Goal: Task Accomplishment & Management: Manage account settings

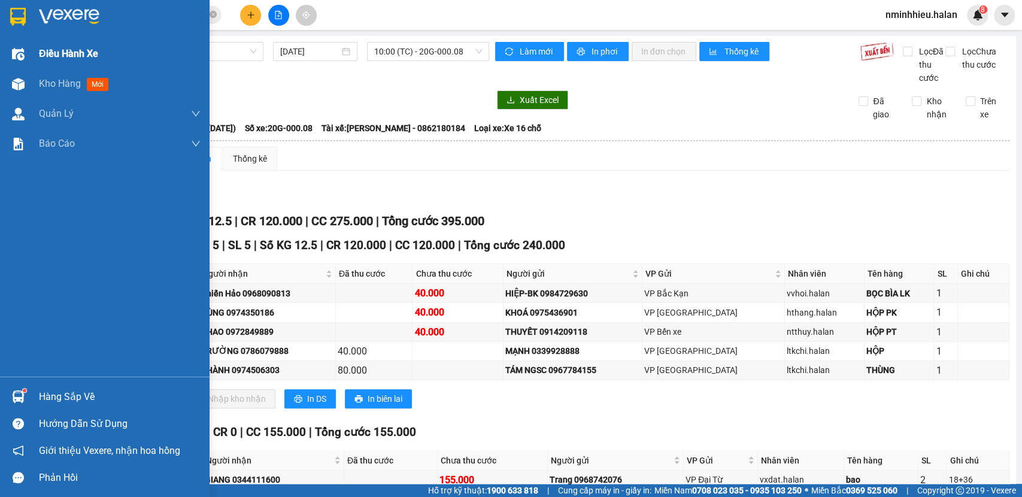
scroll to position [80, 0]
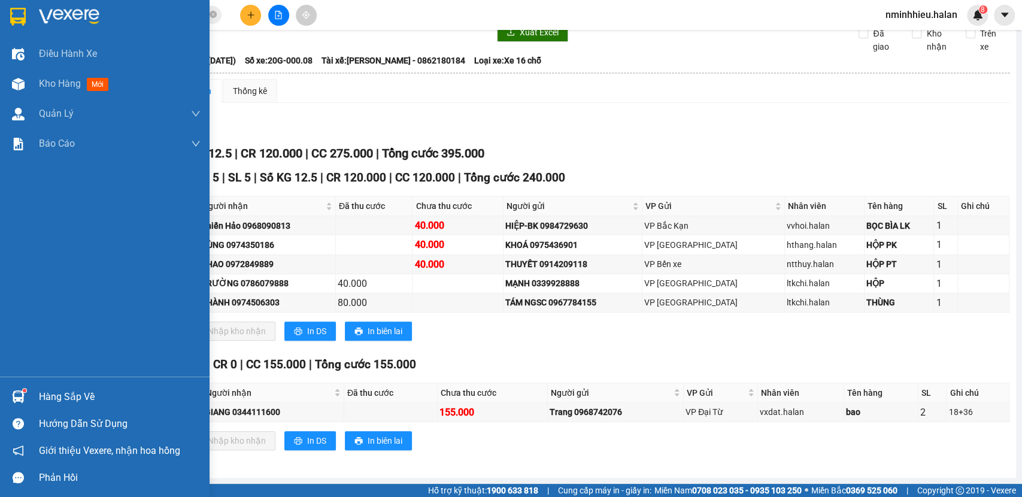
click at [85, 389] on div "Hàng sắp về" at bounding box center [120, 397] width 162 height 18
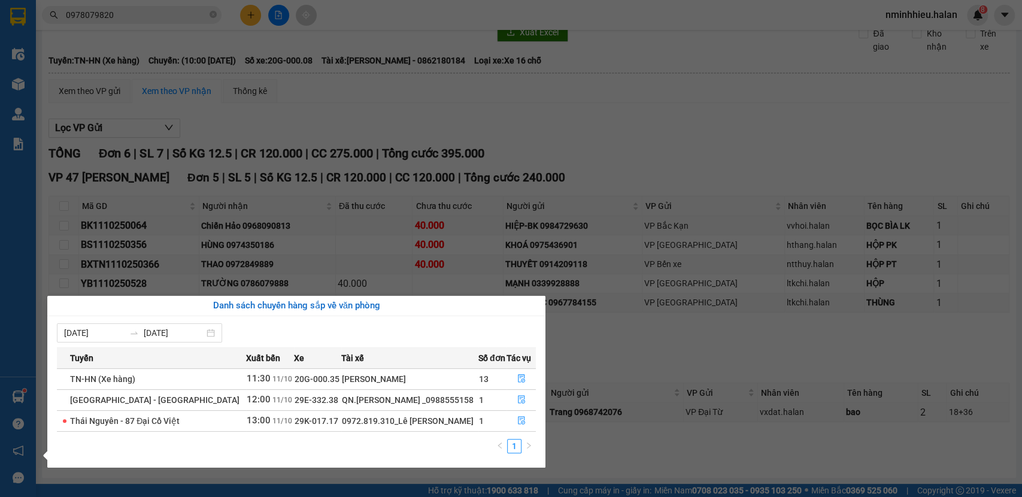
click at [144, 27] on section "Kết quả tìm kiếm ( 1 ) Bộ lọc Mã ĐH Trạng thái Món hàng Thu hộ Tổng cước Chưa c…" at bounding box center [511, 248] width 1022 height 497
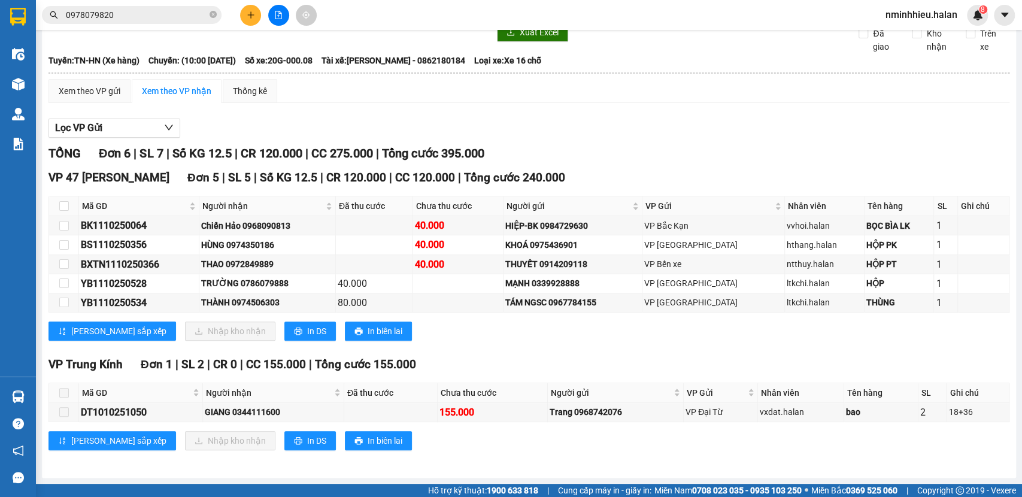
click at [147, 16] on input "0978079820" at bounding box center [136, 14] width 141 height 13
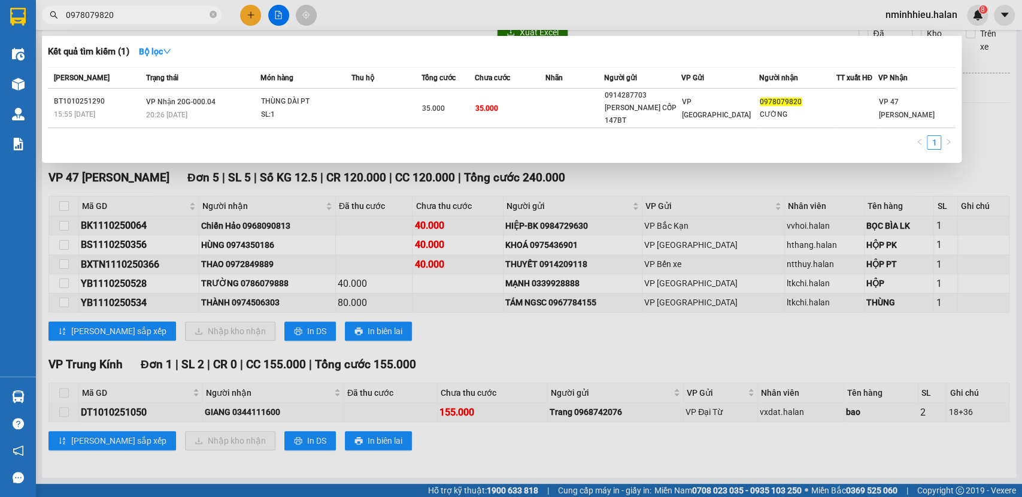
click at [147, 16] on input "0978079820" at bounding box center [136, 14] width 141 height 13
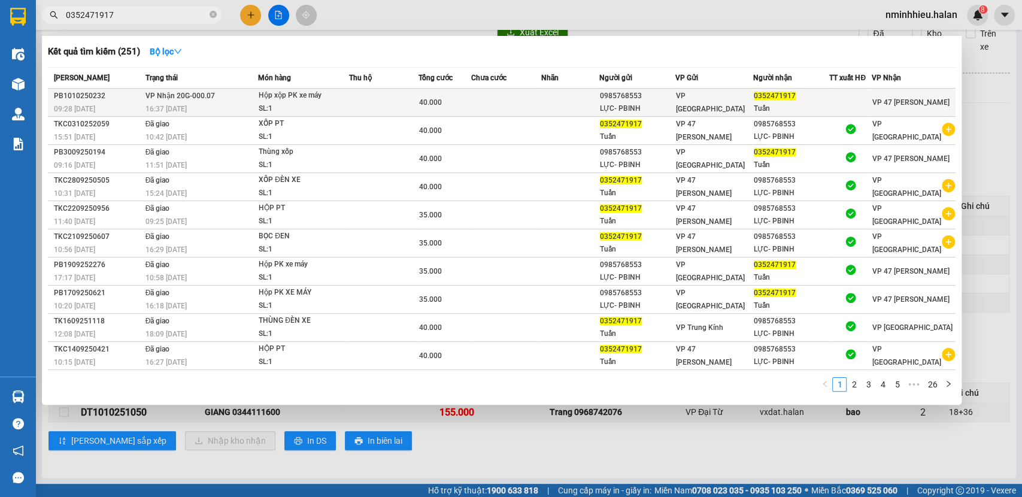
type input "0352471917"
click at [207, 97] on span "VP Nhận 20G-000.07" at bounding box center [180, 96] width 69 height 8
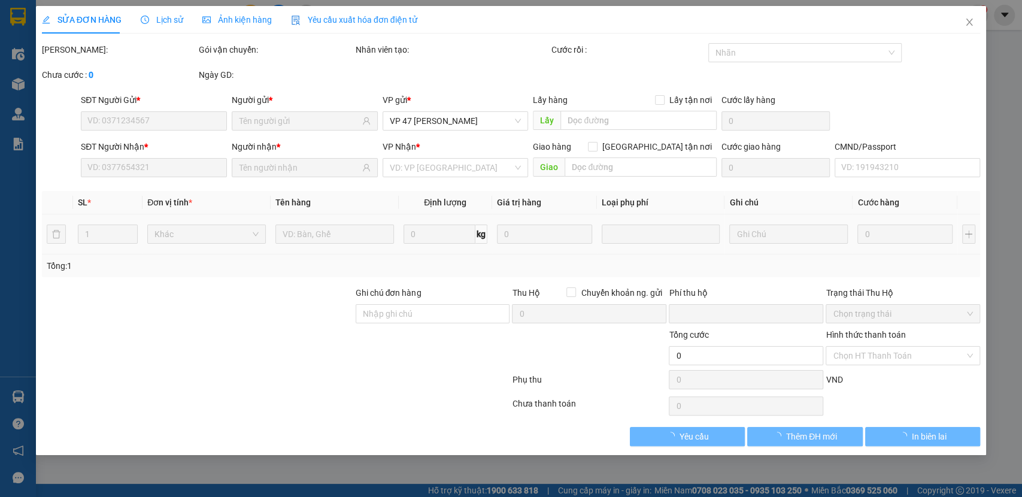
type input "0985768553"
type input "LỰC- PBINH"
type input "0352471917"
type input "Tuấn"
type input "0"
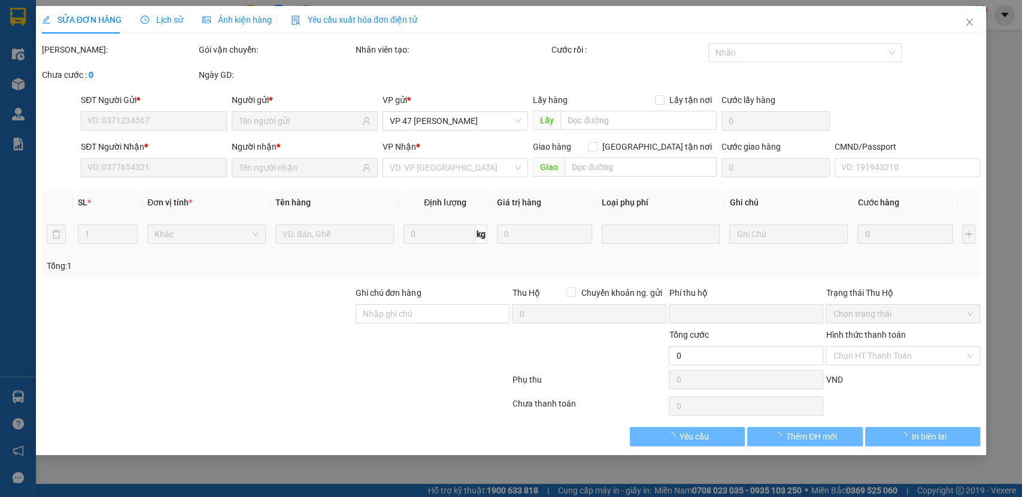
type input "40.000"
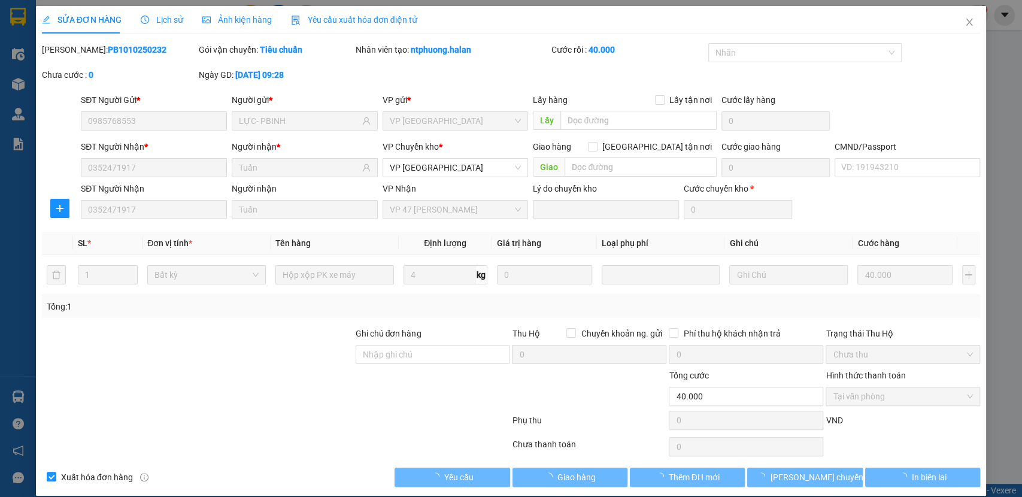
scroll to position [12, 0]
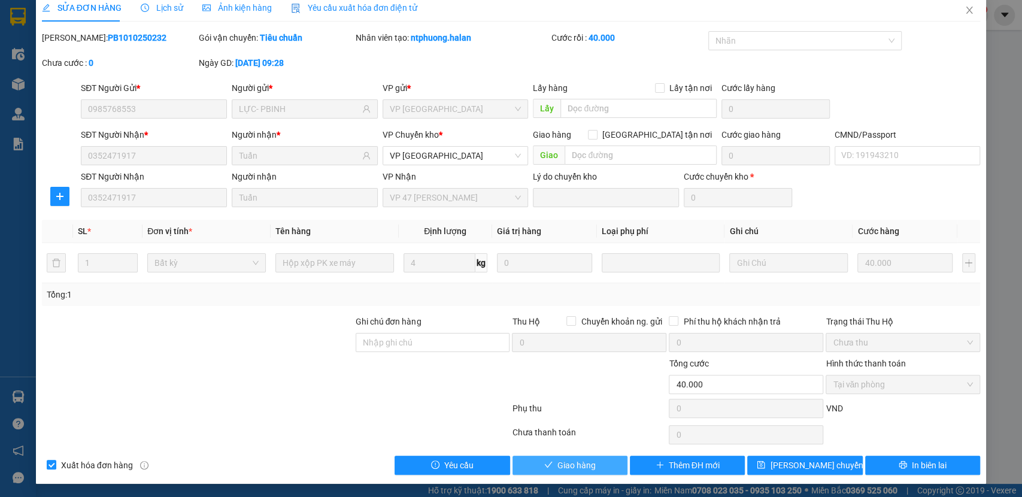
click at [576, 465] on span "Giao hàng" at bounding box center [576, 465] width 38 height 13
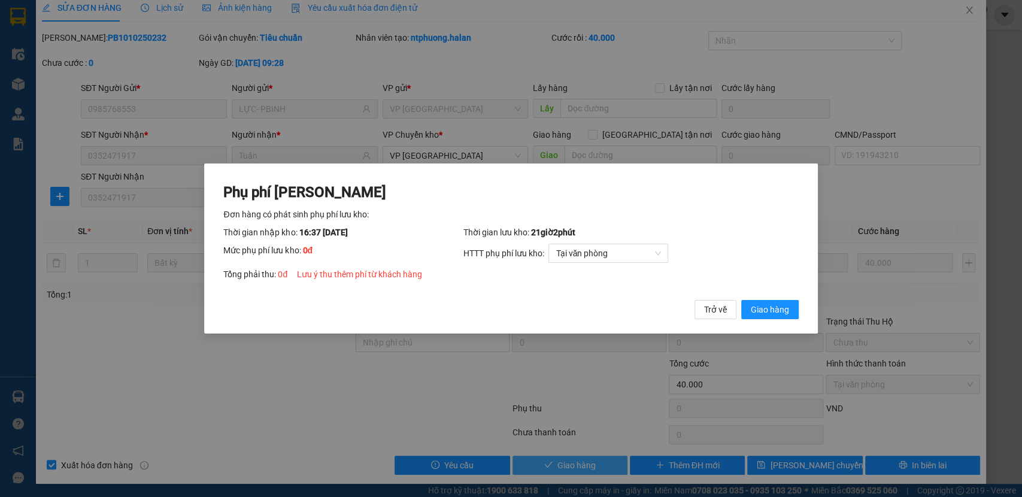
click at [741, 300] on button "Giao hàng" at bounding box center [769, 309] width 57 height 19
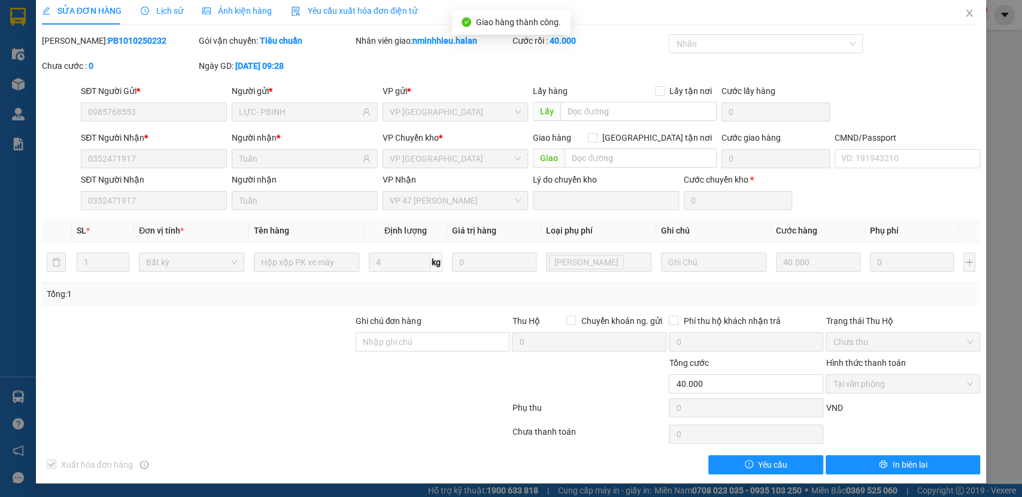
scroll to position [0, 0]
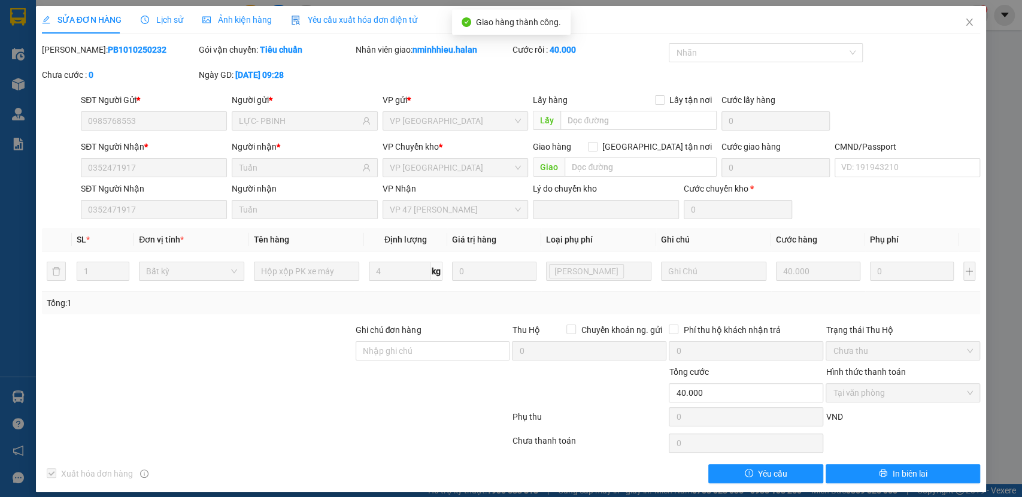
click at [168, 18] on span "Lịch sử" at bounding box center [162, 20] width 43 height 10
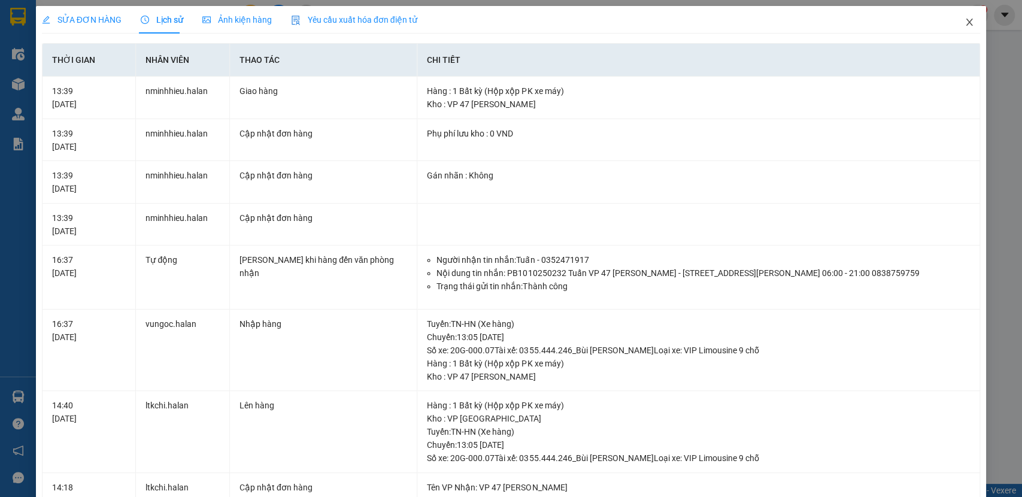
click at [965, 25] on icon "close" at bounding box center [970, 22] width 10 height 10
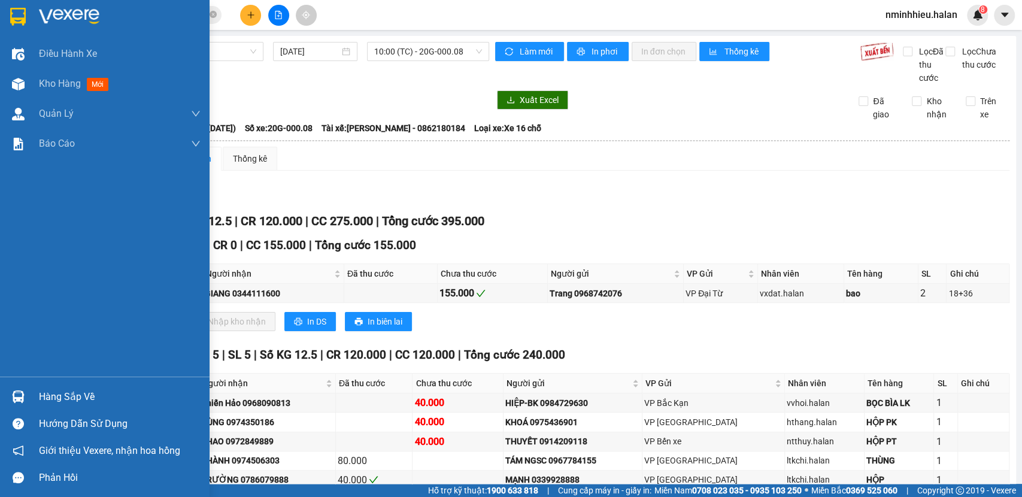
click at [0, 387] on div "Hàng sắp về" at bounding box center [105, 396] width 210 height 27
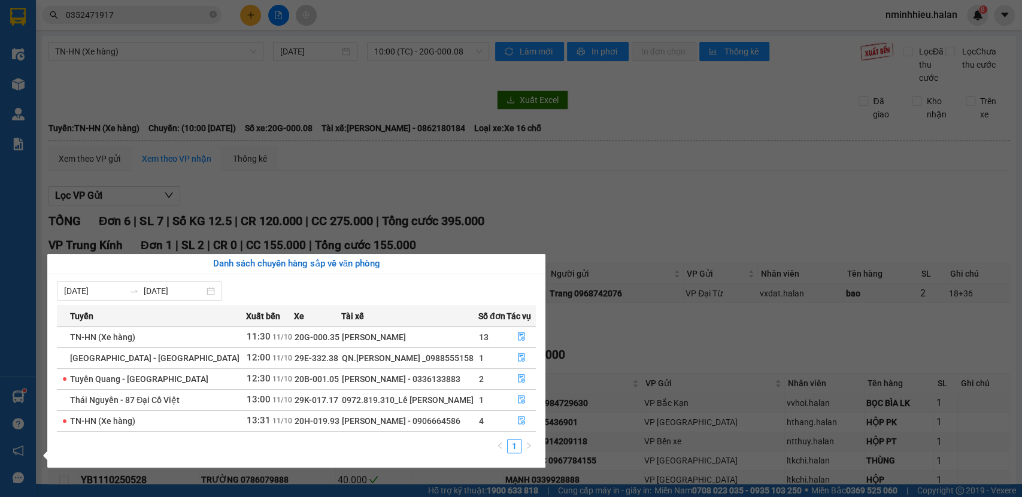
click at [123, 20] on section "Kết quả tìm kiếm ( 251 ) Bộ lọc Mã ĐH Trạng thái Món hàng Thu hộ Tổng cước Chưa…" at bounding box center [511, 248] width 1022 height 497
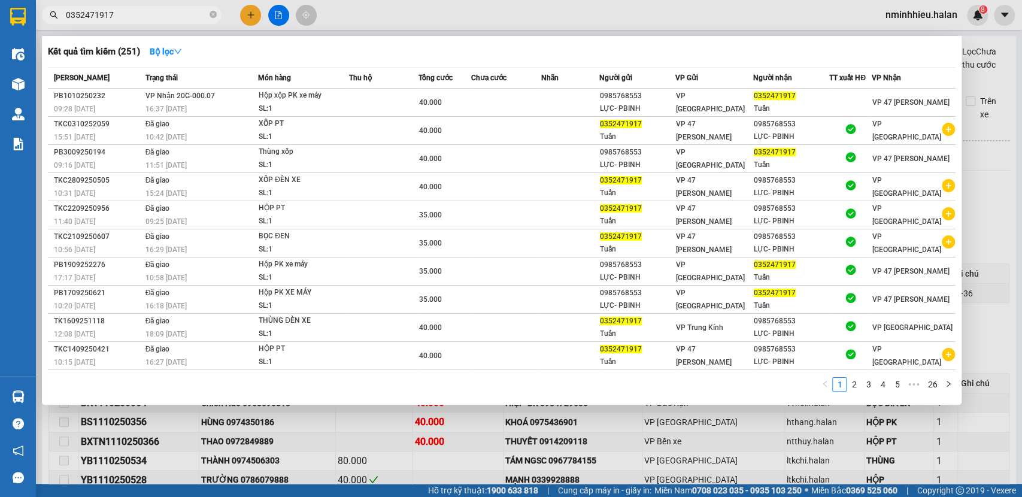
click at [124, 20] on input "0352471917" at bounding box center [136, 14] width 141 height 13
click at [184, 13] on input "0352471917" at bounding box center [136, 14] width 141 height 13
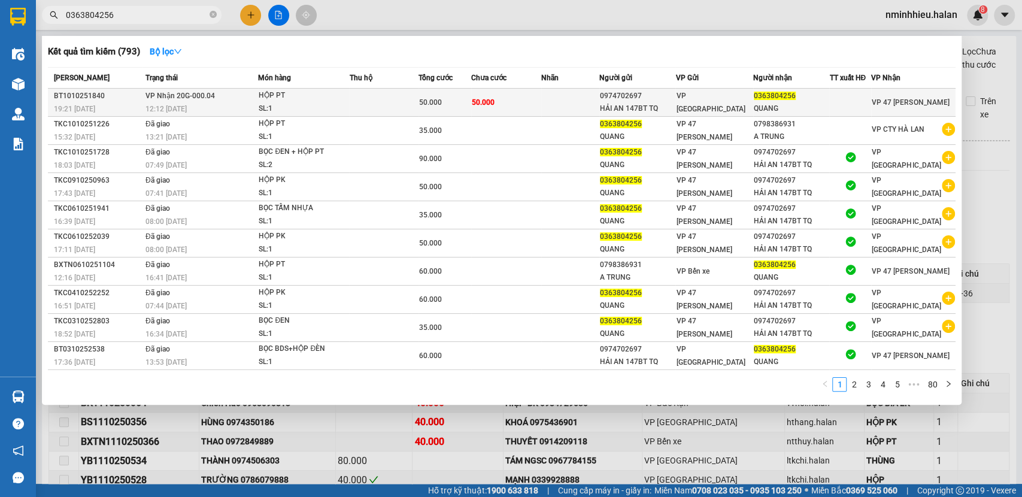
type input "0363804256"
click at [261, 96] on div "HỘP PT" at bounding box center [304, 95] width 90 height 13
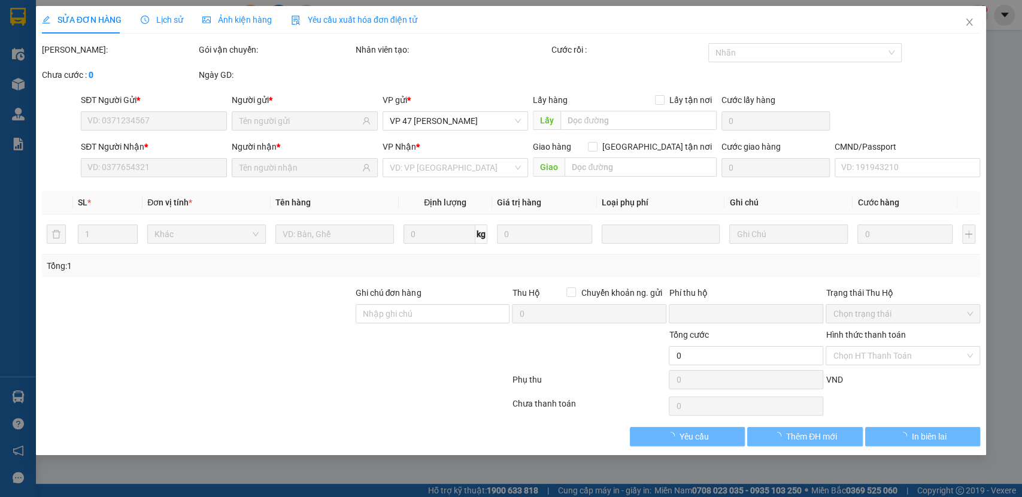
type input "0974702697"
type input "HẢI AN 147BT TQ"
type input "0363804256"
type input "QUANG"
type input "0"
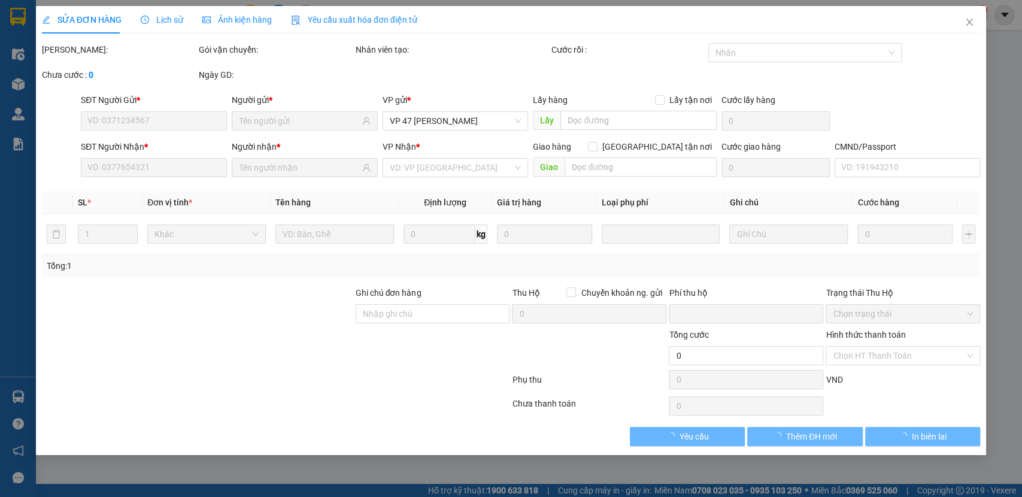
type input "50.000"
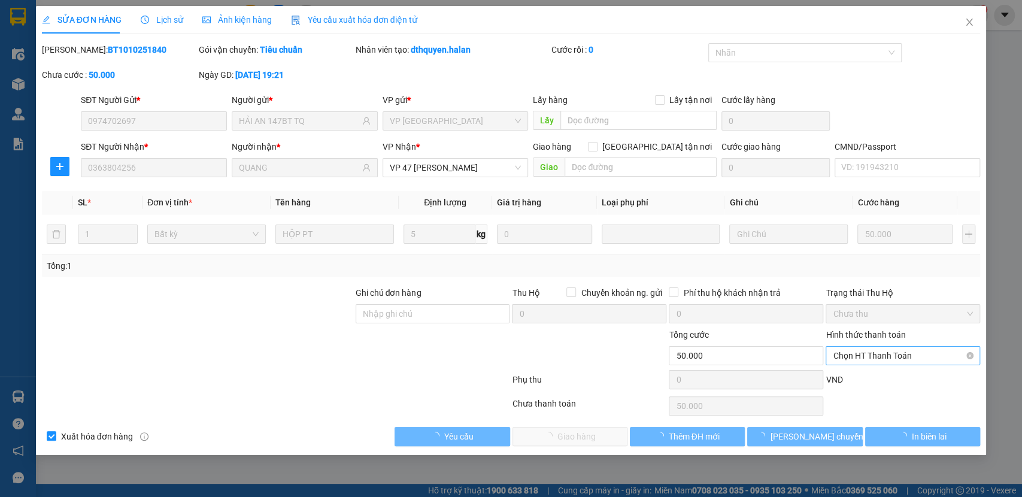
click at [869, 351] on span "Chọn HT Thanh Toán" at bounding box center [903, 356] width 140 height 18
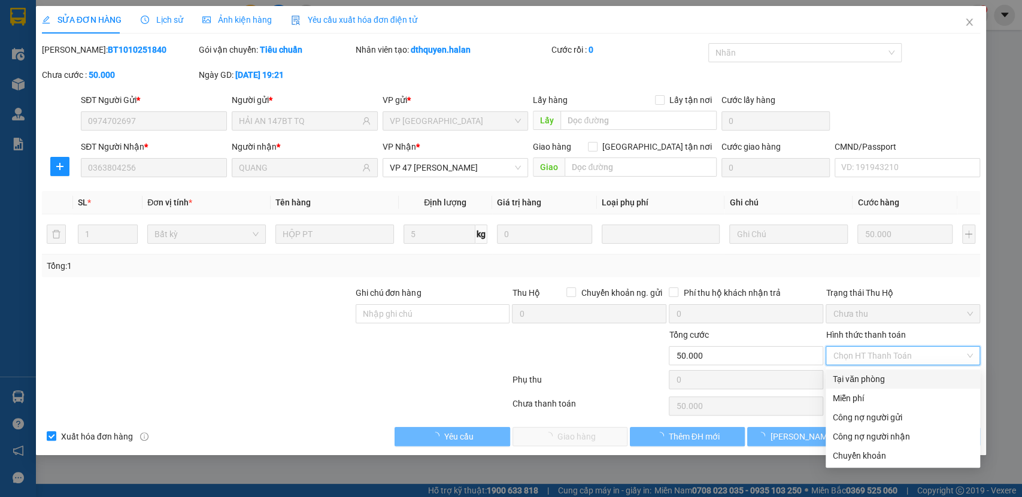
click at [848, 384] on div "Tại văn phòng" at bounding box center [903, 378] width 140 height 13
type input "0"
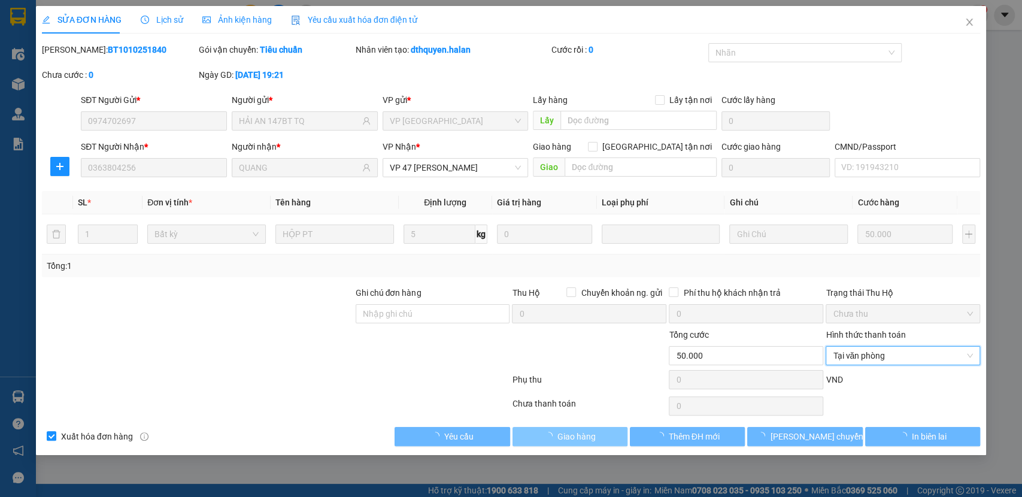
click at [572, 435] on span "Giao hàng" at bounding box center [576, 436] width 38 height 13
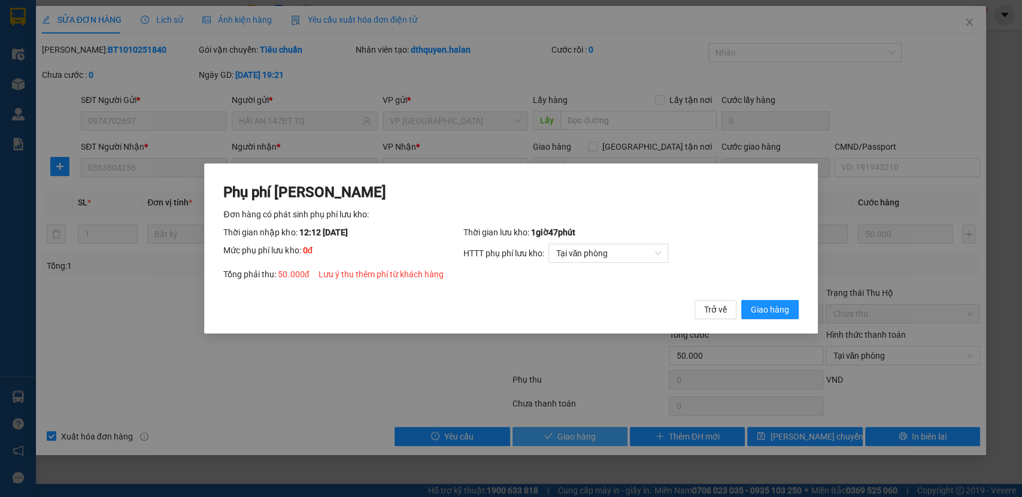
click at [741, 300] on button "Giao hàng" at bounding box center [769, 309] width 57 height 19
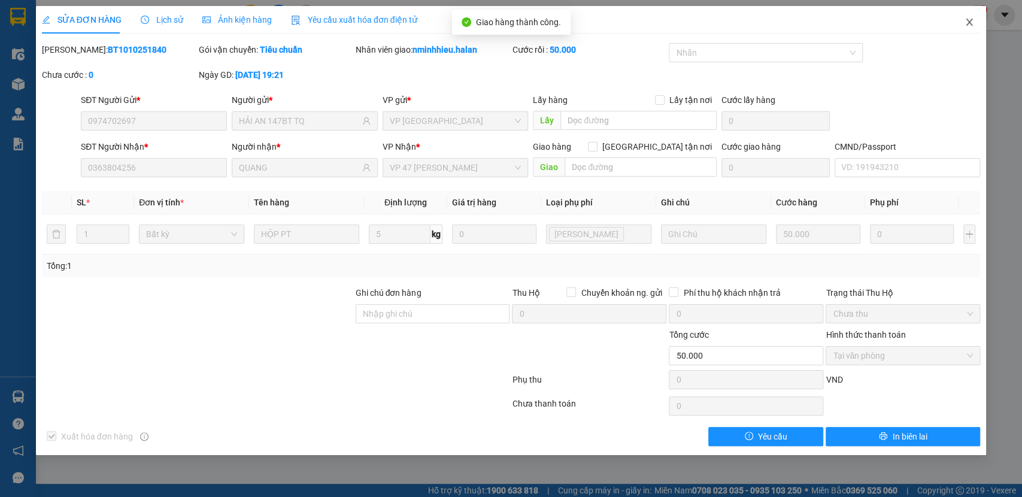
click at [956, 27] on span "Close" at bounding box center [970, 23] width 34 height 34
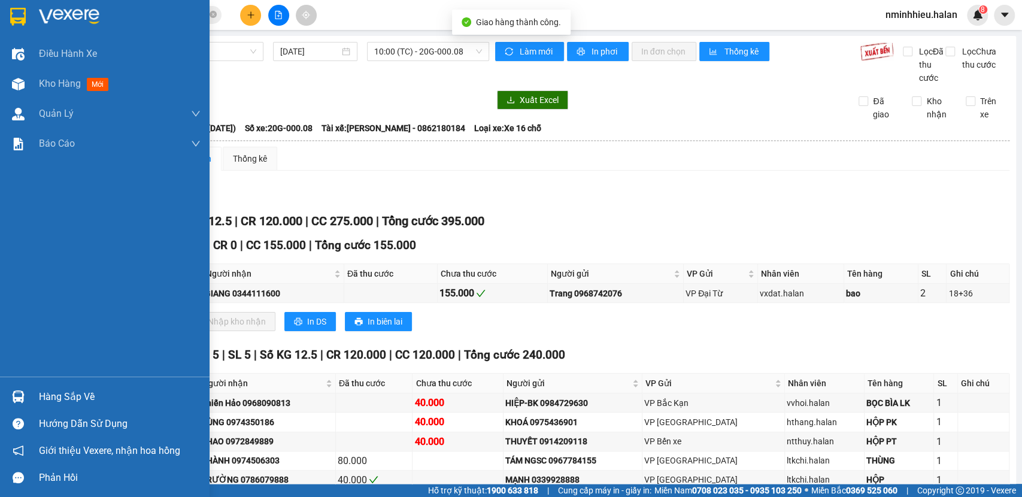
click at [0, 398] on div "Hàng sắp về" at bounding box center [105, 396] width 210 height 27
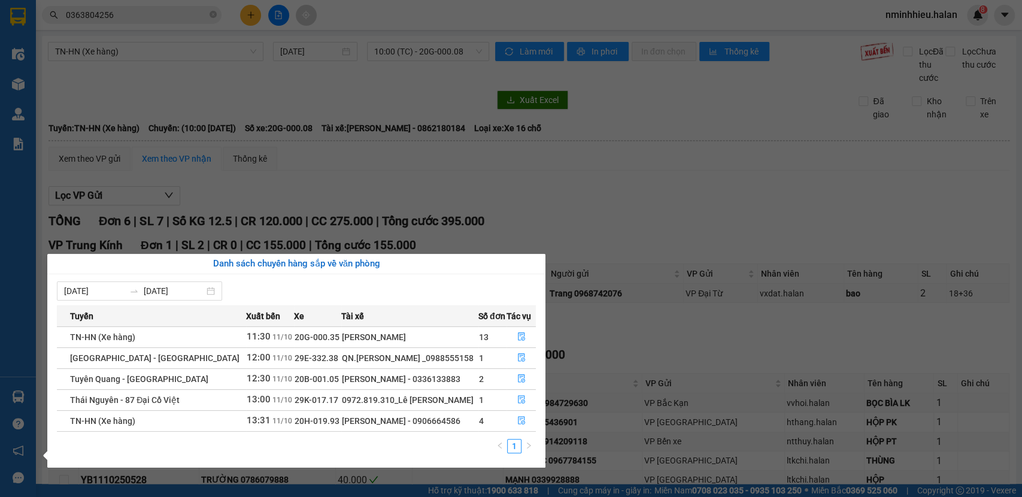
click at [354, 193] on section "Kết quả tìm kiếm ( 793 ) Bộ lọc Mã ĐH Trạng thái Món hàng Thu hộ Tổng cước Chưa…" at bounding box center [511, 248] width 1022 height 497
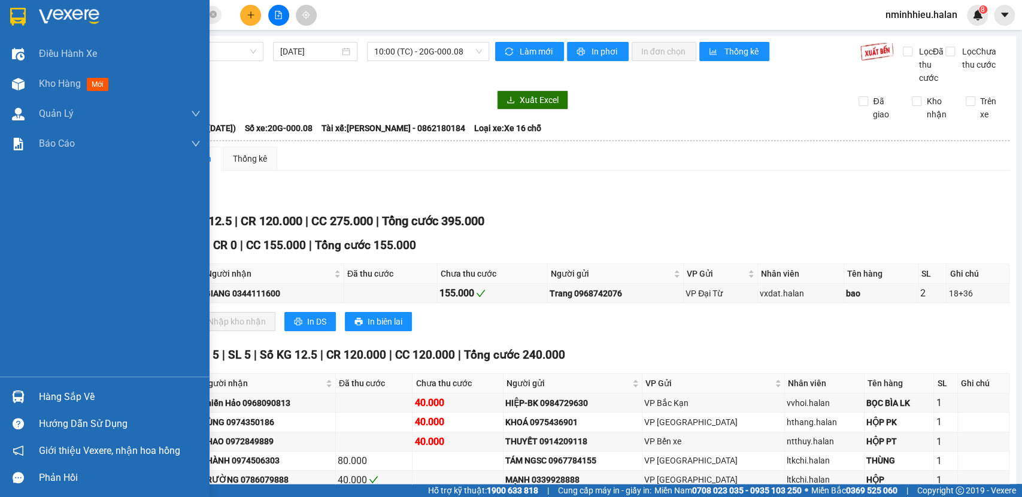
click at [0, 387] on div "Hàng sắp về" at bounding box center [105, 396] width 210 height 27
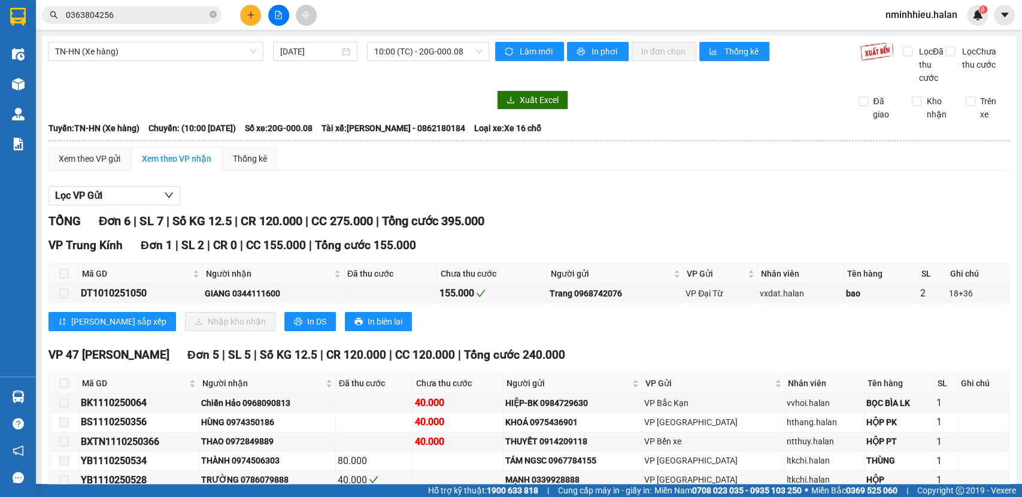
drag, startPoint x: 410, startPoint y: 222, endPoint x: 431, endPoint y: 269, distance: 52.0
click at [411, 222] on section "Kết quả tìm kiếm ( 793 ) Bộ lọc Mã ĐH Trạng thái Món hàng Thu hộ Tổng cước Chưa…" at bounding box center [511, 248] width 1022 height 497
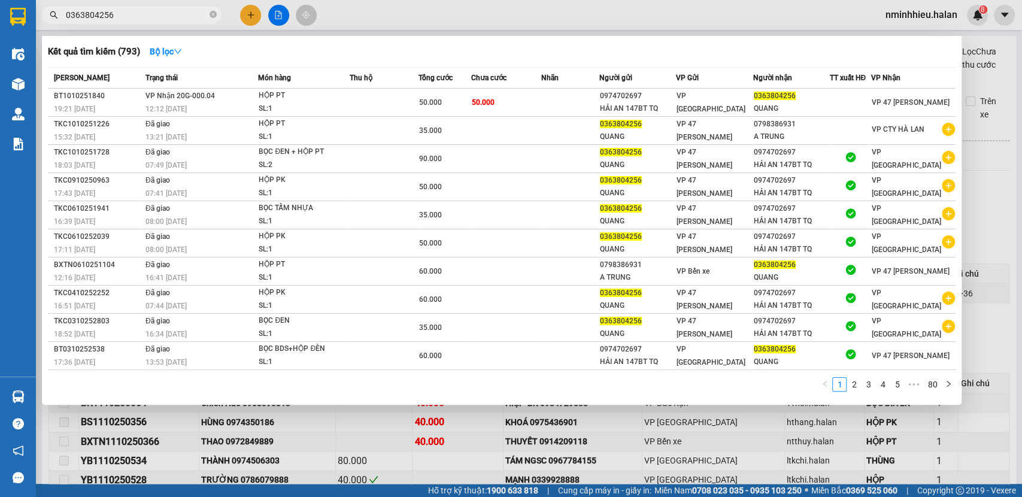
click at [143, 17] on input "0363804256" at bounding box center [136, 14] width 141 height 13
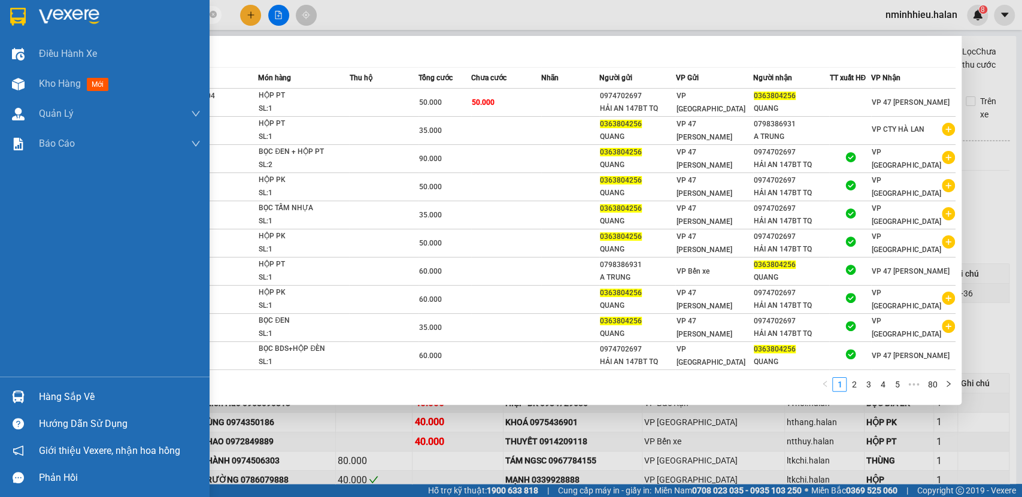
click at [60, 408] on div "Hàng sắp về" at bounding box center [105, 396] width 210 height 27
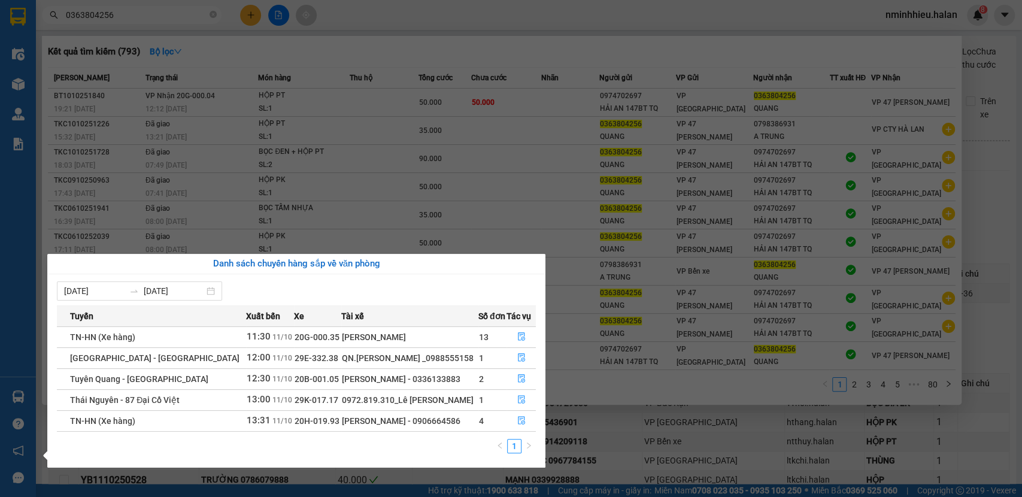
click at [142, 18] on section "Kết quả tìm kiếm ( 793 ) Bộ lọc Mã ĐH Trạng thái Món hàng Thu hộ Tổng cước Chưa…" at bounding box center [511, 248] width 1022 height 497
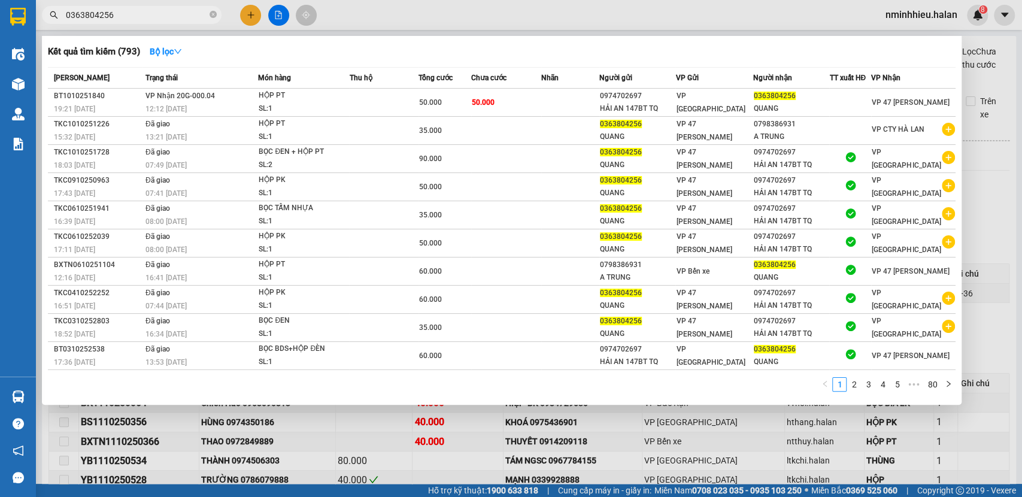
click at [142, 18] on input "0363804256" at bounding box center [136, 14] width 141 height 13
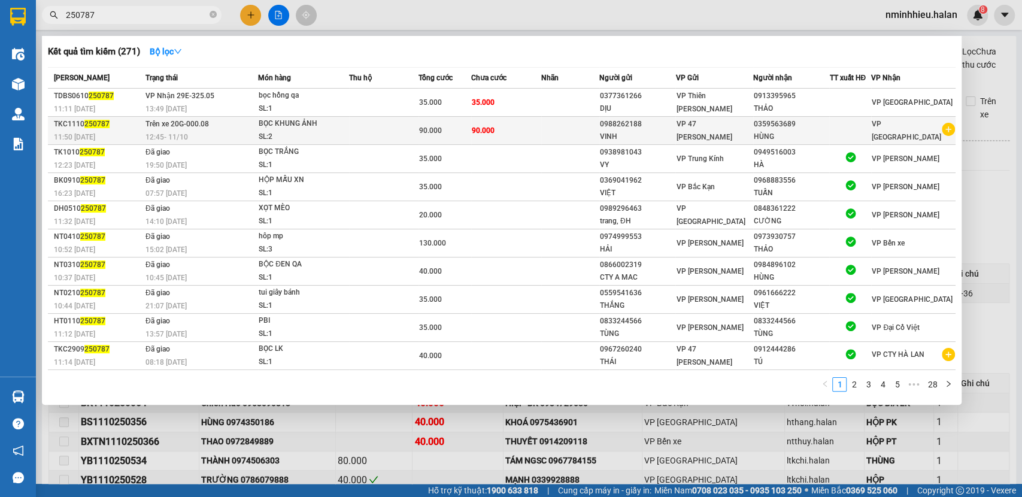
type input "250787"
click at [329, 133] on div "SL: 2" at bounding box center [304, 137] width 90 height 13
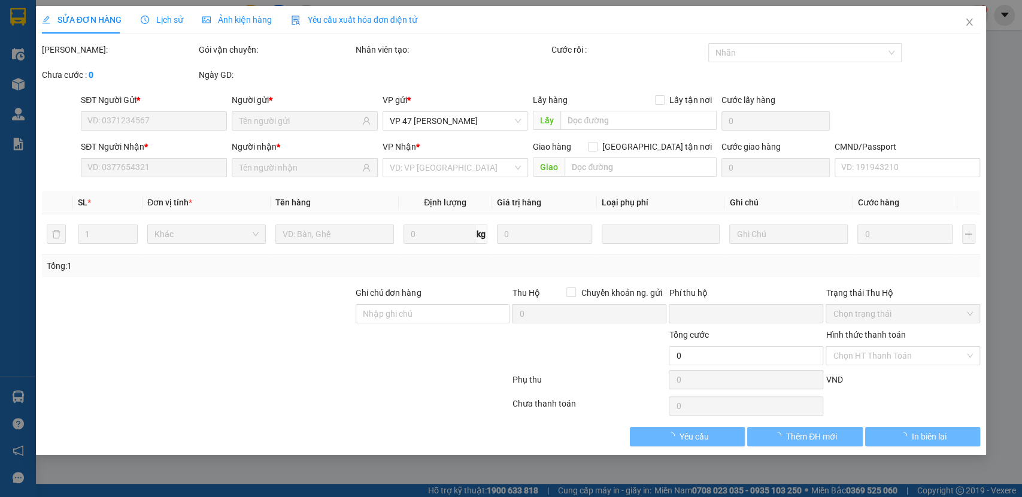
type input "0988262188"
type input "0359563689"
type input "0"
type input "90.000"
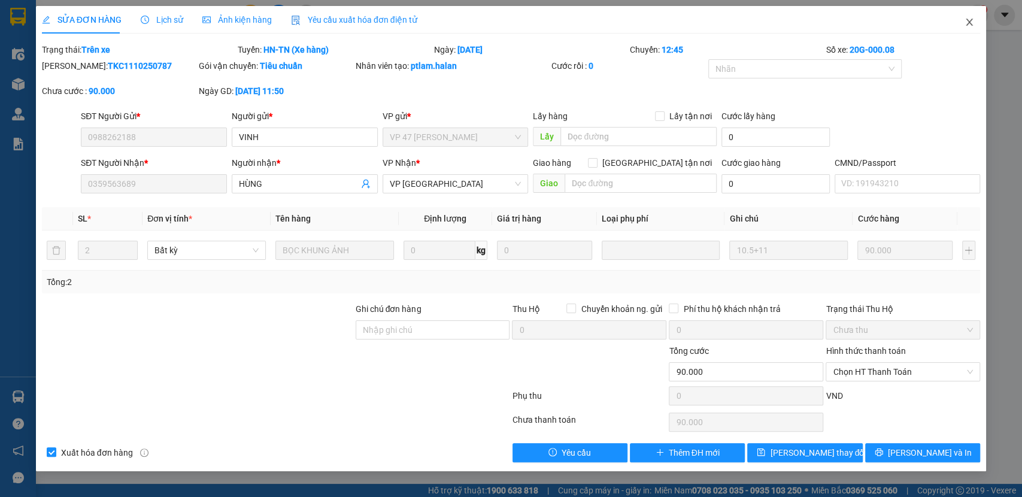
click at [962, 26] on span "Close" at bounding box center [970, 23] width 34 height 34
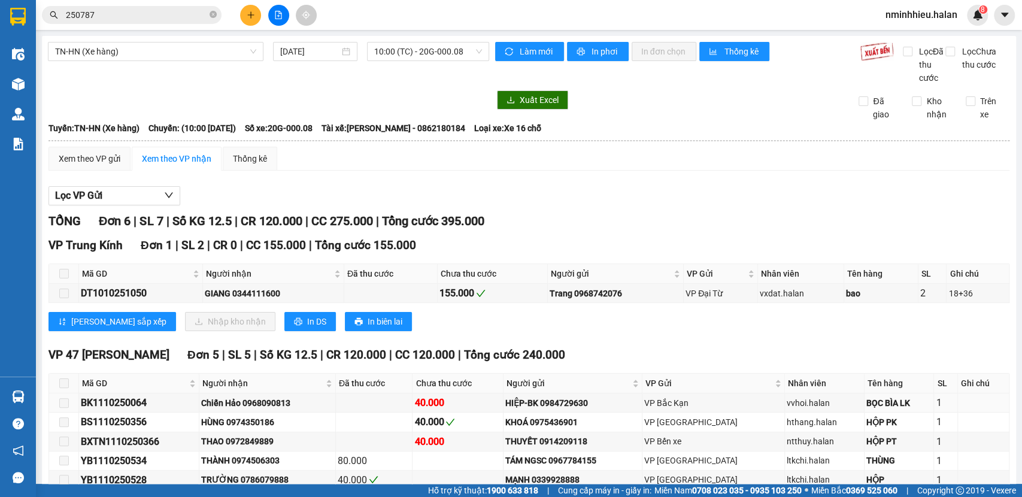
click at [40, 405] on main "TN-HN (Xe hàng) 11/10/2025 10:00 (TC) - 20G-000.08 Làm mới In phơi In đơn chọn …" at bounding box center [511, 242] width 1022 height 484
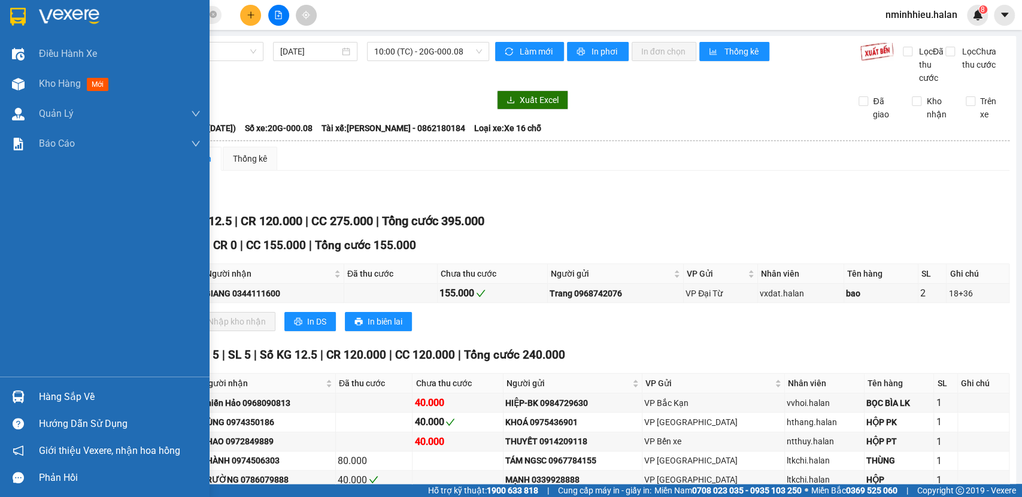
click at [0, 396] on div "Hàng sắp về" at bounding box center [105, 396] width 210 height 27
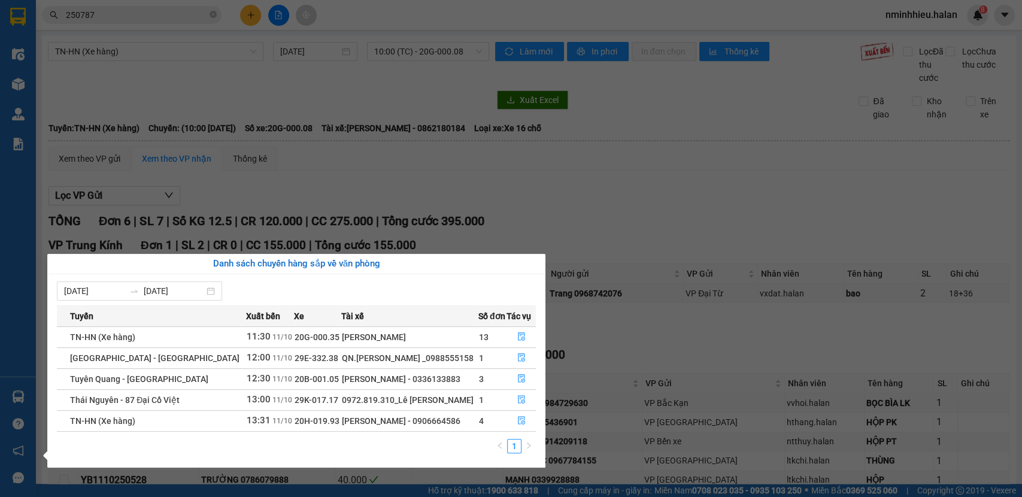
click at [168, 111] on section "Kết quả tìm kiếm ( 271 ) Bộ lọc Mã ĐH Trạng thái Món hàng Thu hộ Tổng cước Chưa…" at bounding box center [511, 248] width 1022 height 497
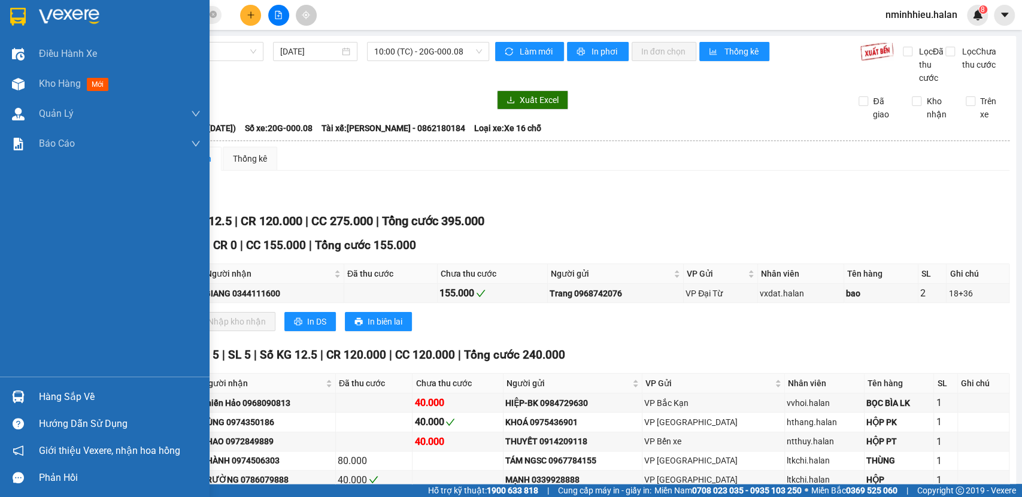
click at [5, 400] on div "Hàng sắp về" at bounding box center [105, 396] width 210 height 27
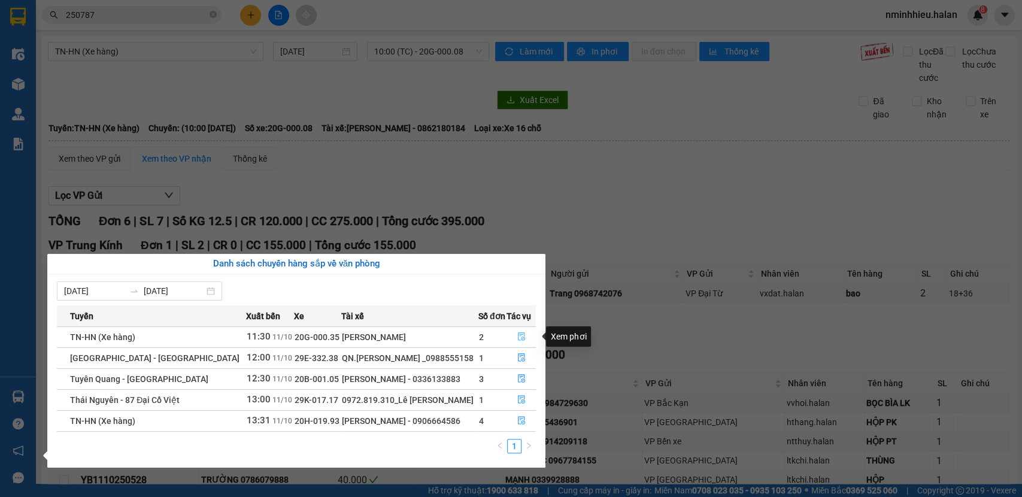
click at [518, 332] on button "button" at bounding box center [521, 337] width 28 height 19
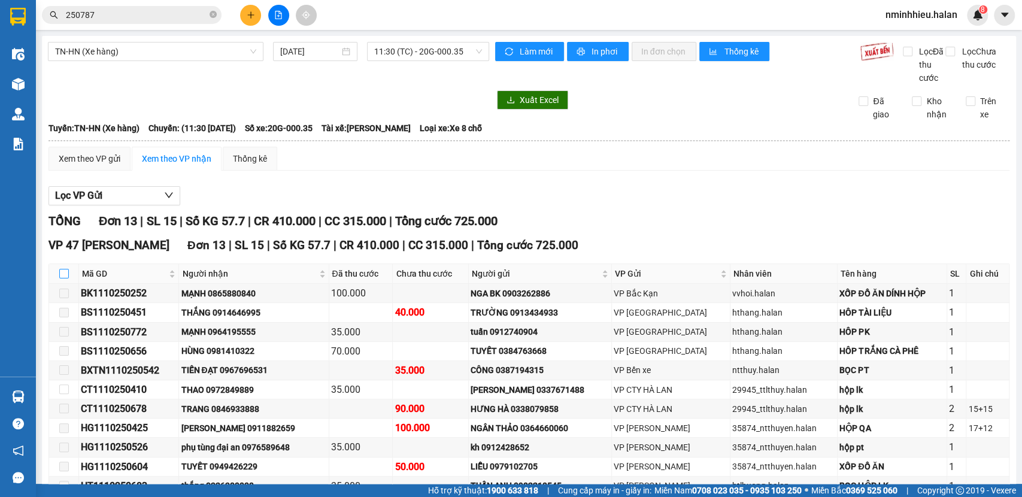
click at [64, 278] on input "checkbox" at bounding box center [64, 274] width 10 height 10
checkbox input "true"
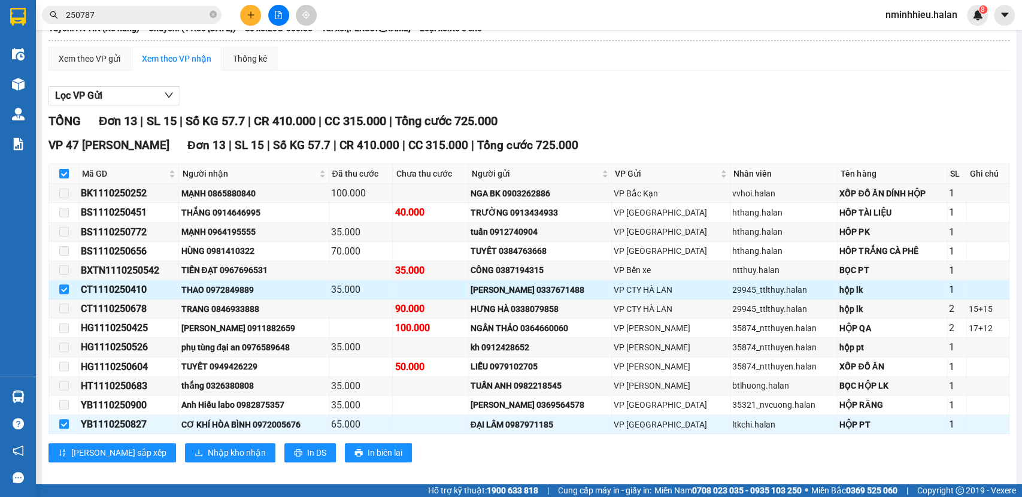
scroll to position [124, 0]
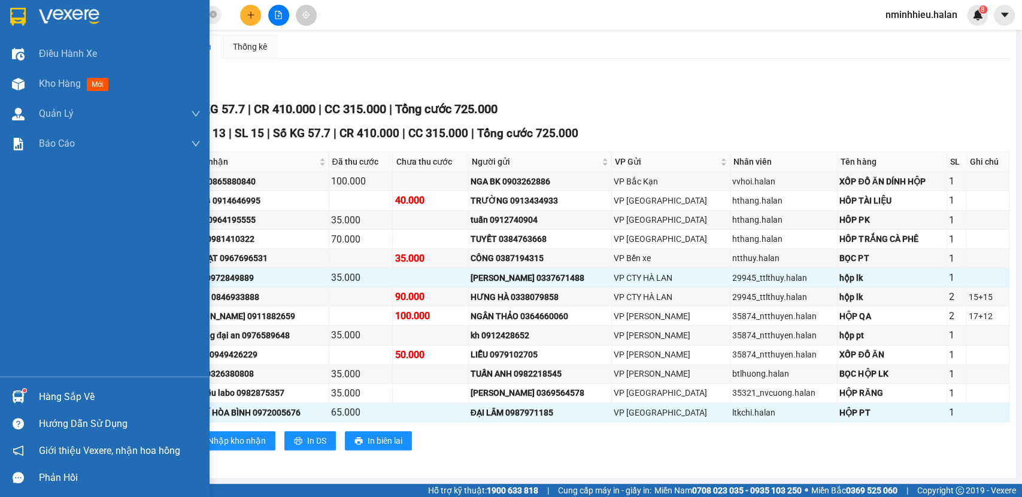
click at [1, 394] on div "Hàng sắp về" at bounding box center [105, 396] width 210 height 27
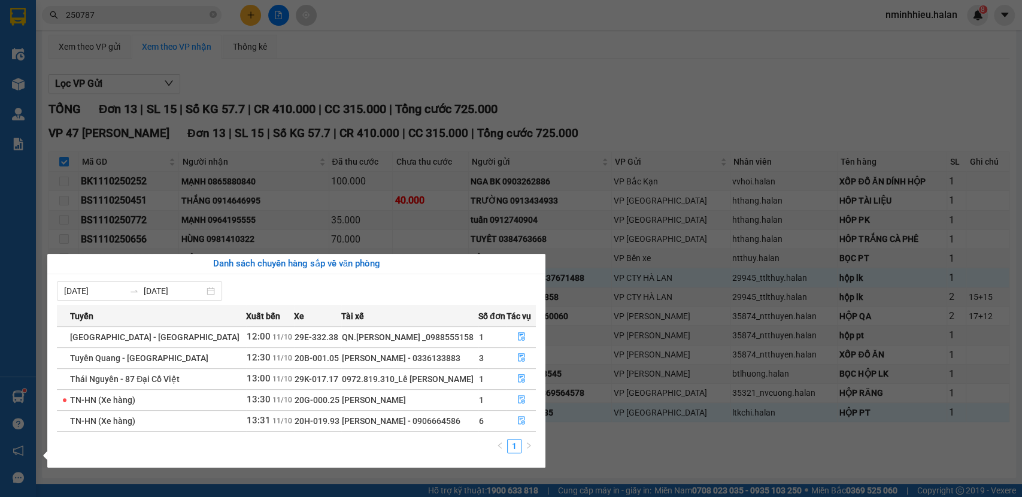
click at [243, 203] on section "Kết quả tìm kiếm ( 271 ) Bộ lọc Mã ĐH Trạng thái Món hàng Thu hộ Tổng cước Chưa…" at bounding box center [511, 248] width 1022 height 497
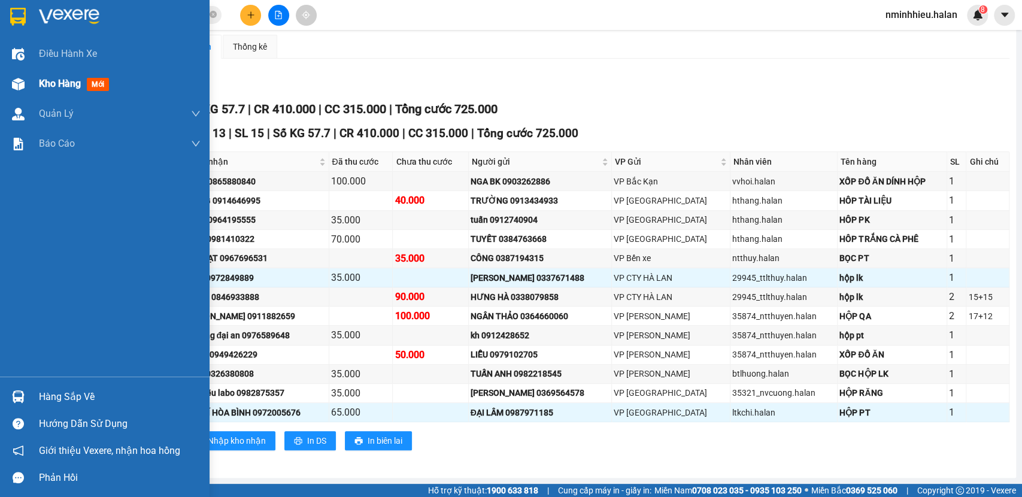
click at [25, 86] on div at bounding box center [18, 84] width 21 height 21
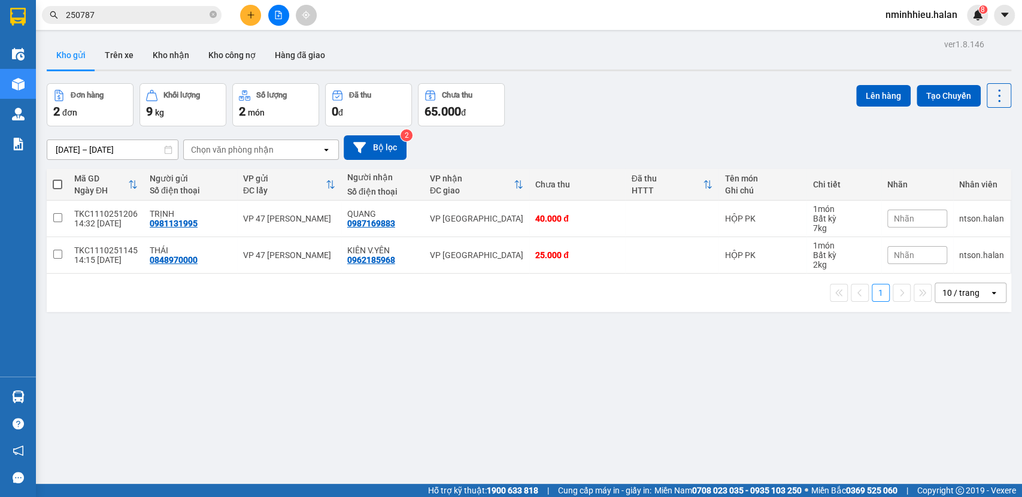
click at [144, 19] on input "250787" at bounding box center [136, 14] width 141 height 13
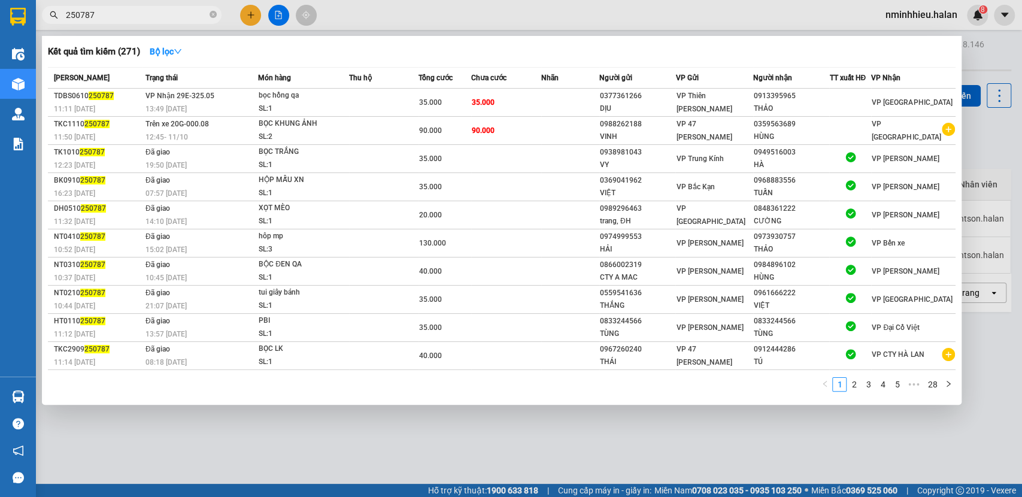
click at [144, 19] on input "250787" at bounding box center [136, 14] width 141 height 13
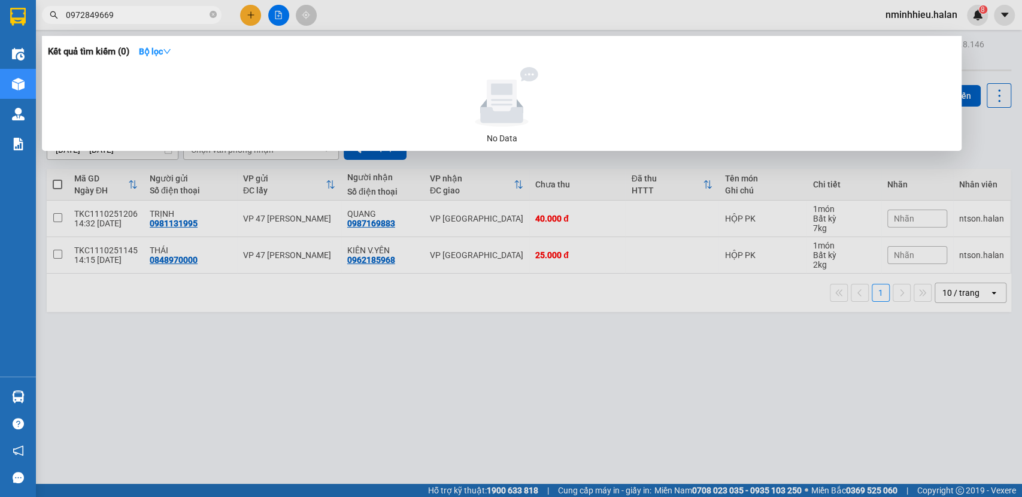
click at [144, 19] on input "0972849669" at bounding box center [136, 14] width 141 height 13
type input "849669"
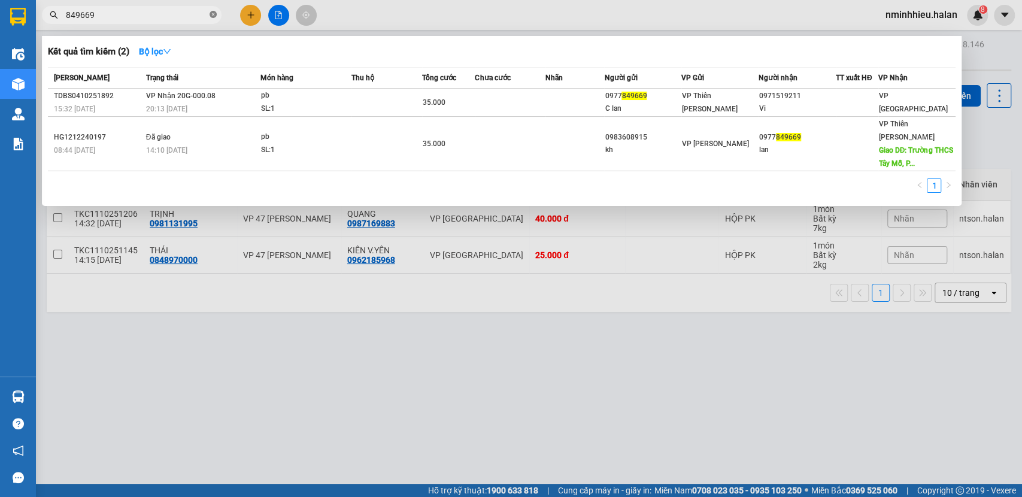
click at [211, 16] on icon "close-circle" at bounding box center [213, 14] width 7 height 7
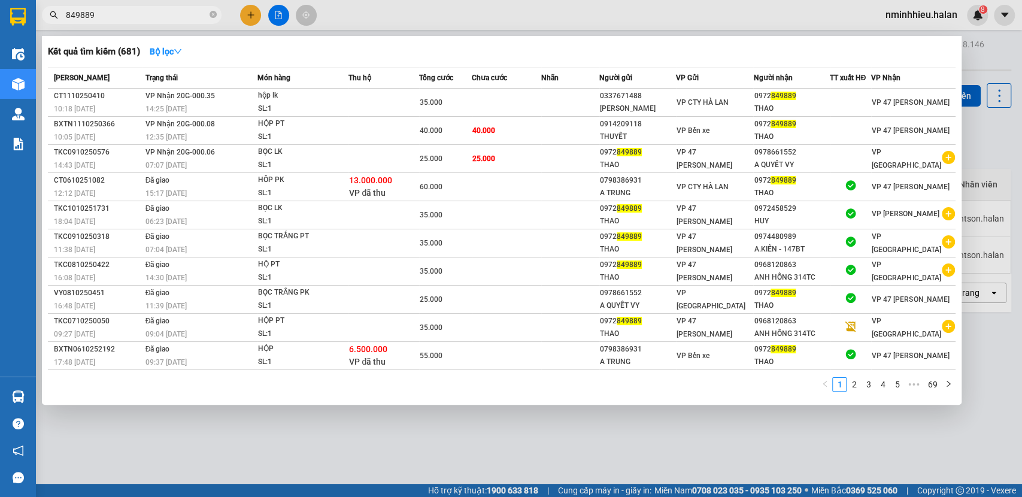
type input "849889"
click at [435, 6] on div at bounding box center [511, 248] width 1022 height 497
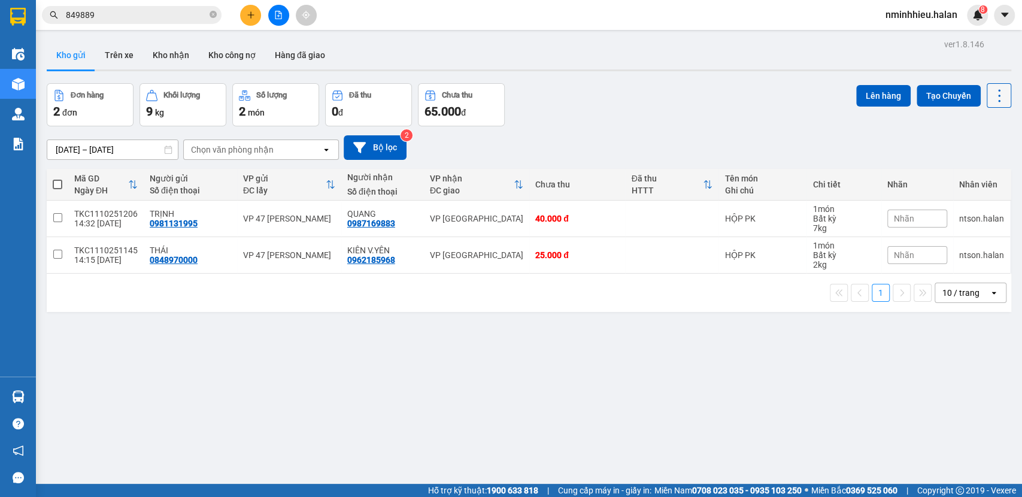
click at [991, 94] on icon at bounding box center [999, 95] width 17 height 17
click at [974, 166] on span "Làm mới" at bounding box center [971, 171] width 33 height 12
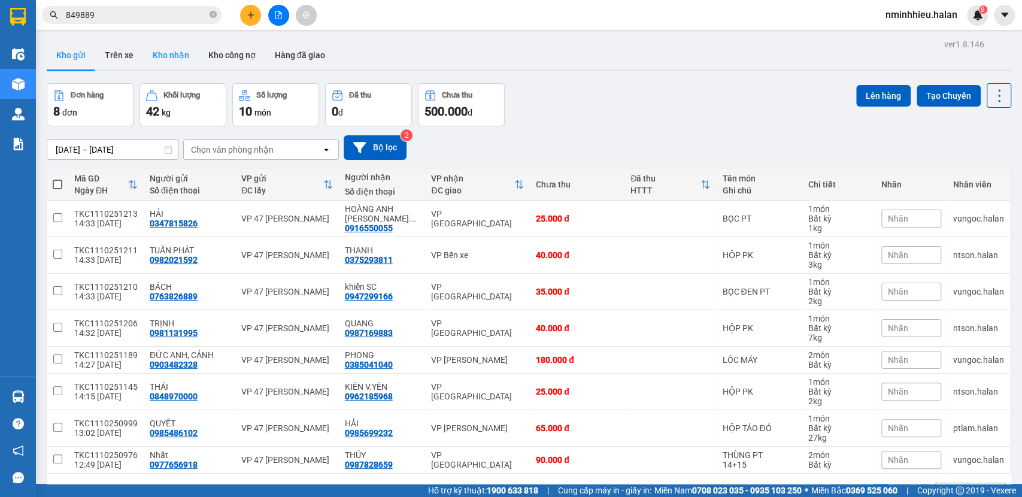
click at [172, 46] on button "Kho nhận" at bounding box center [171, 55] width 56 height 29
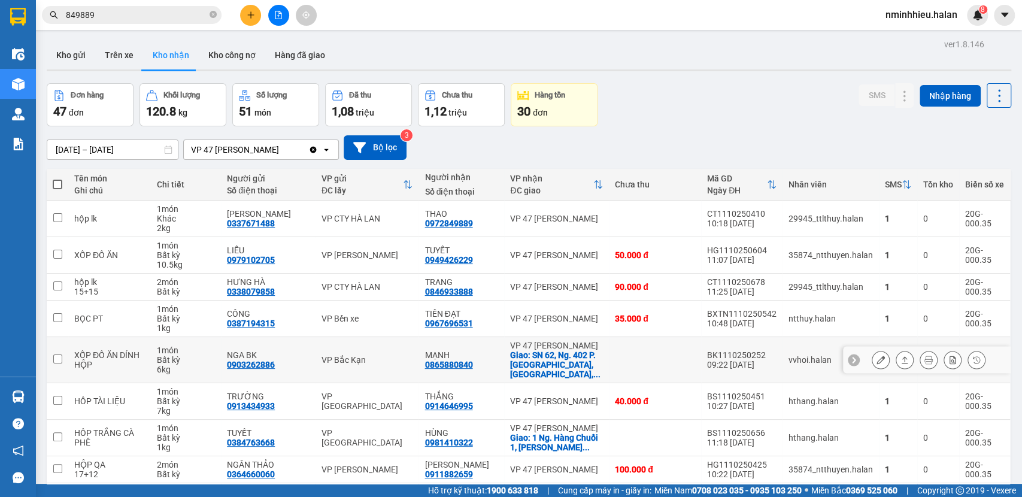
scroll to position [110, 0]
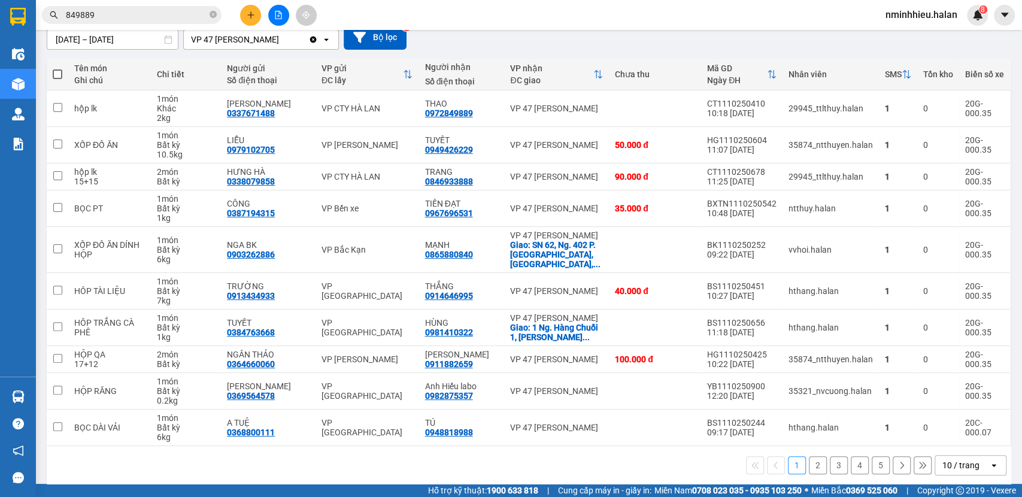
click at [969, 456] on div "10 / trang" at bounding box center [962, 465] width 54 height 19
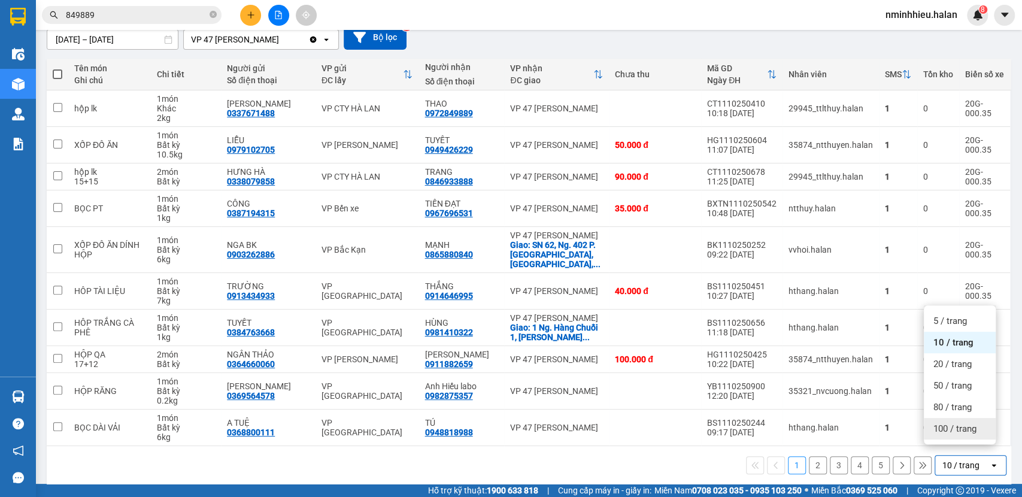
click at [944, 430] on span "100 / trang" at bounding box center [955, 429] width 43 height 12
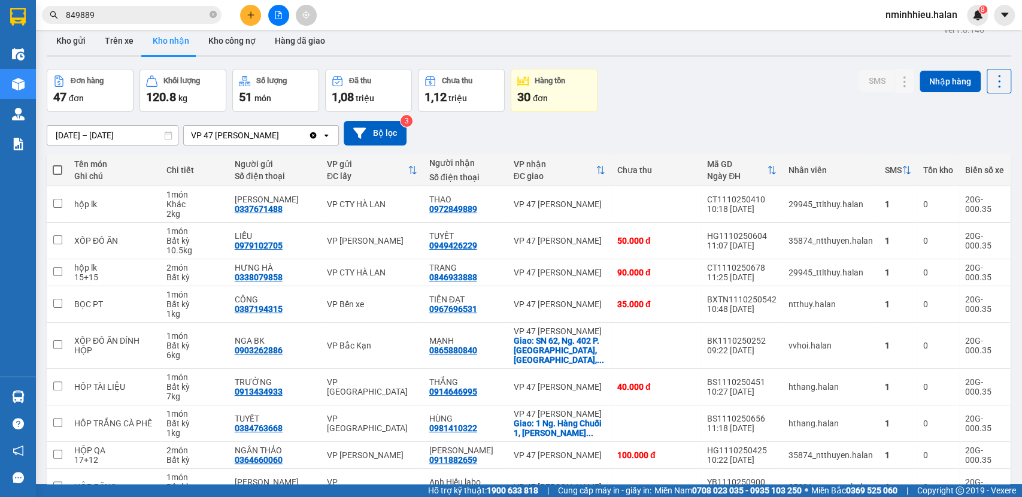
scroll to position [13, 0]
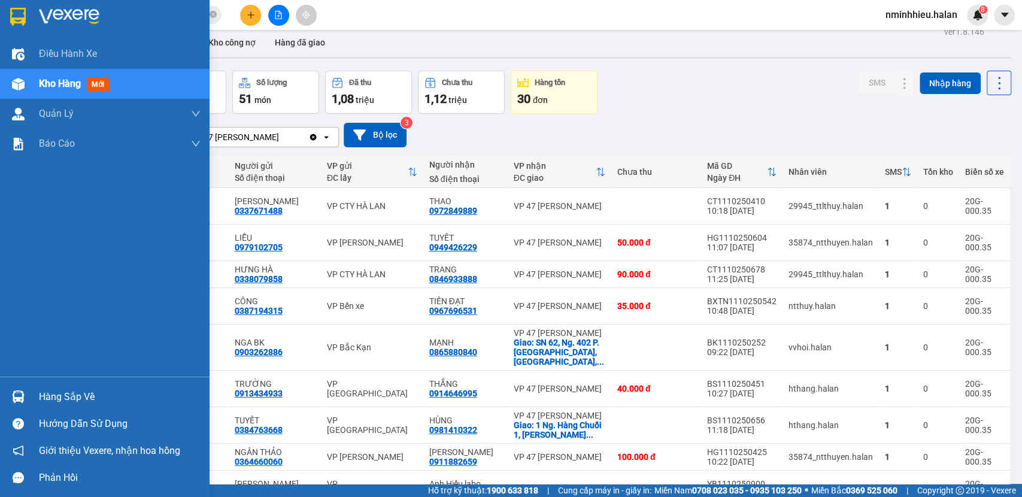
click at [37, 411] on div "Hướng dẫn sử dụng" at bounding box center [105, 423] width 210 height 27
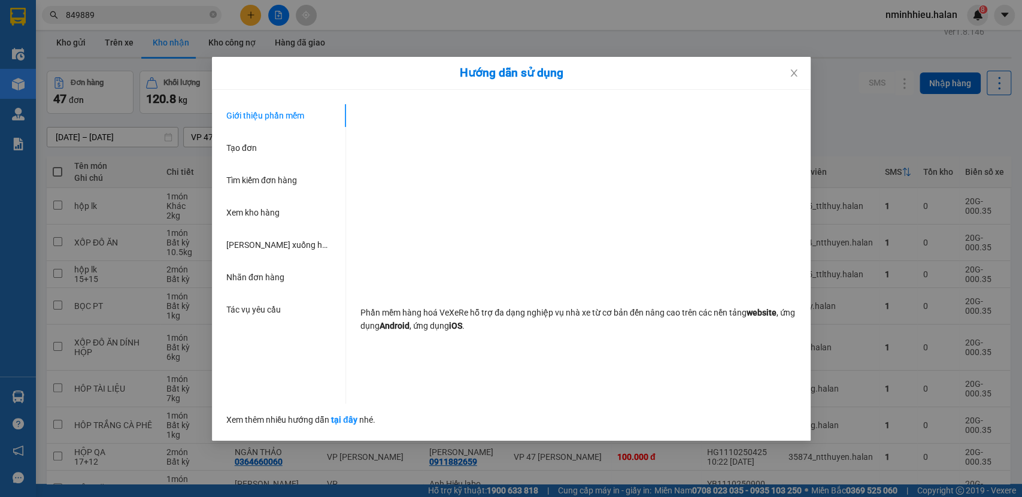
click at [44, 401] on div "Hướng dẫn sử dụng Giới thiệu phần mềm Tạo đơn Tìm kiếm đơn hàng Xem kho hàng Lê…" at bounding box center [511, 248] width 1022 height 497
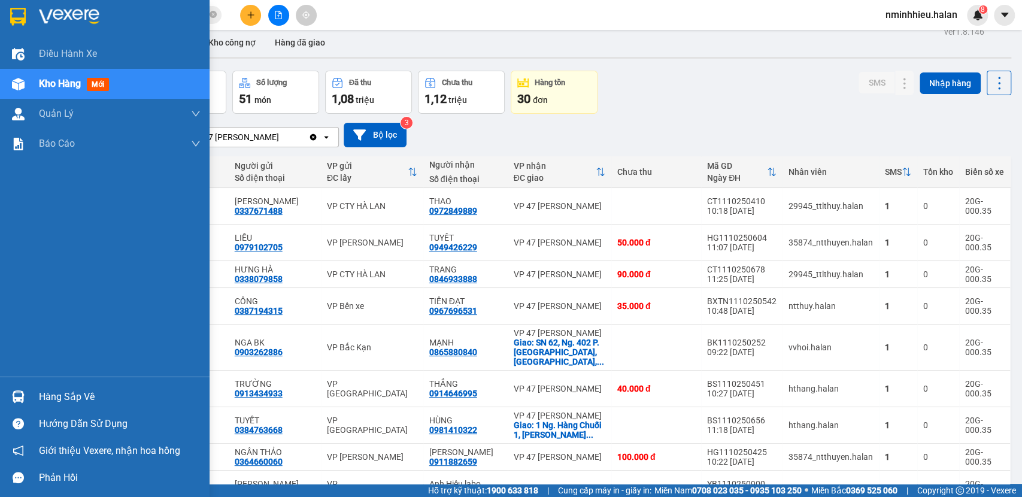
click at [44, 399] on div "Hàng sắp về" at bounding box center [120, 397] width 162 height 18
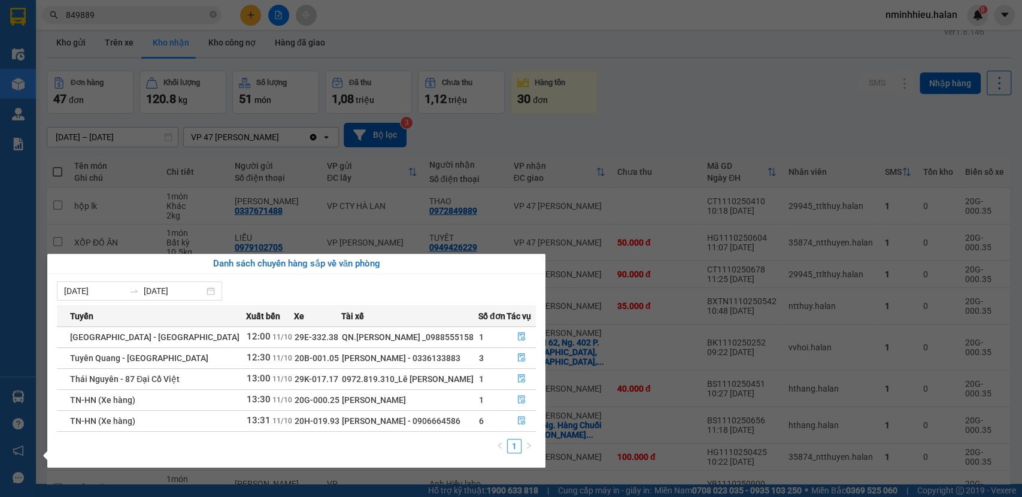
click at [295, 130] on section "Kết quả tìm kiếm ( 681 ) Bộ lọc Mã ĐH Trạng thái Món hàng Thu hộ Tổng cước Chưa…" at bounding box center [511, 248] width 1022 height 497
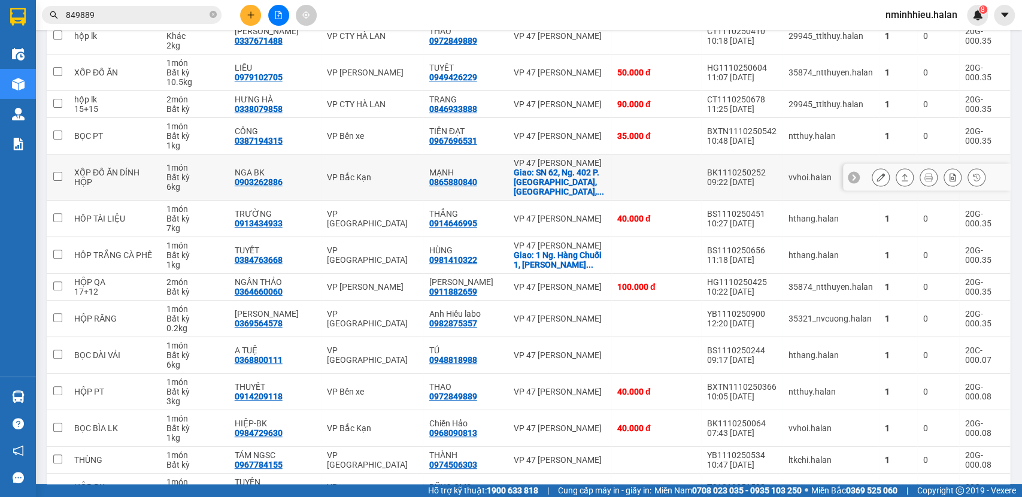
scroll to position [190, 0]
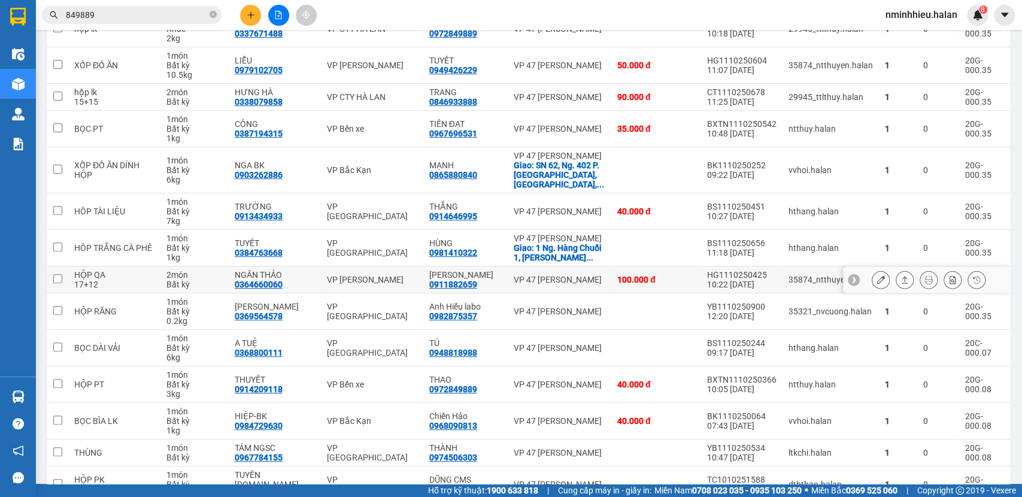
click at [437, 280] on div "0911882659" at bounding box center [453, 285] width 48 height 10
click at [212, 16] on icon "close-circle" at bounding box center [213, 14] width 7 height 7
click at [459, 280] on div "0911882659" at bounding box center [453, 285] width 48 height 10
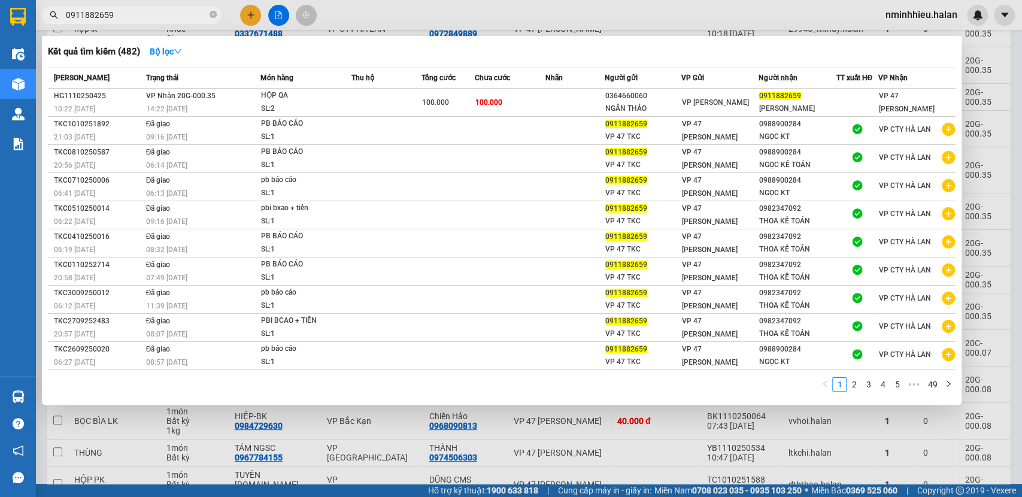
type input "0911882659"
click at [211, 15] on icon "close-circle" at bounding box center [213, 14] width 7 height 7
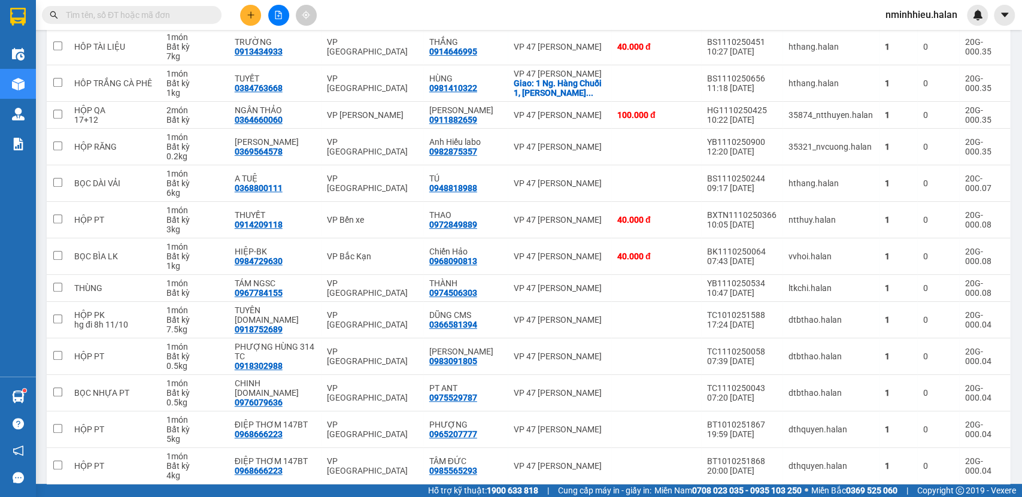
scroll to position [0, 0]
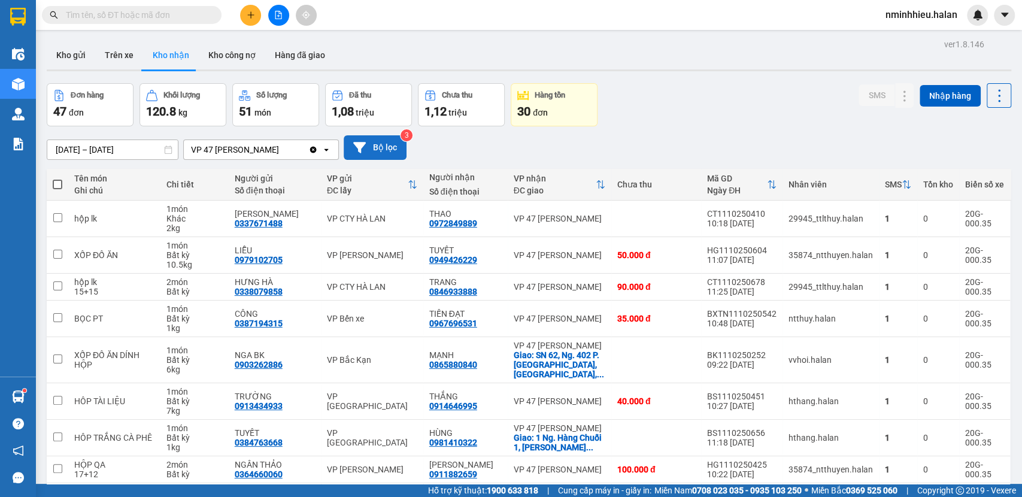
click at [382, 149] on button "Bộ lọc" at bounding box center [375, 147] width 63 height 25
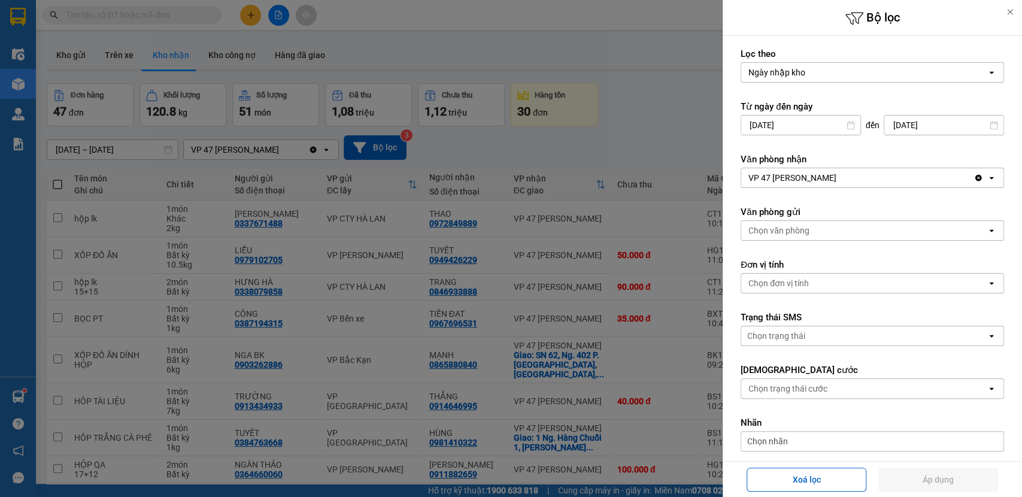
click at [818, 175] on div "VP 47 [PERSON_NAME]" at bounding box center [792, 178] width 88 height 12
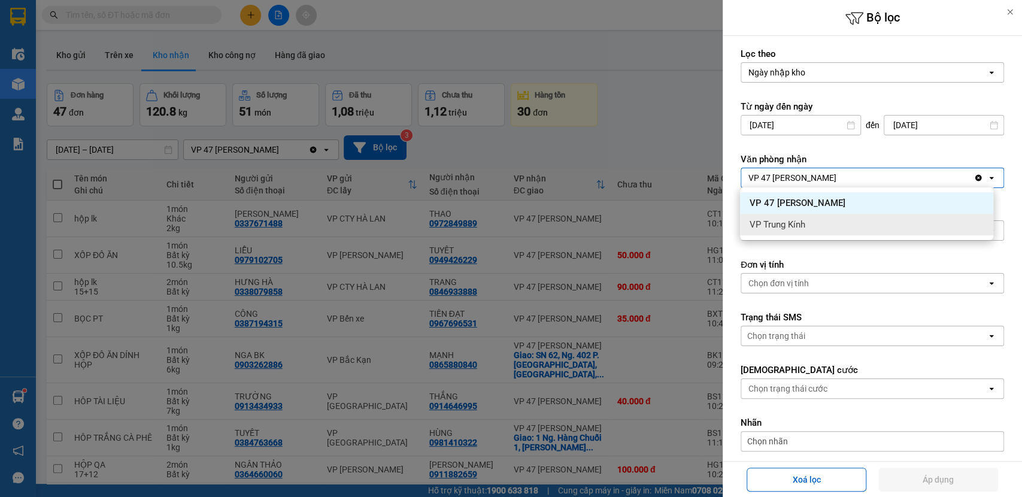
click at [808, 275] on div "Chọn đơn vị tính" at bounding box center [864, 283] width 246 height 19
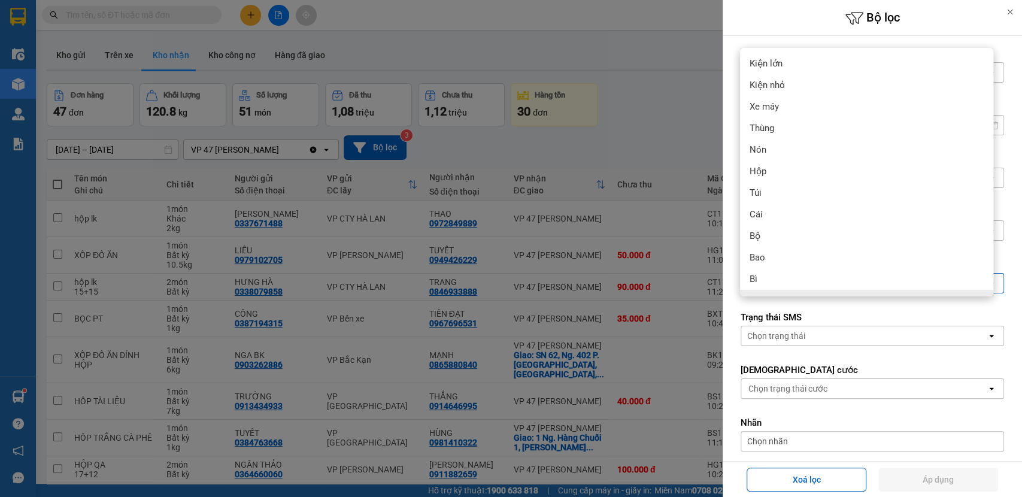
click at [786, 357] on form "Lọc theo Ngày nhập kho open Từ ngày đến ngày 13/08/2025 Press the down arrow ke…" at bounding box center [872, 390] width 263 height 685
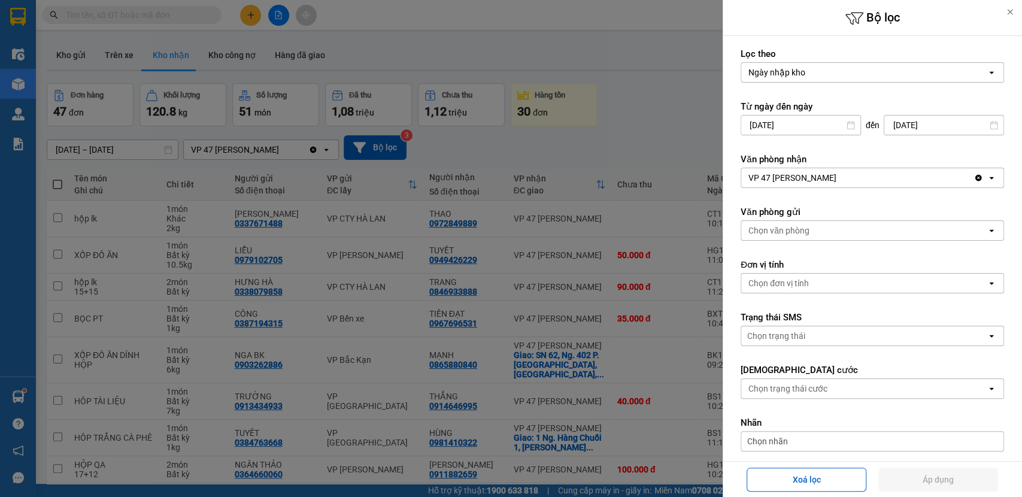
click at [799, 233] on div "Chọn văn phòng" at bounding box center [778, 231] width 61 height 12
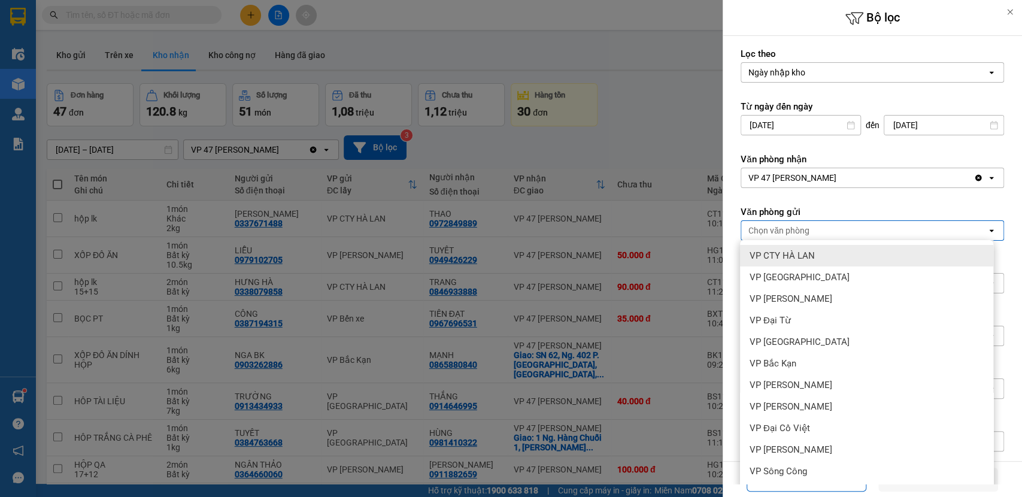
click at [775, 250] on span "VP CTY HÀ LAN" at bounding box center [782, 256] width 65 height 12
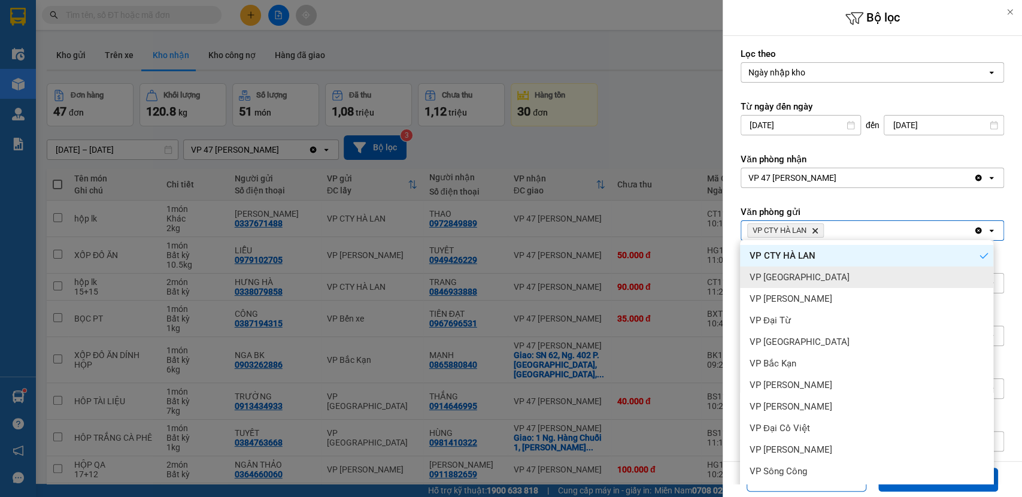
click at [795, 274] on span "VP [GEOGRAPHIC_DATA]" at bounding box center [800, 277] width 100 height 12
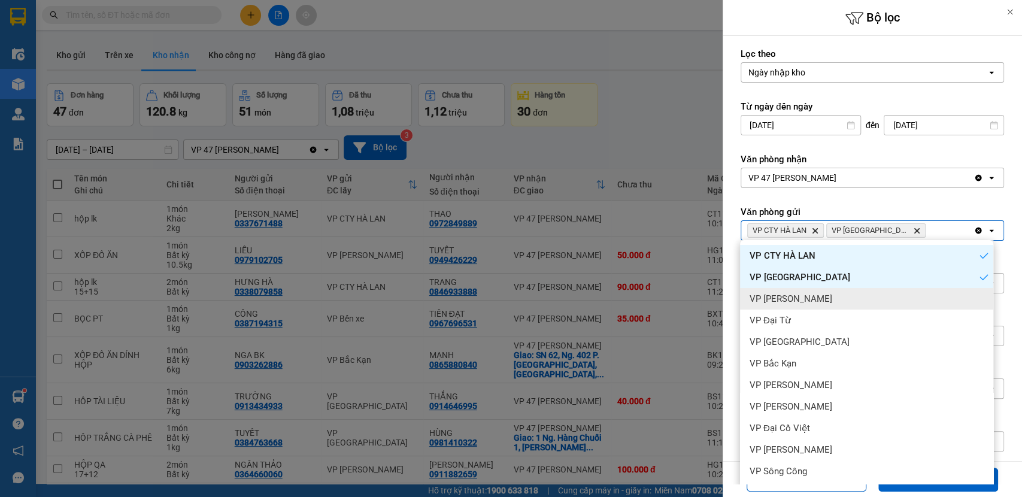
click at [804, 297] on span "VP [PERSON_NAME]" at bounding box center [791, 299] width 83 height 12
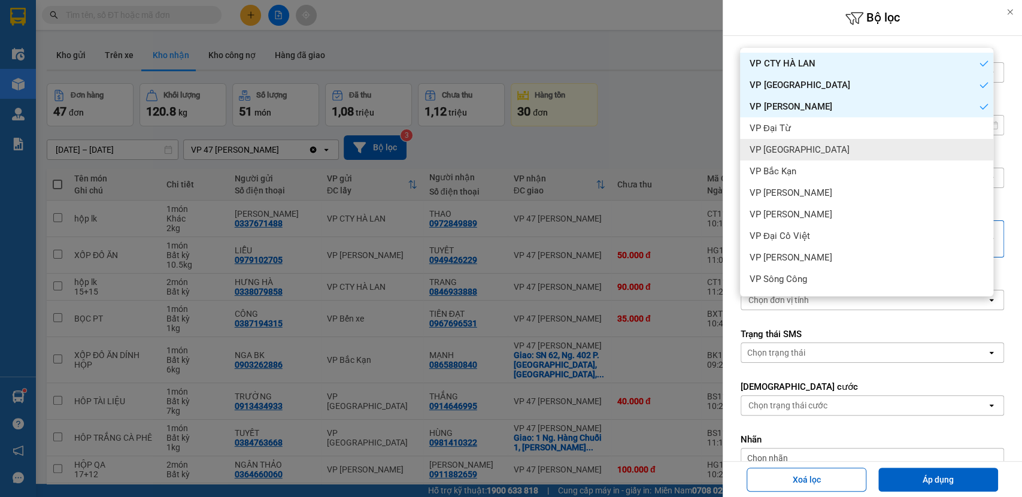
click at [790, 148] on span "VP [GEOGRAPHIC_DATA]" at bounding box center [800, 150] width 100 height 12
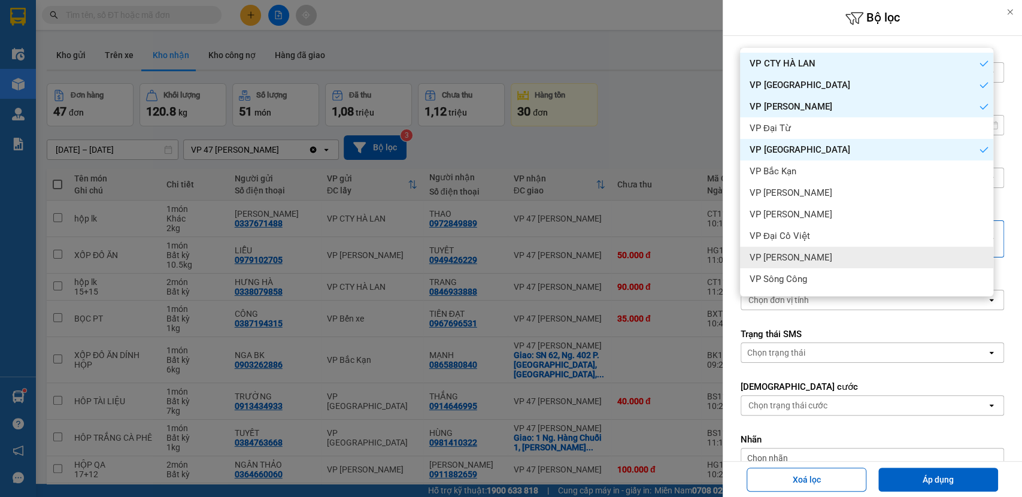
click at [798, 260] on span "VP [PERSON_NAME]" at bounding box center [791, 257] width 83 height 12
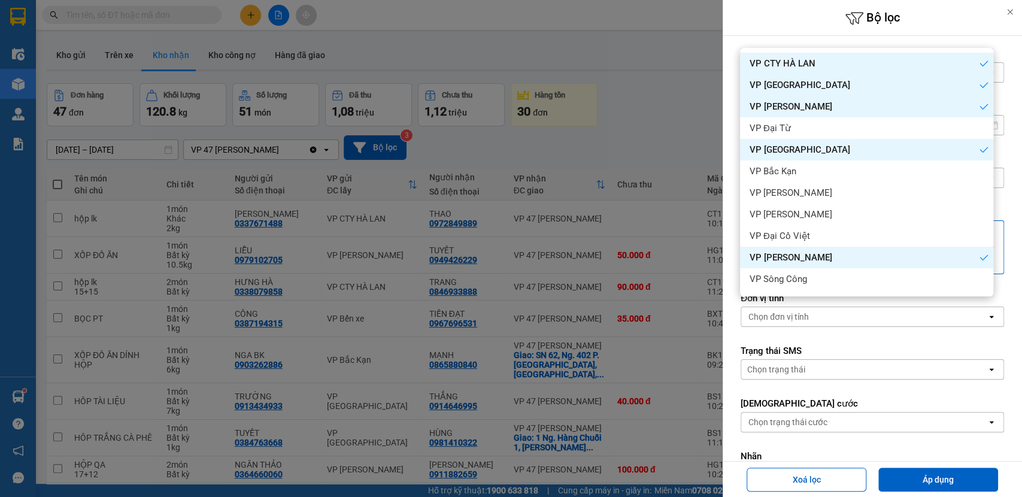
scroll to position [493, 0]
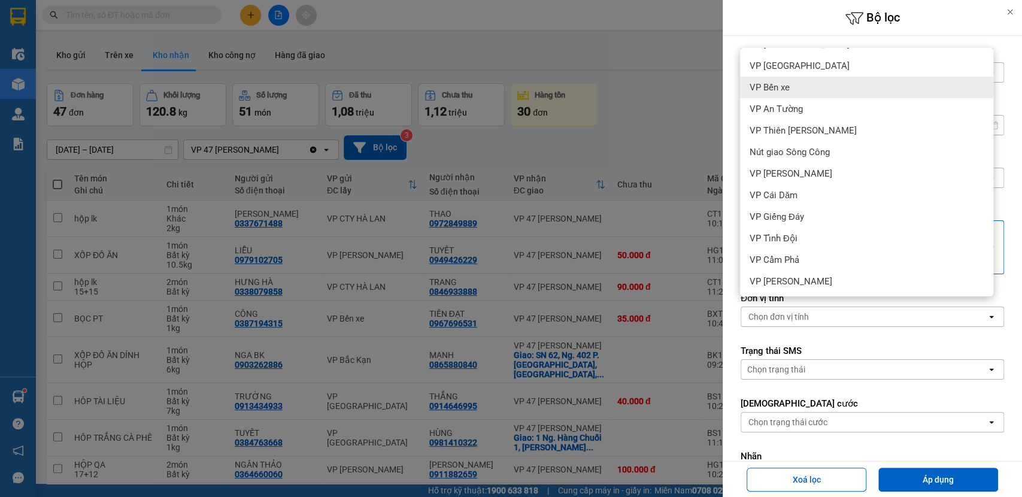
click at [786, 91] on span "VP Bến xe" at bounding box center [770, 87] width 40 height 12
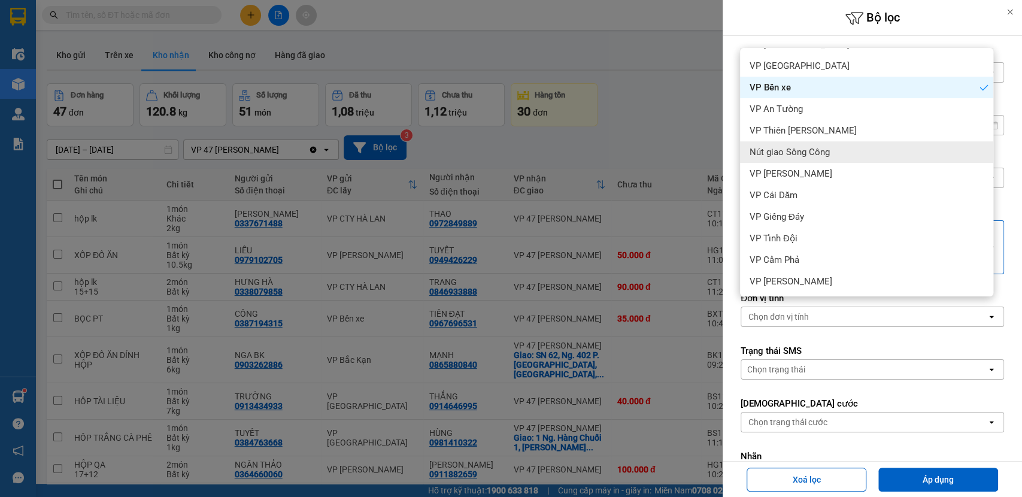
click at [792, 150] on span "Nút giao Sông Công" at bounding box center [790, 152] width 80 height 12
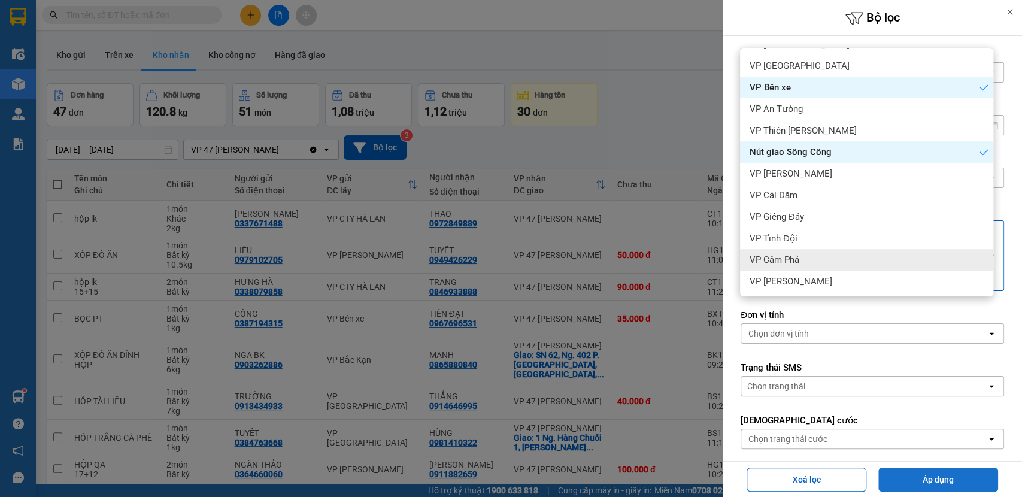
click at [909, 480] on button "Áp dụng" at bounding box center [938, 480] width 120 height 24
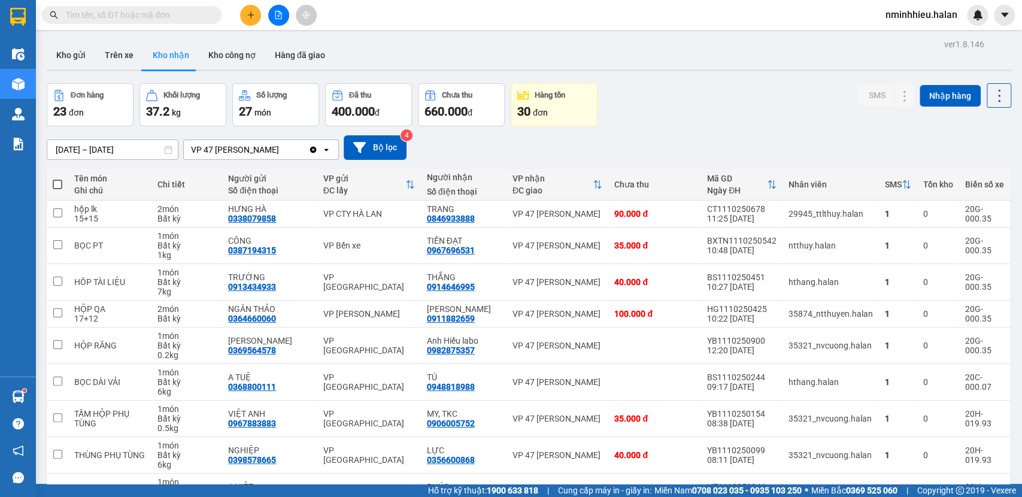
click at [59, 187] on span at bounding box center [58, 185] width 10 height 10
click at [57, 178] on input "checkbox" at bounding box center [57, 178] width 0 height 0
checkbox input "true"
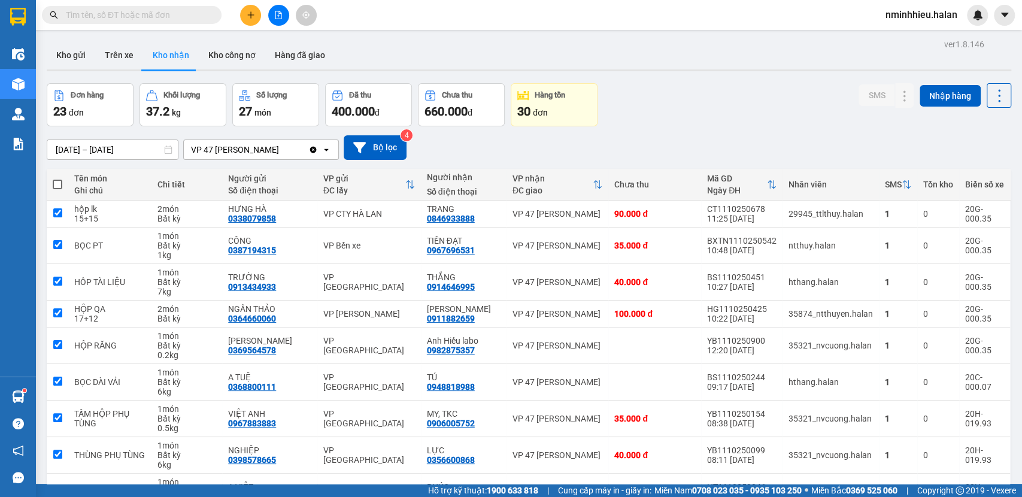
checkbox input "true"
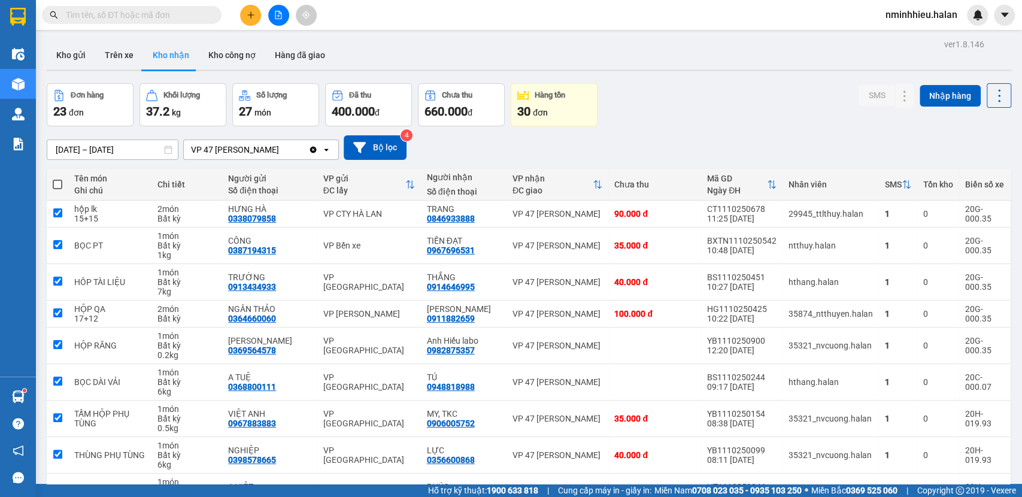
checkbox input "true"
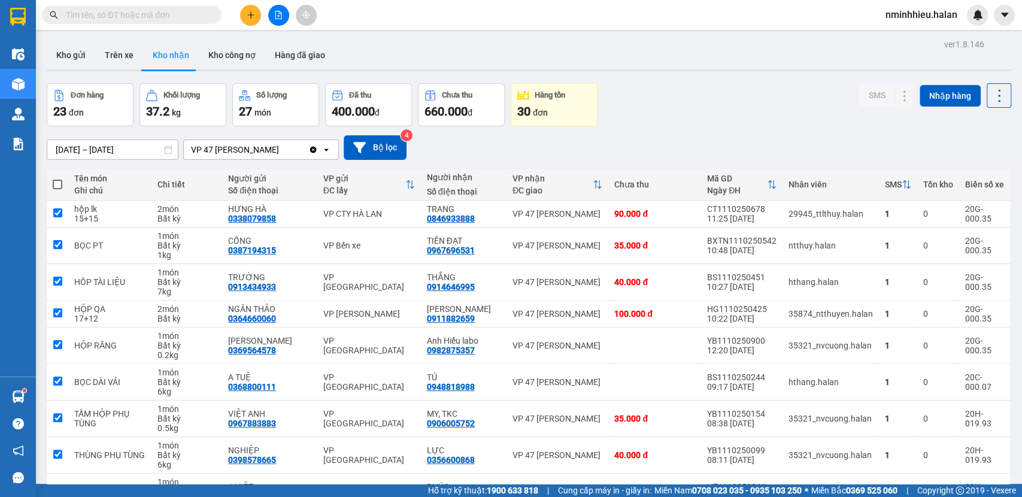
checkbox input "true"
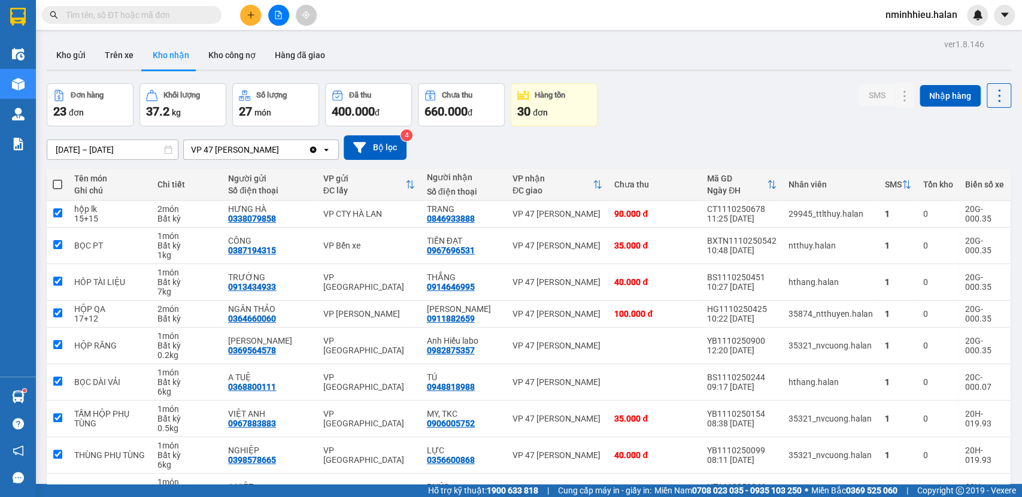
checkbox input "true"
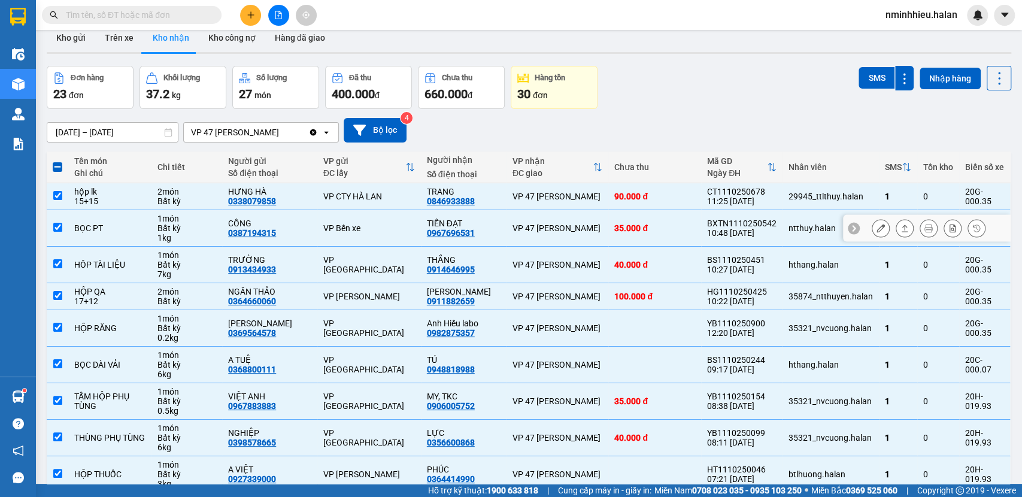
scroll to position [0, 0]
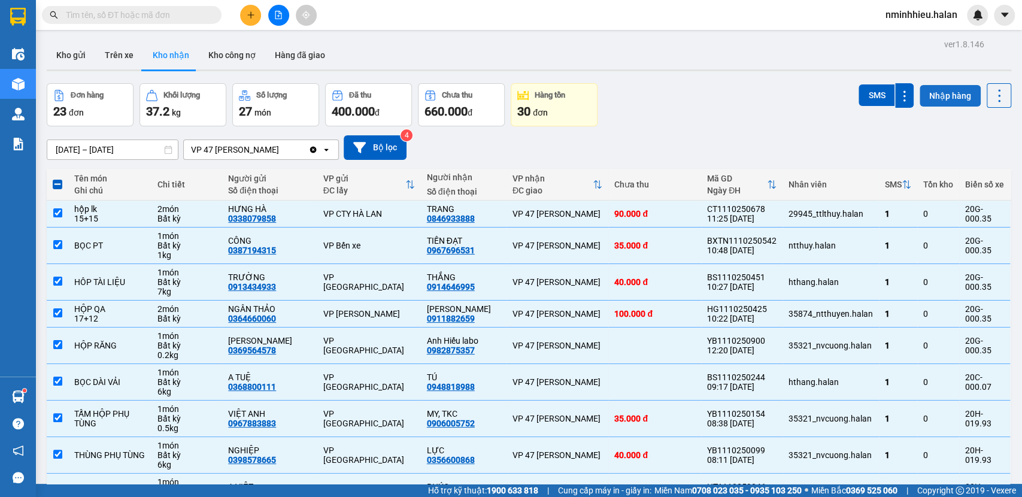
click at [928, 101] on button "Nhập hàng" at bounding box center [950, 96] width 61 height 22
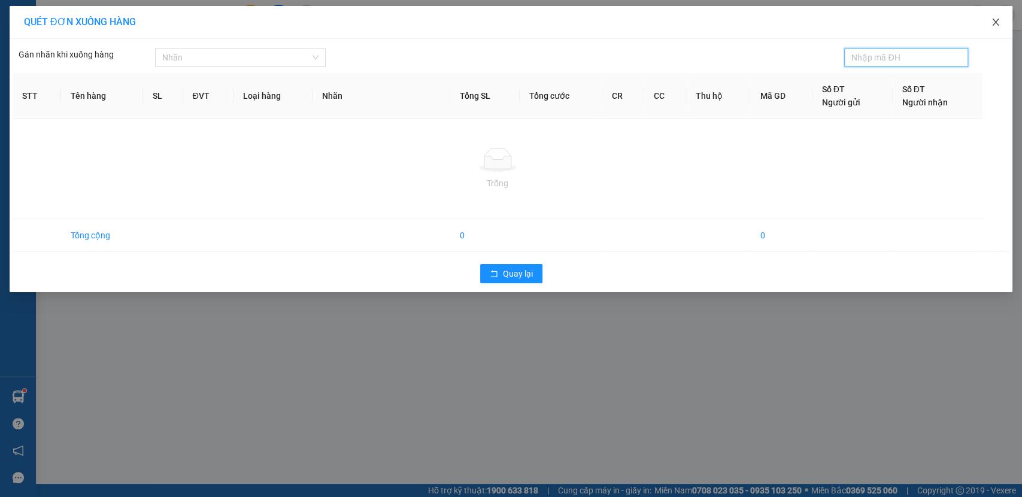
click at [1001, 20] on span "Close" at bounding box center [996, 23] width 34 height 34
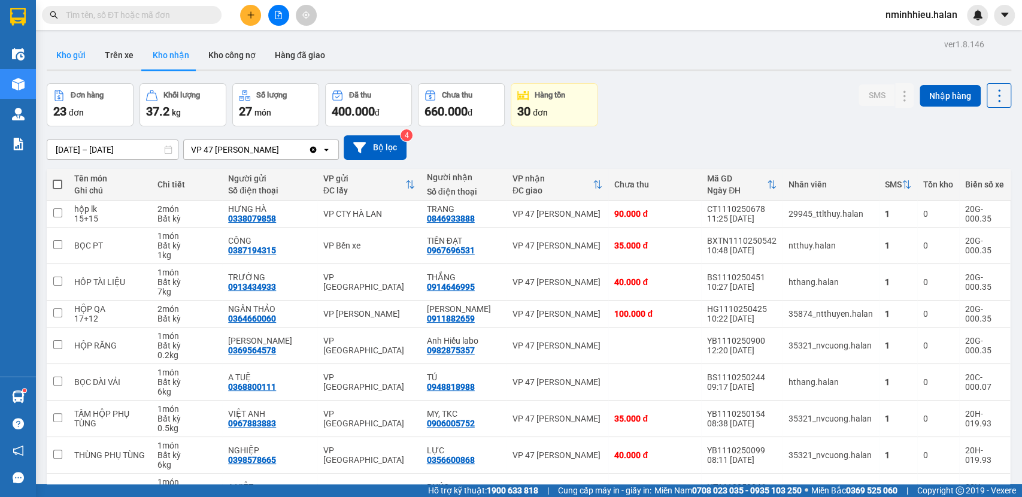
click at [78, 56] on button "Kho gửi" at bounding box center [71, 55] width 49 height 29
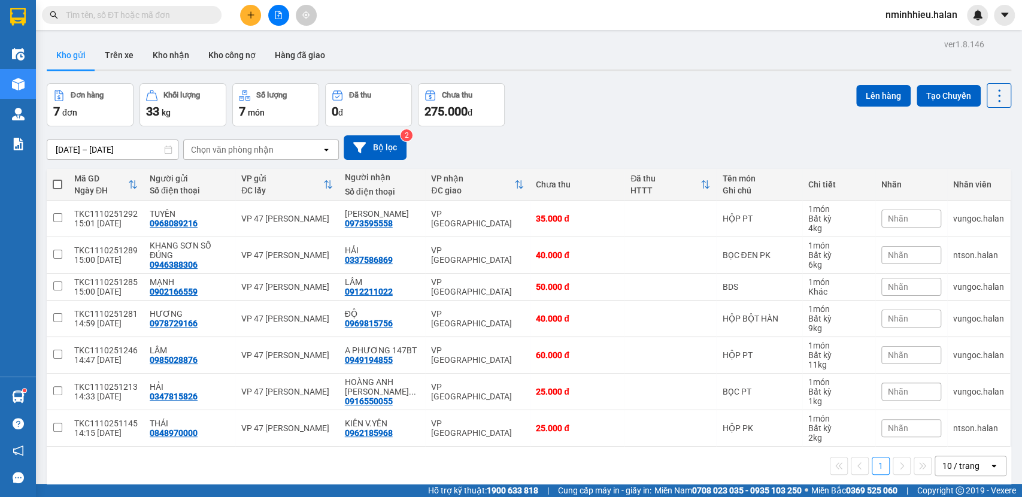
click at [57, 183] on span at bounding box center [58, 185] width 10 height 10
click at [57, 178] on input "checkbox" at bounding box center [57, 178] width 0 height 0
checkbox input "true"
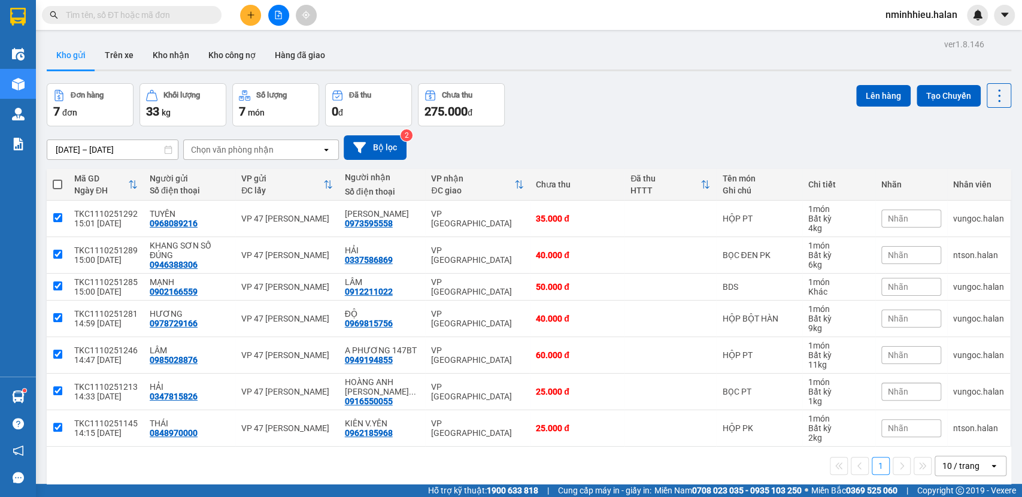
checkbox input "true"
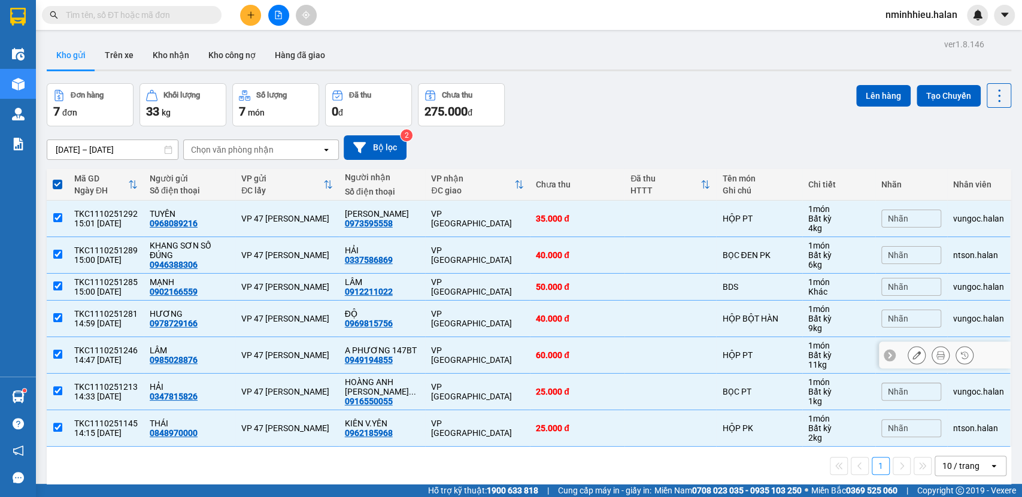
click at [470, 345] on td "VP Bình Thuận" at bounding box center [477, 355] width 105 height 37
checkbox input "false"
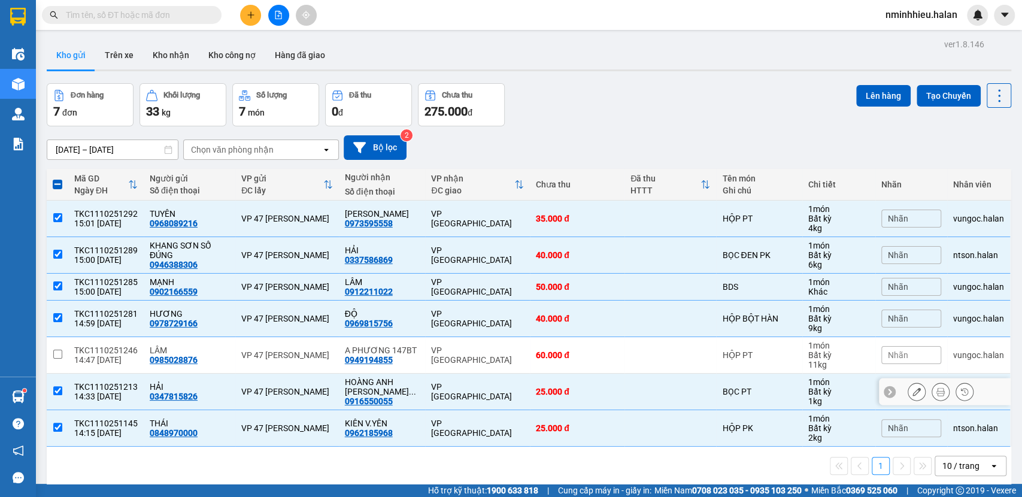
click at [476, 375] on td "VP [GEOGRAPHIC_DATA]" at bounding box center [477, 392] width 105 height 37
checkbox input "false"
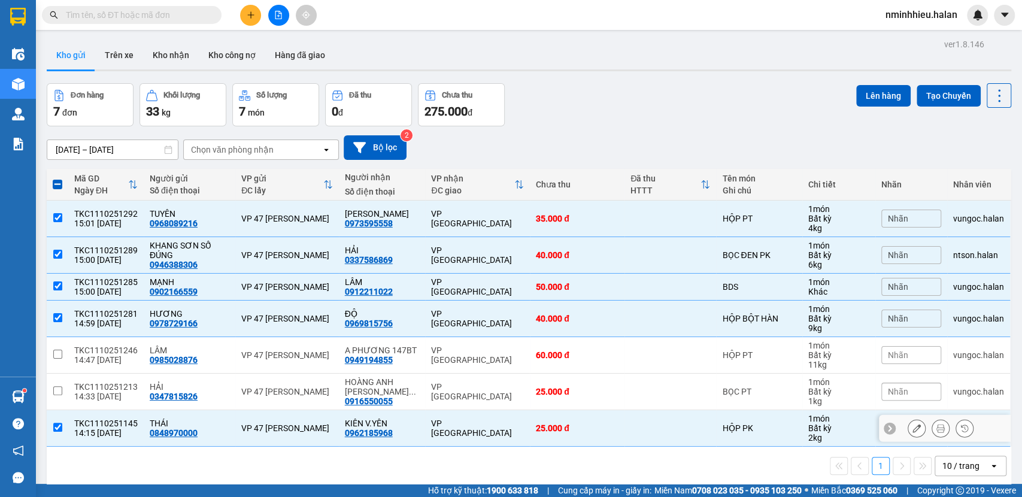
click at [479, 410] on td "VP [GEOGRAPHIC_DATA]" at bounding box center [477, 428] width 105 height 37
checkbox input "false"
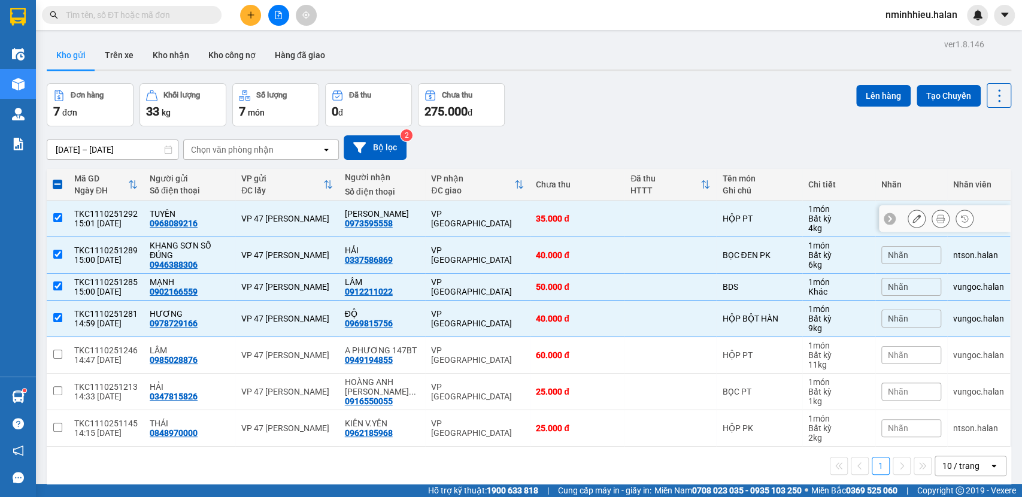
click at [483, 220] on div "VP [GEOGRAPHIC_DATA]" at bounding box center [477, 218] width 93 height 19
checkbox input "false"
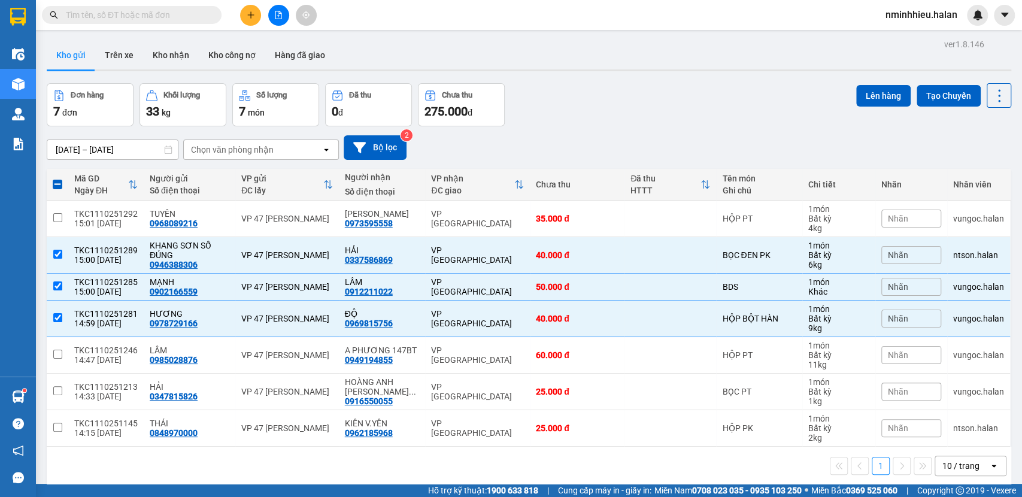
click at [955, 475] on div "10 / trang open" at bounding box center [971, 466] width 72 height 20
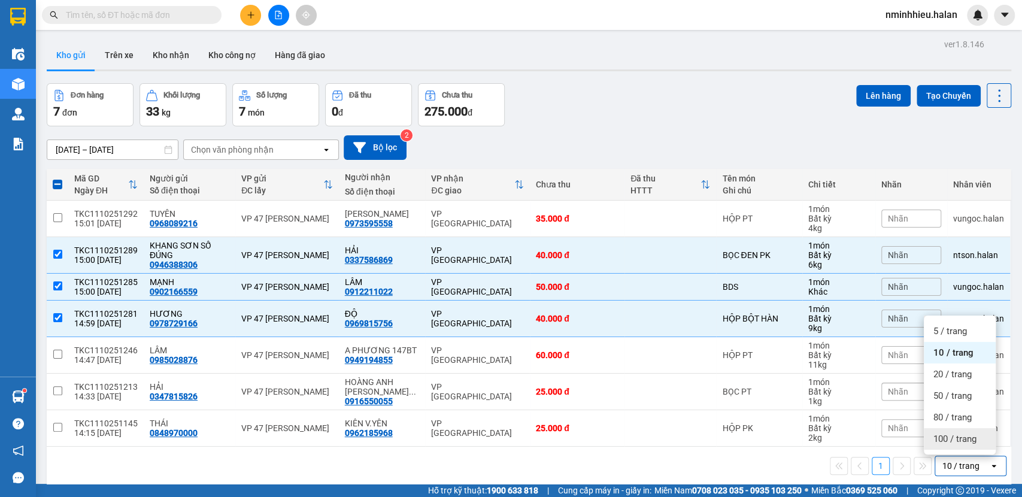
click at [956, 441] on span "100 / trang" at bounding box center [955, 439] width 43 height 12
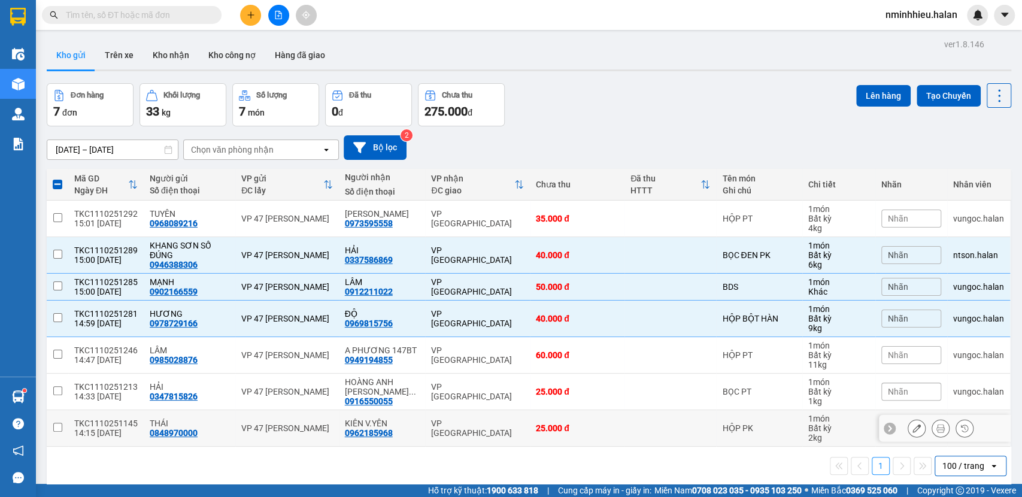
checkbox input "false"
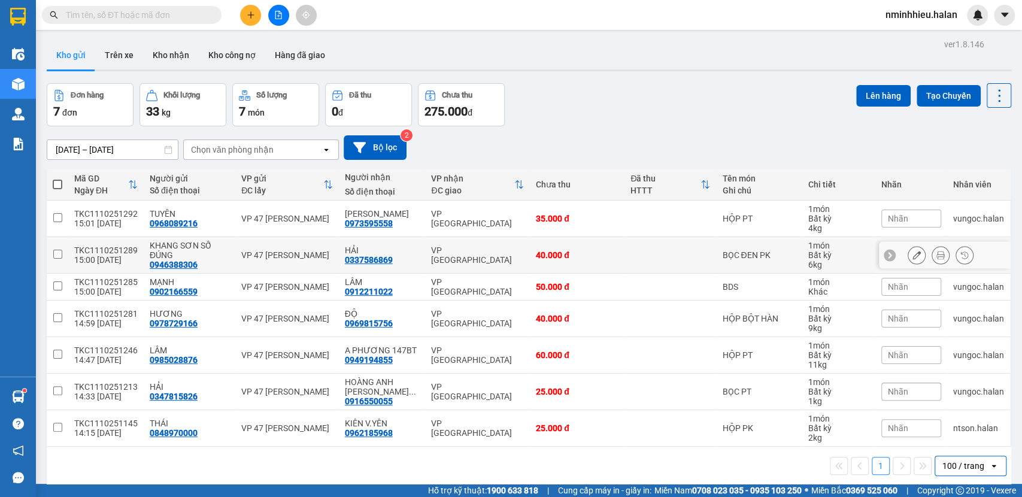
click at [489, 251] on div "VP [GEOGRAPHIC_DATA]" at bounding box center [477, 255] width 93 height 19
checkbox input "true"
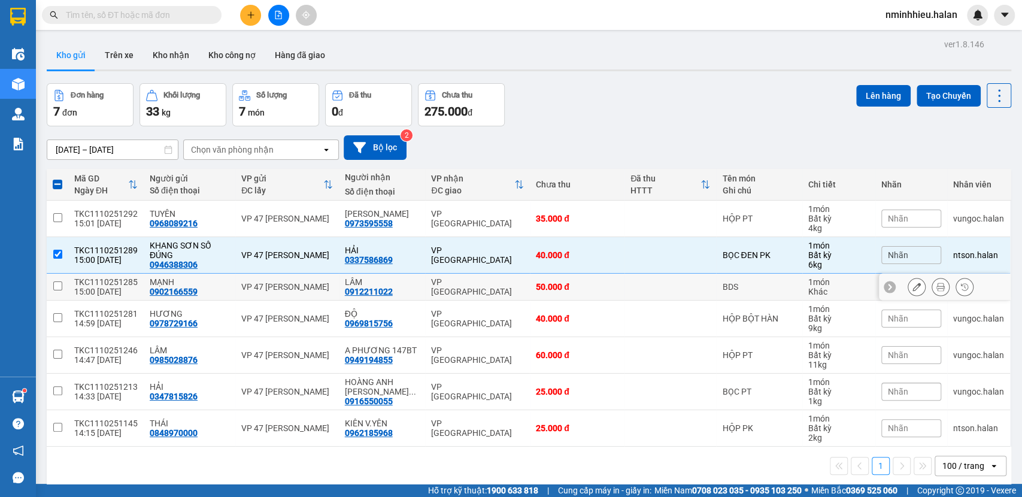
click at [483, 283] on div "VP [GEOGRAPHIC_DATA]" at bounding box center [477, 286] width 93 height 19
checkbox input "true"
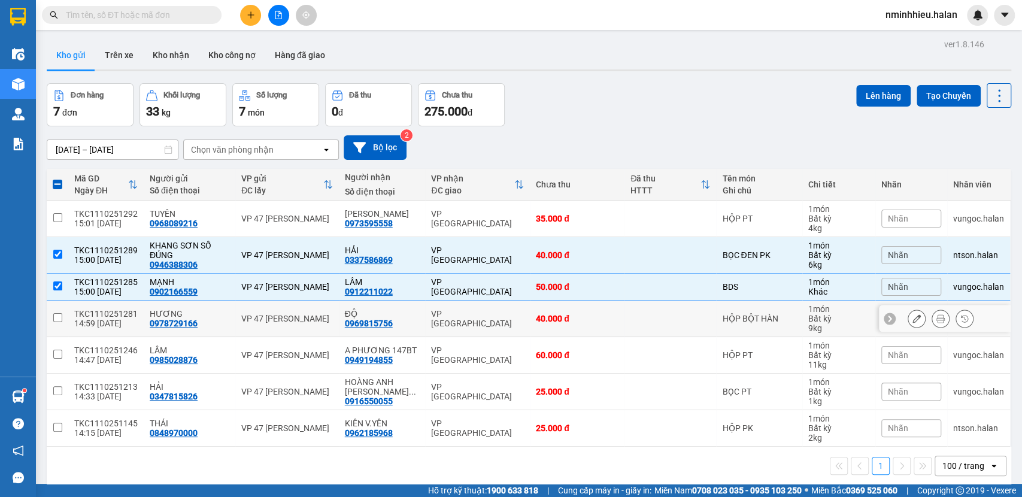
click at [475, 316] on div "VP [GEOGRAPHIC_DATA]" at bounding box center [477, 318] width 93 height 19
checkbox input "true"
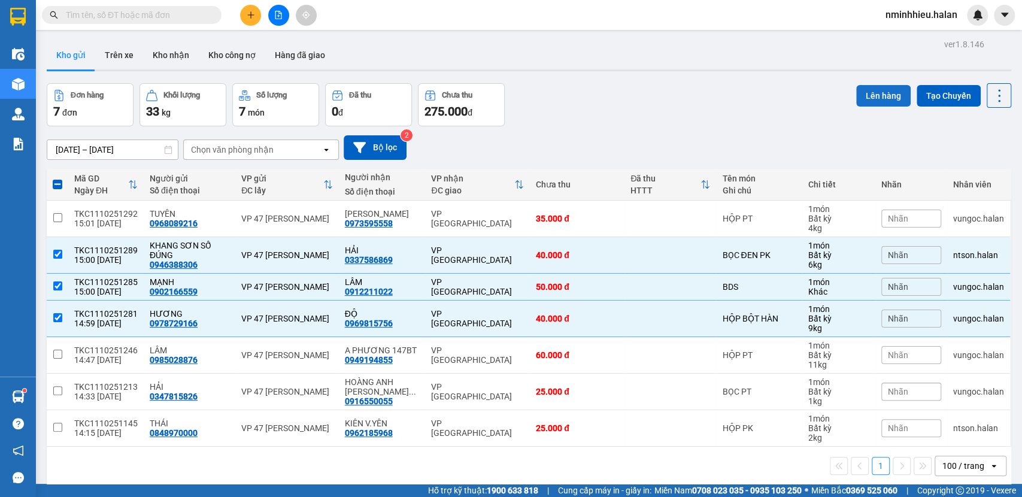
click at [876, 101] on button "Lên hàng" at bounding box center [883, 96] width 54 height 22
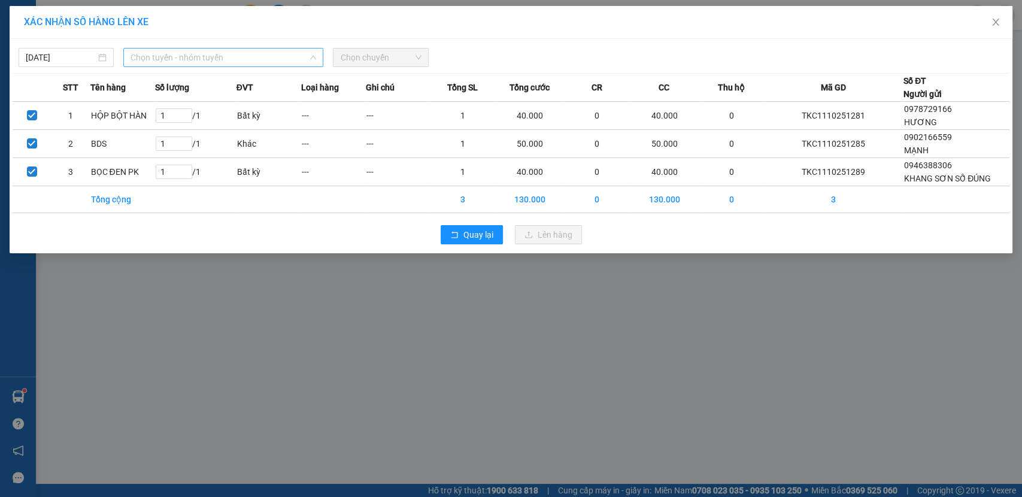
click at [244, 56] on span "Chọn tuyến - nhóm tuyến" at bounding box center [224, 58] width 186 height 18
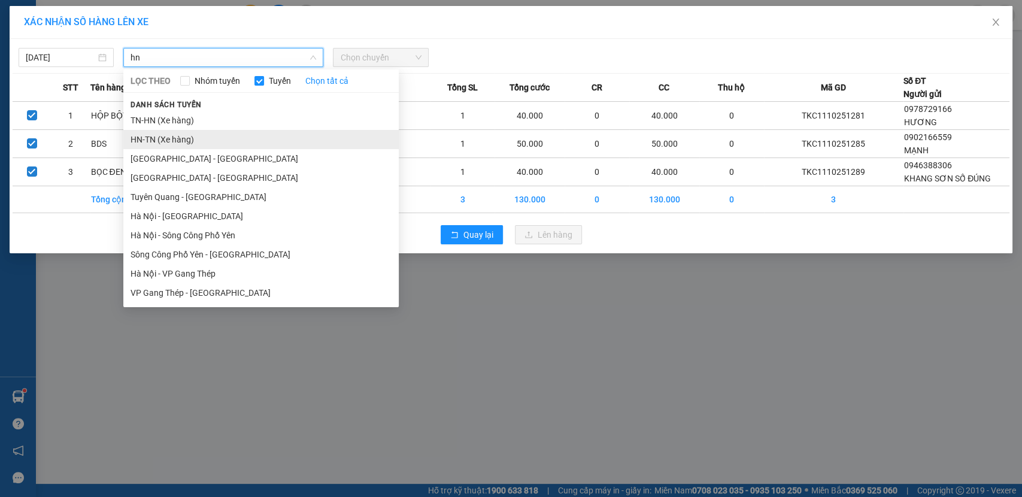
type input "hn"
click at [183, 137] on li "HN-TN (Xe hàng)" at bounding box center [260, 139] width 275 height 19
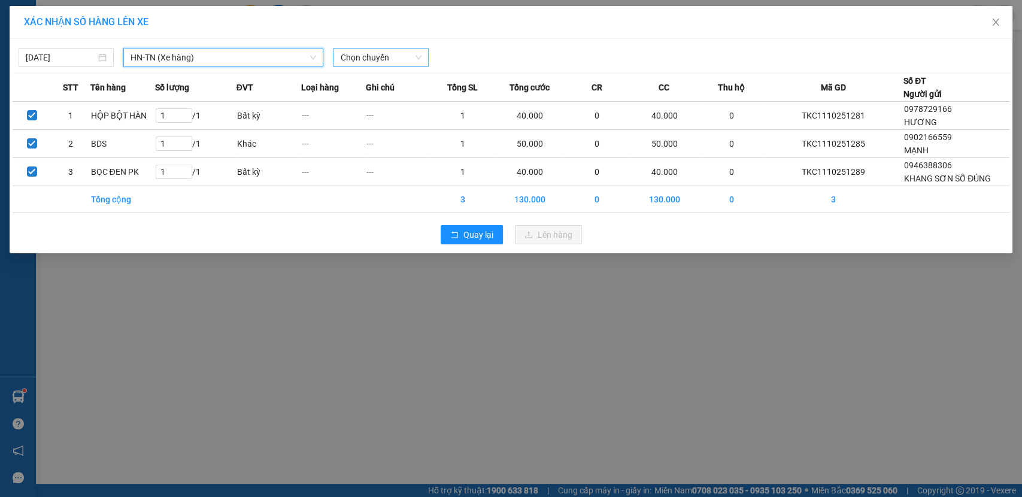
click at [380, 54] on span "Chọn chuyến" at bounding box center [380, 58] width 81 height 18
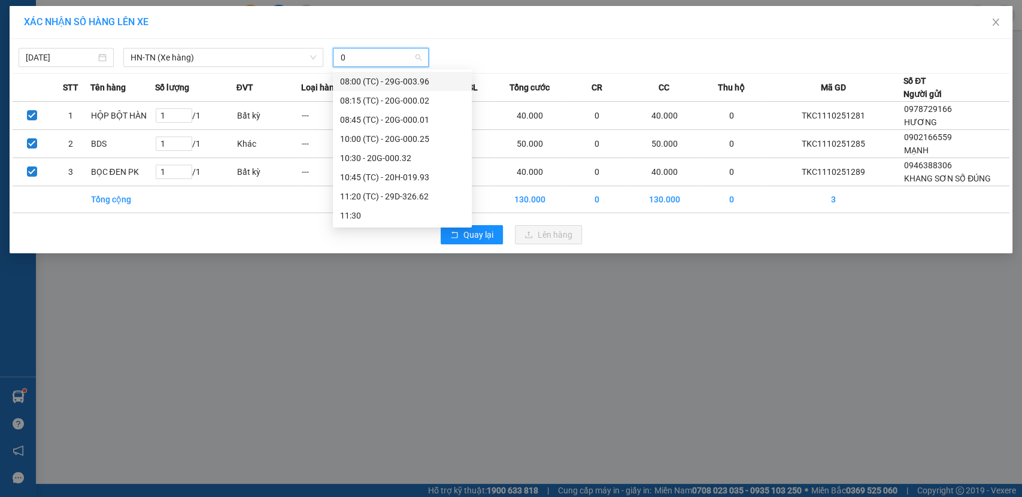
type input "01"
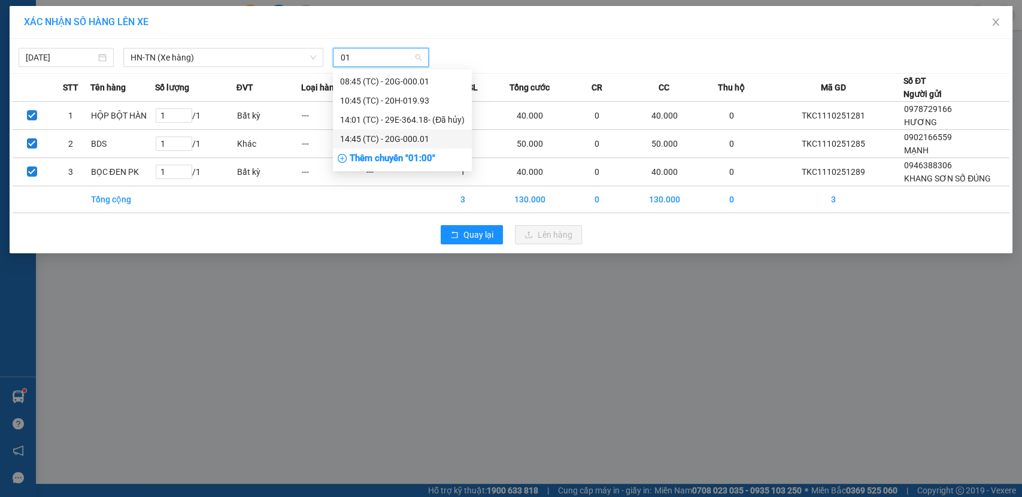
click at [410, 138] on div "14:45 (TC) - 20G-000.01" at bounding box center [402, 138] width 125 height 13
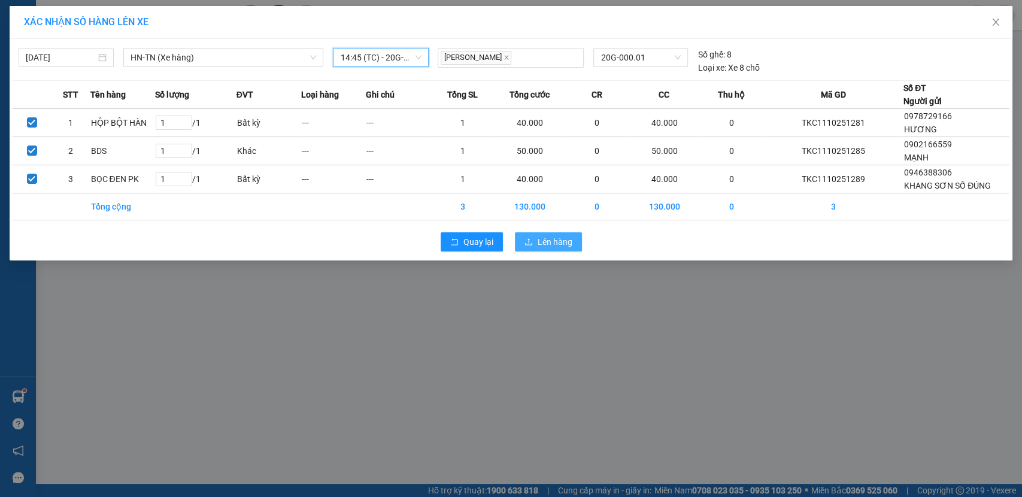
click at [552, 238] on span "Lên hàng" at bounding box center [555, 241] width 35 height 13
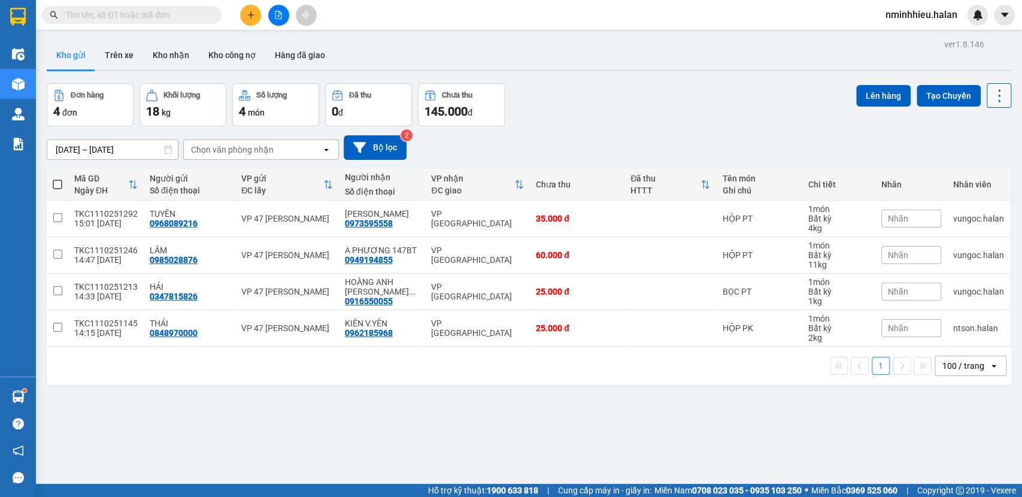
click at [991, 97] on icon at bounding box center [999, 95] width 17 height 17
click at [981, 161] on li "Làm mới" at bounding box center [967, 171] width 90 height 22
click at [991, 89] on icon at bounding box center [999, 95] width 17 height 17
click at [974, 174] on span "Làm mới" at bounding box center [971, 171] width 33 height 12
click at [184, 15] on input "text" at bounding box center [136, 14] width 141 height 13
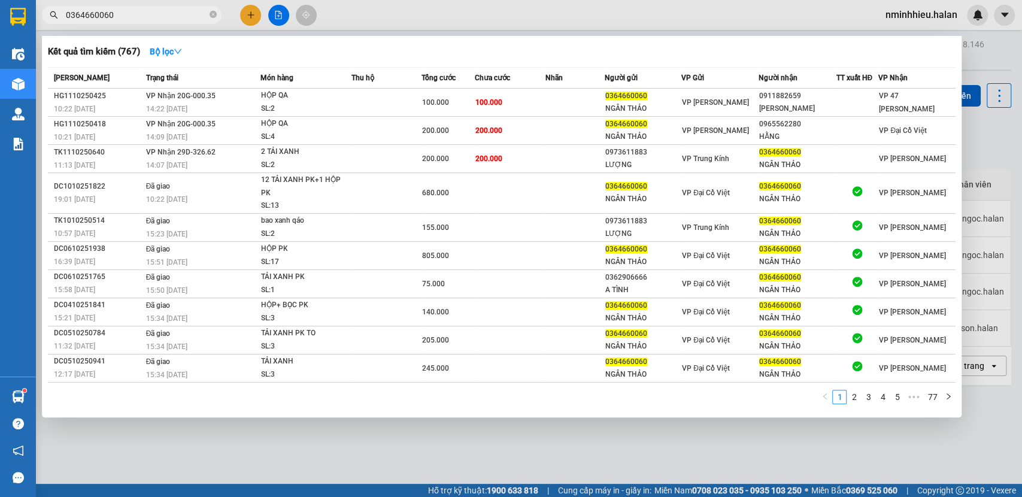
type input "0364660060"
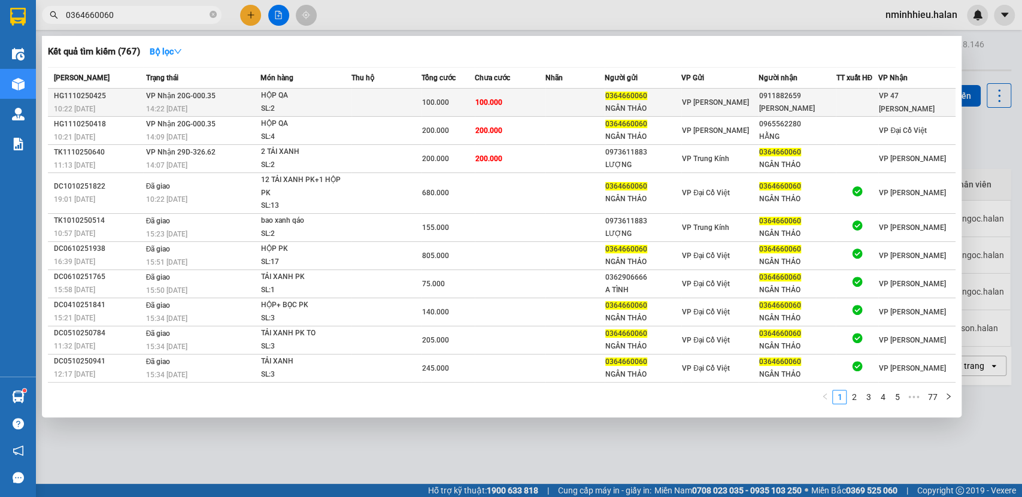
click at [454, 107] on div "100.000" at bounding box center [448, 102] width 52 height 13
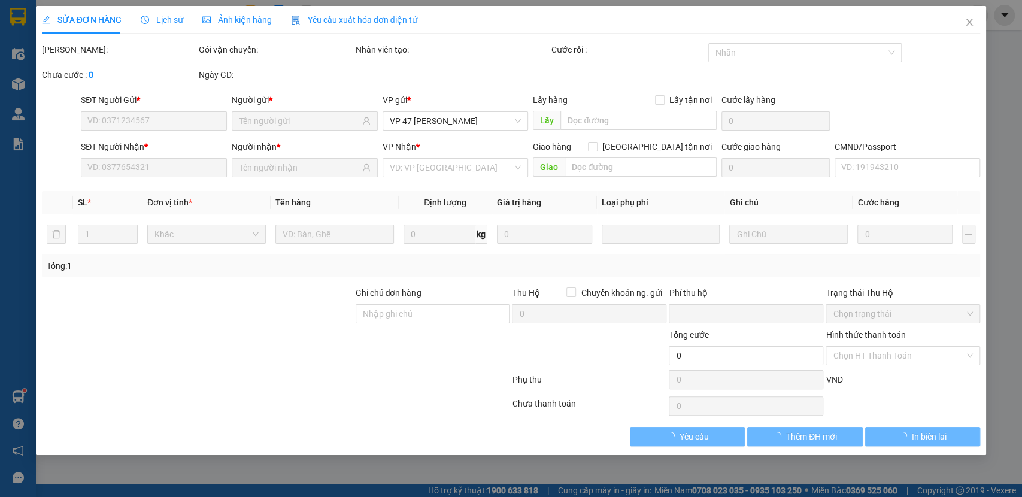
type input "0364660060"
type input "NGÂN THẢO"
type input "0911882659"
type input "TINA"
type input "0"
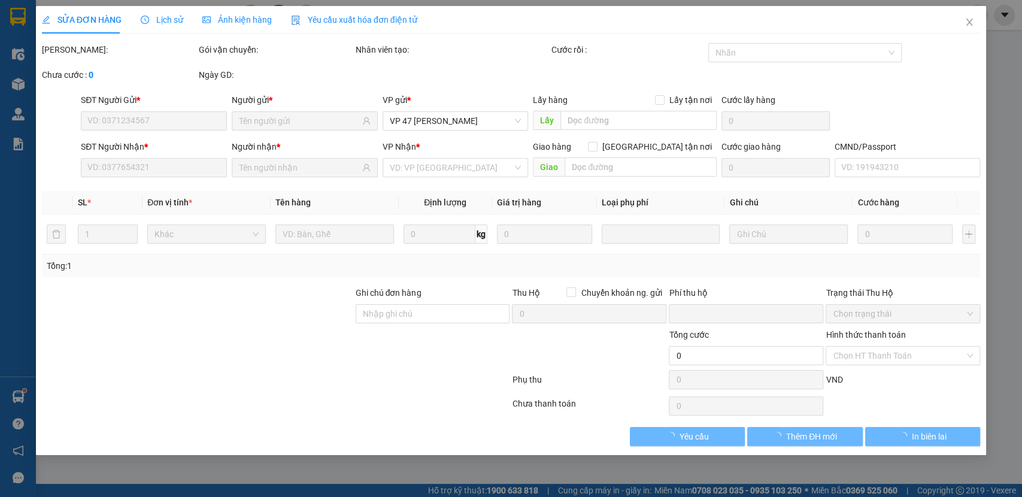
type input "100.000"
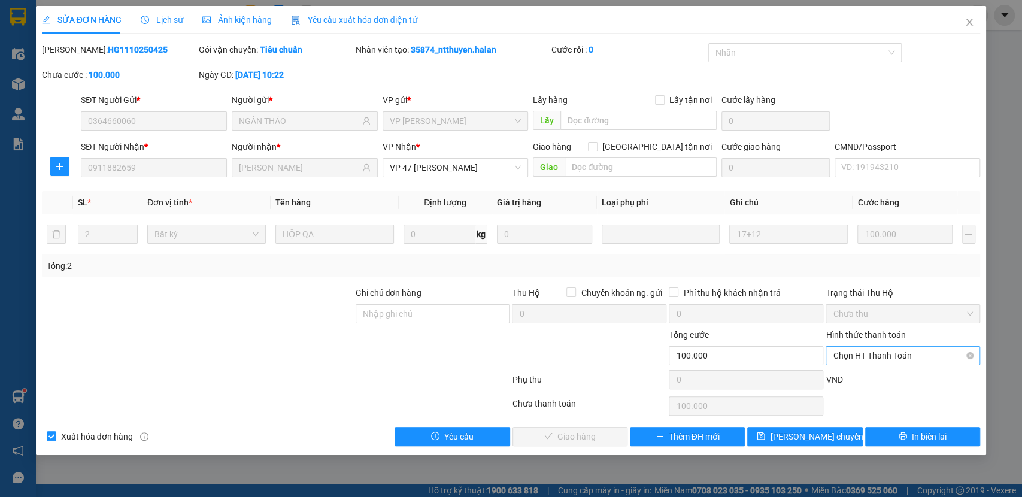
click at [910, 356] on span "Chọn HT Thanh Toán" at bounding box center [903, 356] width 140 height 18
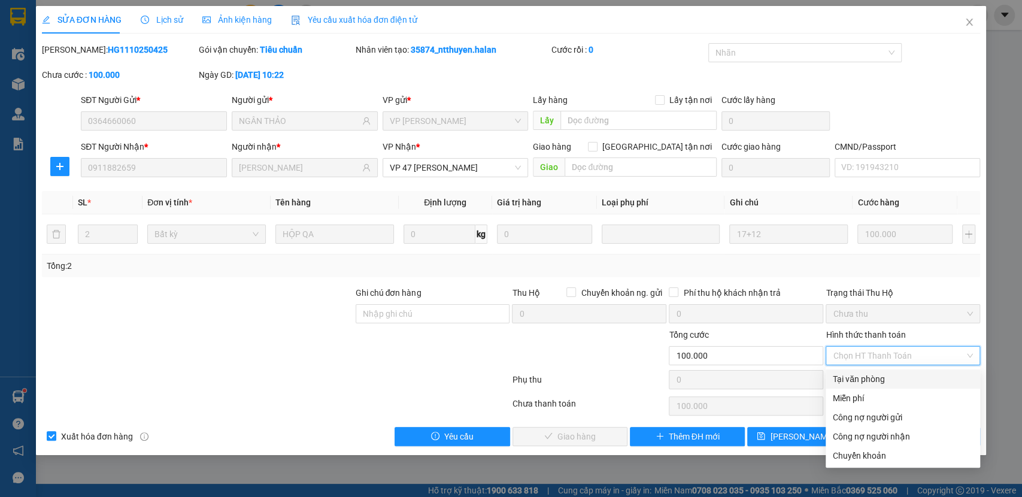
click at [891, 373] on div "Tại văn phòng" at bounding box center [903, 378] width 140 height 13
type input "0"
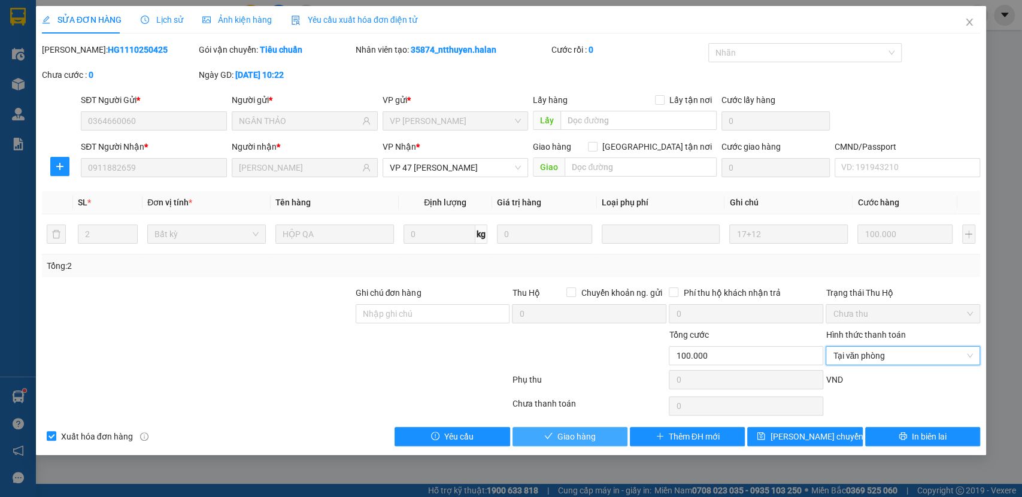
click at [580, 434] on span "Giao hàng" at bounding box center [576, 436] width 38 height 13
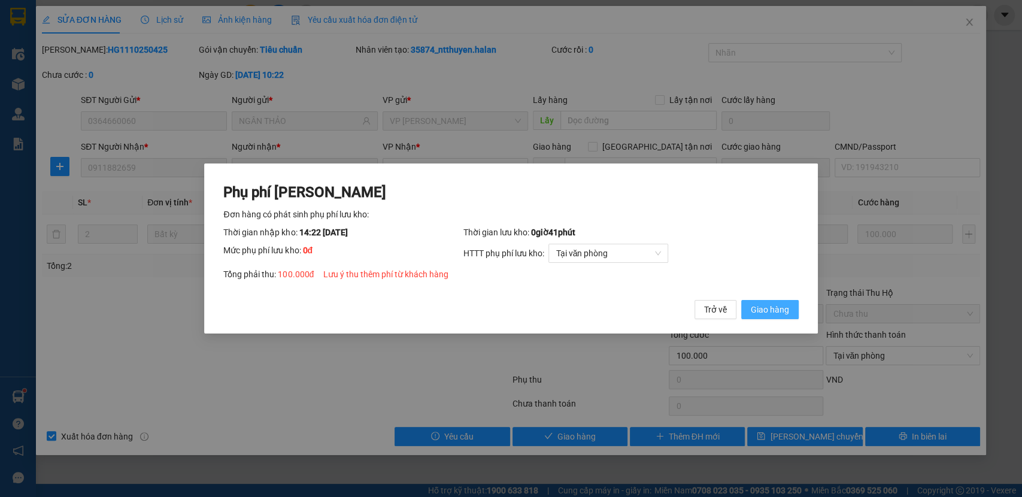
click at [780, 313] on span "Giao hàng" at bounding box center [770, 309] width 38 height 13
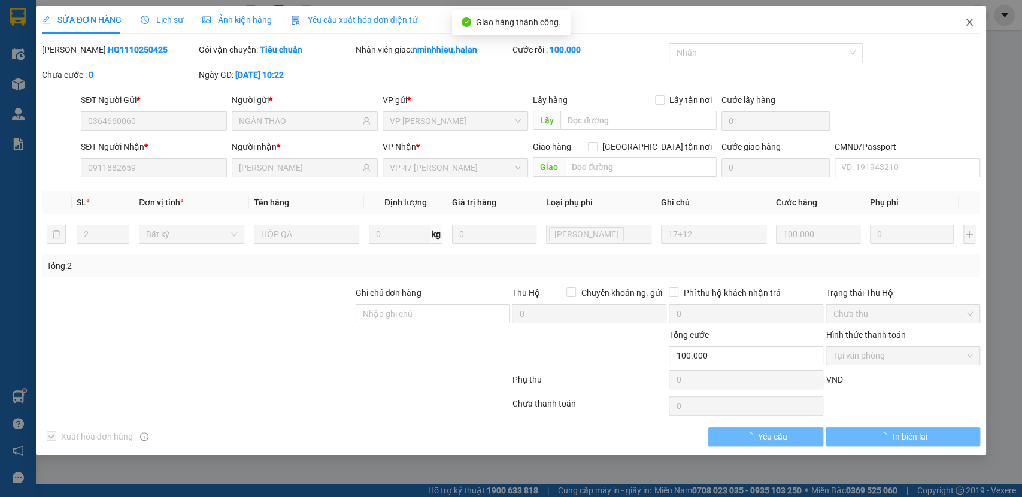
click at [975, 25] on span "Close" at bounding box center [970, 23] width 34 height 34
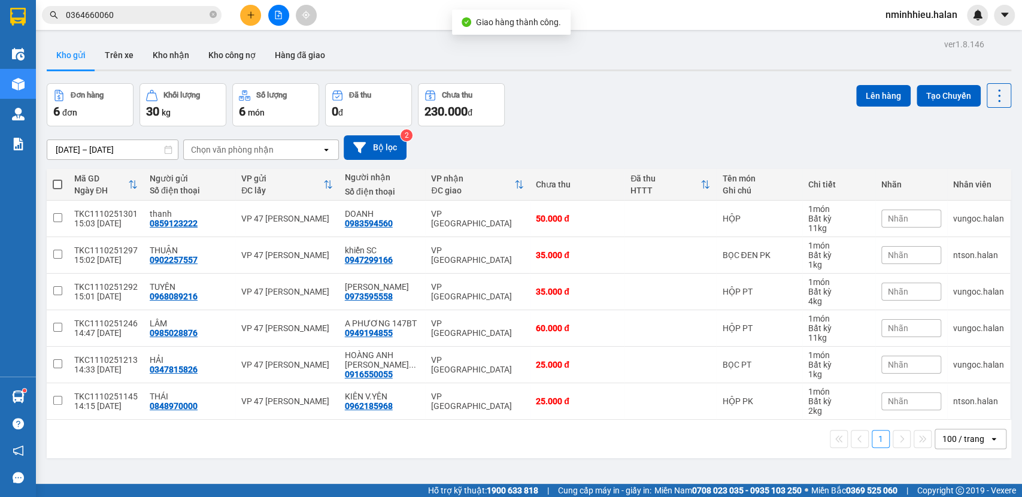
click at [253, 23] on button at bounding box center [250, 15] width 21 height 21
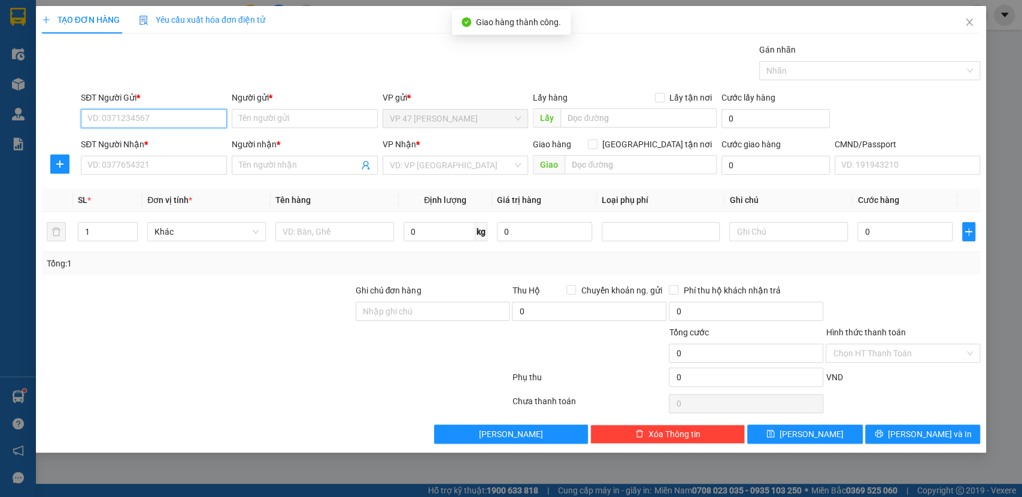
click at [214, 122] on input "SĐT Người Gửi *" at bounding box center [154, 118] width 146 height 19
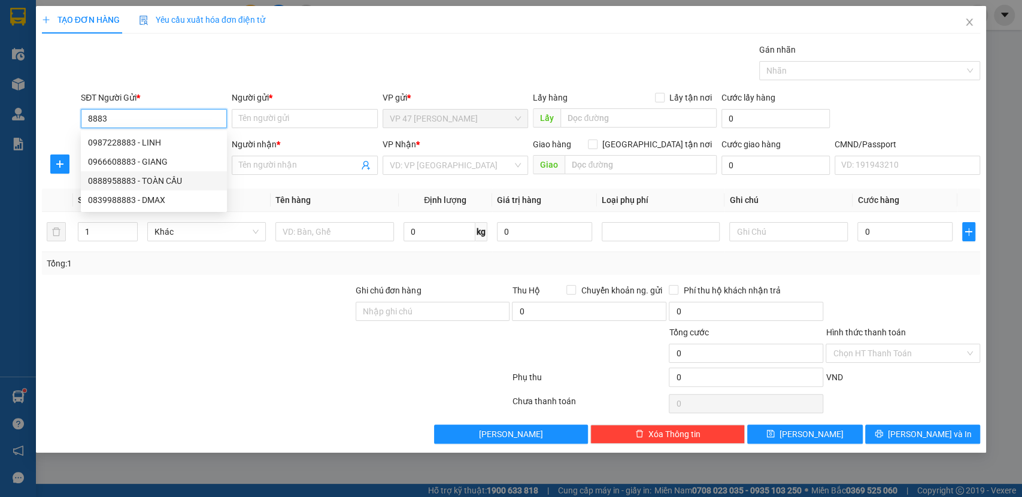
click at [177, 182] on div "0888958883 - TOÀN CẦU" at bounding box center [154, 180] width 132 height 13
type input "0888958883"
type input "TOÀN CẦU"
type input "008084001055"
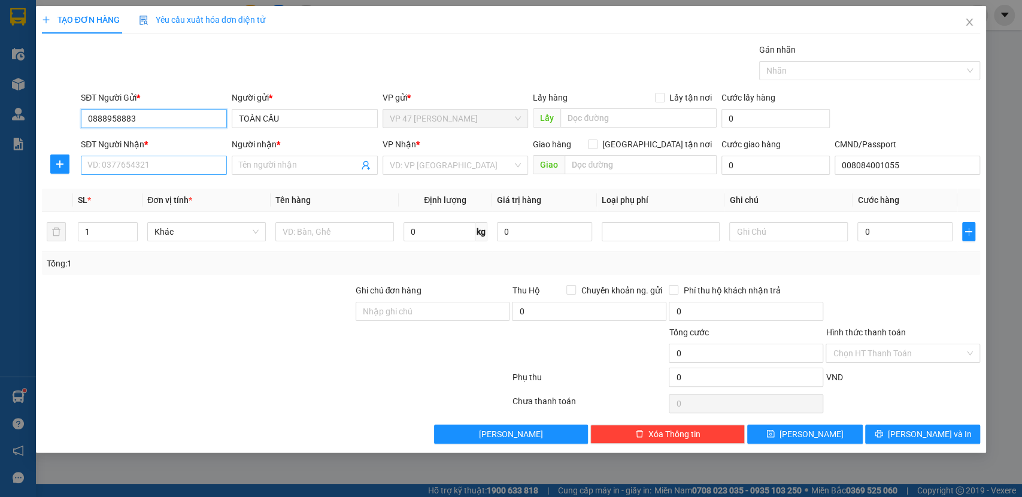
type input "0888958883"
click at [174, 169] on input "SĐT Người Nhận *" at bounding box center [154, 165] width 146 height 19
click at [970, 25] on icon "close" at bounding box center [970, 22] width 10 height 10
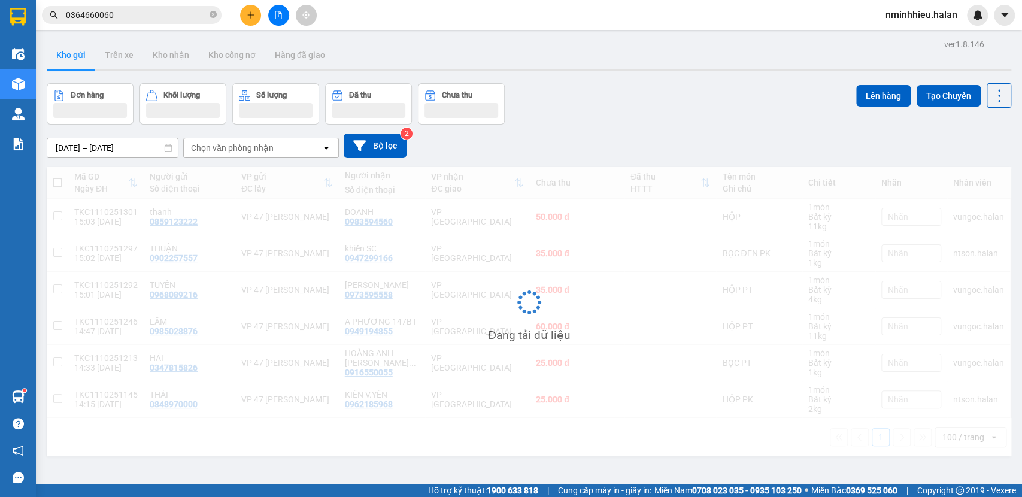
click at [142, 7] on span "0364660060" at bounding box center [132, 15] width 180 height 18
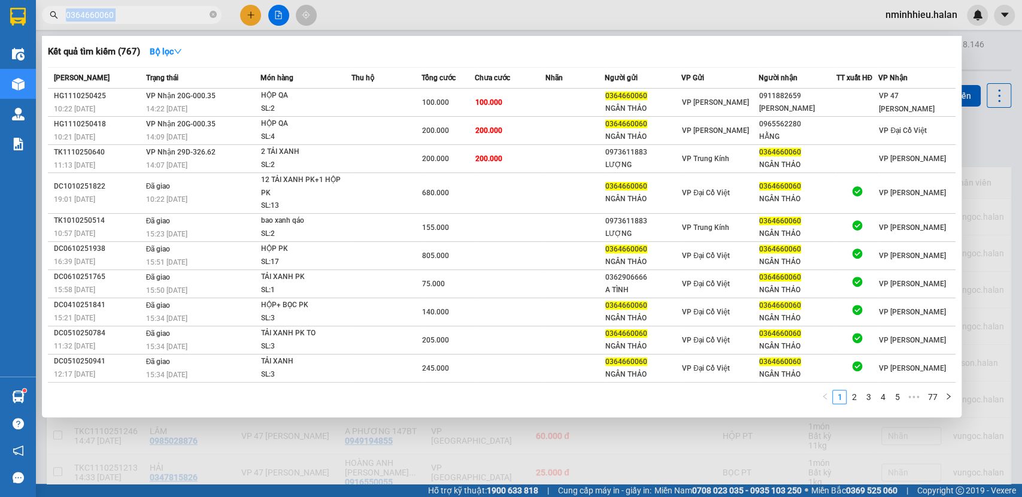
click at [142, 7] on span "0364660060" at bounding box center [132, 15] width 180 height 18
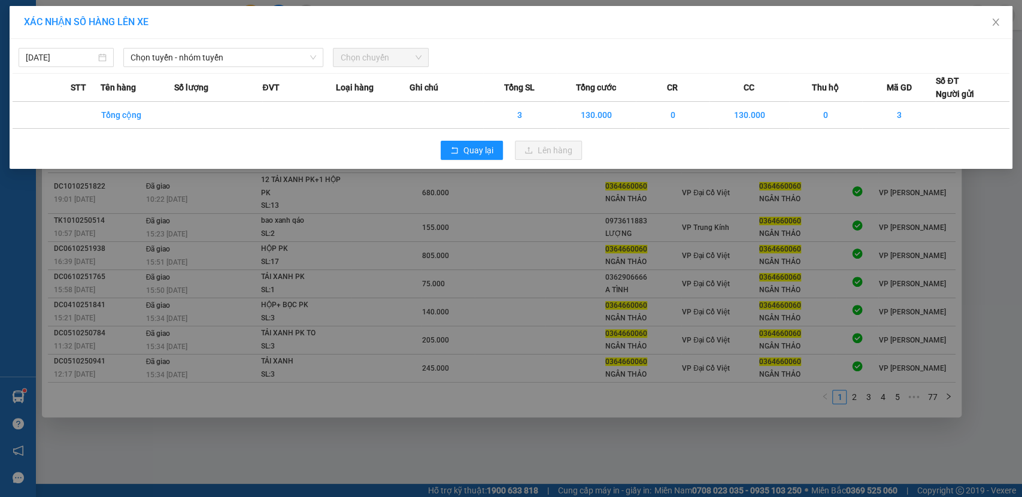
click at [766, 266] on div "XÁC NHẬN SỐ HÀNG LÊN XE 11/10/2025 Chọn tuyến - nhóm tuyến Chọn chuyến STT Tên …" at bounding box center [511, 248] width 1022 height 497
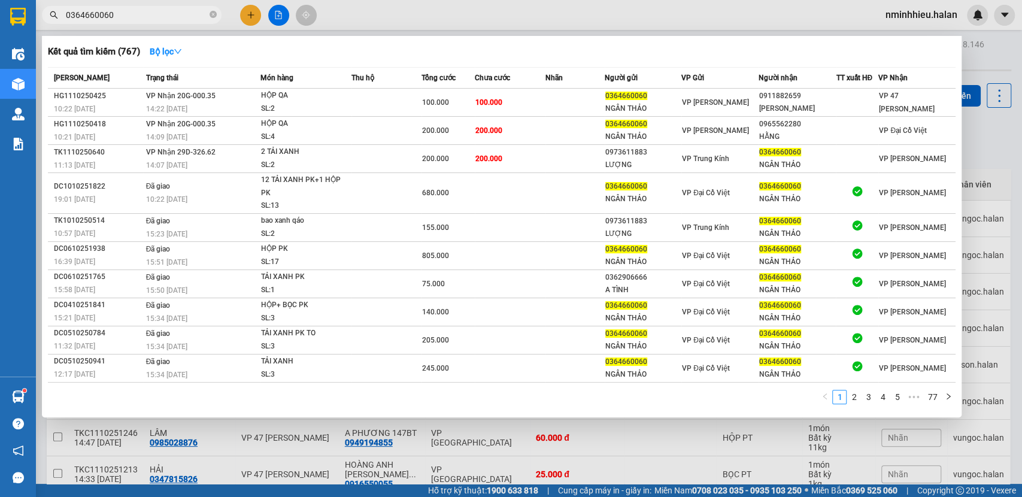
click at [174, 10] on input "0364660060" at bounding box center [136, 14] width 141 height 13
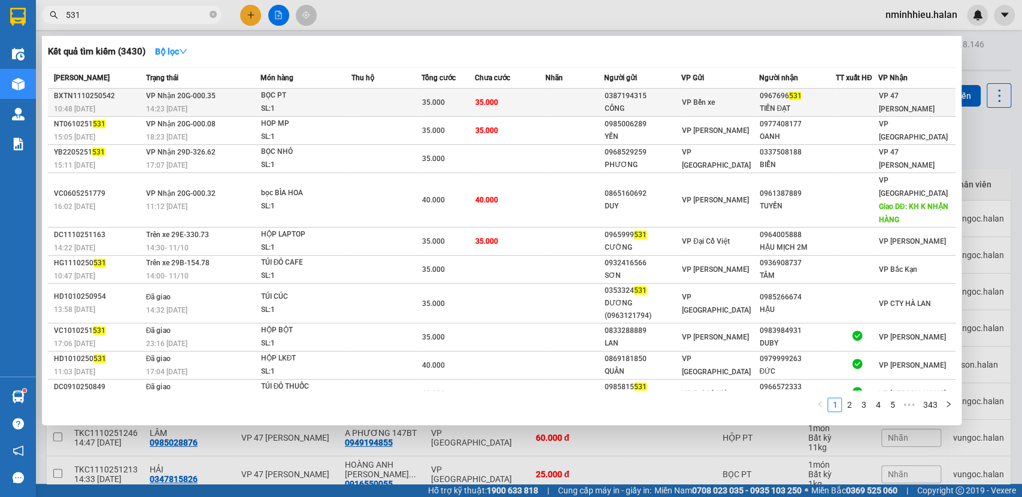
type input "531"
click at [481, 99] on span "35.000" at bounding box center [486, 102] width 23 height 8
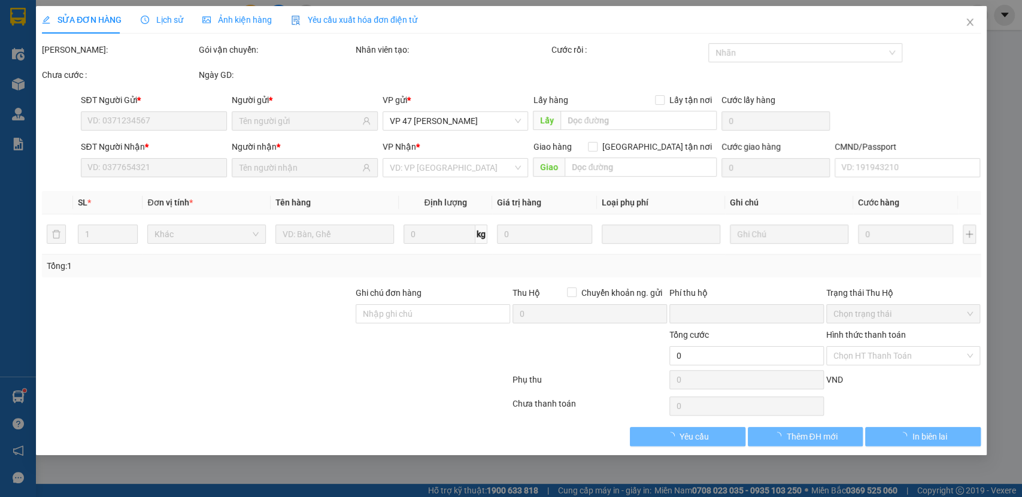
type input "0387194315"
type input "CÔNG"
type input "0967696531"
type input "TIẾN ĐẠT"
type input "0"
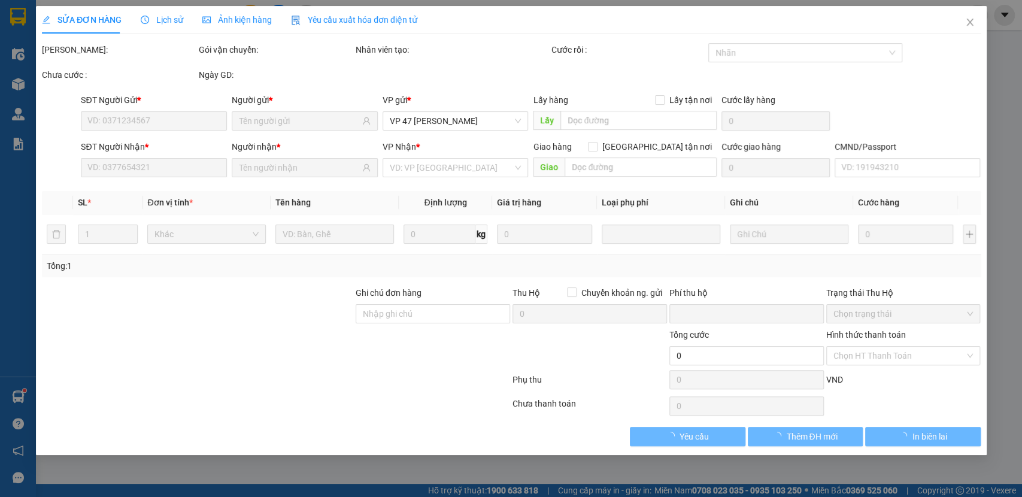
type input "35.000"
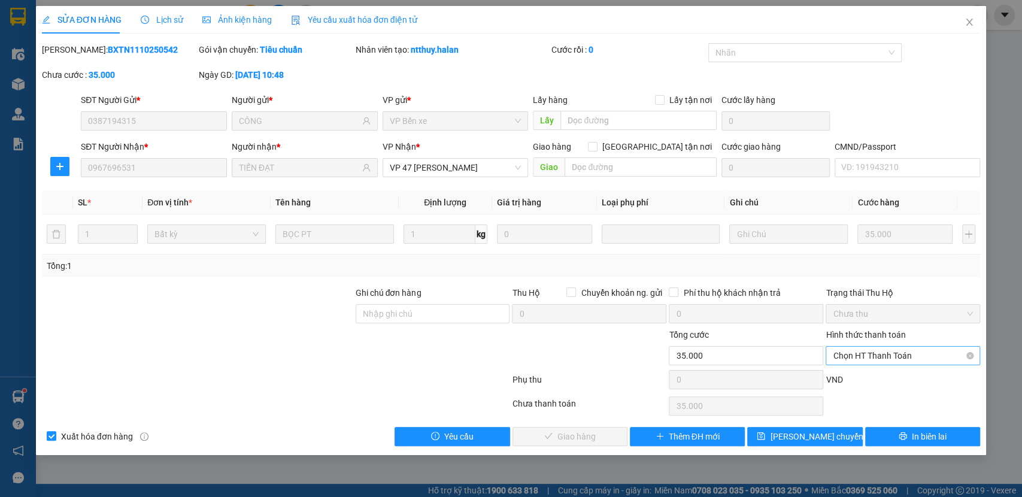
click at [865, 360] on span "Chọn HT Thanh Toán" at bounding box center [903, 356] width 140 height 18
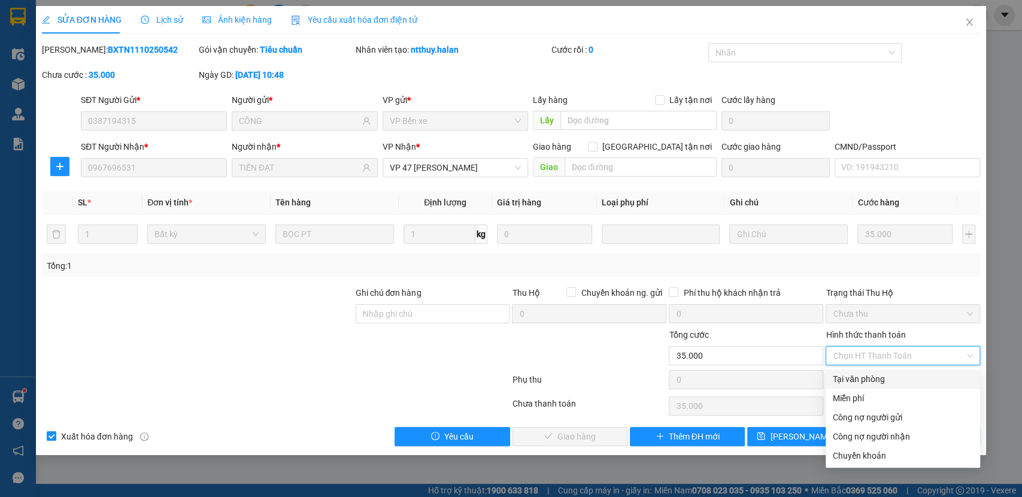
click at [859, 380] on div "Tại văn phòng" at bounding box center [903, 378] width 140 height 13
type input "0"
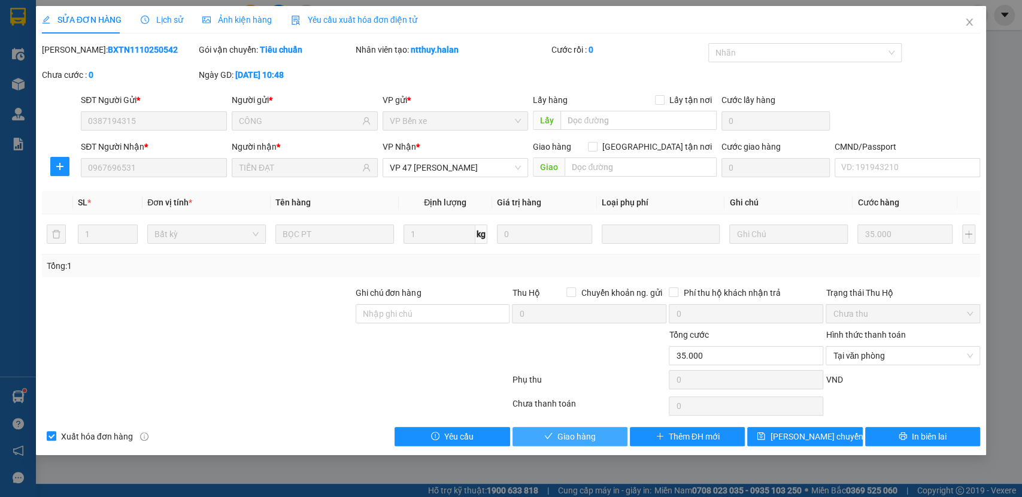
click at [599, 438] on button "Giao hàng" at bounding box center [570, 436] width 115 height 19
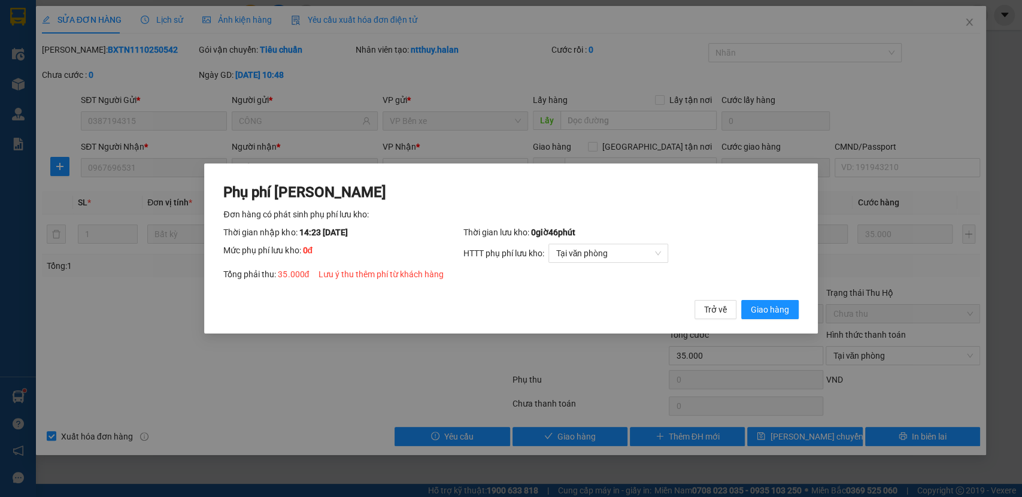
click at [741, 300] on button "Giao hàng" at bounding box center [769, 309] width 57 height 19
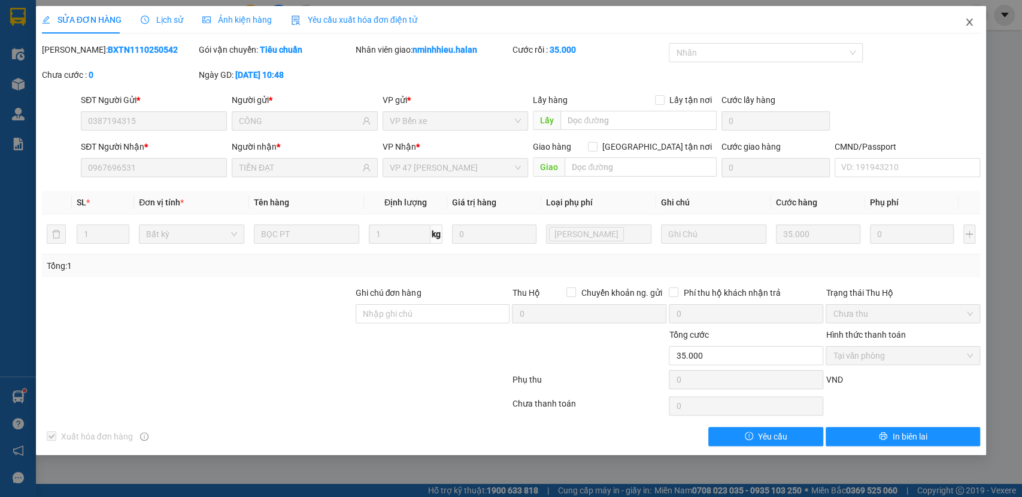
click at [962, 21] on span "Close" at bounding box center [970, 23] width 34 height 34
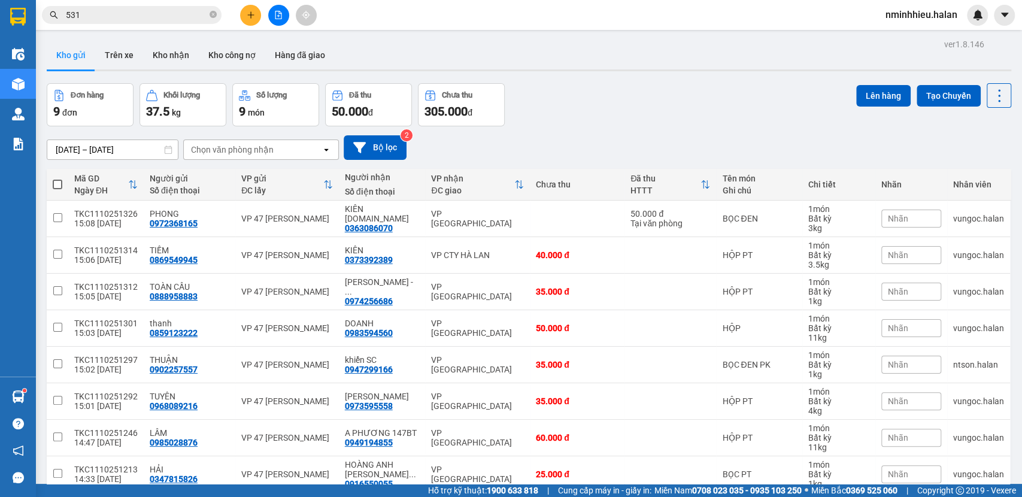
click at [174, 19] on input "531" at bounding box center [136, 14] width 141 height 13
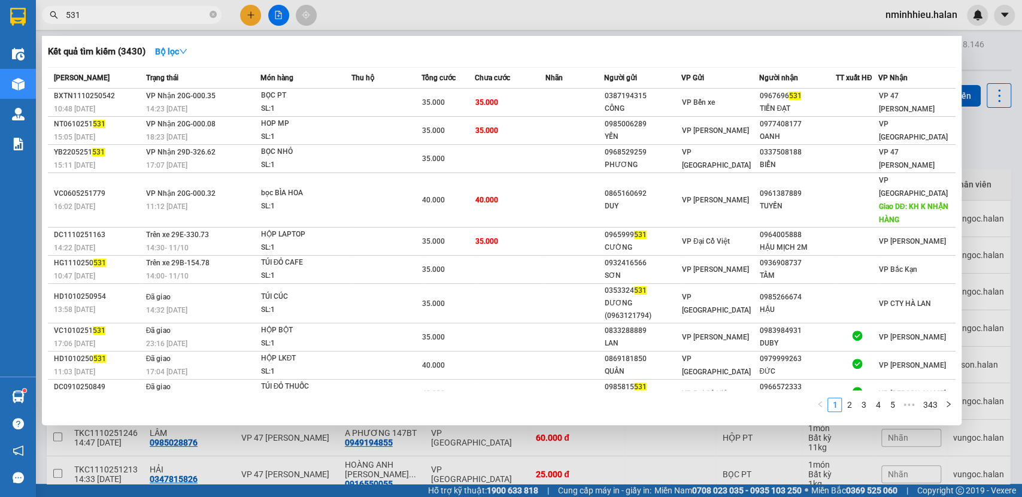
click at [174, 19] on input "531" at bounding box center [136, 14] width 141 height 13
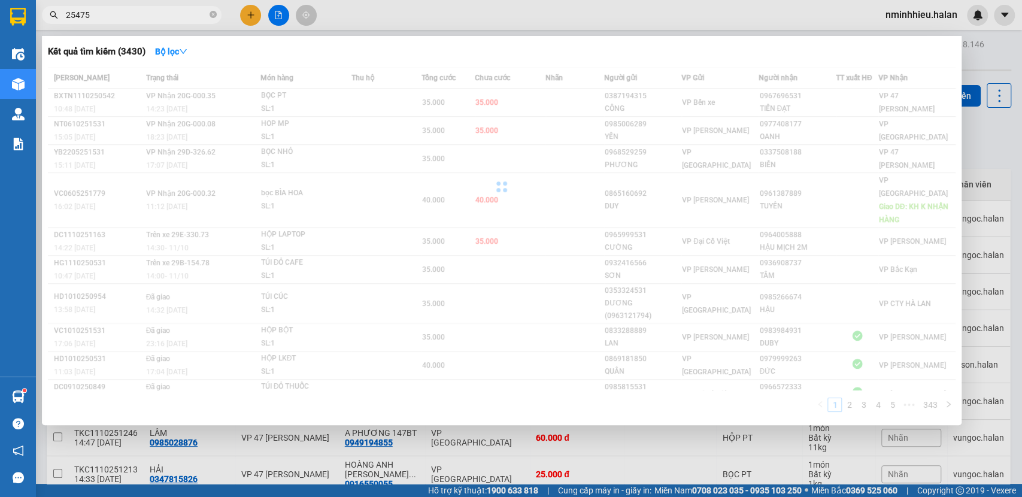
type input "254757"
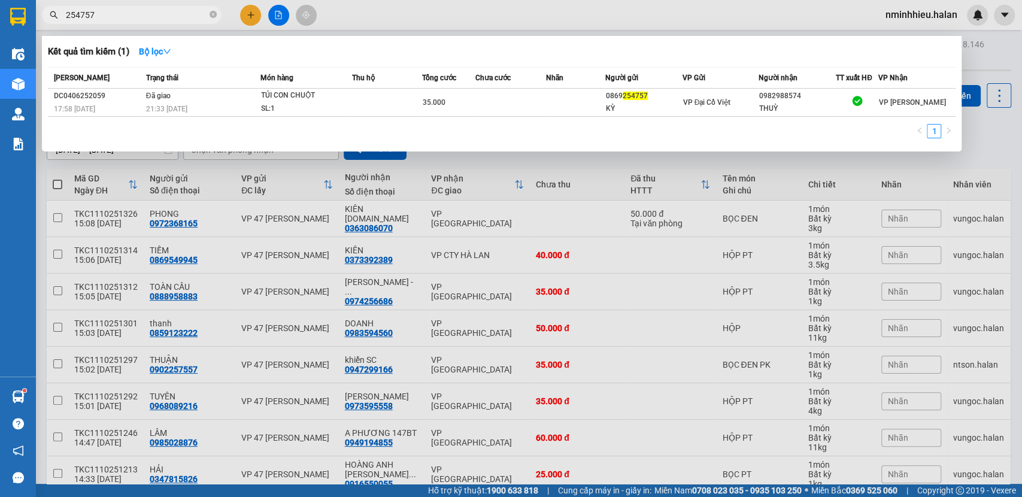
click at [153, 16] on input "254757" at bounding box center [136, 14] width 141 height 13
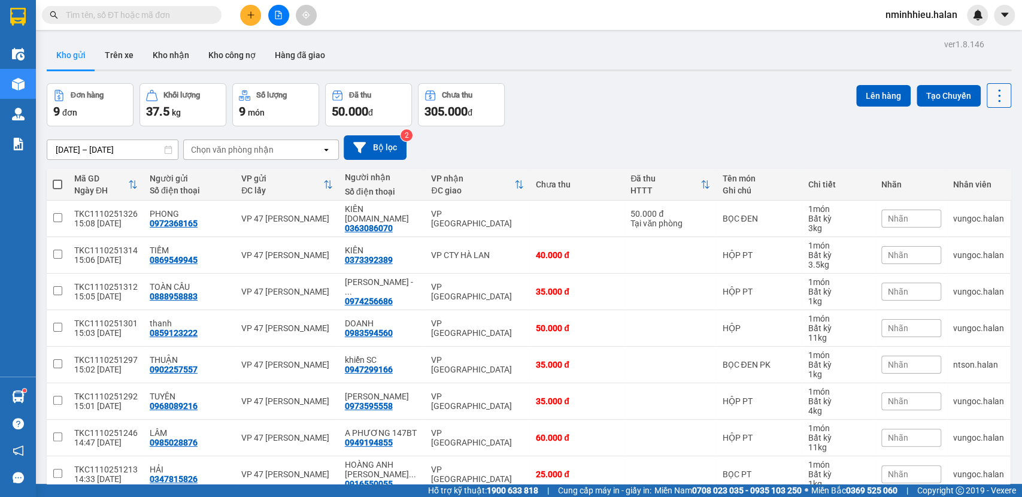
click at [987, 101] on button at bounding box center [999, 95] width 25 height 25
click at [991, 98] on icon at bounding box center [999, 95] width 17 height 17
click at [991, 102] on icon at bounding box center [999, 95] width 17 height 17
click at [966, 176] on span "Làm mới" at bounding box center [971, 171] width 33 height 12
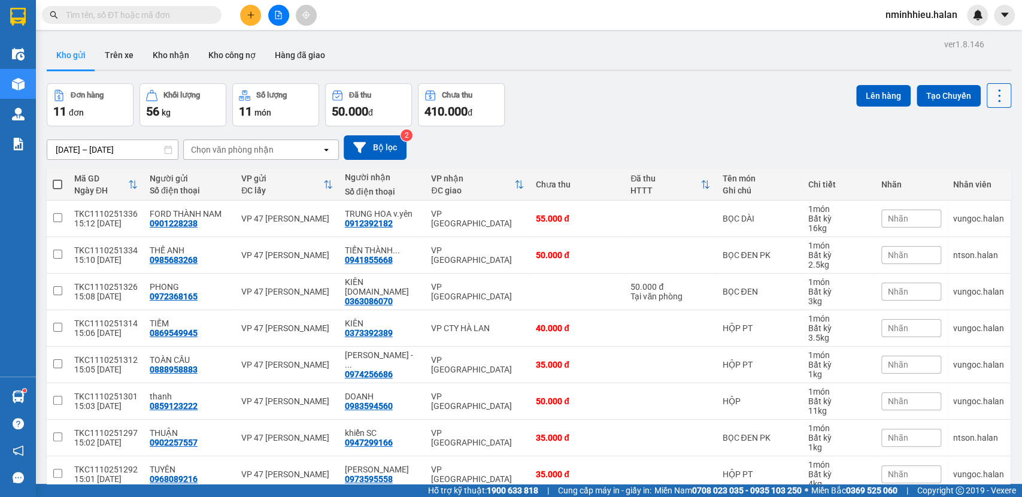
click at [996, 92] on icon at bounding box center [999, 95] width 17 height 17
click at [966, 168] on span "Làm mới" at bounding box center [971, 171] width 33 height 12
click at [736, 132] on div "28/08/2025 – 11/10/2025 Press the down arrow key to interact with the calendar …" at bounding box center [529, 147] width 965 height 43
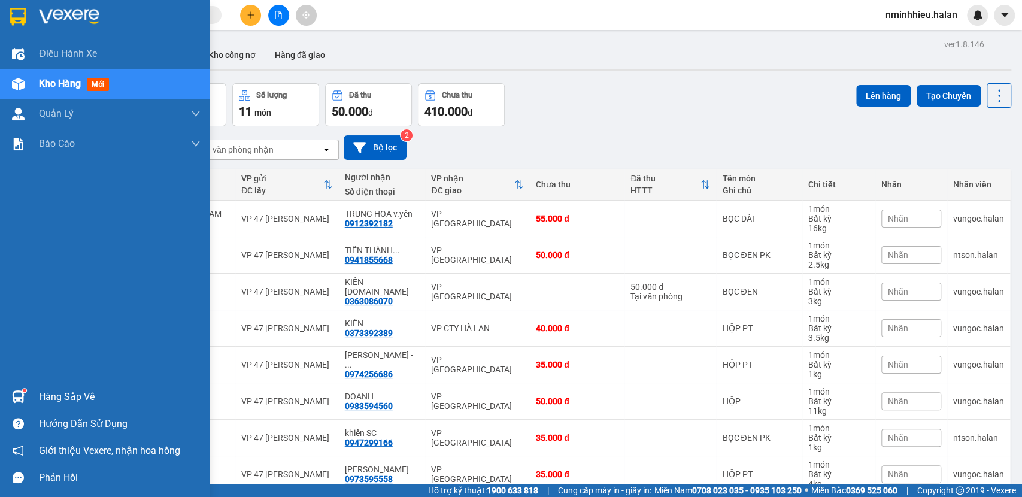
click at [65, 396] on div "Hàng sắp về" at bounding box center [120, 397] width 162 height 18
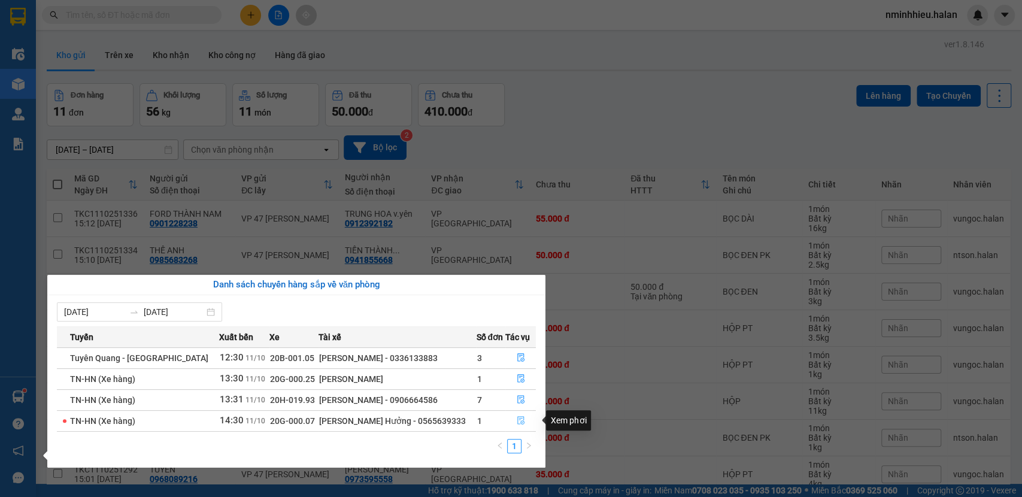
click at [517, 423] on icon "file-done" at bounding box center [521, 420] width 8 height 8
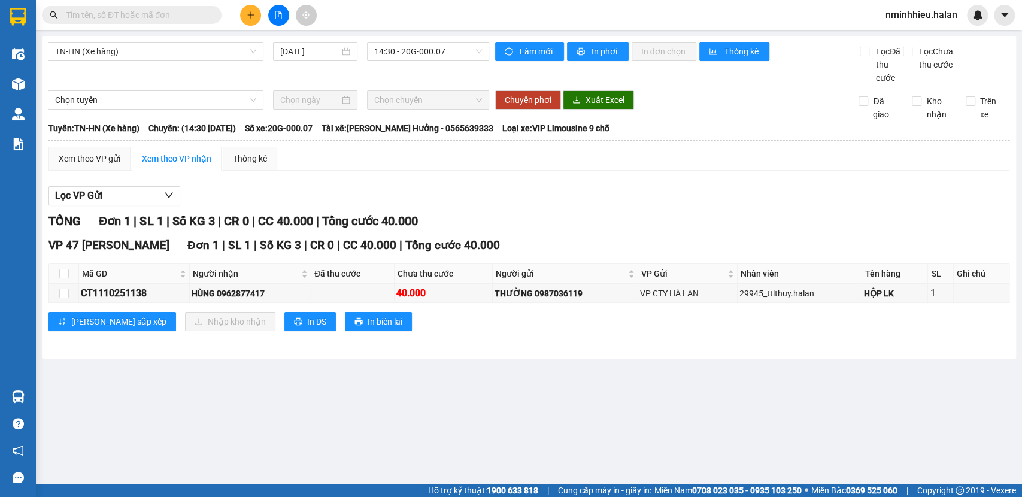
click at [57, 386] on main "TN-HN (Xe hàng) 11/10/2025 14:30 - 20G-000.07 Làm mới In phơi In đơn chọn Thống…" at bounding box center [511, 242] width 1022 height 484
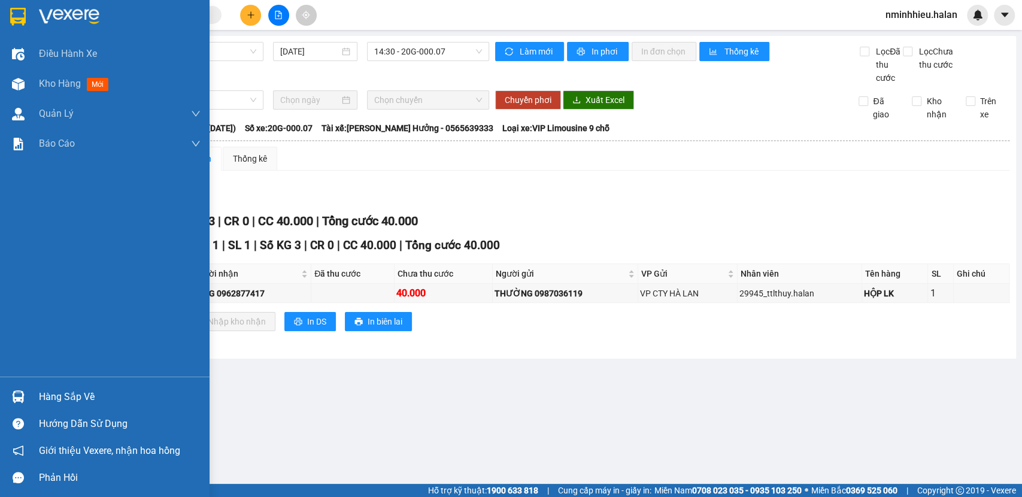
click at [0, 393] on div "Hàng sắp về" at bounding box center [105, 396] width 210 height 27
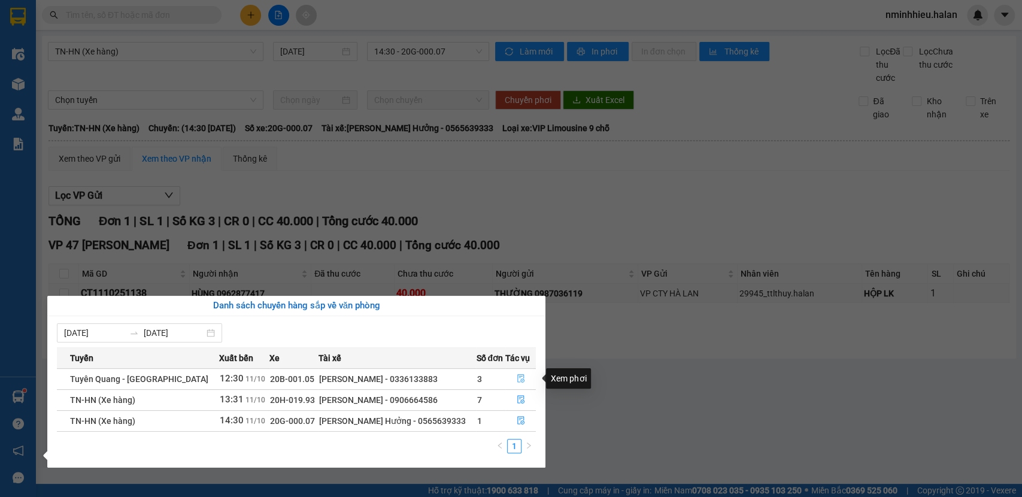
click at [517, 379] on icon "file-done" at bounding box center [521, 378] width 8 height 8
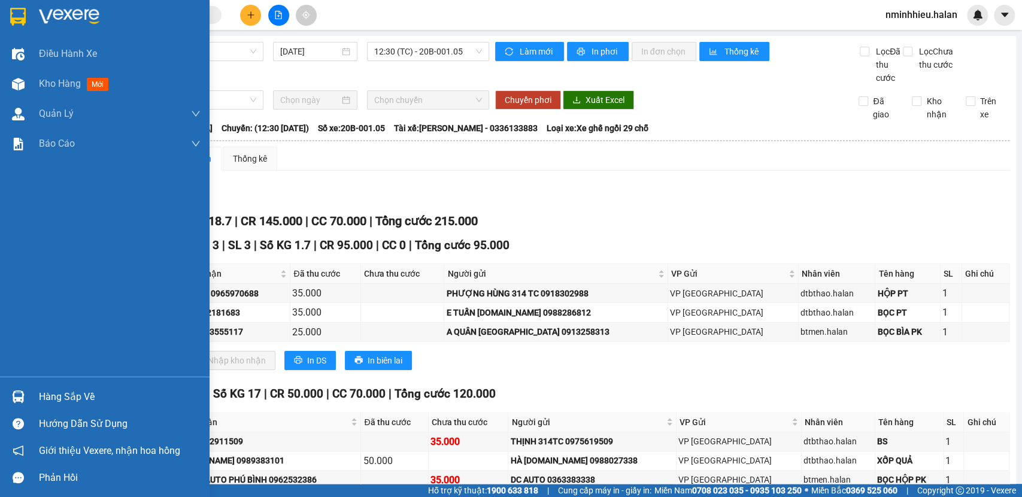
click at [26, 395] on div at bounding box center [18, 396] width 21 height 21
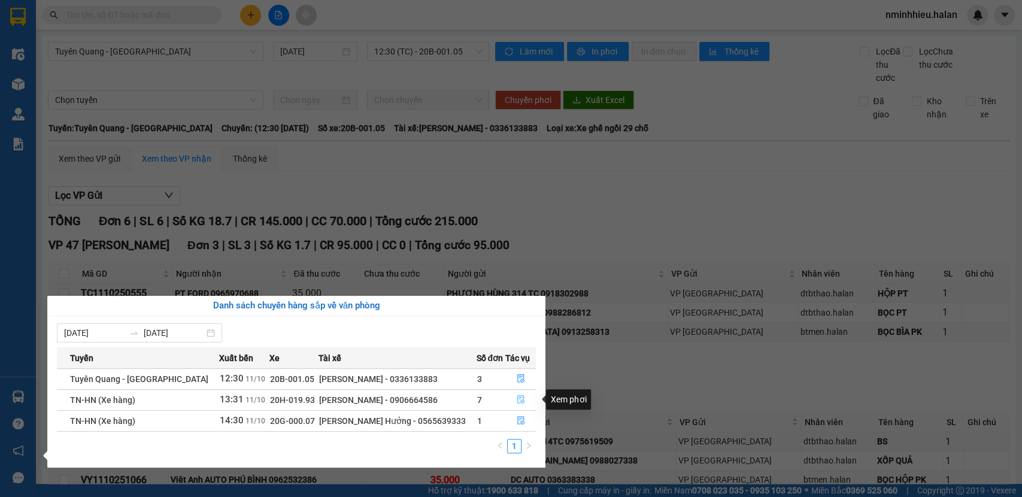
click at [517, 399] on icon "file-done" at bounding box center [521, 399] width 8 height 8
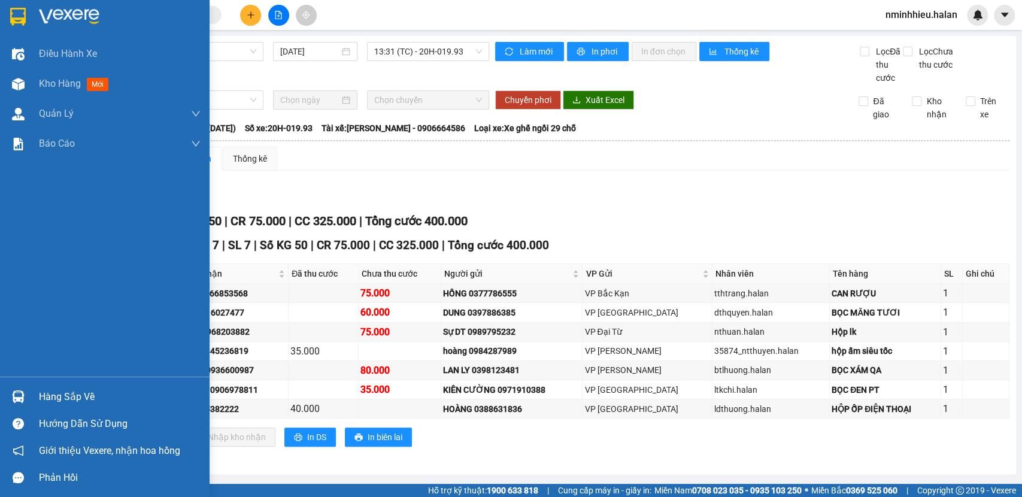
click at [27, 388] on div at bounding box center [18, 396] width 21 height 21
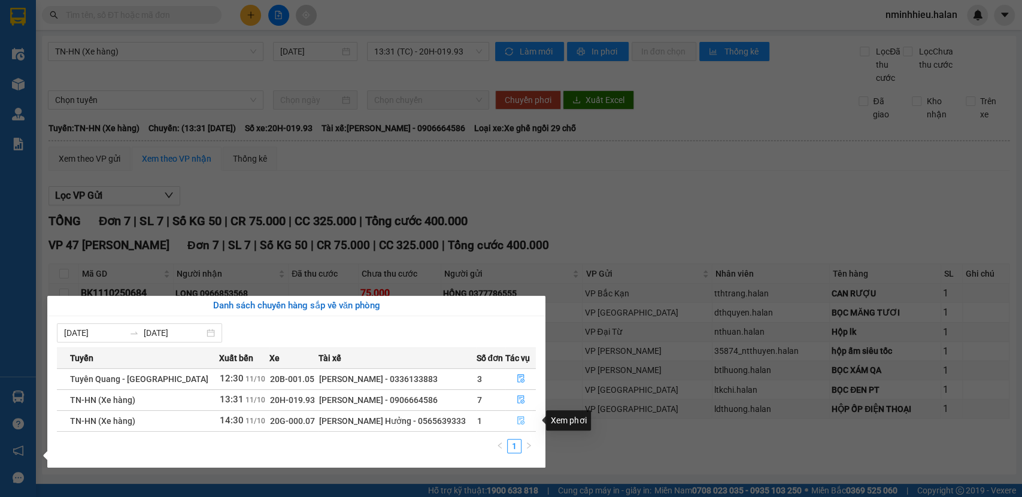
click at [517, 421] on icon "file-done" at bounding box center [521, 420] width 8 height 8
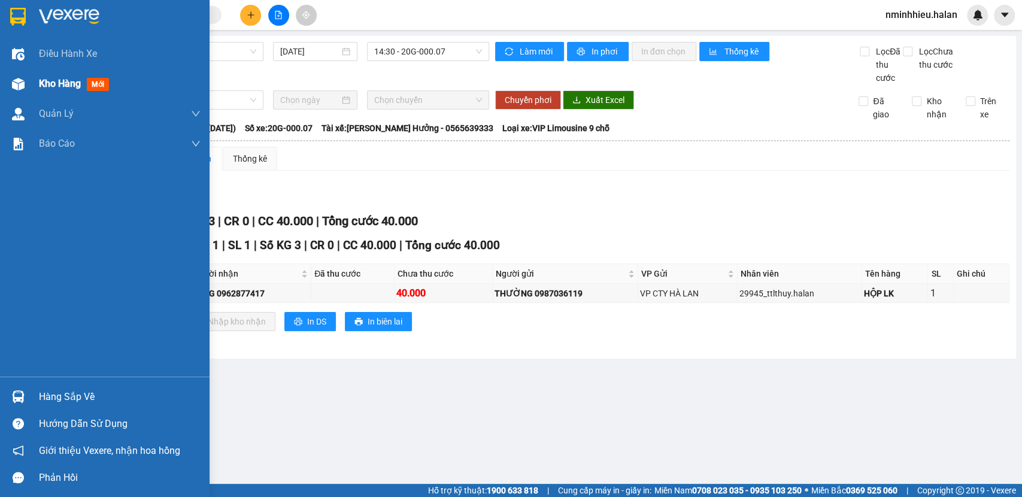
click at [54, 84] on span "Kho hàng" at bounding box center [60, 83] width 42 height 11
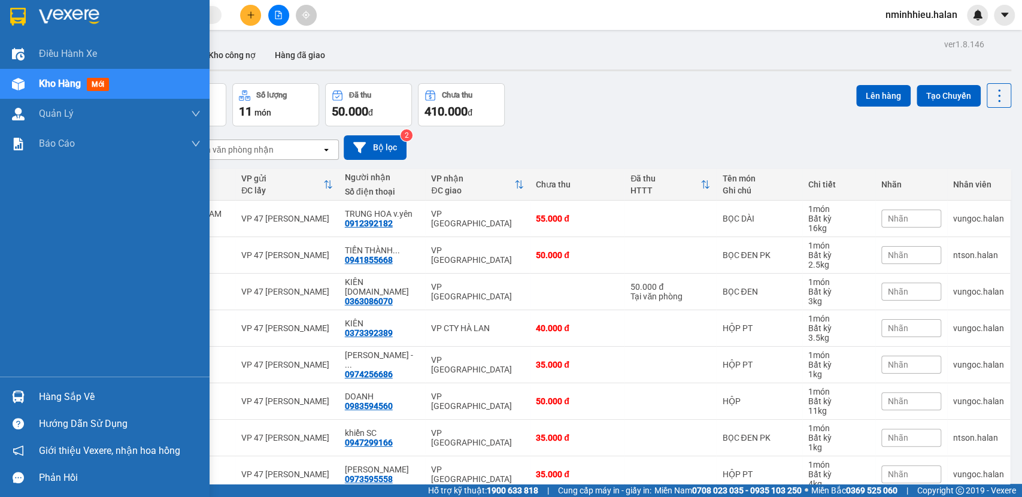
click at [14, 408] on div "Hàng sắp về" at bounding box center [105, 396] width 210 height 27
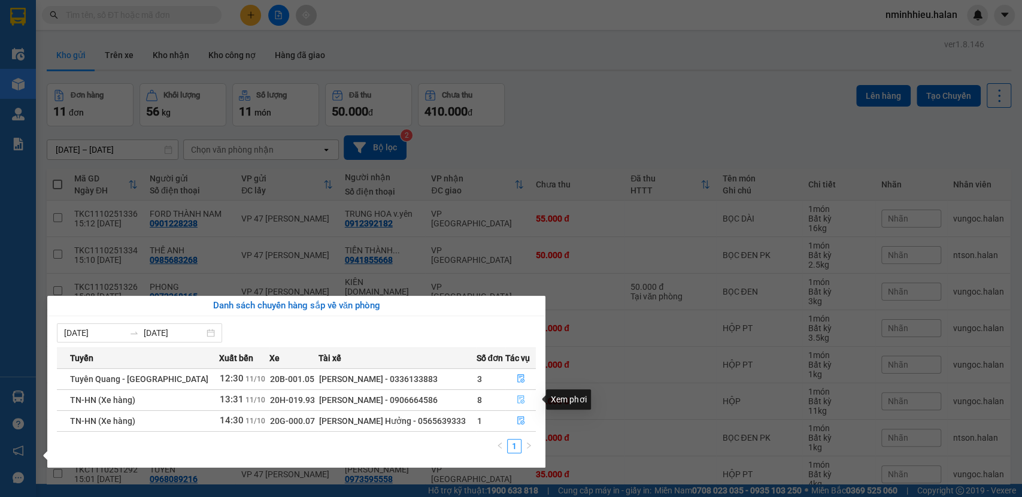
click at [523, 404] on button "button" at bounding box center [520, 399] width 29 height 19
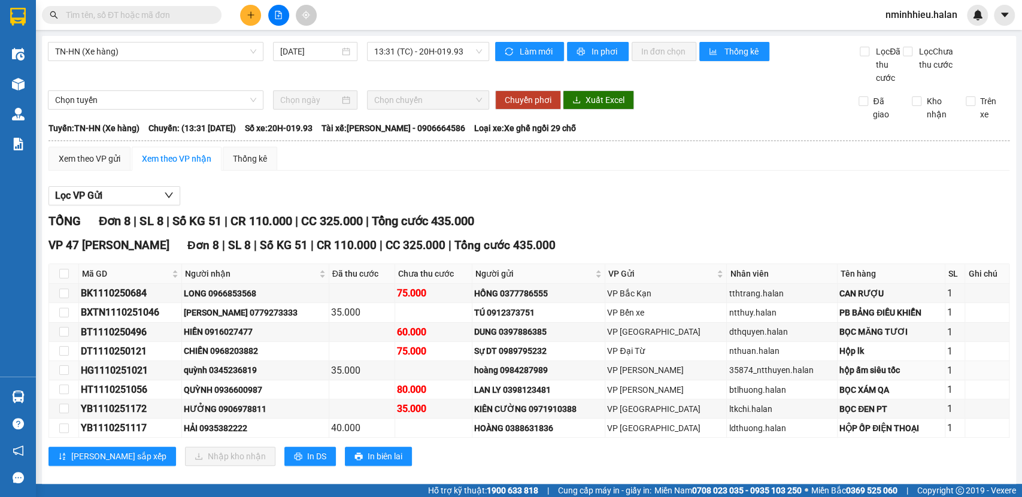
scroll to position [28, 0]
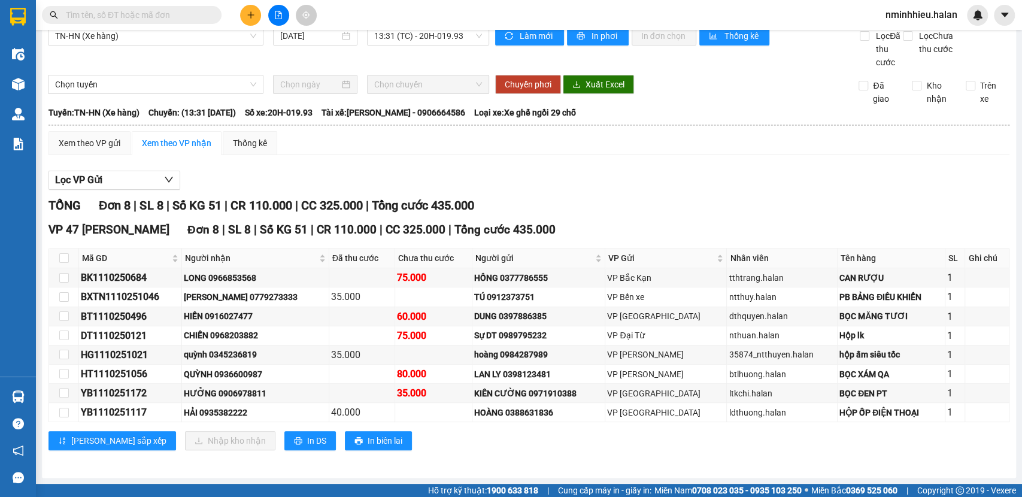
click at [113, 16] on input "text" at bounding box center [136, 14] width 141 height 13
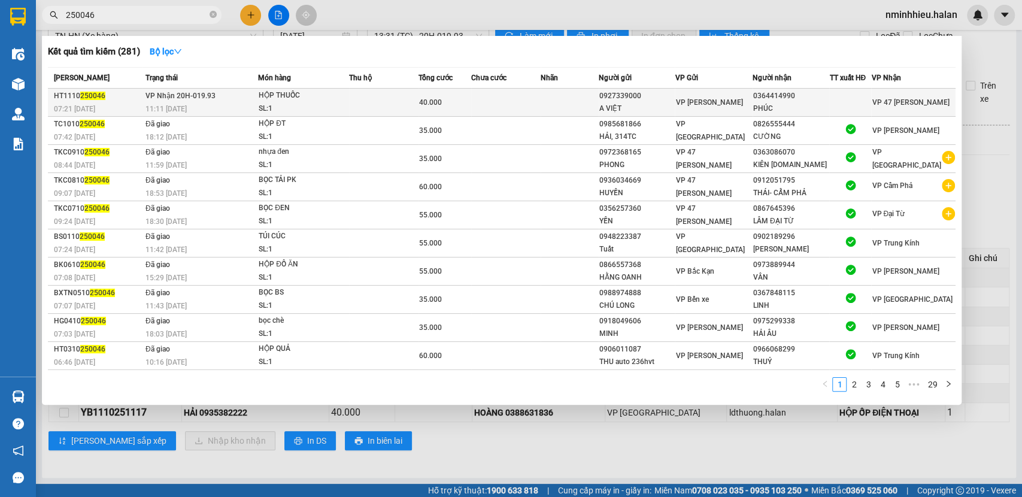
type input "250046"
click at [694, 105] on span "VP [PERSON_NAME]" at bounding box center [708, 102] width 67 height 8
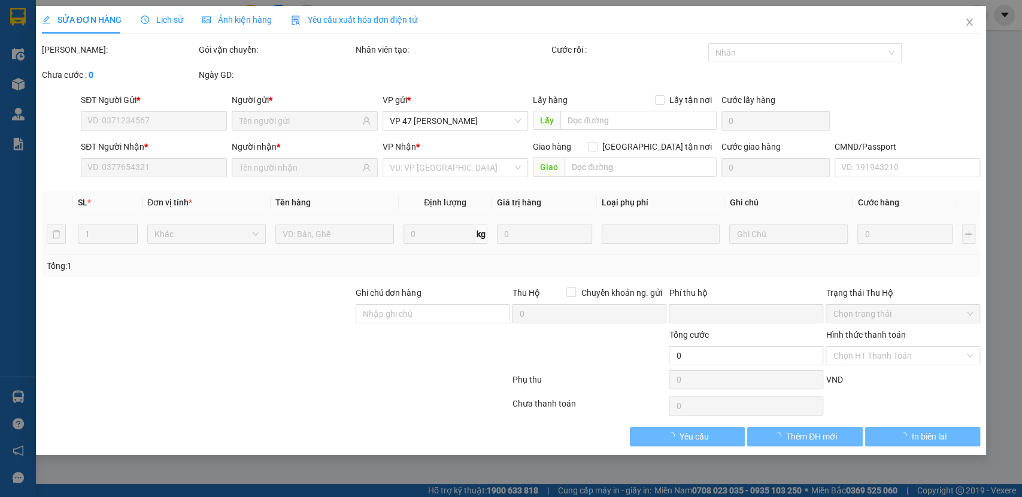
type input "0927339000"
type input "A VIỆT"
type input "0364414990"
type input "PHÚC"
type input "0"
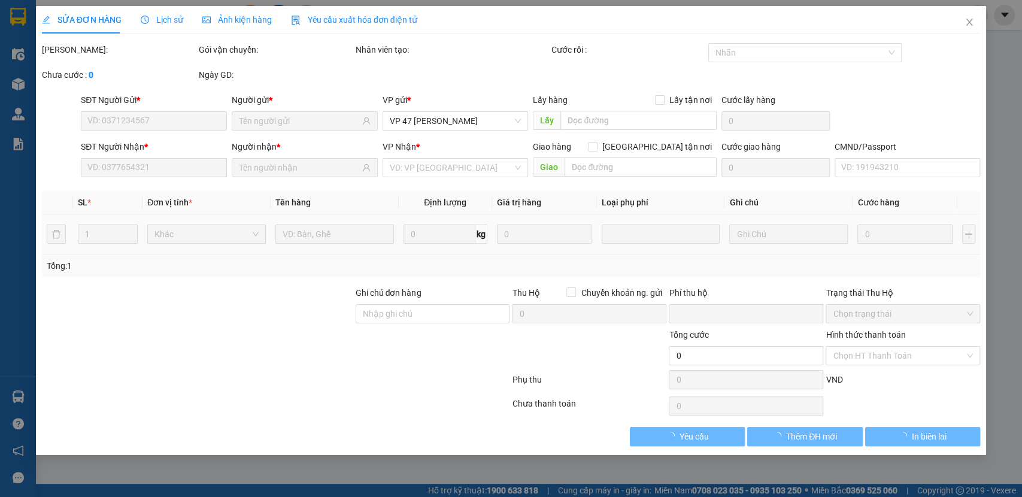
type input "40.000"
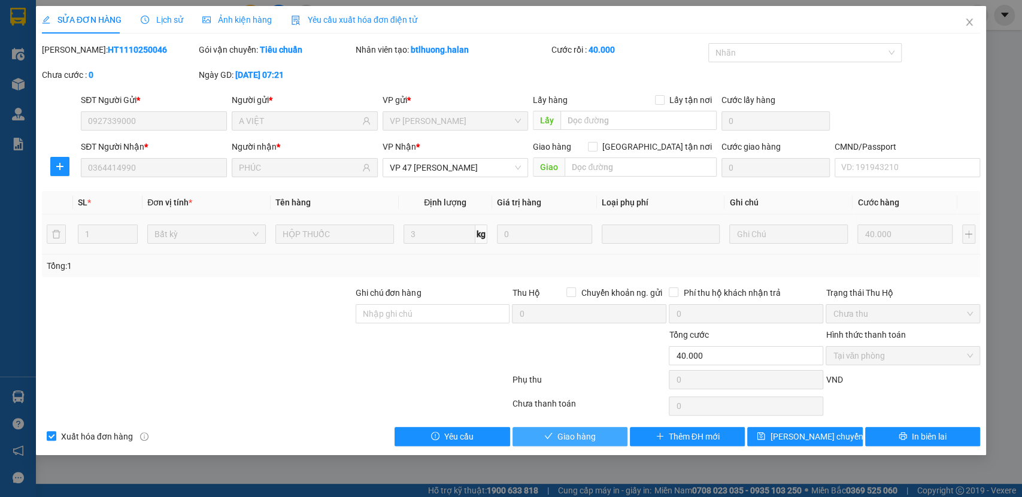
click at [607, 429] on button "Giao hàng" at bounding box center [570, 436] width 115 height 19
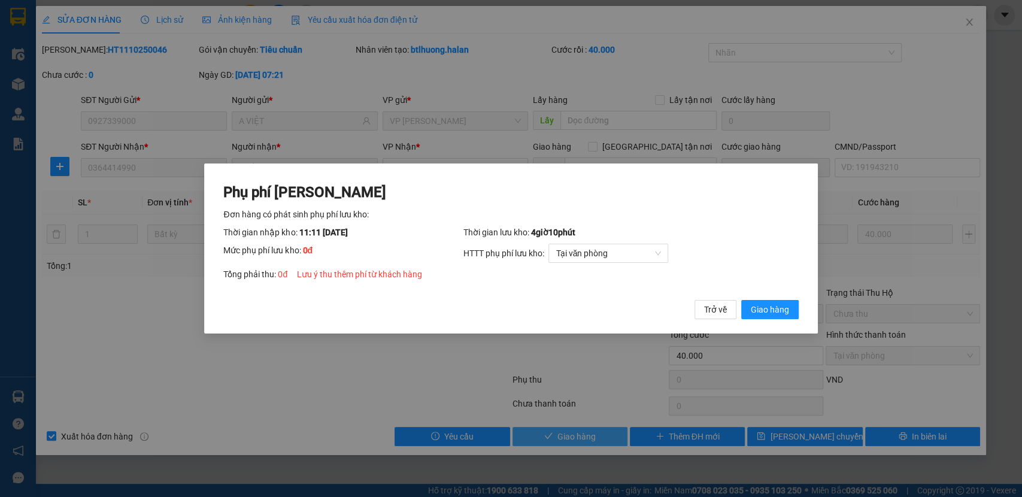
click at [741, 300] on button "Giao hàng" at bounding box center [769, 309] width 57 height 19
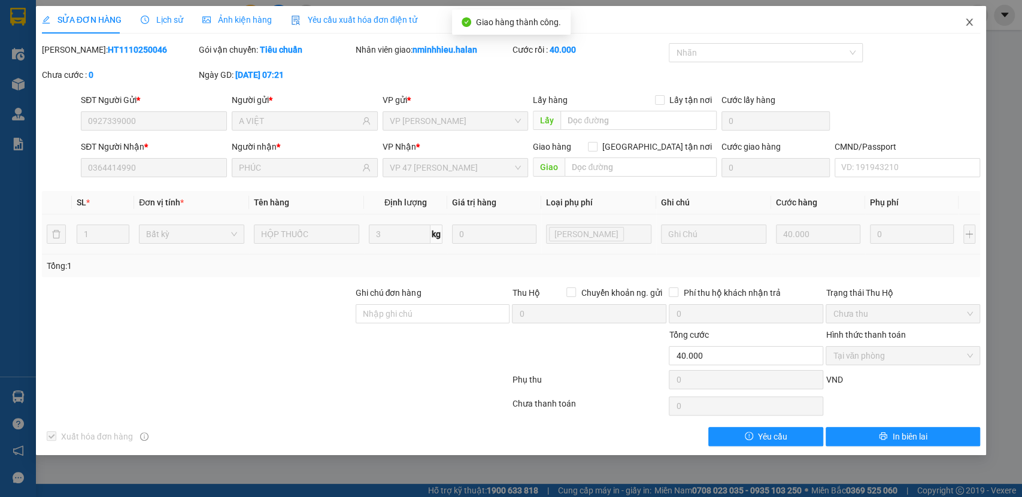
click at [977, 28] on span "Close" at bounding box center [970, 23] width 34 height 34
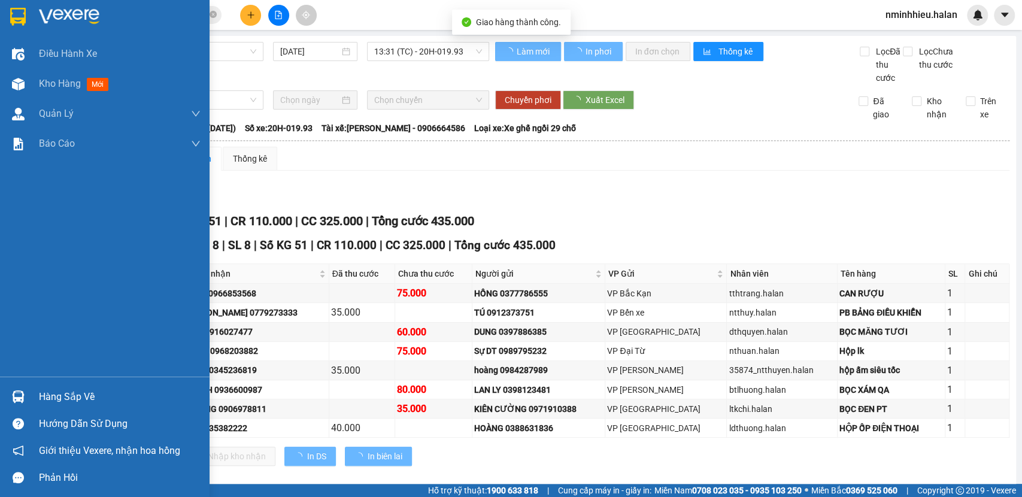
click at [0, 384] on div "Hàng sắp về" at bounding box center [105, 396] width 210 height 27
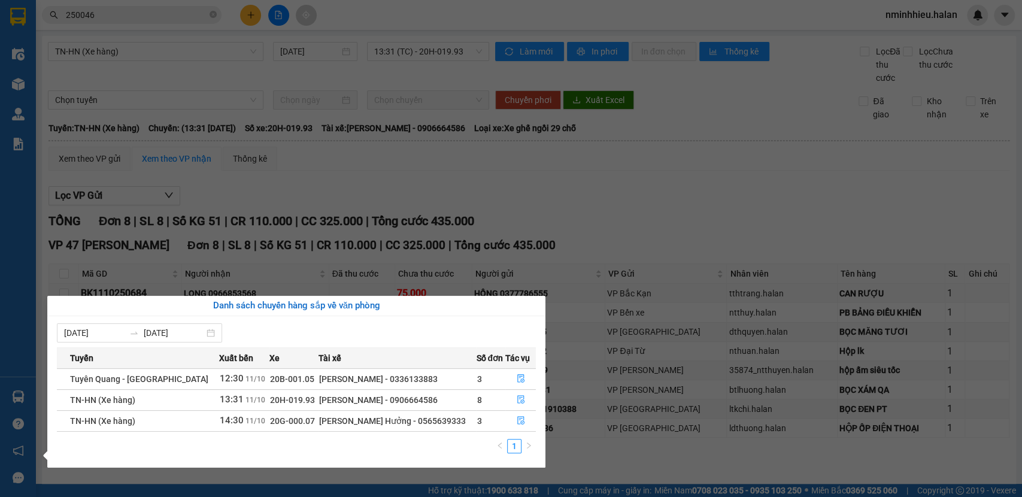
click at [137, 14] on section "Kết quả tìm kiếm ( 281 ) Bộ lọc Mã ĐH Trạng thái Món hàng Thu hộ Tổng cước Chưa…" at bounding box center [511, 248] width 1022 height 497
click at [137, 14] on input "250046" at bounding box center [136, 14] width 141 height 13
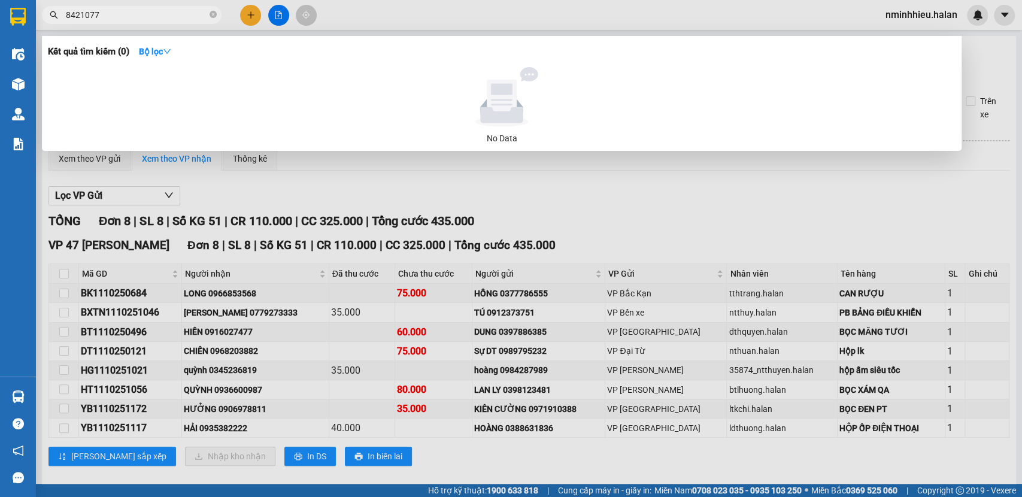
click at [123, 16] on input "8421077" at bounding box center [136, 14] width 141 height 13
click at [124, 17] on input "8421077" at bounding box center [136, 14] width 141 height 13
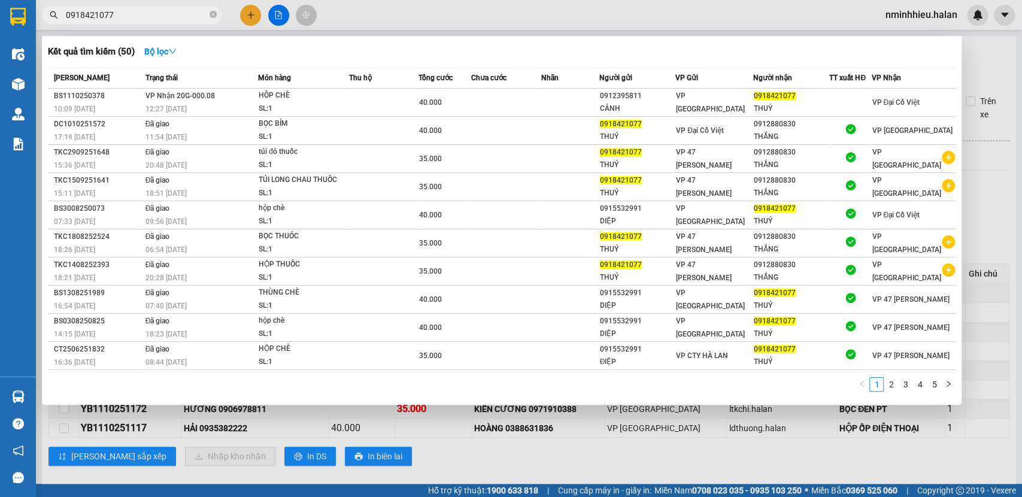
type input "0918421077"
click at [213, 20] on span at bounding box center [213, 15] width 7 height 11
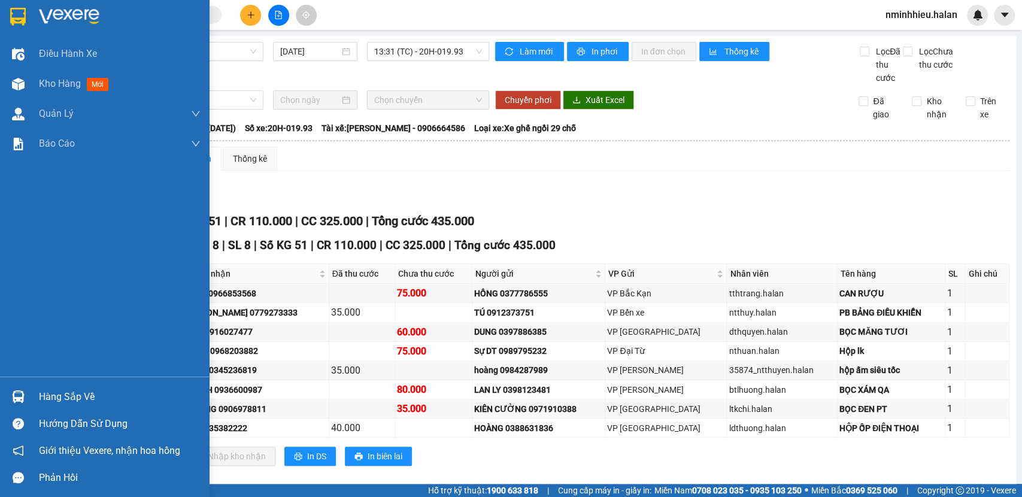
click at [4, 398] on div "Hàng sắp về" at bounding box center [105, 396] width 210 height 27
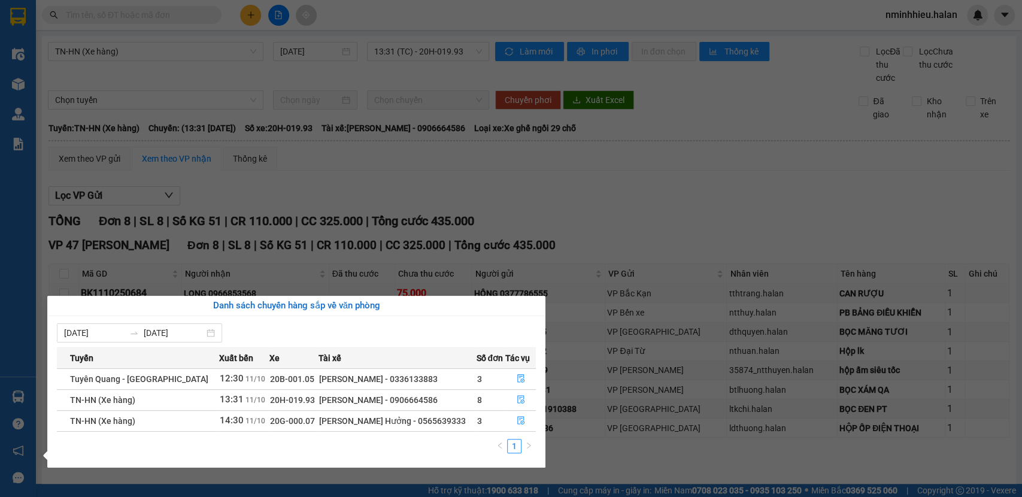
click at [144, 11] on section "Kết quả tìm kiếm ( 50 ) Bộ lọc Mã ĐH Trạng thái Món hàng Thu hộ Tổng cước Chưa …" at bounding box center [511, 248] width 1022 height 497
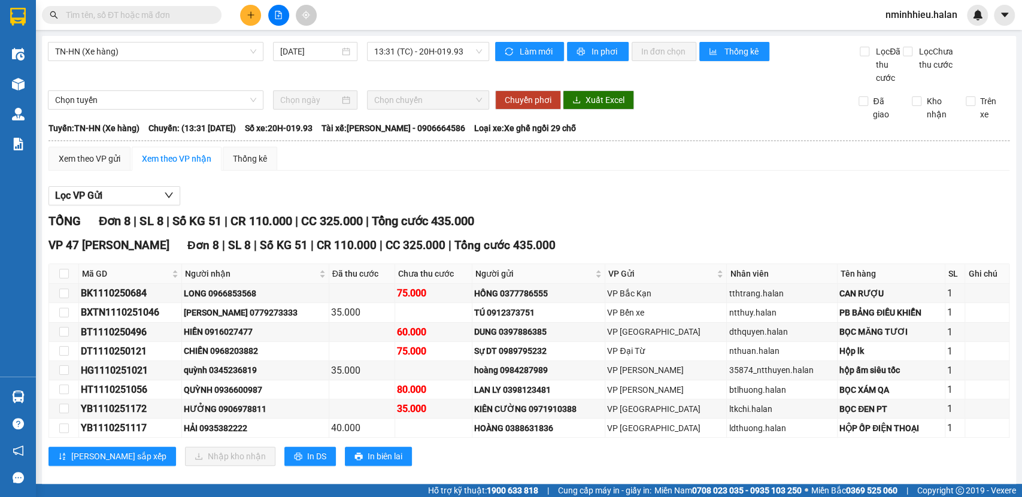
click at [144, 11] on input "text" at bounding box center [136, 14] width 141 height 13
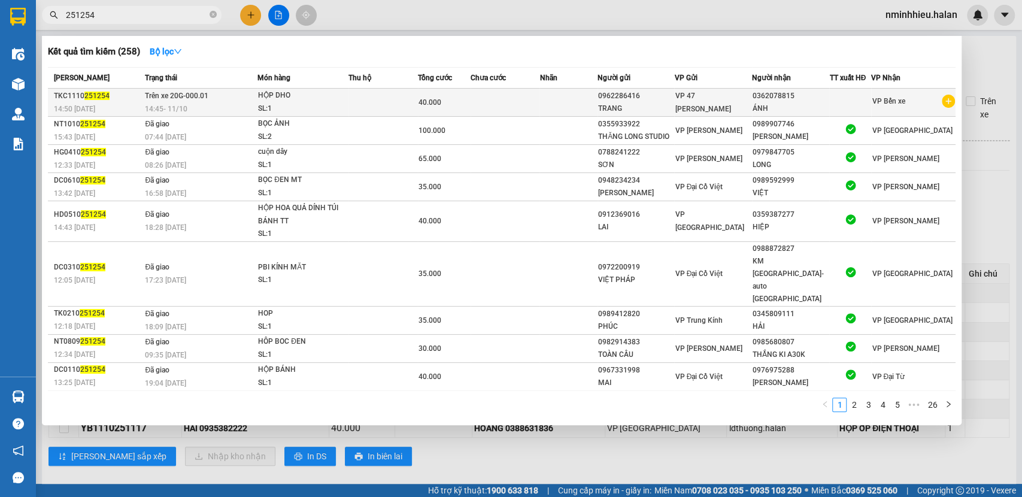
type input "251254"
click at [383, 100] on td at bounding box center [382, 103] width 69 height 28
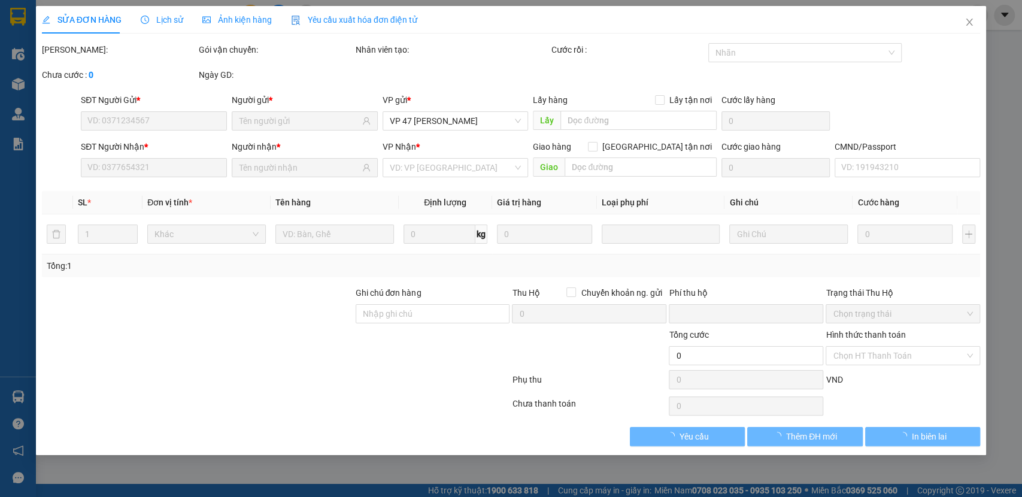
type input "0962286416"
type input "0362078815"
type input "0"
type input "40.000"
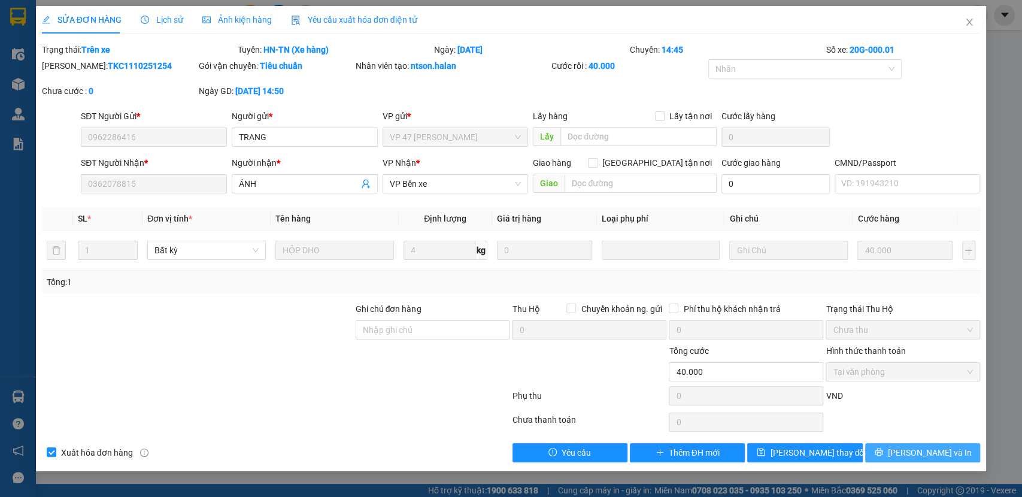
click at [941, 443] on button "Lưu và In" at bounding box center [922, 452] width 115 height 19
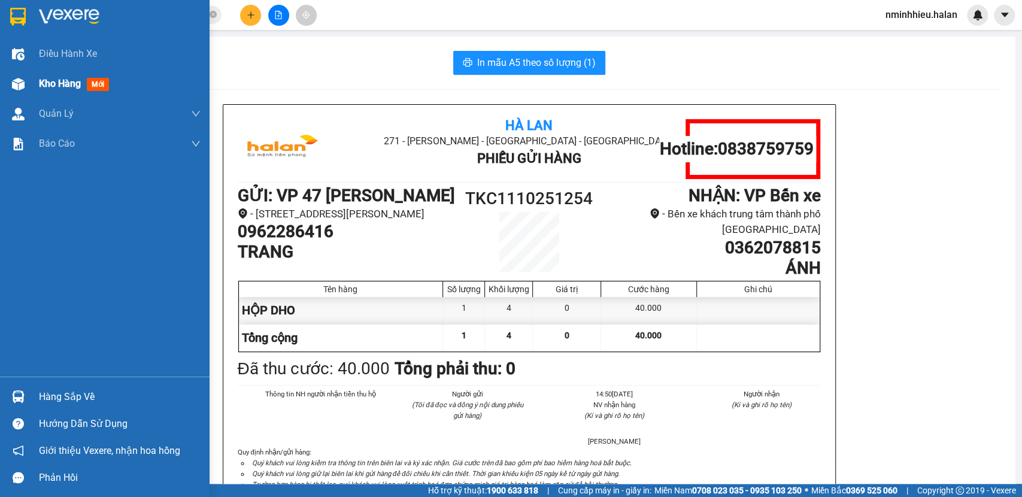
click at [62, 78] on span "Kho hàng" at bounding box center [60, 83] width 42 height 11
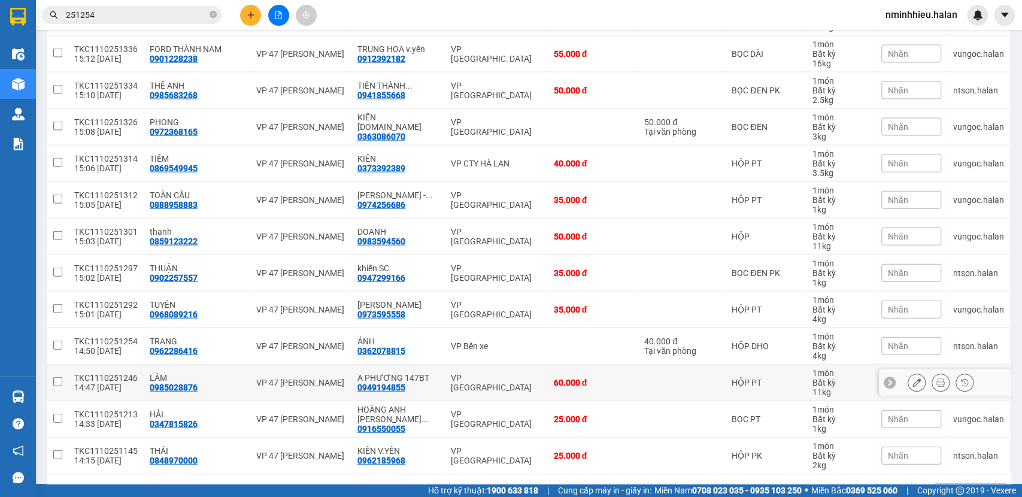
scroll to position [1787, 0]
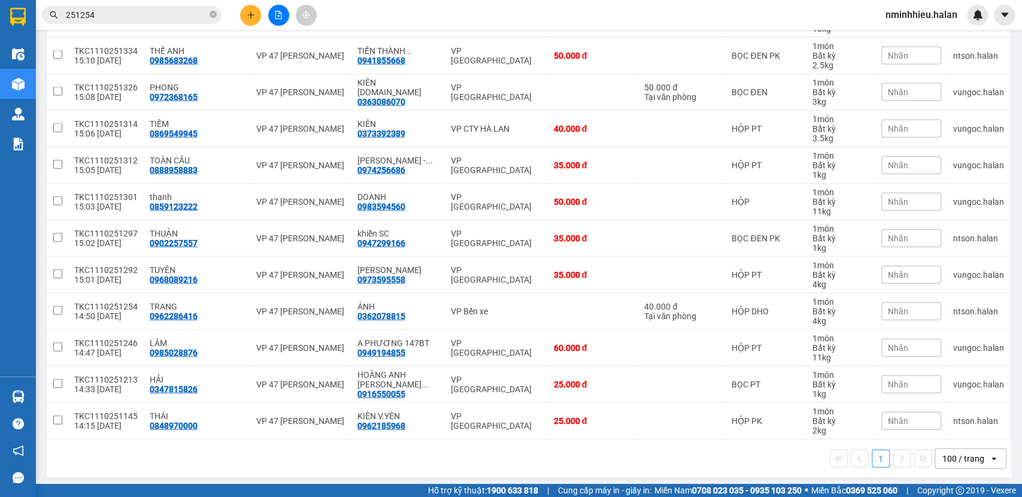
click at [886, 313] on div "Nhãn" at bounding box center [911, 311] width 60 height 18
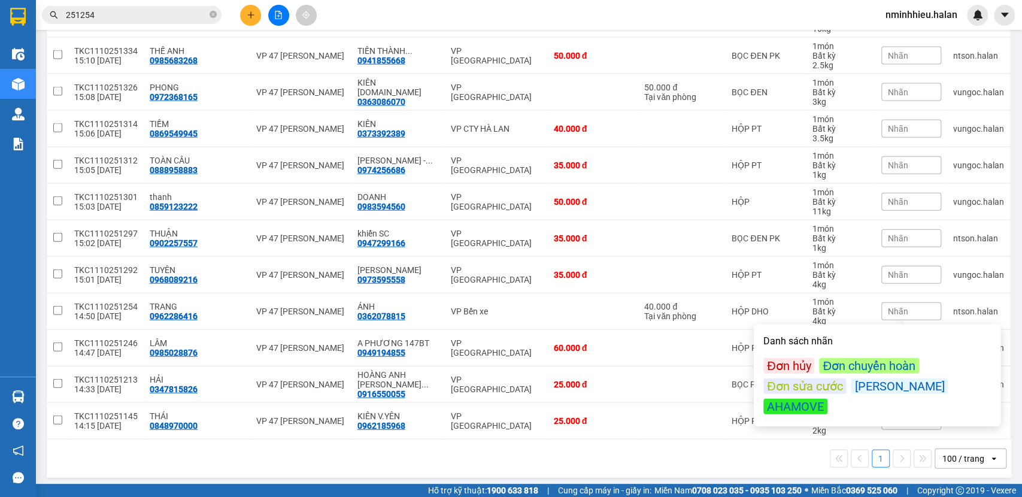
click at [788, 364] on div "Đơn hủy" at bounding box center [788, 366] width 51 height 16
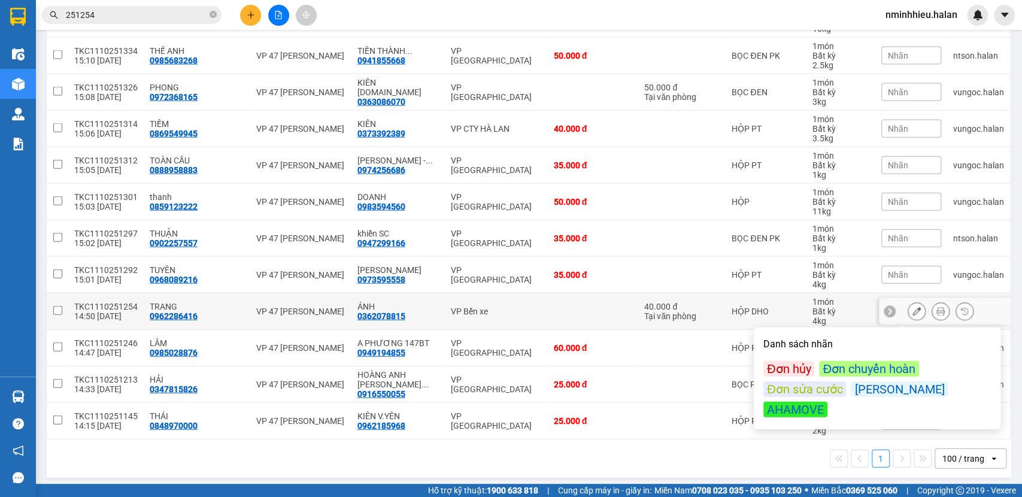
click at [913, 307] on icon at bounding box center [917, 311] width 8 height 8
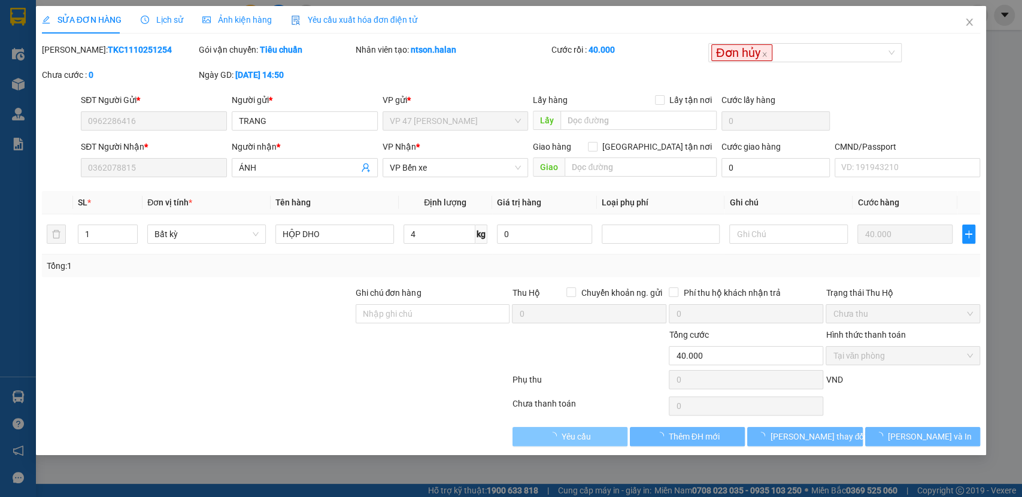
type input "0962286416"
type input "0362078815"
type input "0"
type input "40.000"
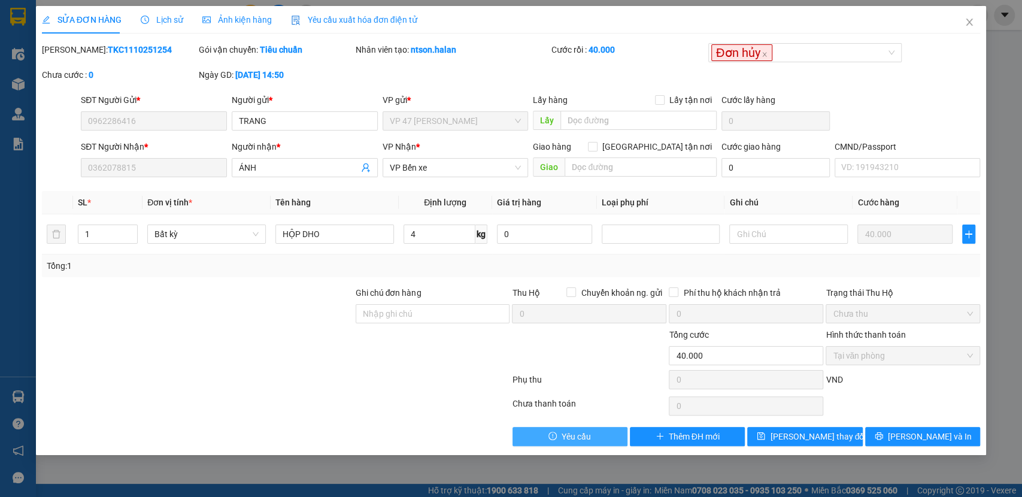
click at [584, 435] on span "Yêu cầu" at bounding box center [576, 436] width 29 height 13
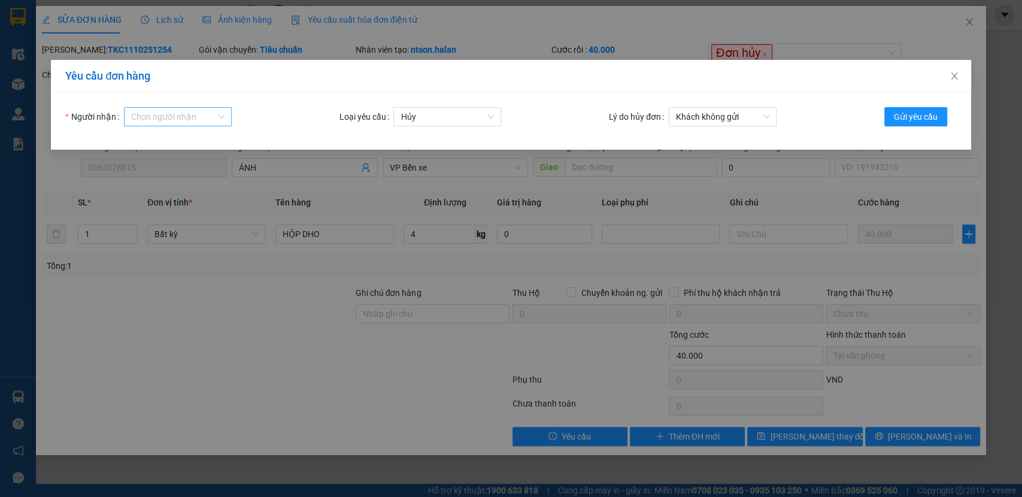
click at [201, 116] on input "Người nhận" at bounding box center [173, 117] width 85 height 18
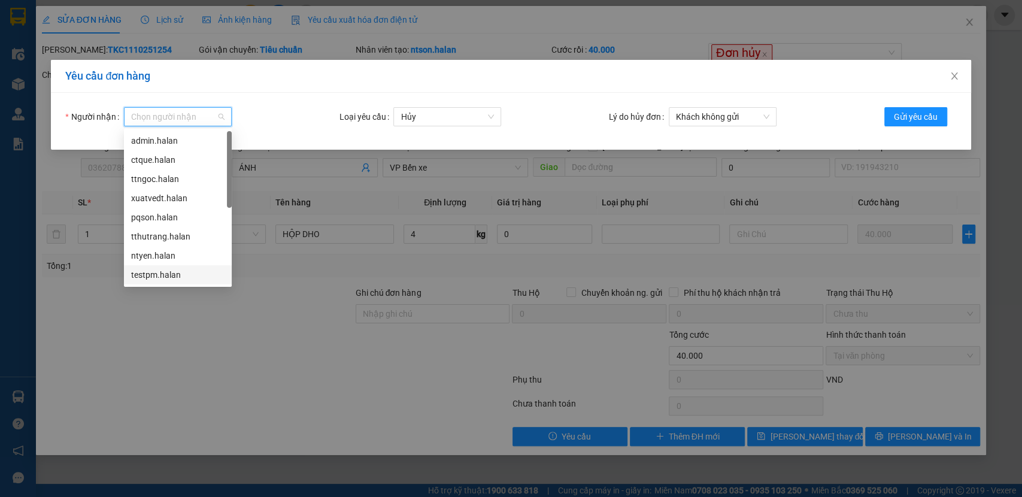
scroll to position [96, 0]
drag, startPoint x: 148, startPoint y: 281, endPoint x: 271, endPoint y: 216, distance: 139.0
click at [149, 280] on div "tklinh.halan" at bounding box center [178, 274] width 108 height 19
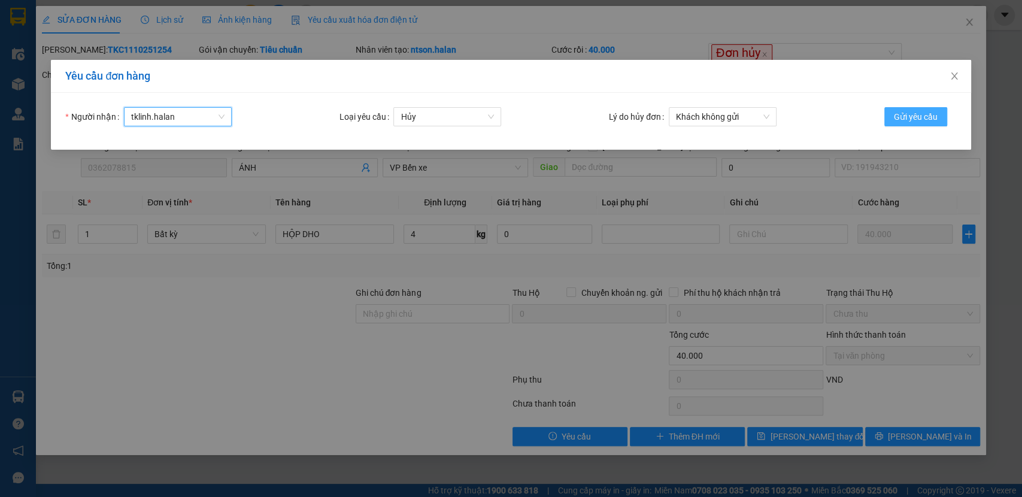
click at [925, 115] on span "Gửi yêu cầu" at bounding box center [916, 116] width 44 height 13
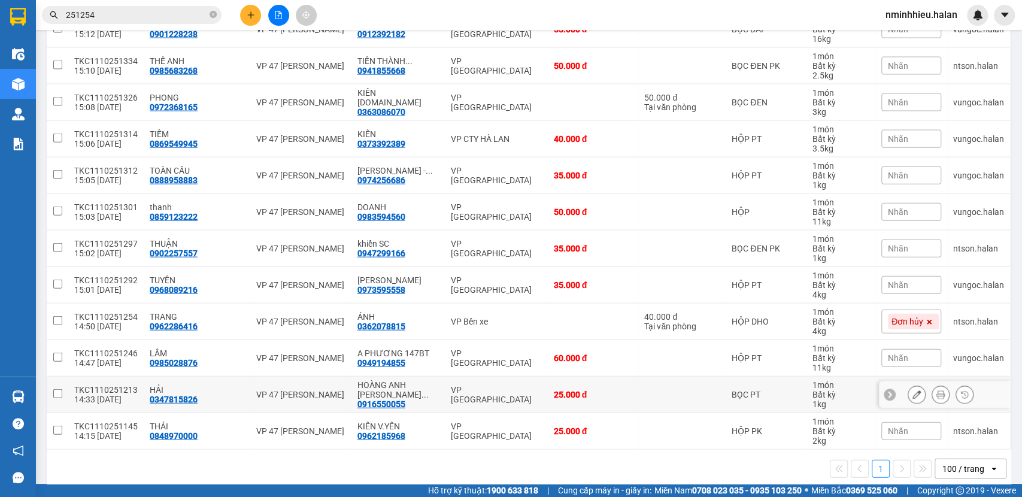
scroll to position [1787, 0]
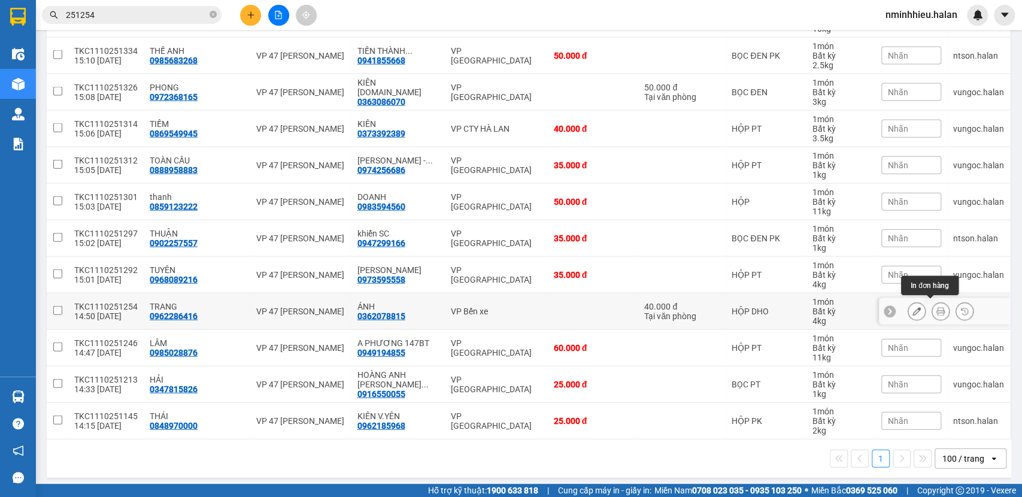
click at [937, 308] on icon at bounding box center [941, 311] width 8 height 8
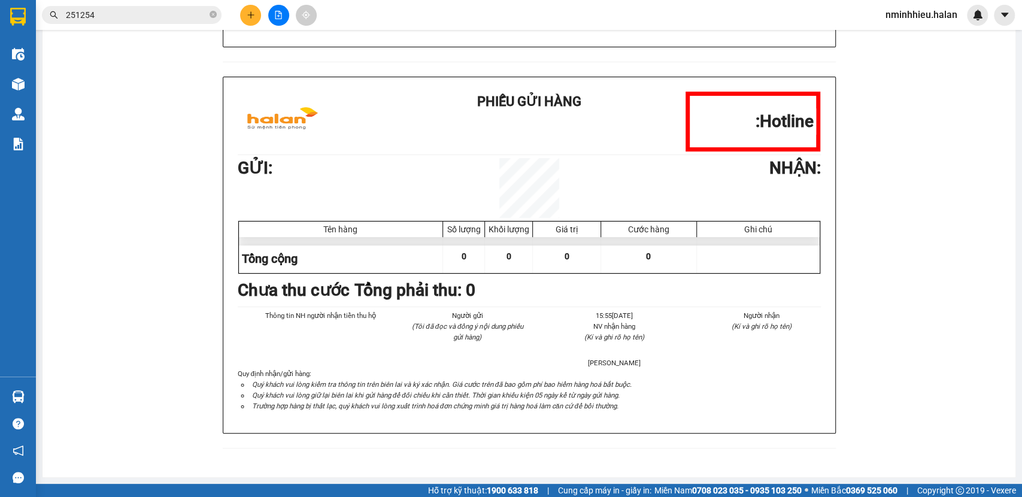
scroll to position [466, 0]
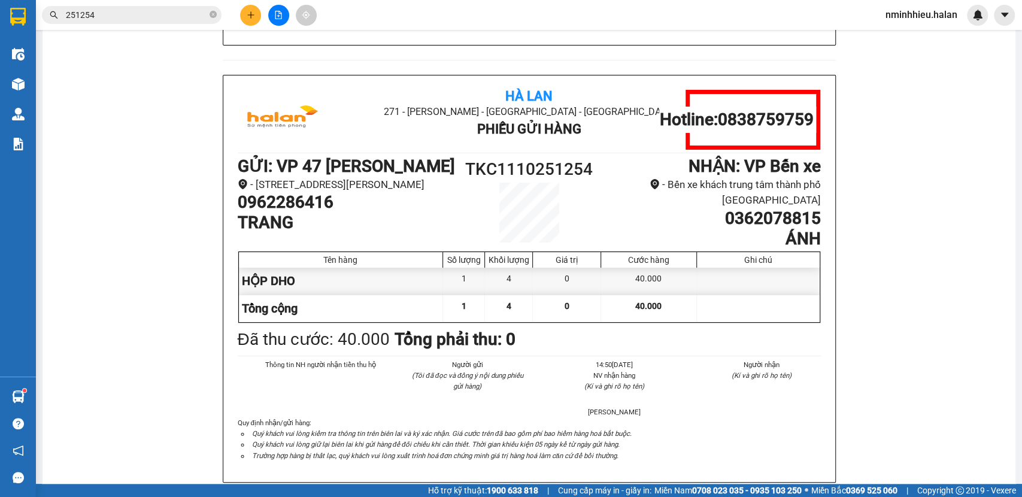
click at [145, 16] on input "251254" at bounding box center [136, 14] width 141 height 13
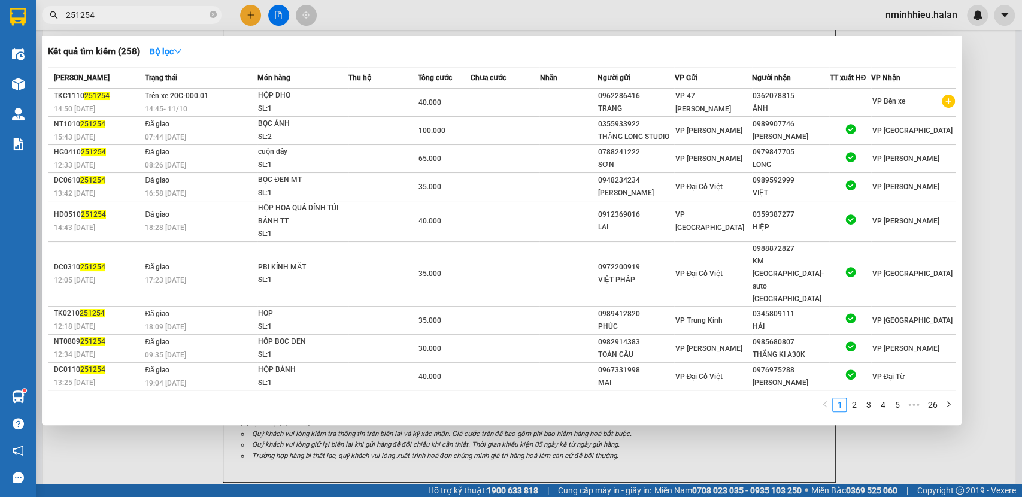
click at [145, 16] on input "251254" at bounding box center [136, 14] width 141 height 13
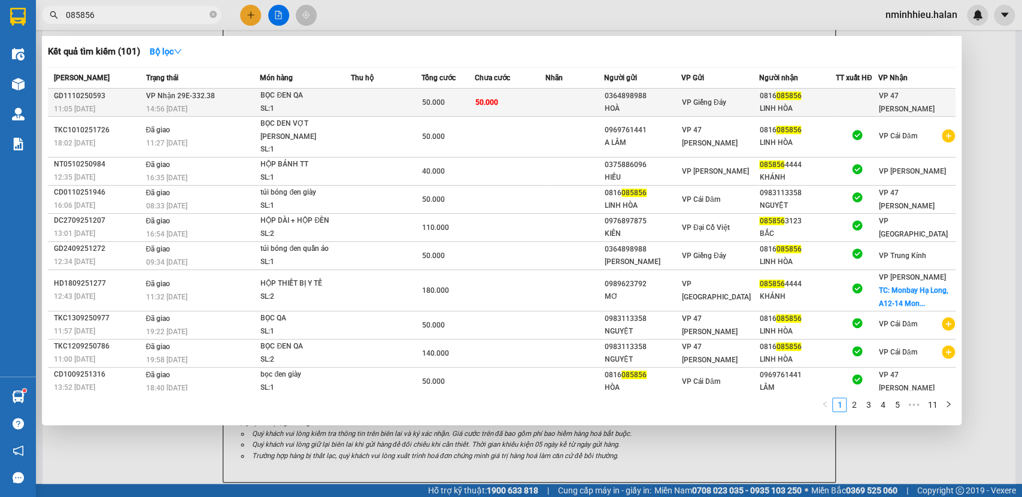
type input "085856"
click at [457, 107] on div "50.000" at bounding box center [448, 102] width 52 height 13
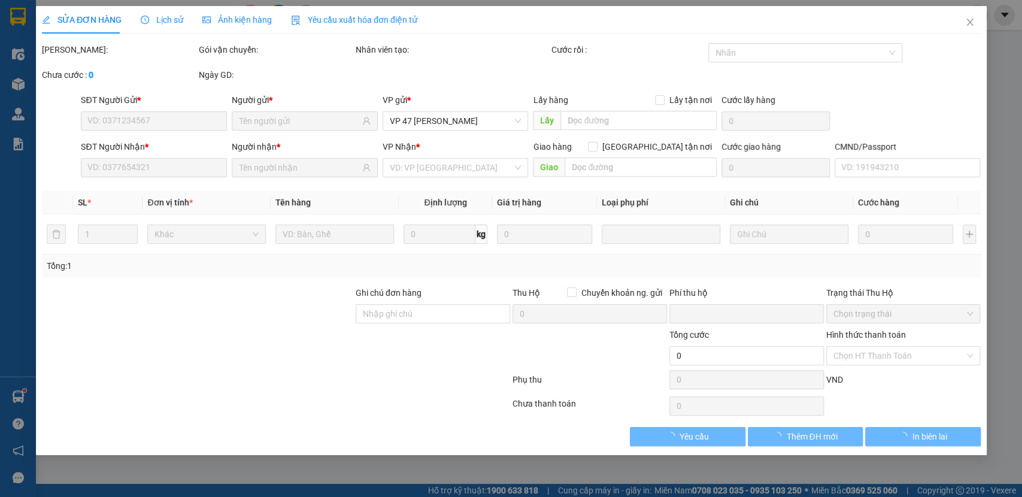
type input "0364898988"
type input "HOÀ"
type input "0816085856"
type input "LINH HÒA"
type input "0"
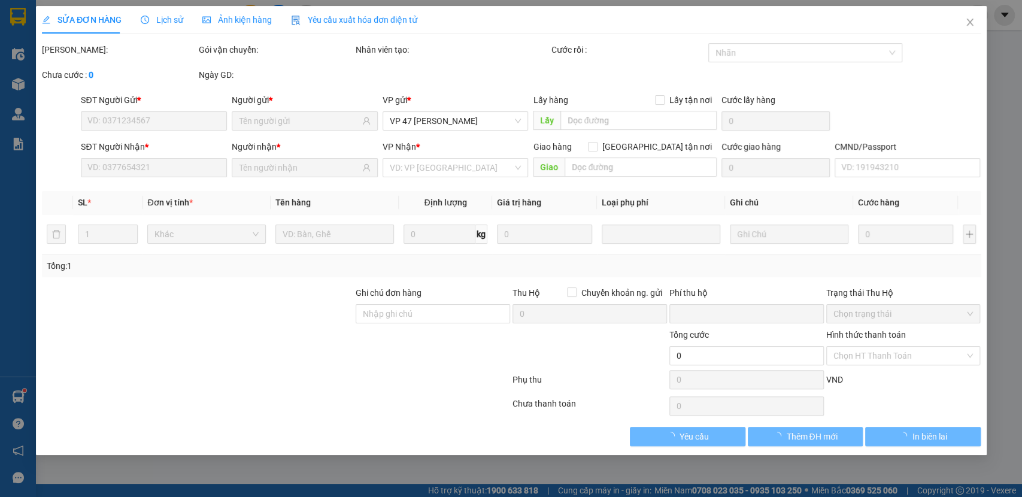
type input "50.000"
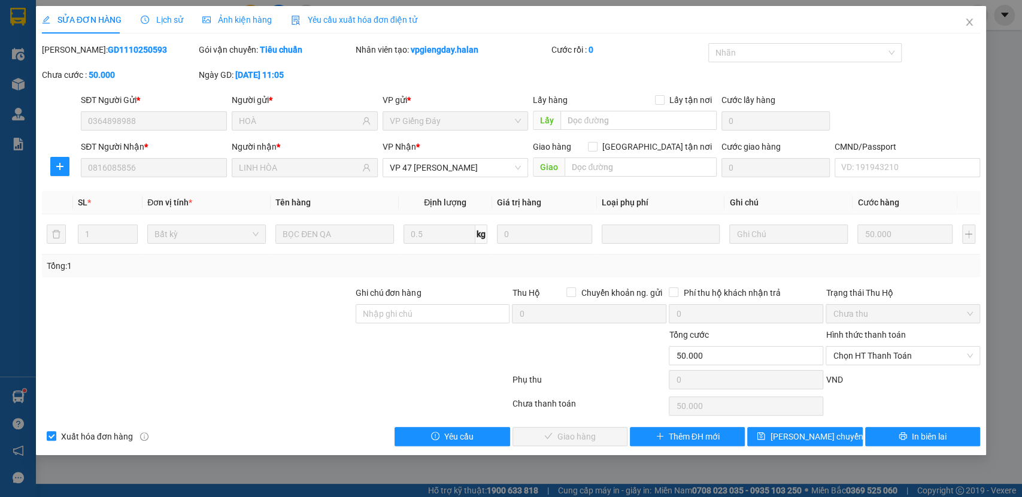
drag, startPoint x: 881, startPoint y: 372, endPoint x: 866, endPoint y: 362, distance: 18.6
click at [881, 370] on div "Phụ thu 0 VND" at bounding box center [511, 382] width 941 height 24
click at [866, 362] on span "Chọn HT Thanh Toán" at bounding box center [903, 356] width 140 height 18
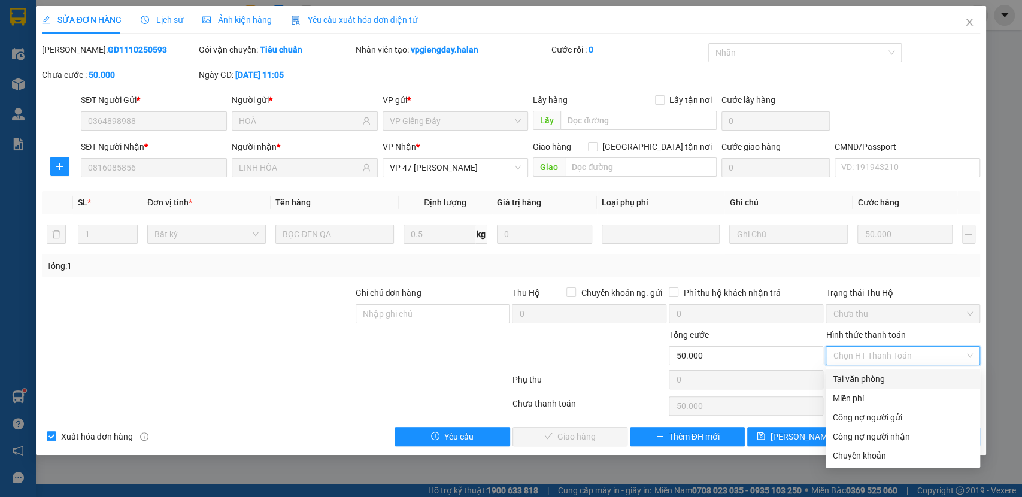
click at [881, 383] on div "Tại văn phòng" at bounding box center [903, 378] width 140 height 13
type input "0"
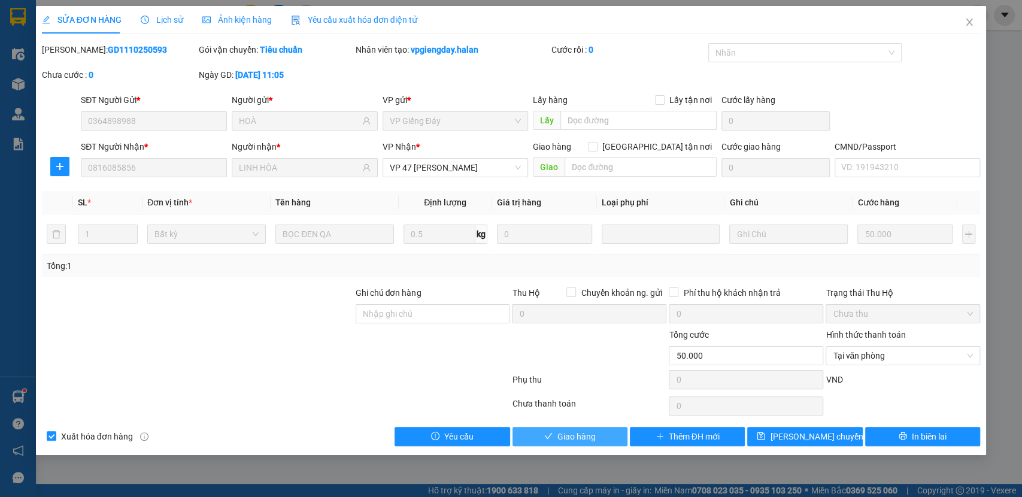
click at [575, 440] on span "Giao hàng" at bounding box center [576, 436] width 38 height 13
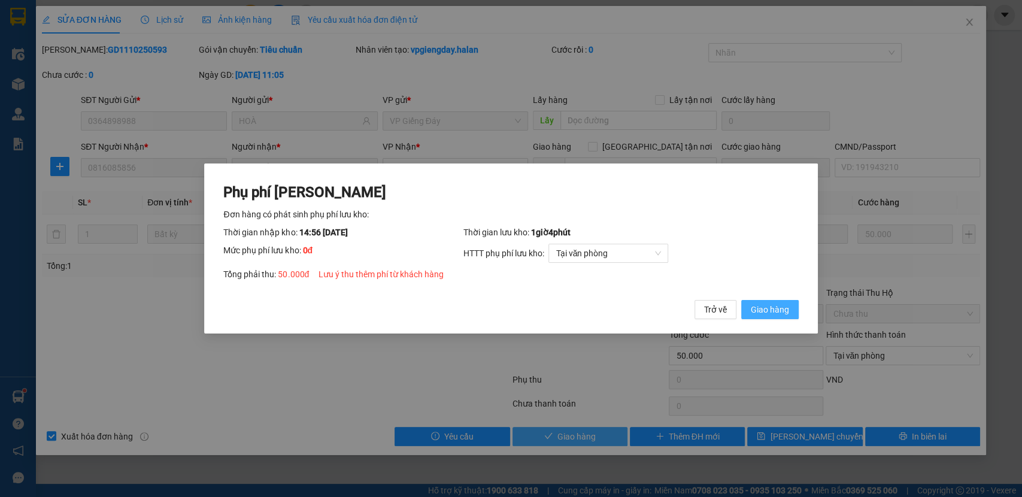
click at [741, 300] on button "Giao hàng" at bounding box center [769, 309] width 57 height 19
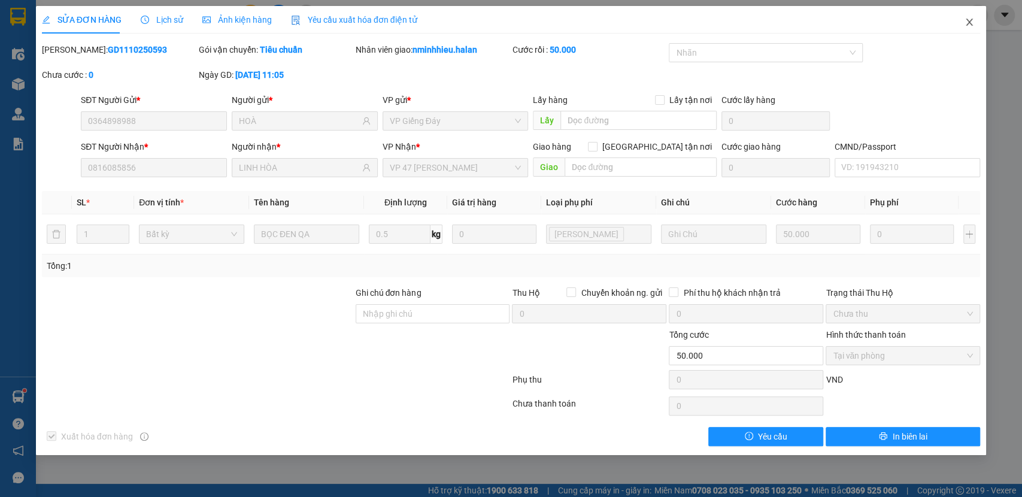
click at [966, 20] on icon "close" at bounding box center [970, 22] width 10 height 10
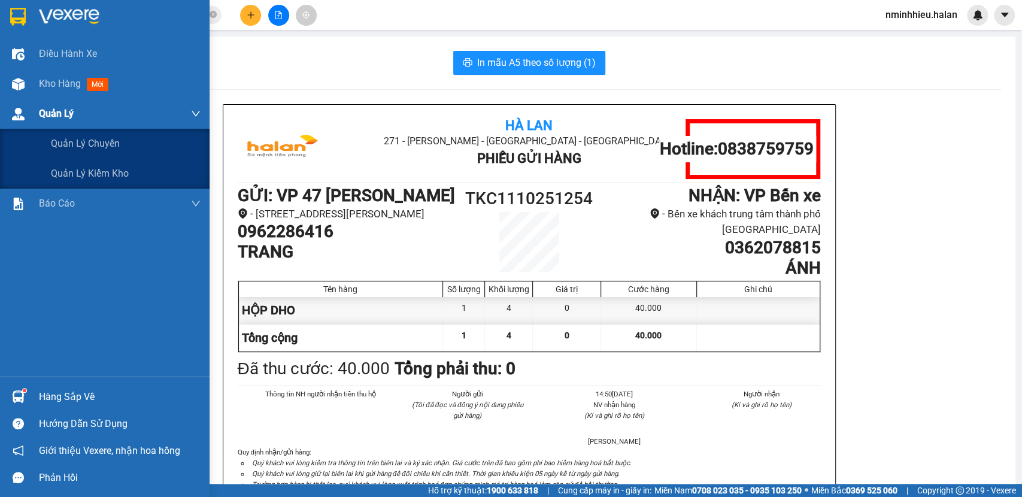
click at [71, 99] on div "Quản Lý" at bounding box center [120, 114] width 162 height 30
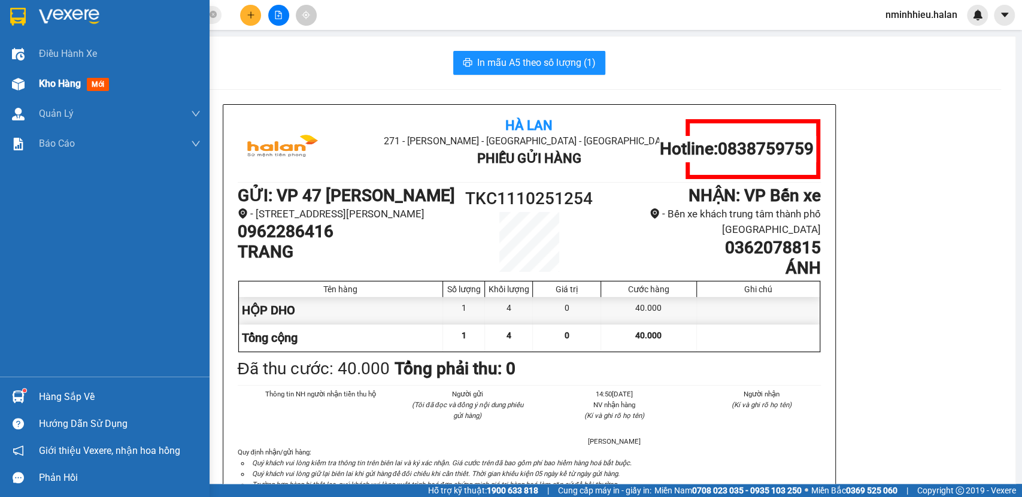
click at [47, 85] on span "Kho hàng" at bounding box center [60, 83] width 42 height 11
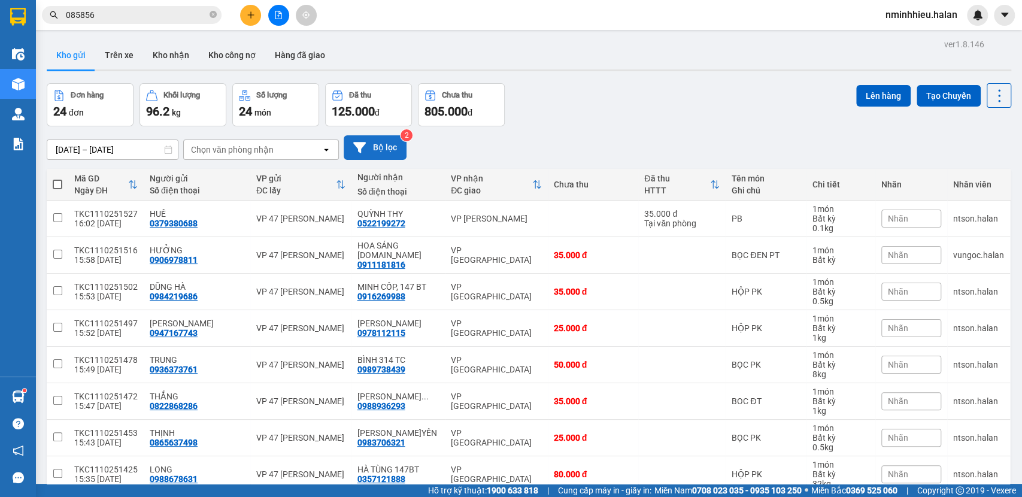
click at [362, 150] on icon at bounding box center [359, 147] width 13 height 13
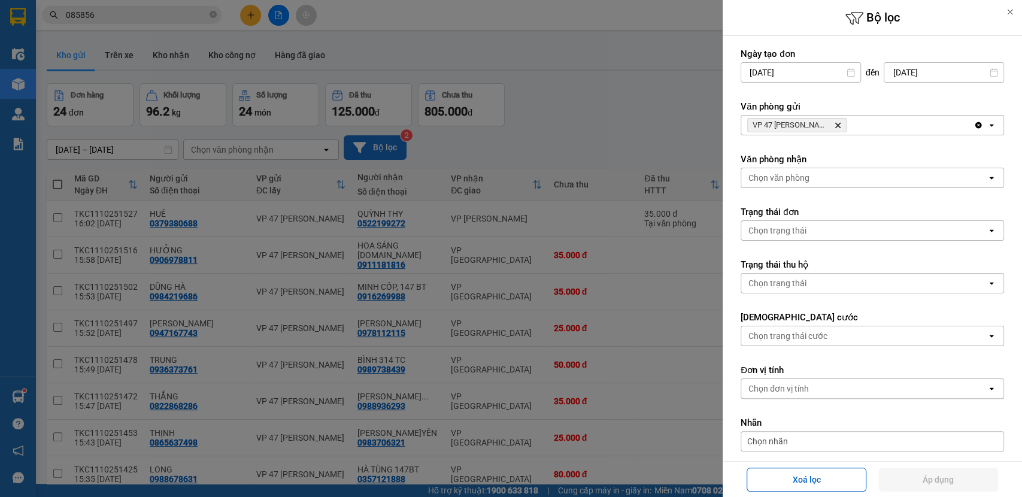
click at [828, 171] on div "Chọn văn phòng" at bounding box center [864, 177] width 246 height 19
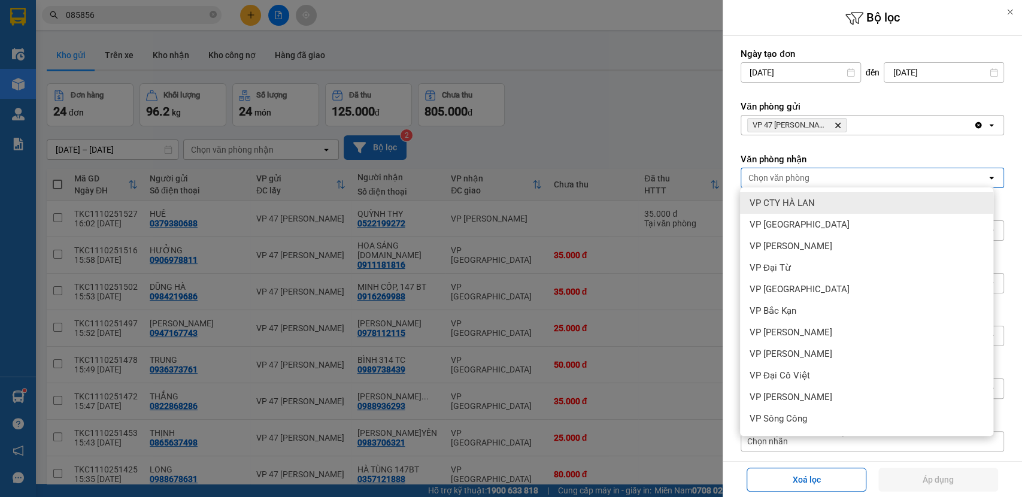
click at [822, 199] on div "VP CTY HÀ LAN" at bounding box center [866, 203] width 253 height 22
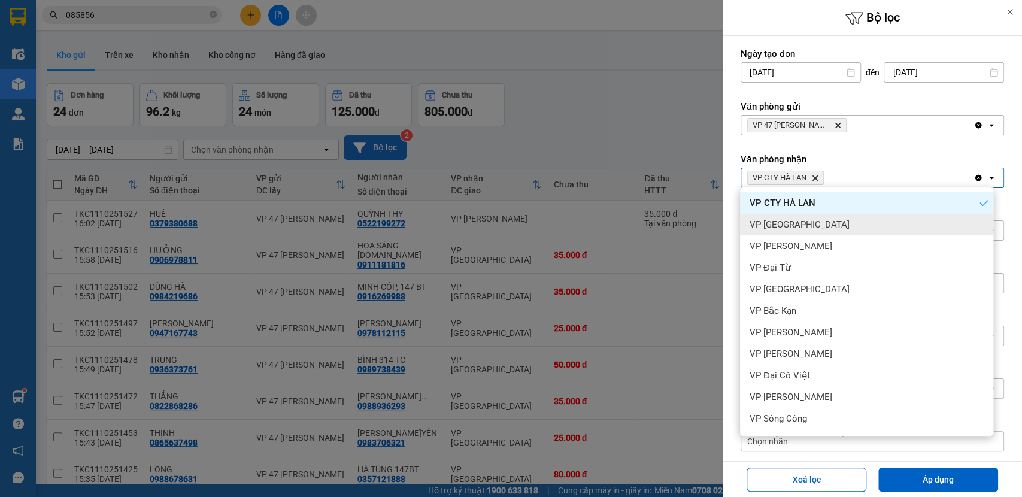
click at [801, 224] on div "VP [GEOGRAPHIC_DATA]" at bounding box center [866, 225] width 253 height 22
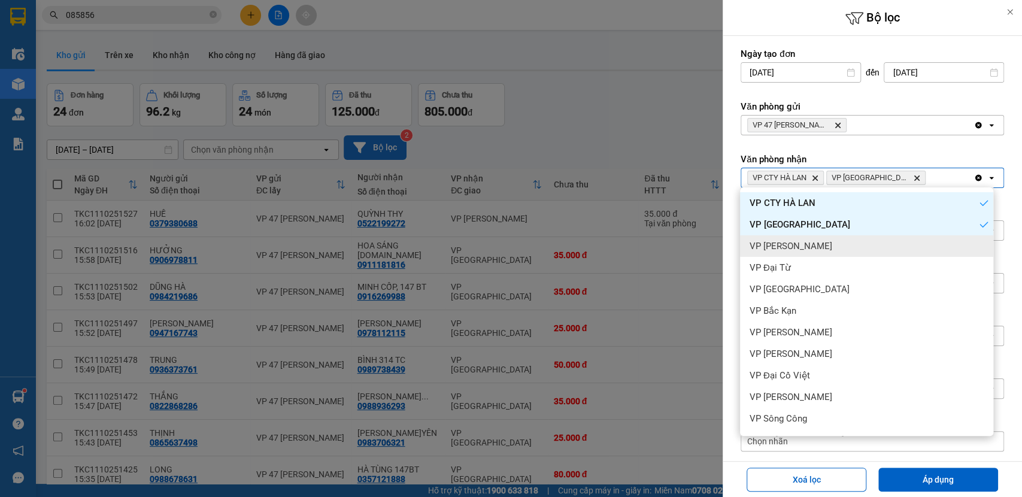
click at [805, 241] on span "VP [PERSON_NAME]" at bounding box center [791, 246] width 83 height 12
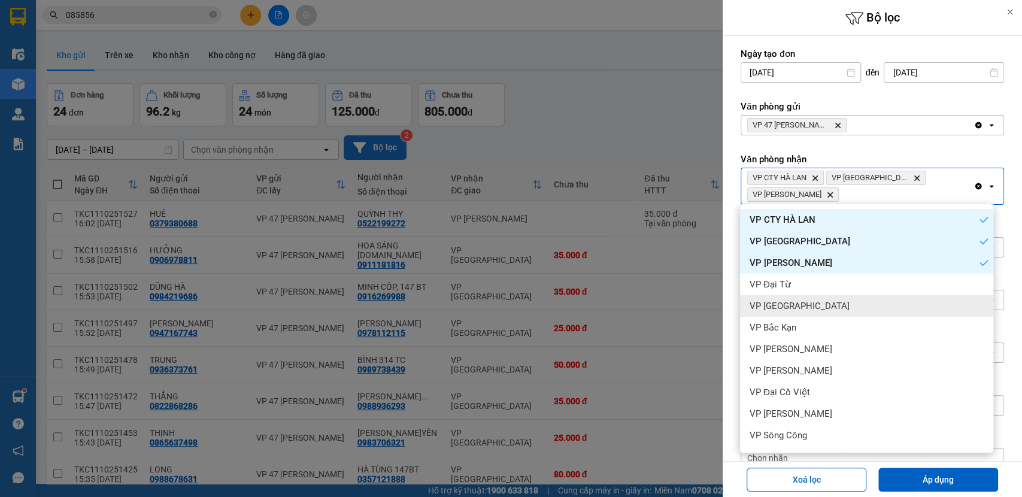
click at [821, 303] on div "VP [GEOGRAPHIC_DATA]" at bounding box center [866, 306] width 253 height 22
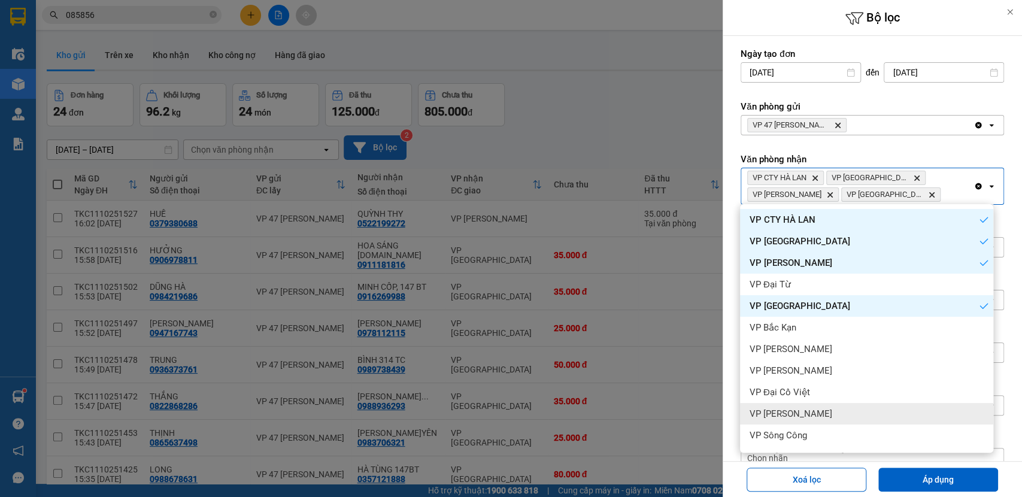
click at [808, 416] on div "VP [PERSON_NAME]" at bounding box center [866, 414] width 253 height 22
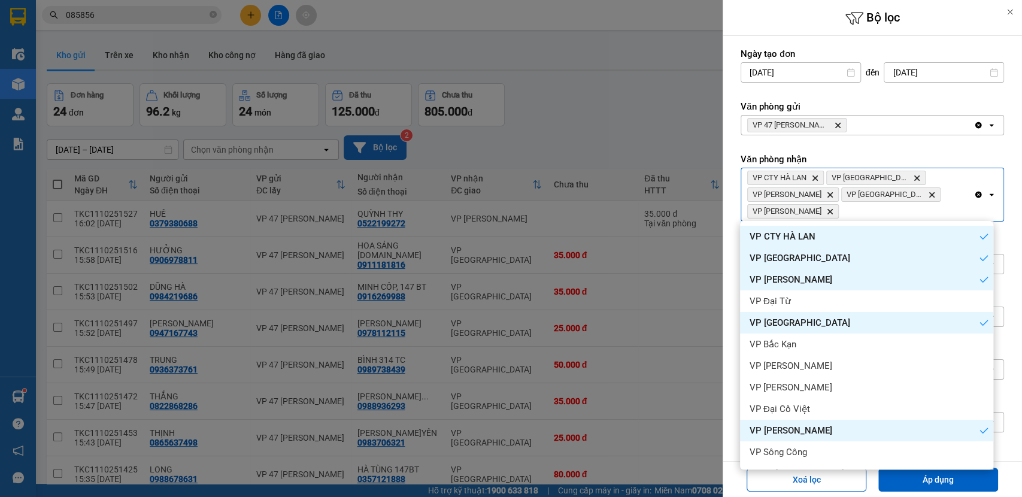
scroll to position [493, 0]
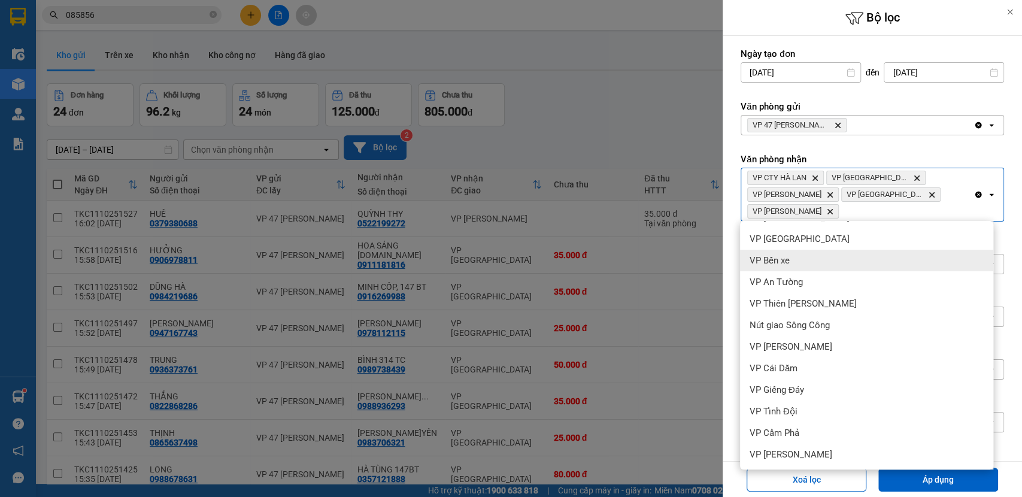
click at [792, 258] on div "VP Bến xe" at bounding box center [866, 261] width 253 height 22
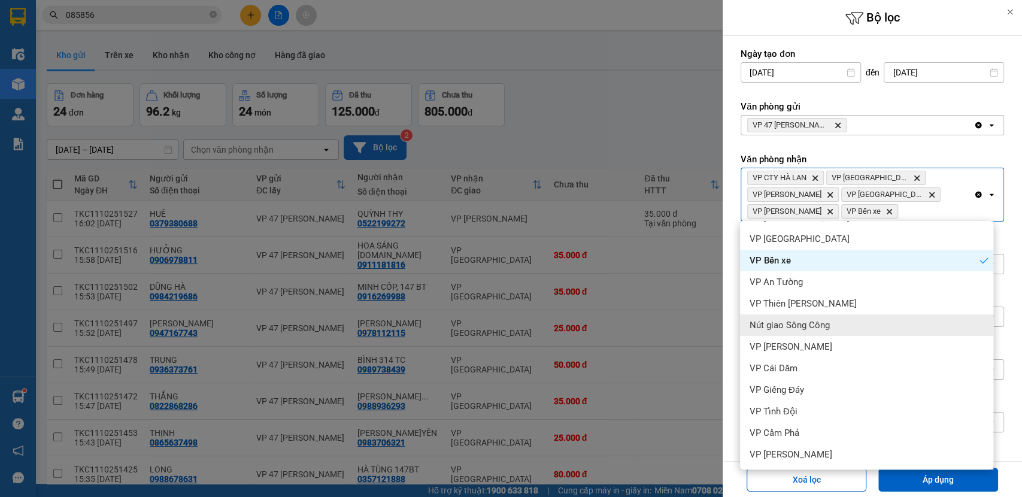
click at [820, 320] on span "Nút giao Sông Công" at bounding box center [790, 325] width 80 height 12
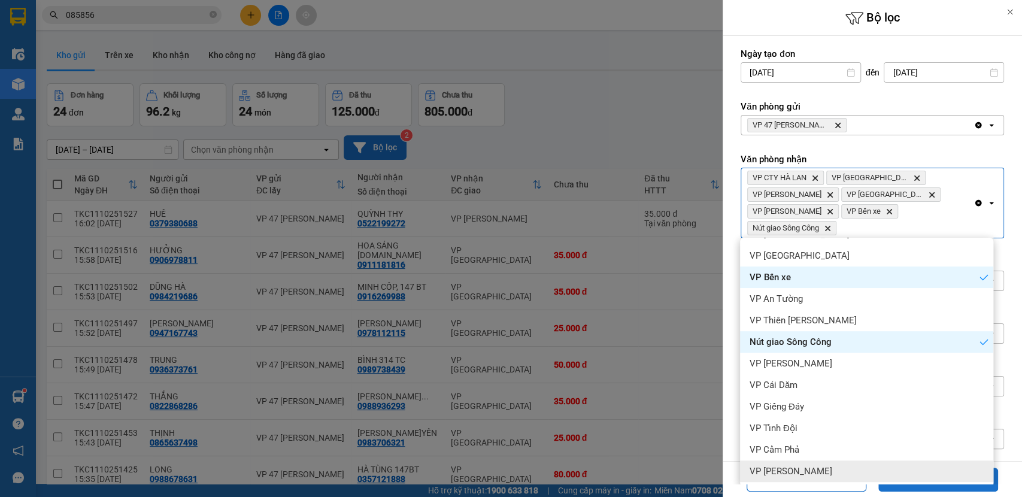
click at [934, 487] on button "Áp dụng" at bounding box center [938, 480] width 120 height 24
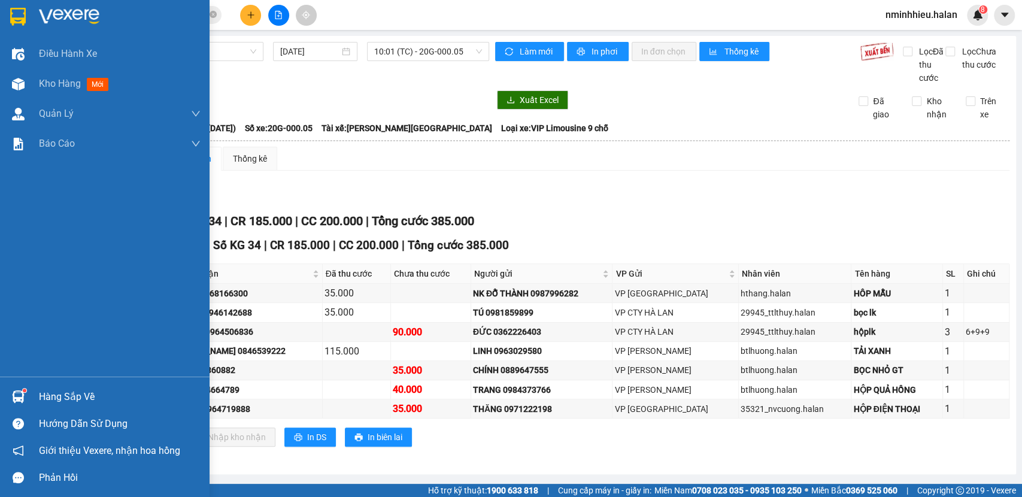
click at [22, 398] on img at bounding box center [18, 396] width 13 height 13
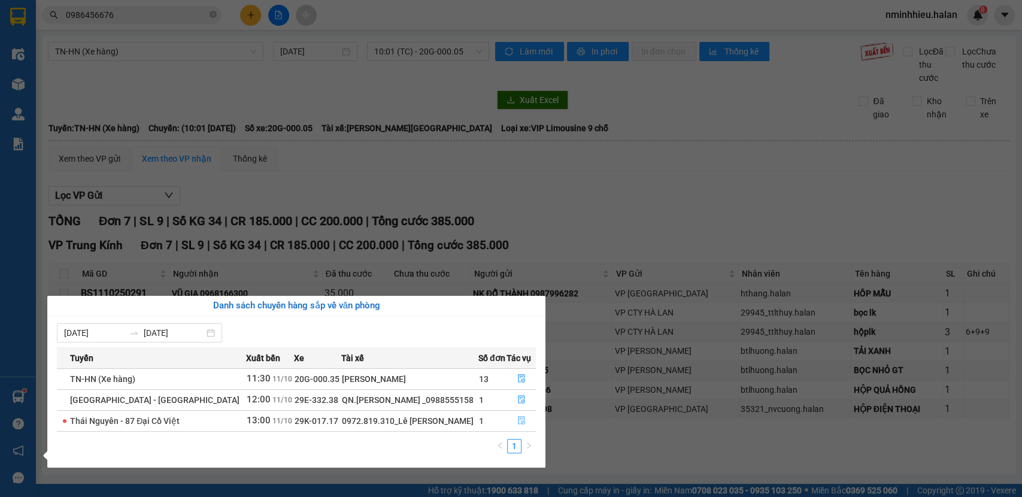
click at [525, 419] on button "button" at bounding box center [521, 420] width 28 height 19
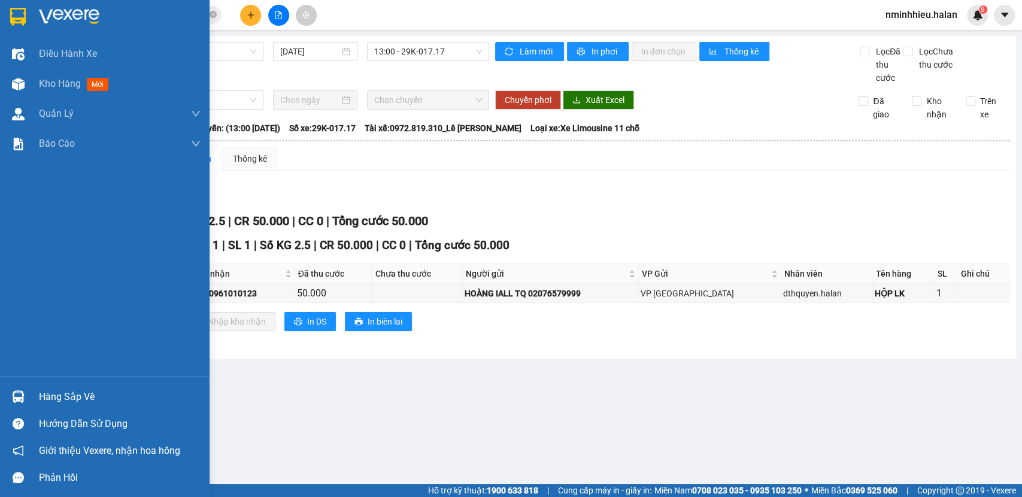
click at [24, 402] on img at bounding box center [18, 396] width 13 height 13
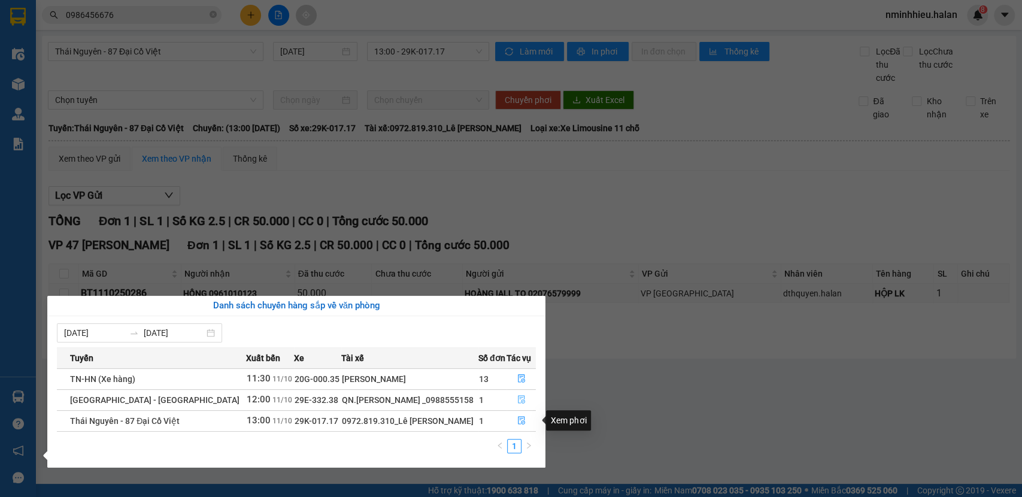
click at [529, 405] on button "button" at bounding box center [521, 399] width 28 height 19
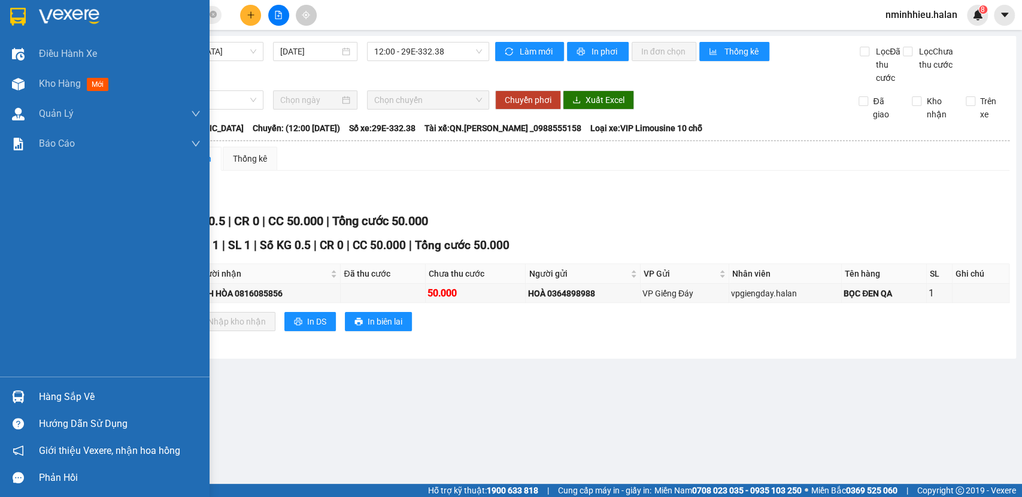
click at [21, 390] on img at bounding box center [18, 396] width 13 height 13
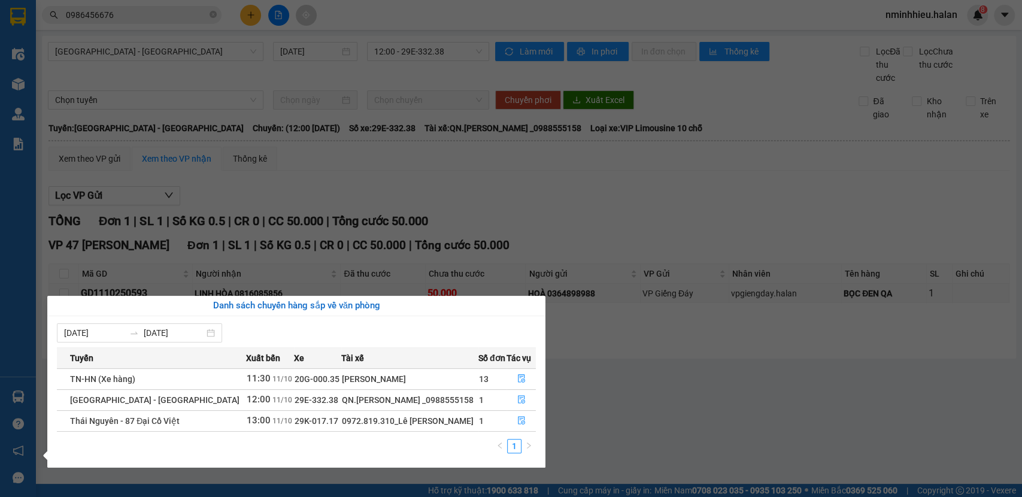
click at [608, 401] on section "Kết quả tìm kiếm ( 18 ) Bộ lọc Mã ĐH Trạng thái Món hàng Thu hộ Tổng cước Chưa …" at bounding box center [511, 248] width 1022 height 497
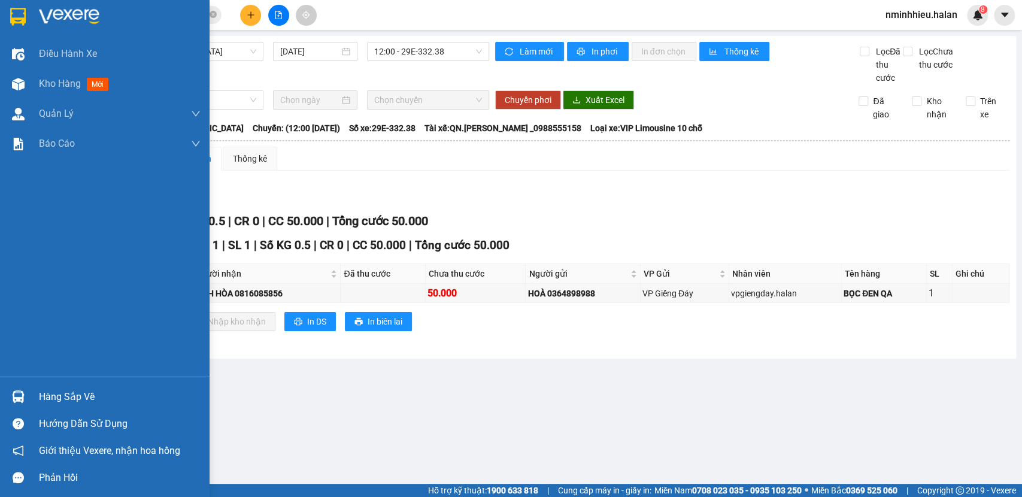
click at [25, 388] on div at bounding box center [18, 396] width 21 height 21
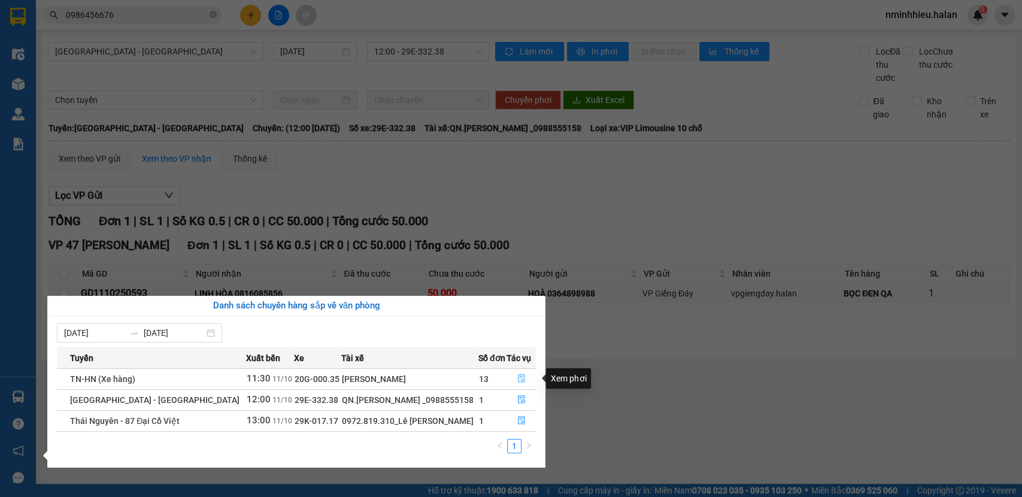
click at [522, 381] on icon "file-done" at bounding box center [521, 379] width 7 height 8
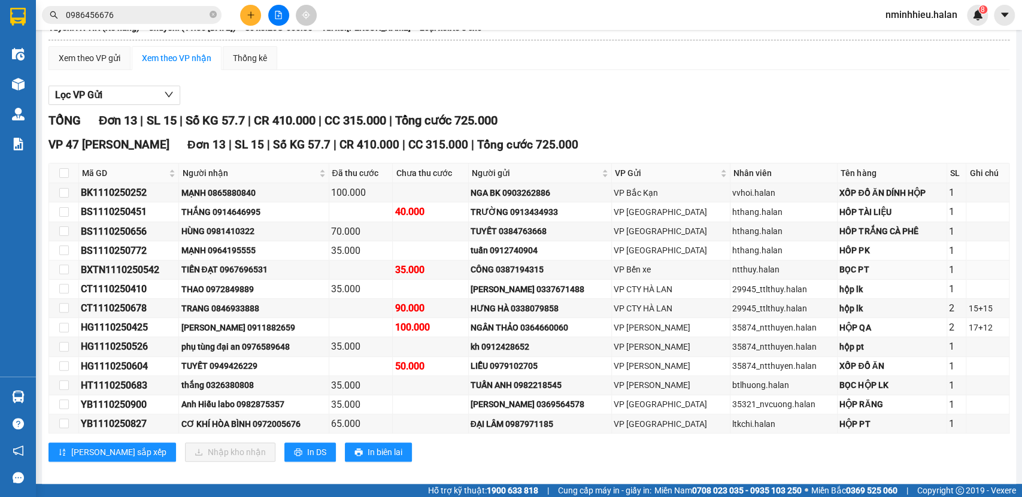
scroll to position [124, 0]
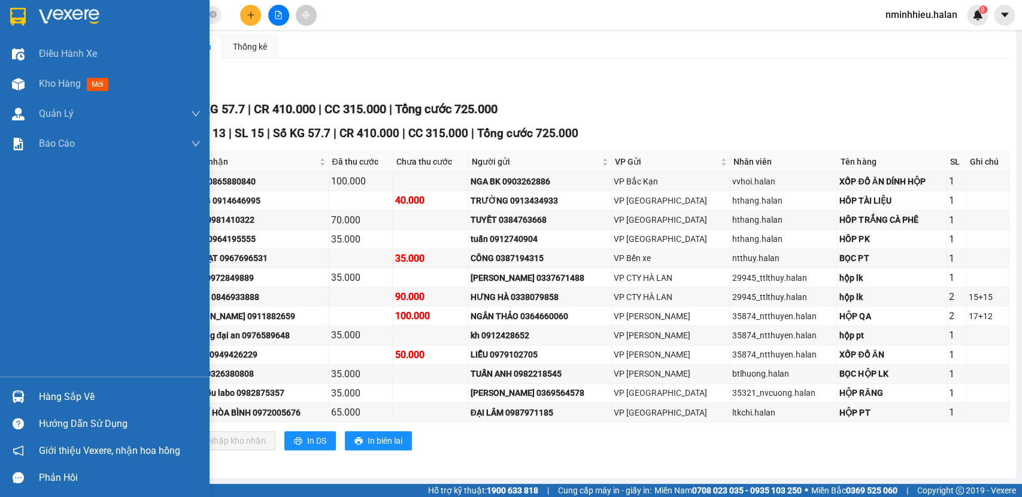
click at [10, 396] on div at bounding box center [18, 396] width 21 height 21
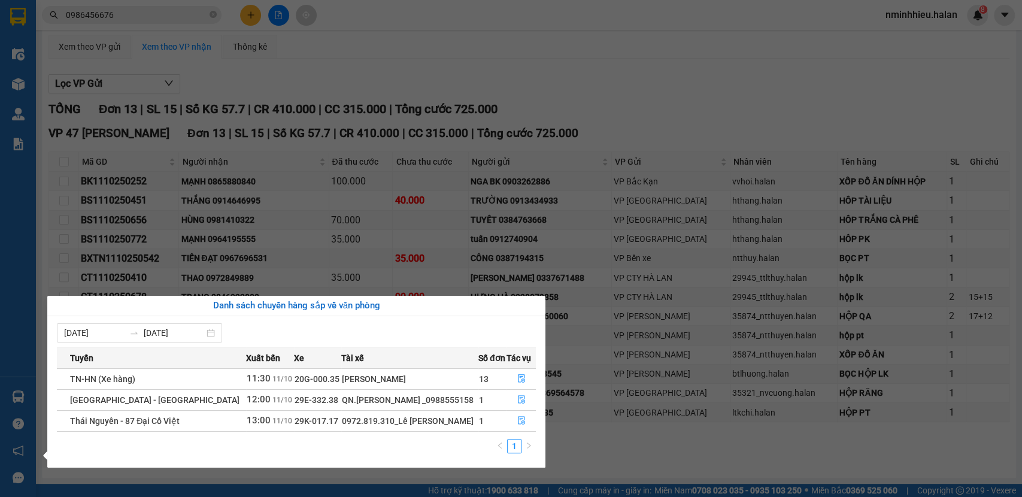
click at [163, 26] on section "Kết quả tìm kiếm ( 18 ) Bộ lọc Mã ĐH Trạng thái Món hàng Thu hộ Tổng cước Chưa …" at bounding box center [511, 248] width 1022 height 497
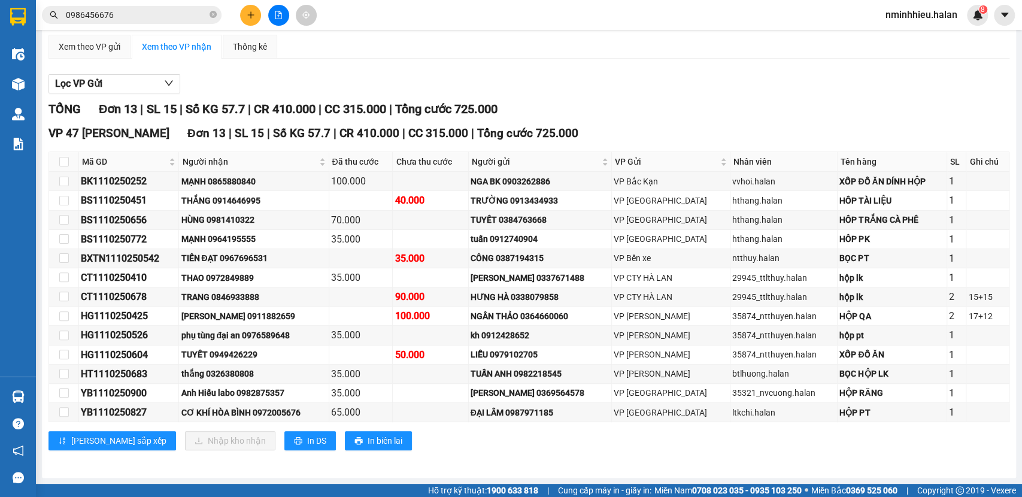
click at [162, 17] on input "0986456676" at bounding box center [136, 14] width 141 height 13
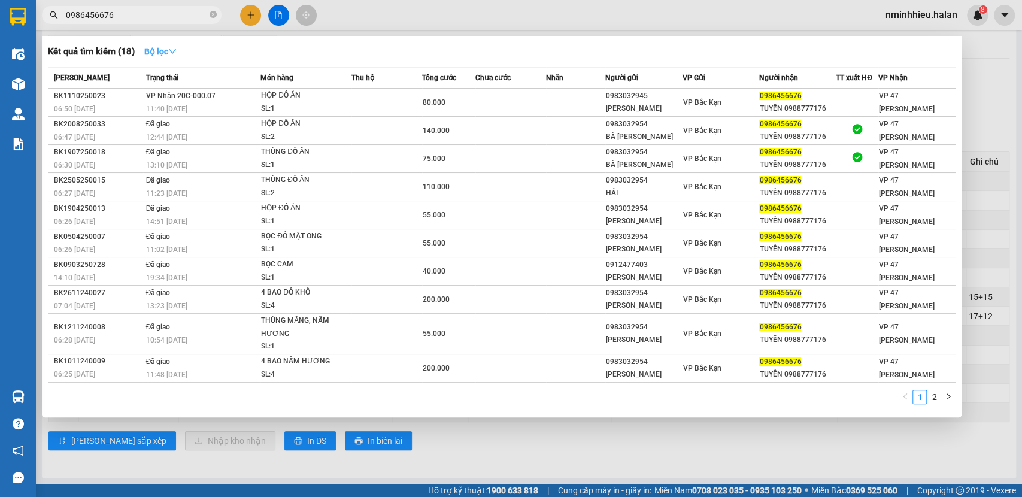
click at [166, 57] on button "Bộ lọc" at bounding box center [160, 51] width 51 height 19
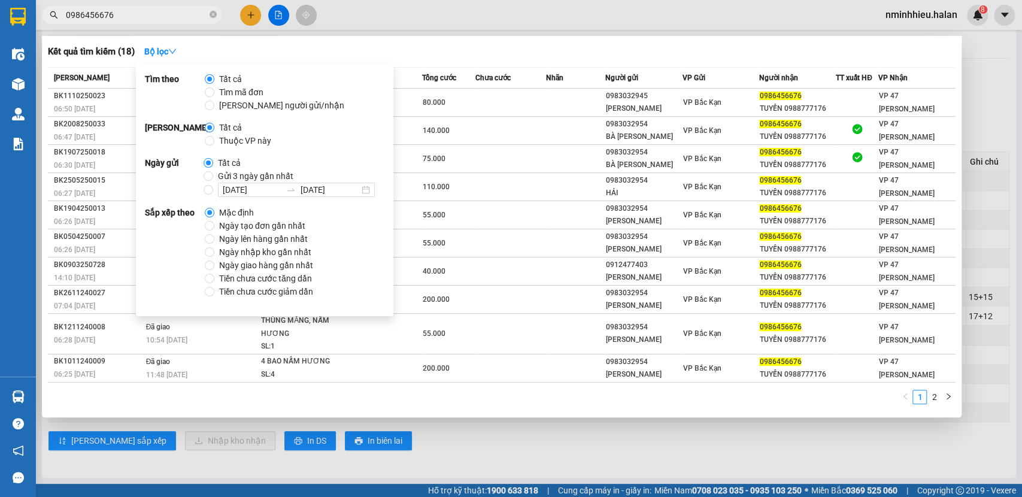
click at [143, 20] on input "0986456676" at bounding box center [136, 14] width 141 height 13
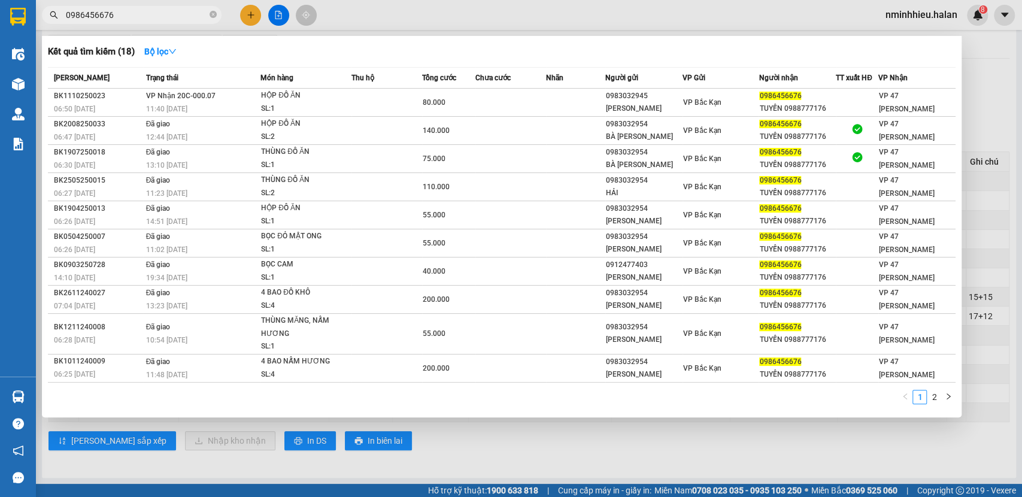
click at [143, 20] on input "0986456676" at bounding box center [136, 14] width 141 height 13
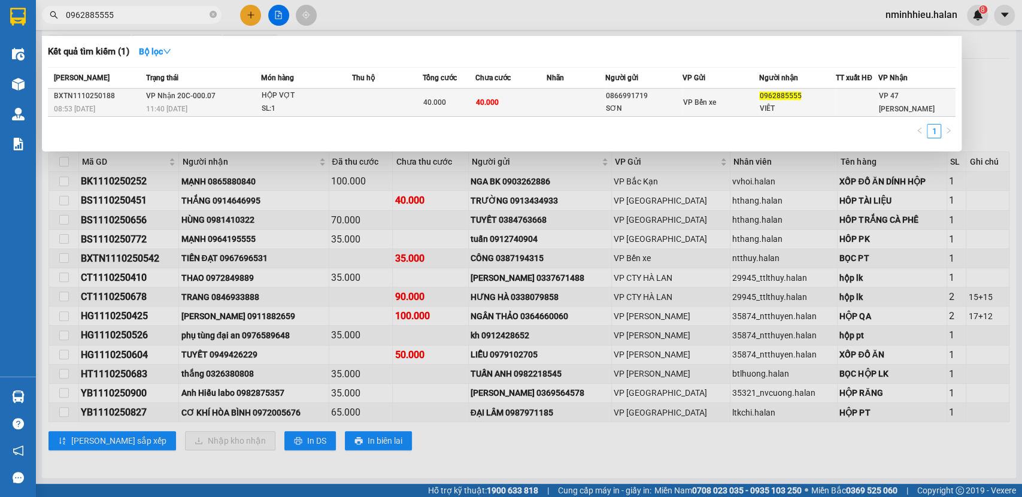
type input "0962885555"
click at [354, 105] on td at bounding box center [387, 103] width 71 height 28
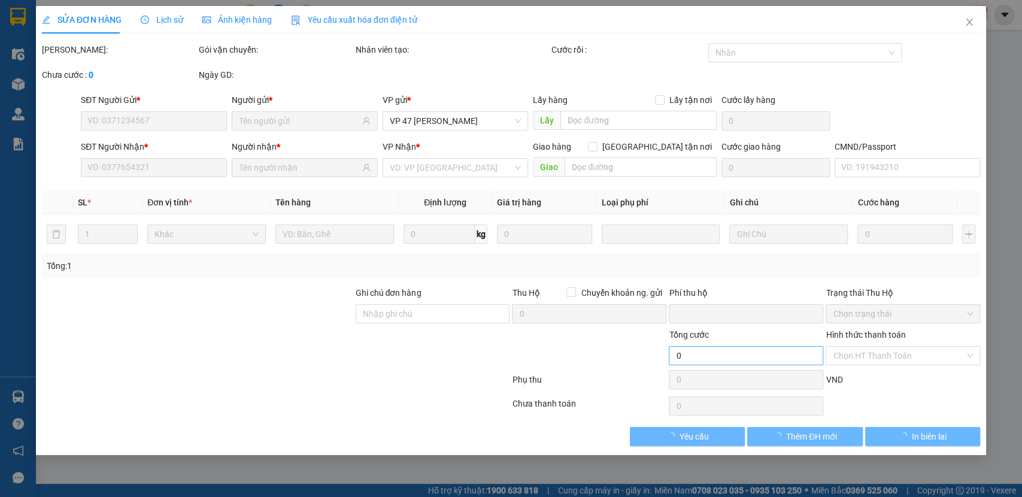
type input "0866991719"
type input "SƠN"
type input "0962885555"
type input "VIÊT"
type input "0"
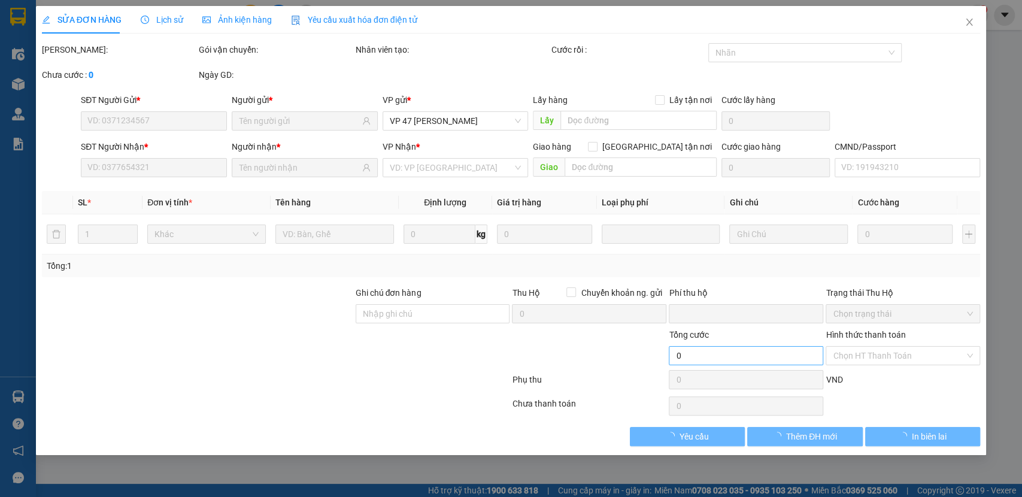
type input "40.000"
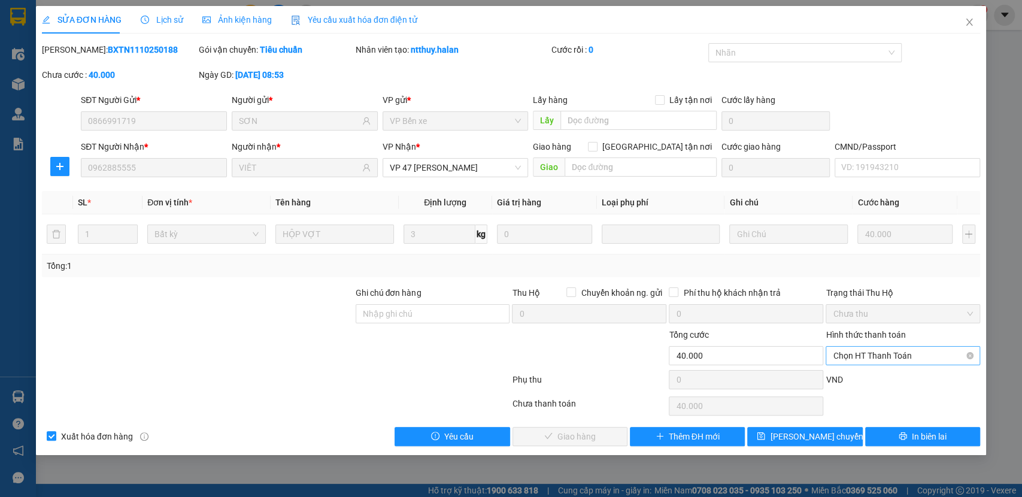
click at [862, 355] on span "Chọn HT Thanh Toán" at bounding box center [903, 356] width 140 height 18
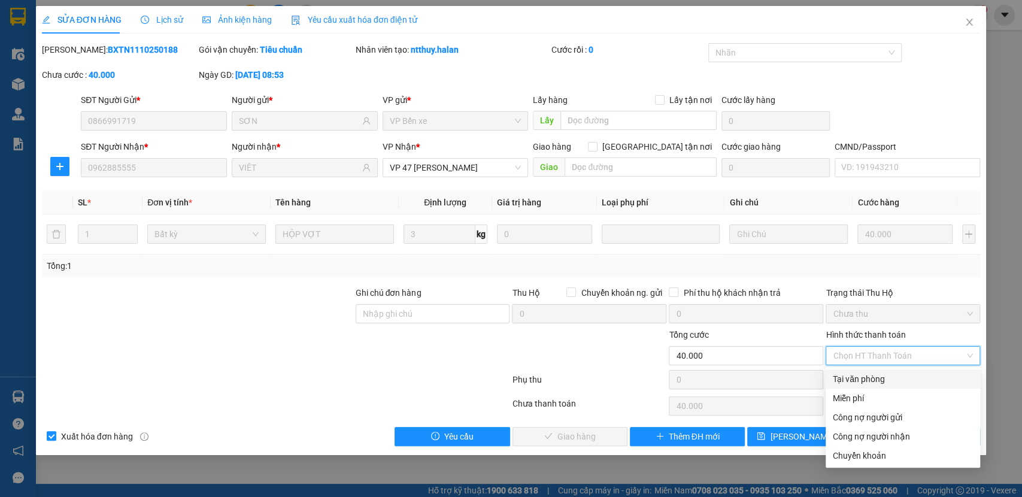
drag, startPoint x: 857, startPoint y: 377, endPoint x: 808, endPoint y: 397, distance: 52.9
click at [857, 377] on div "Tại văn phòng" at bounding box center [903, 378] width 140 height 13
type input "0"
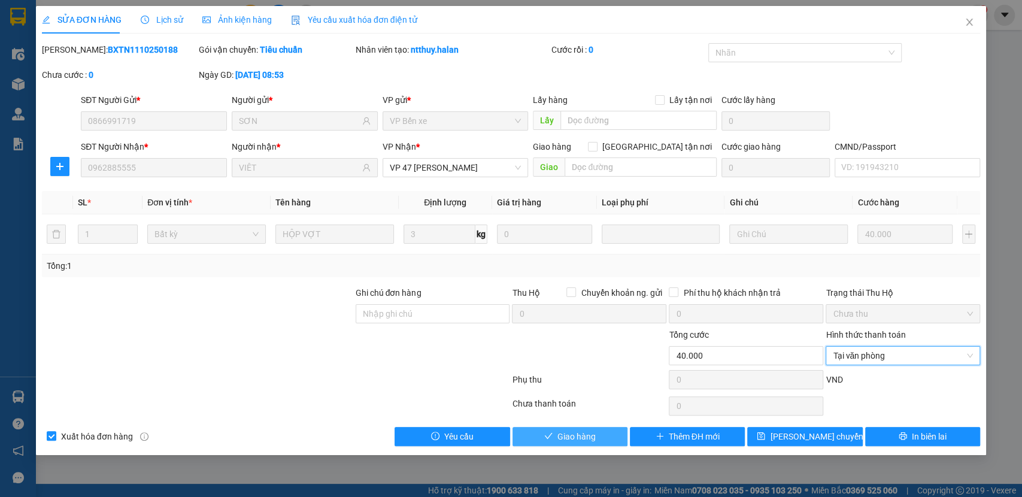
click at [575, 431] on span "Giao hàng" at bounding box center [576, 436] width 38 height 13
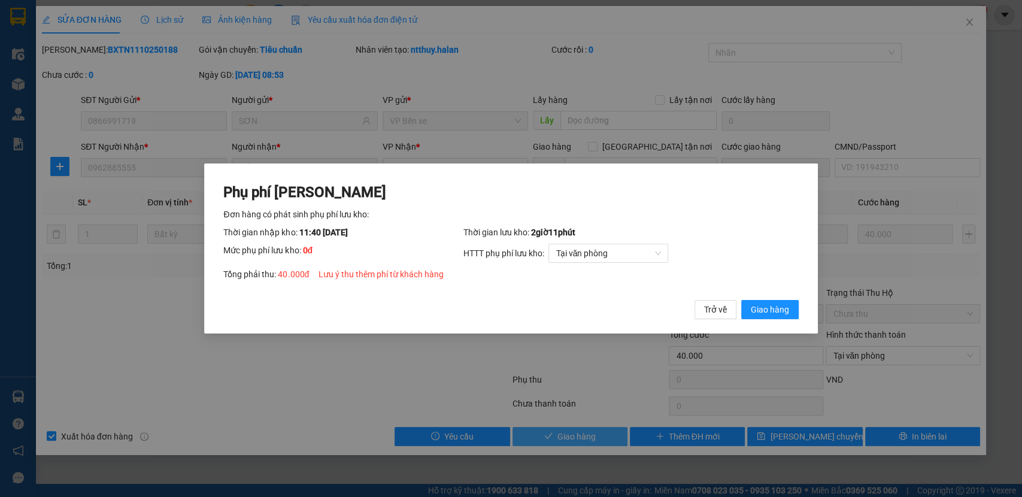
click at [741, 300] on button "Giao hàng" at bounding box center [769, 309] width 57 height 19
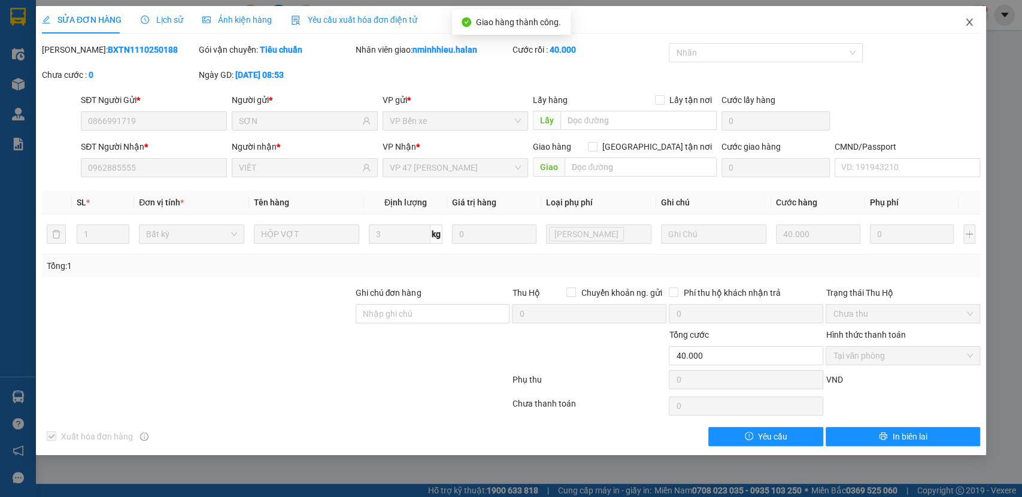
click at [955, 26] on span "Close" at bounding box center [970, 23] width 34 height 34
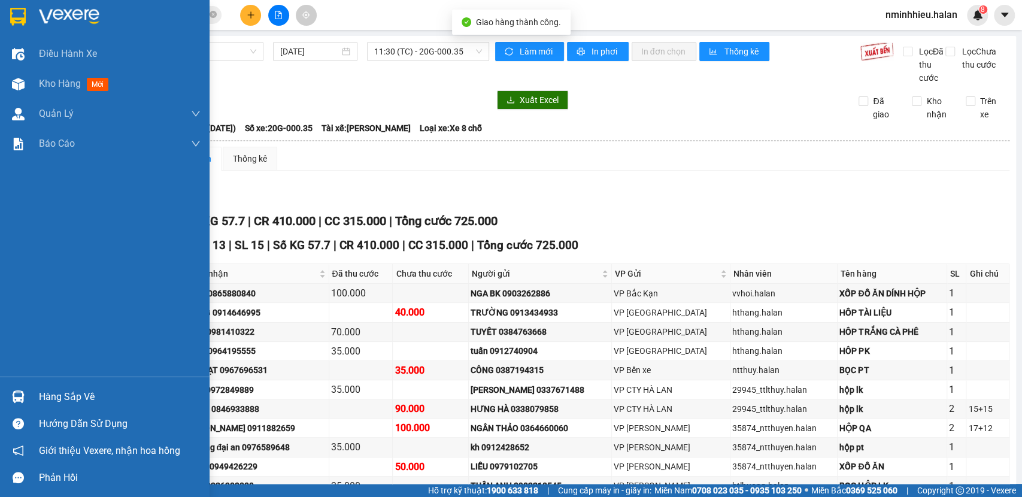
click at [8, 399] on div at bounding box center [18, 396] width 21 height 21
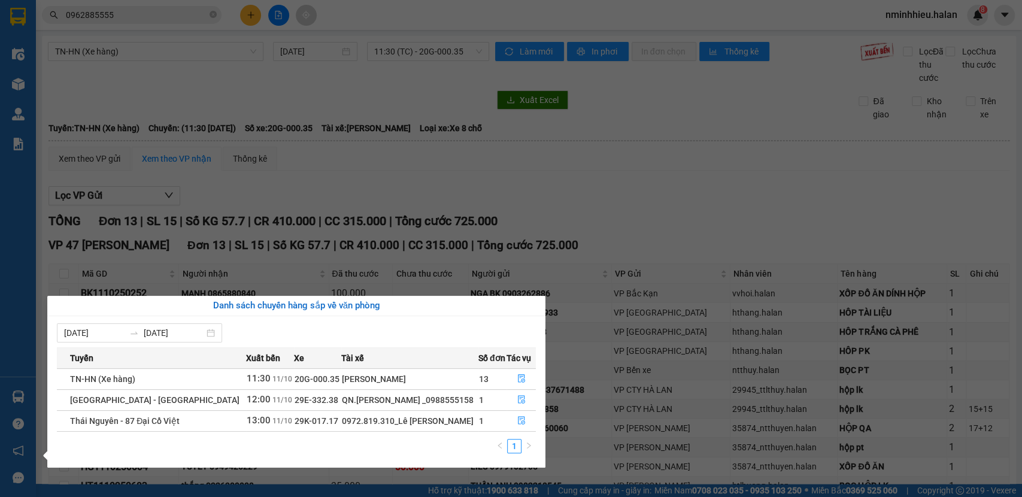
click at [635, 166] on section "Kết quả tìm kiếm ( 1 ) Bộ lọc Mã ĐH Trạng thái Món hàng Thu hộ Tổng cước Chưa c…" at bounding box center [511, 248] width 1022 height 497
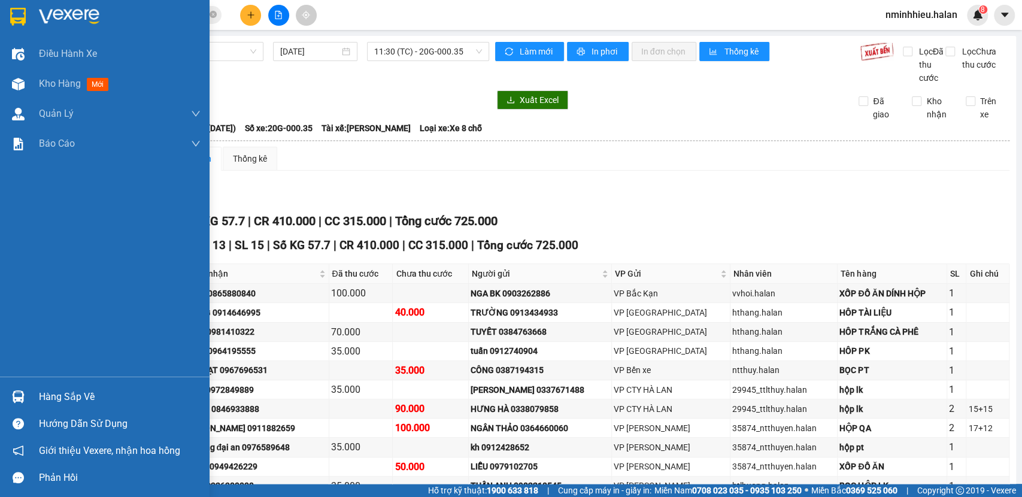
click at [10, 407] on div at bounding box center [18, 396] width 21 height 21
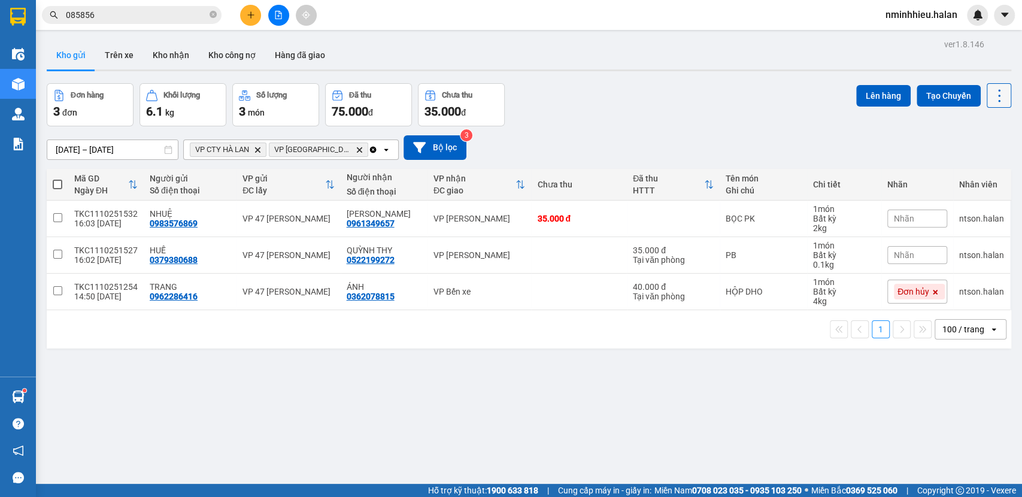
click at [991, 88] on icon at bounding box center [999, 95] width 17 height 17
click at [978, 177] on li "Làm mới" at bounding box center [967, 171] width 90 height 22
click at [991, 95] on icon at bounding box center [999, 95] width 17 height 17
click at [972, 169] on span "Làm mới" at bounding box center [971, 171] width 33 height 12
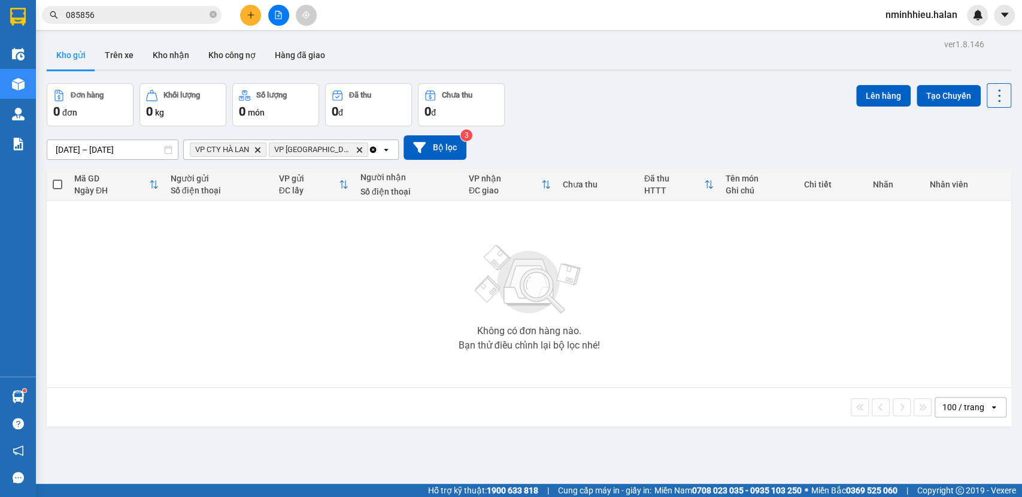
click at [369, 151] on icon "Clear all" at bounding box center [373, 150] width 10 height 10
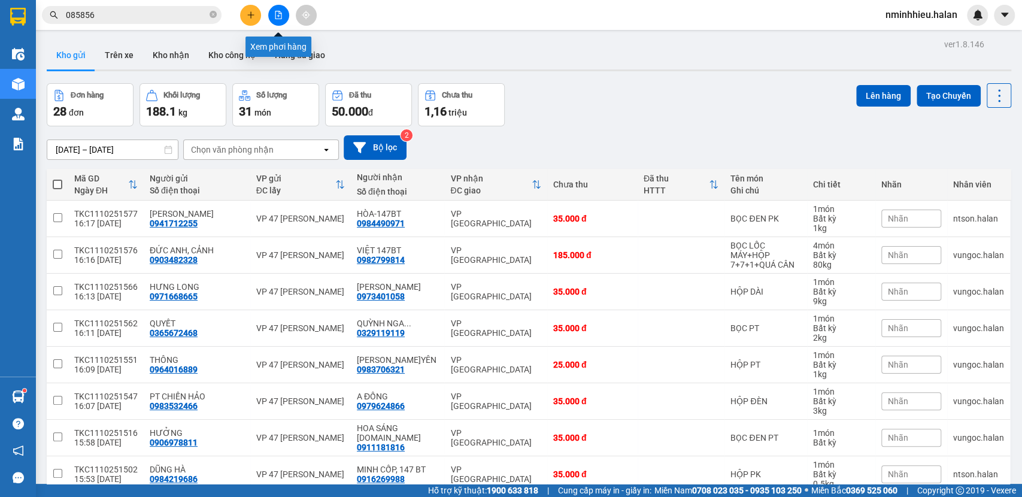
click at [277, 16] on icon "file-add" at bounding box center [278, 15] width 8 height 8
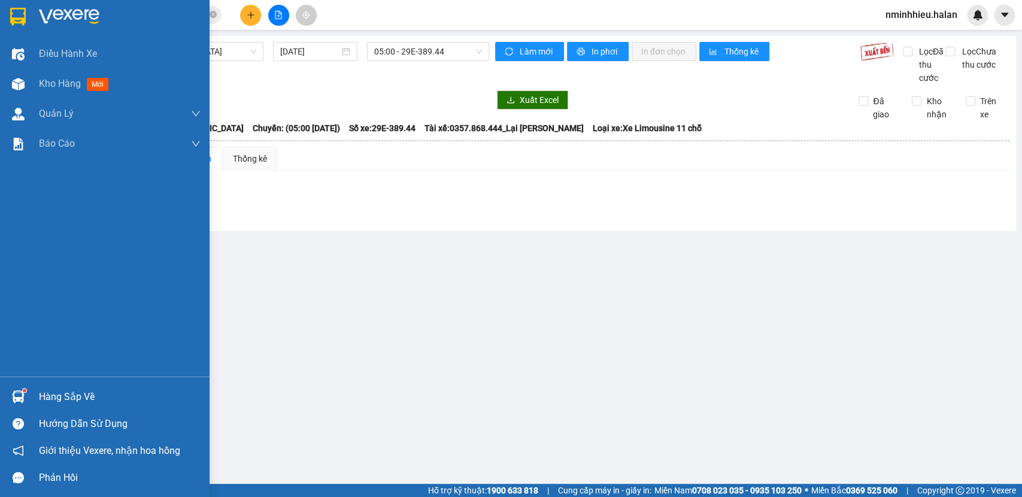
click at [17, 407] on div "Hàng sắp về" at bounding box center [105, 396] width 210 height 27
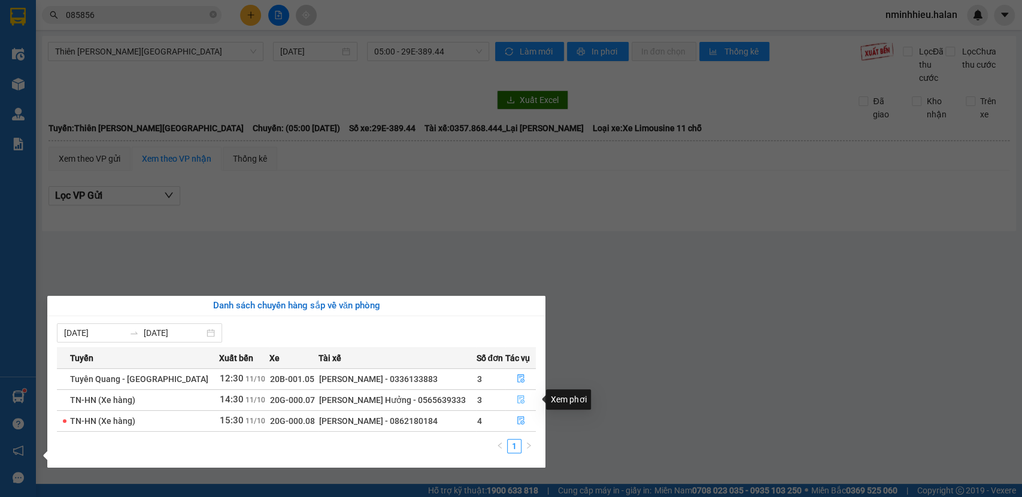
click at [521, 404] on span "file-done" at bounding box center [521, 400] width 8 height 10
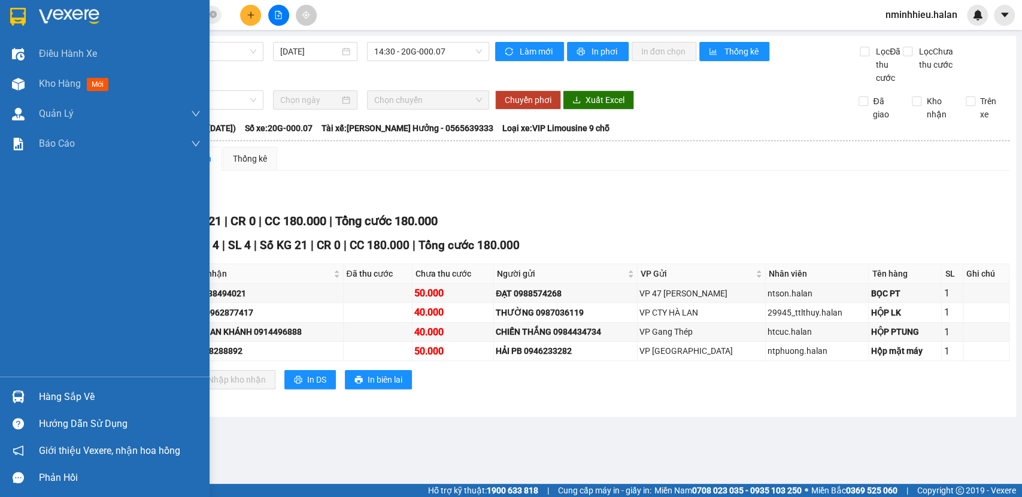
click at [32, 398] on div "Hàng sắp về" at bounding box center [105, 396] width 210 height 27
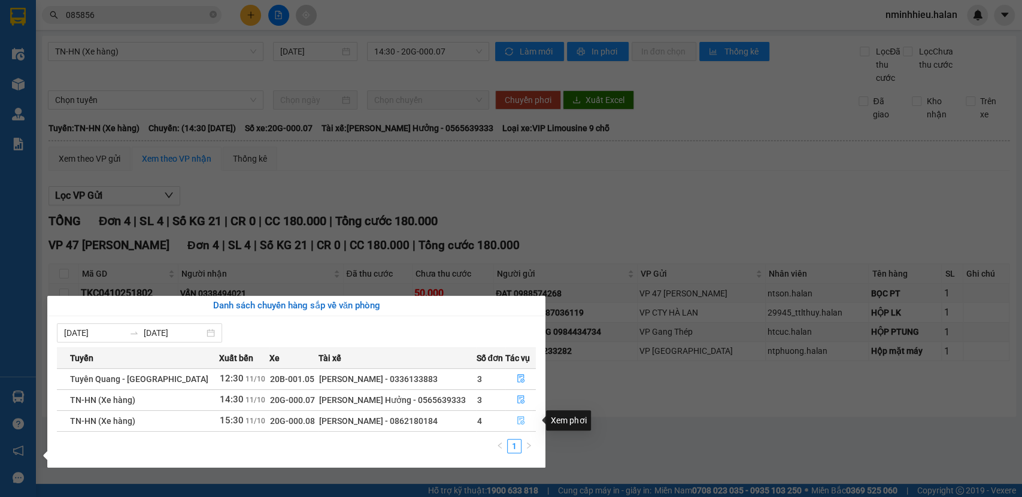
click at [517, 420] on icon "file-done" at bounding box center [521, 420] width 8 height 8
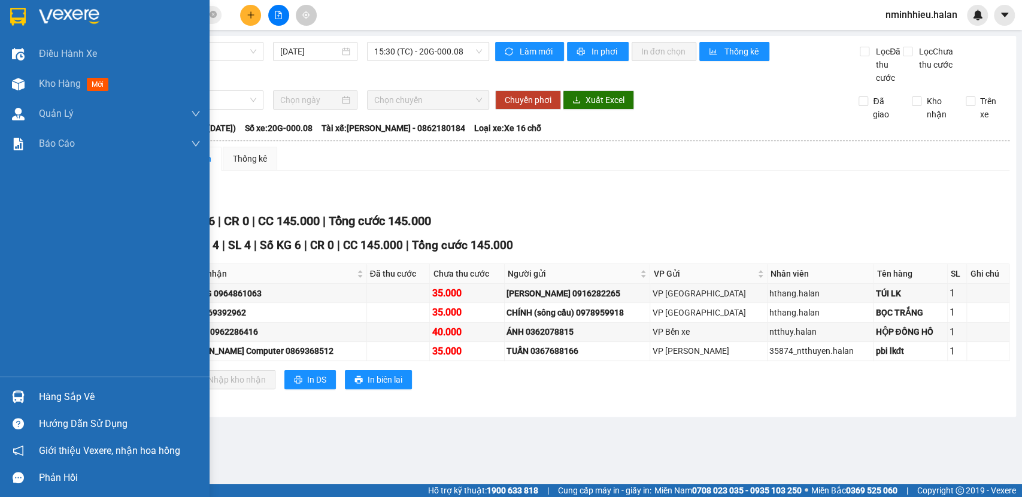
click at [20, 401] on img at bounding box center [18, 396] width 13 height 13
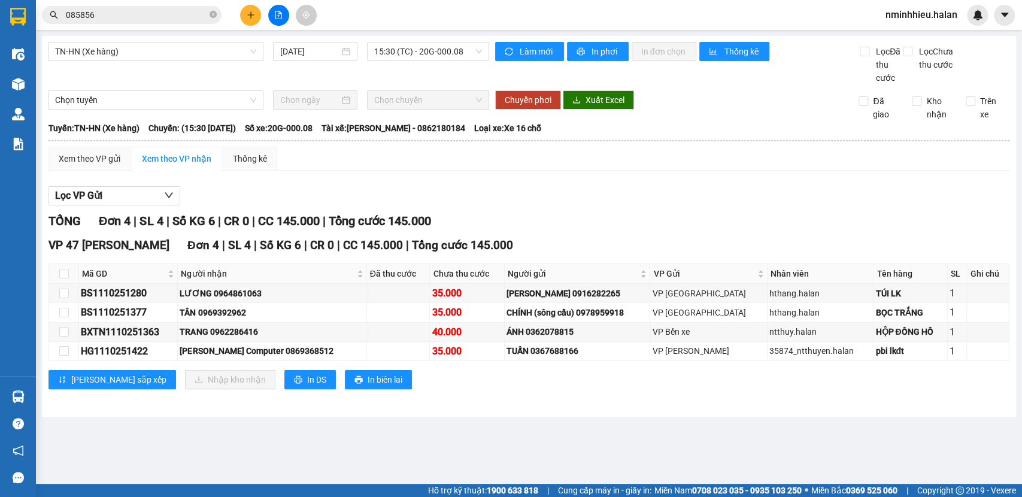
click at [144, 14] on section "Kết quả tìm kiếm ( 101 ) Bộ lọc Mã ĐH Trạng thái Món hàng Thu hộ Tổng cước Chưa…" at bounding box center [511, 248] width 1022 height 497
click at [144, 14] on input "085856" at bounding box center [136, 14] width 141 height 13
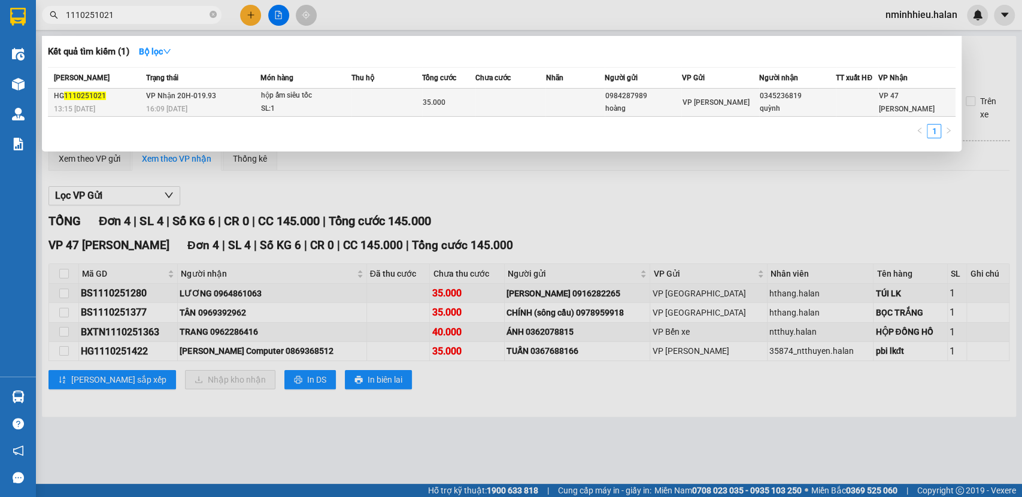
type input "1110251021"
click at [489, 108] on td at bounding box center [510, 103] width 71 height 28
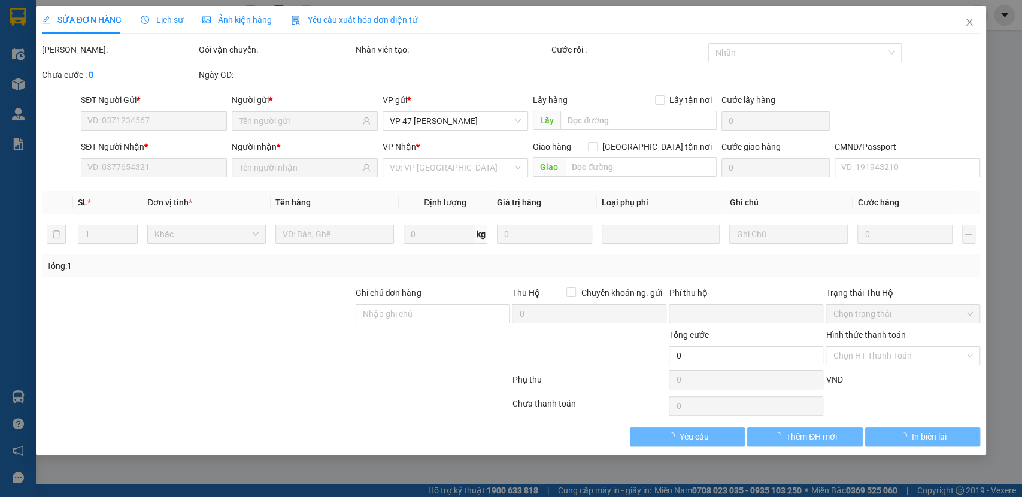
type input "0984287989"
type input "hoàng"
type input "0345236819"
type input "quỳnh"
type input "0"
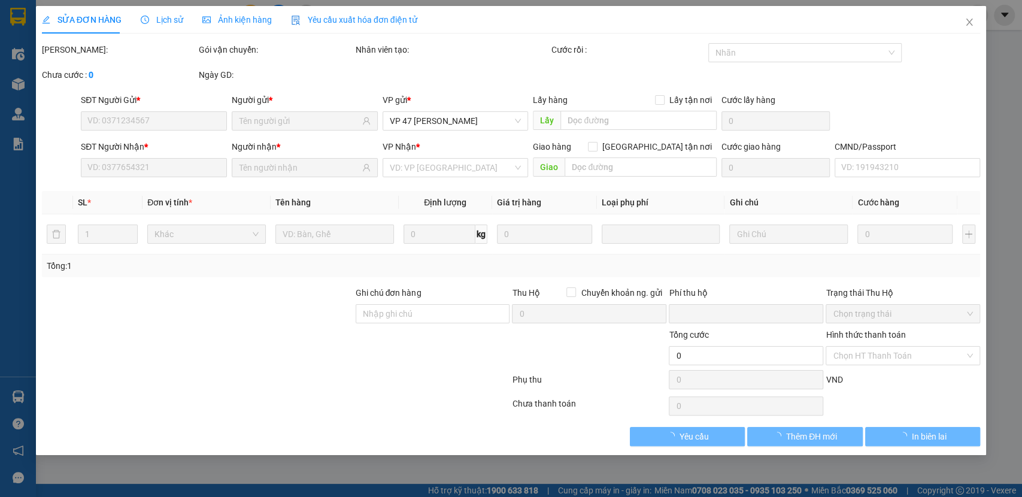
type input "35.000"
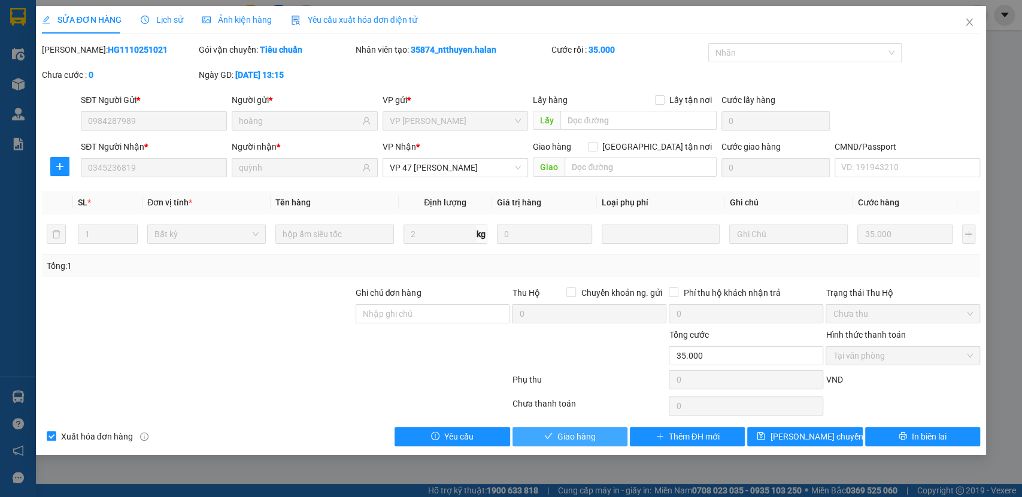
click at [608, 431] on button "Giao hàng" at bounding box center [570, 436] width 115 height 19
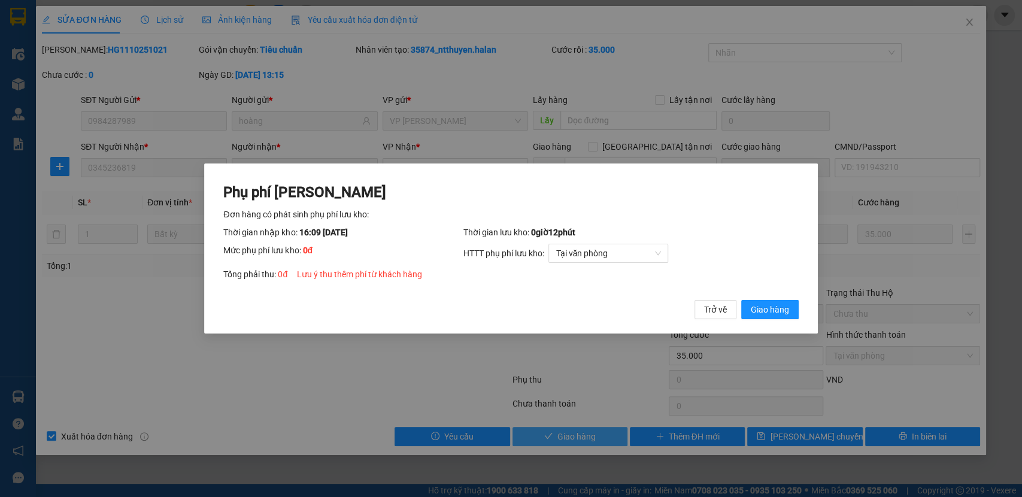
click at [741, 300] on button "Giao hàng" at bounding box center [769, 309] width 57 height 19
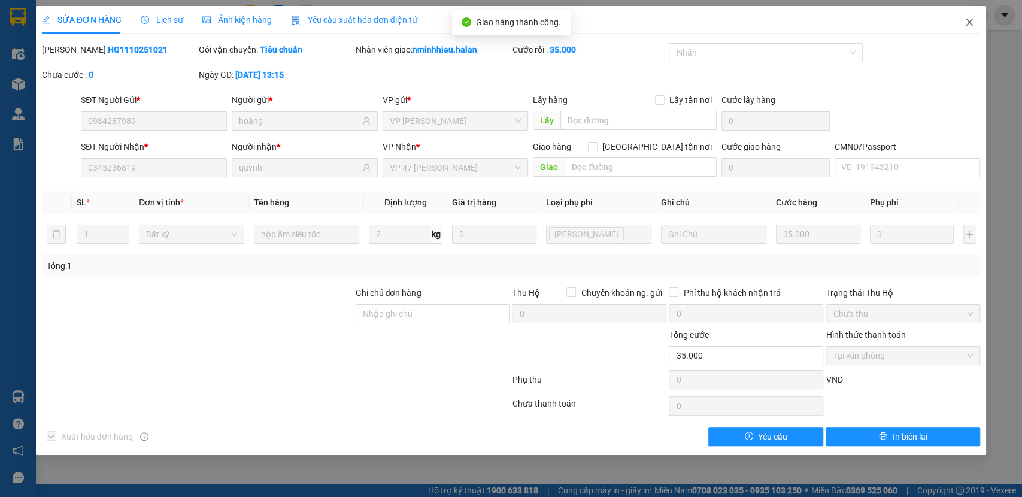
click at [978, 15] on span "Close" at bounding box center [970, 23] width 34 height 34
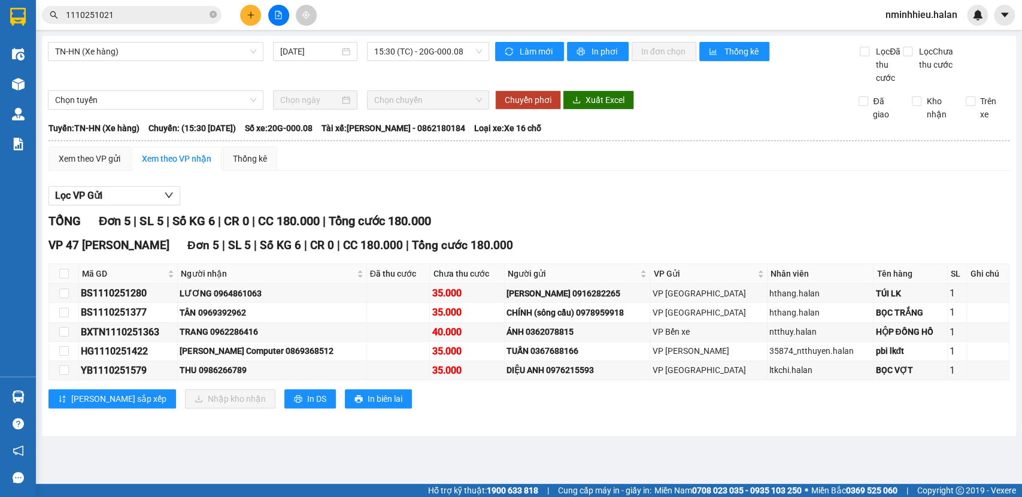
click at [581, 235] on div "TỔNG Đơn 5 | SL 5 | Số KG 6 | CR 0 | CC 180.000 | Tổng cước 180.000 VP 47 Trần …" at bounding box center [529, 317] width 961 height 211
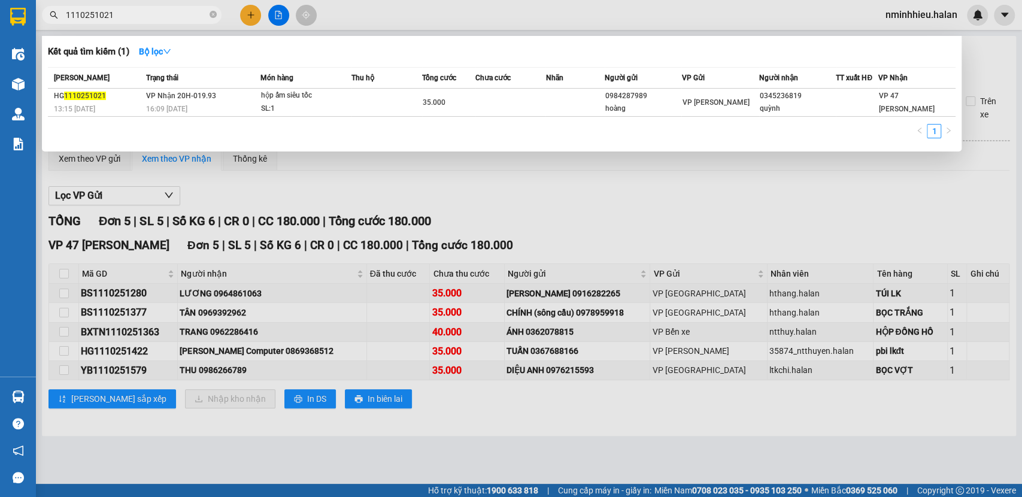
click at [145, 12] on input "1110251021" at bounding box center [136, 14] width 141 height 13
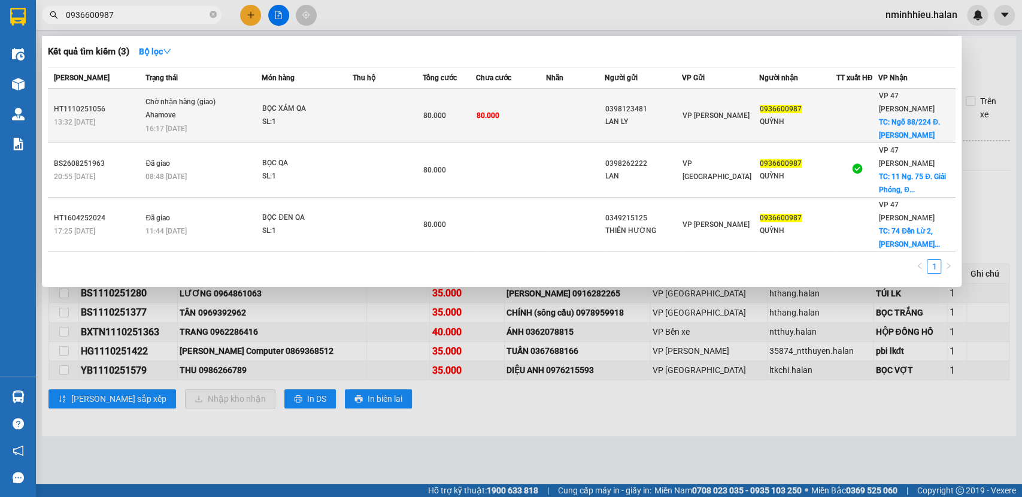
type input "0936600987"
click at [300, 119] on div "SL: 1" at bounding box center [307, 122] width 90 height 13
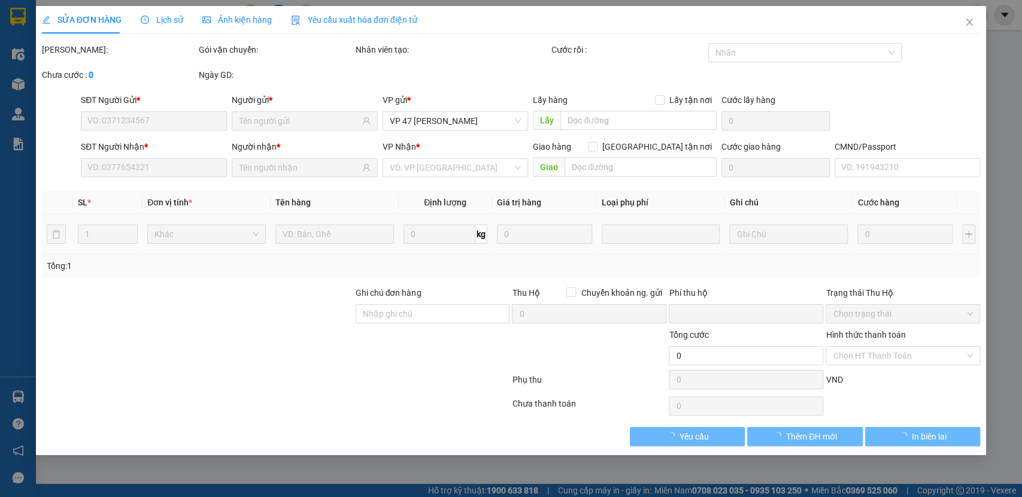
type input "0398123481"
type input "LAN LY"
type input "0936600987"
type input "QUỲNH"
checkbox input "true"
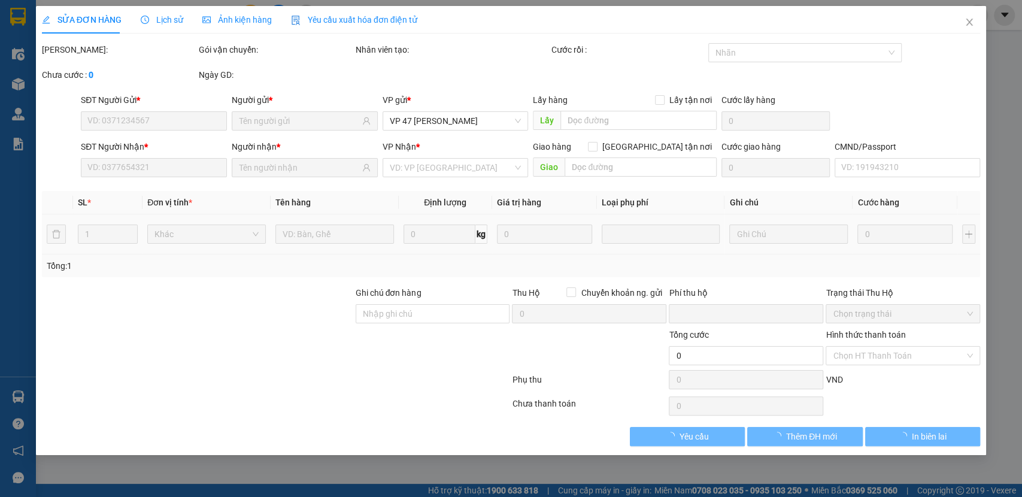
type input "Ngõ 88/224 Đ. Hoàng Mai, Hoàng Văn Thụ, Hoàng Mai, Hà Nội, Vietnam"
type input "45.000"
type input "0"
type input "80.000"
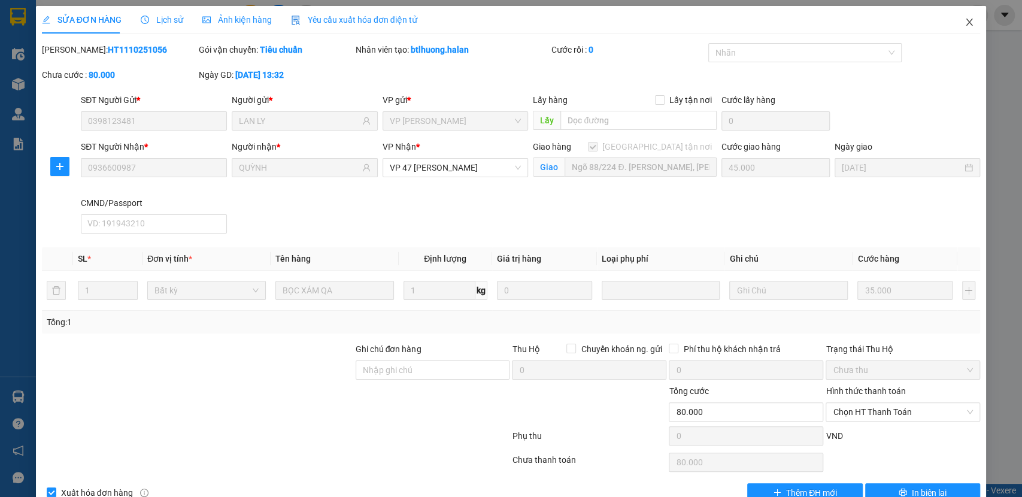
click at [953, 28] on span "Close" at bounding box center [970, 23] width 34 height 34
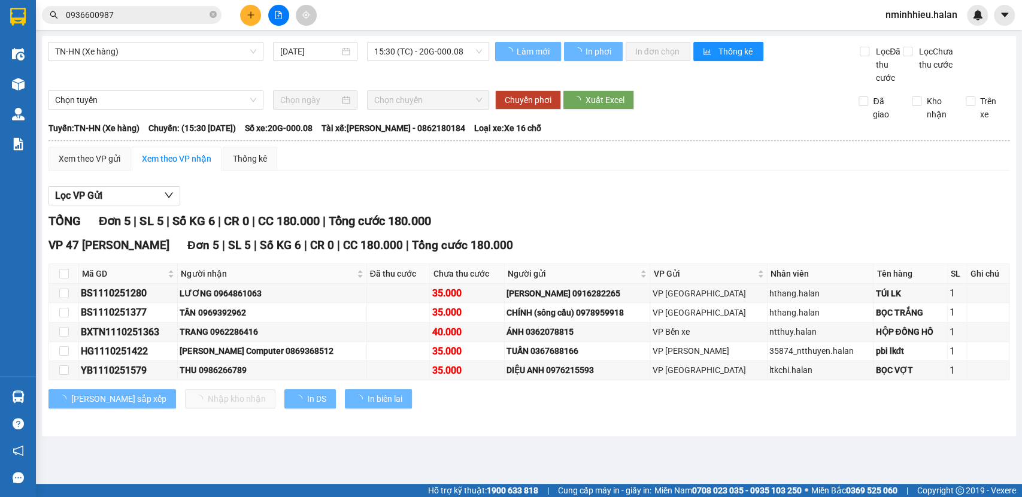
click at [146, 16] on input "0936600987" at bounding box center [136, 14] width 141 height 13
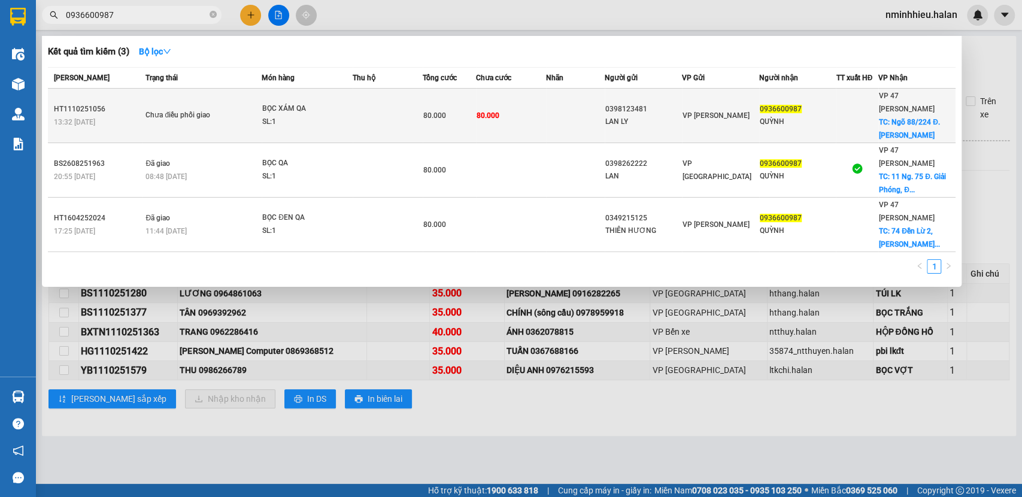
click at [128, 105] on div "HT1110251056" at bounding box center [98, 109] width 88 height 13
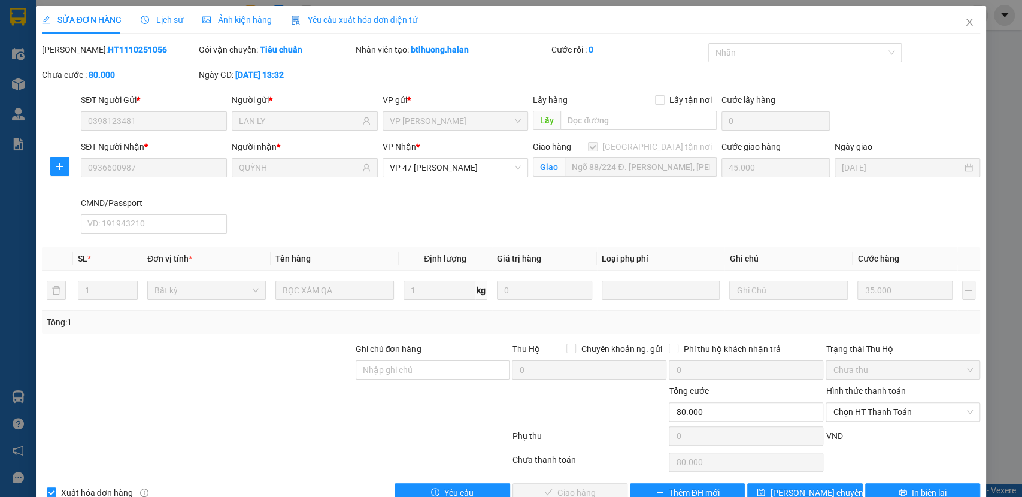
click at [153, 28] on div "Lịch sử" at bounding box center [162, 20] width 43 height 28
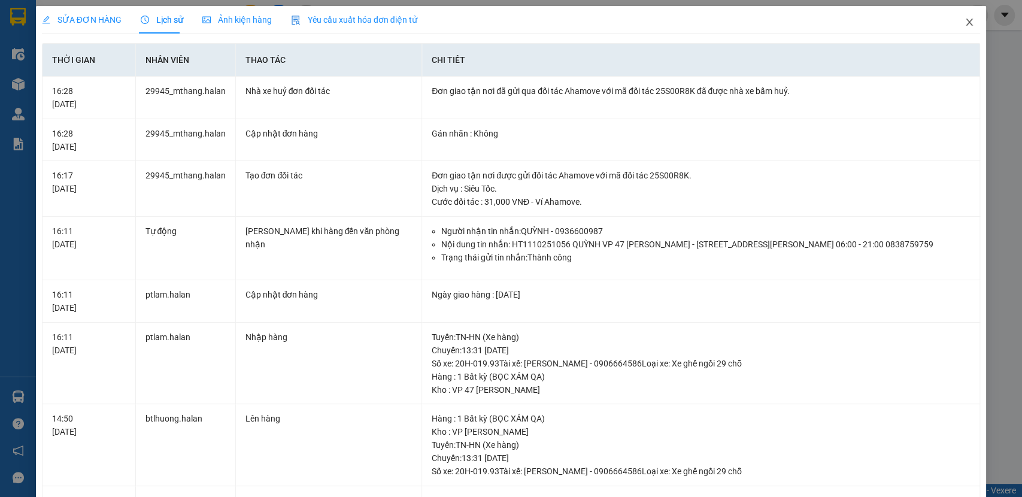
click at [965, 25] on icon "close" at bounding box center [970, 22] width 10 height 10
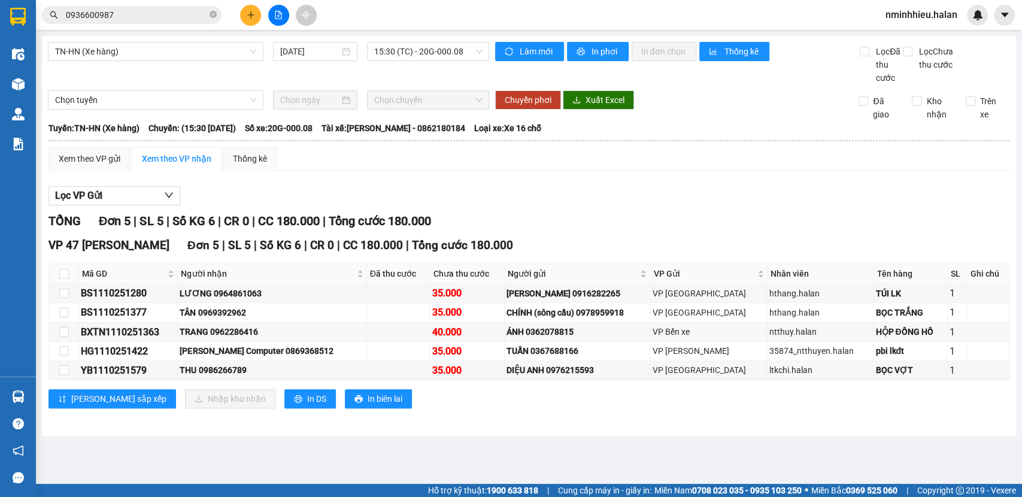
click at [163, 20] on input "0936600987" at bounding box center [136, 14] width 141 height 13
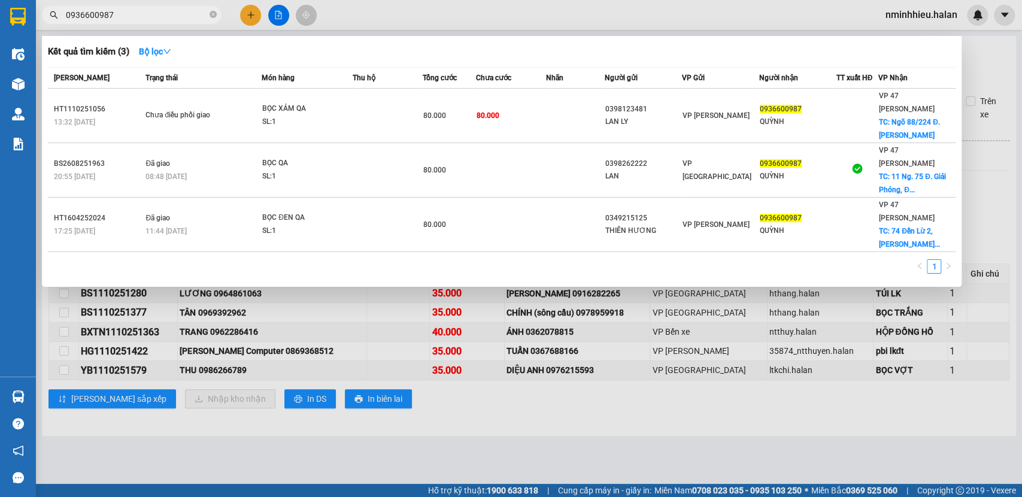
click at [174, 313] on div at bounding box center [511, 248] width 1022 height 497
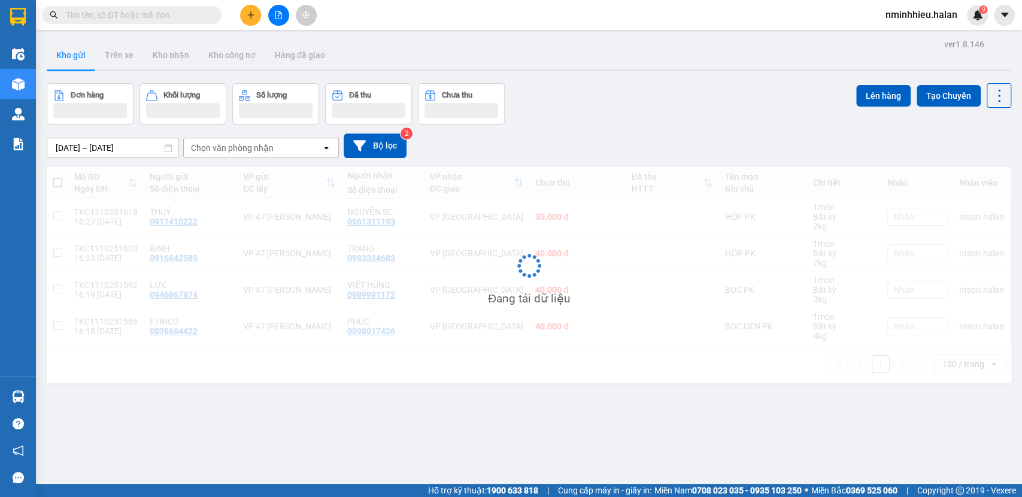
click at [166, 16] on input "text" at bounding box center [136, 14] width 141 height 13
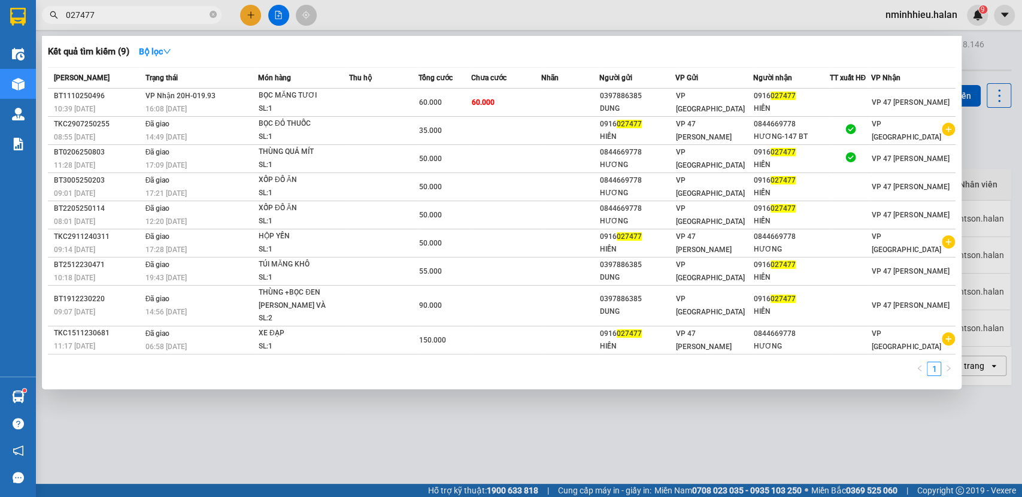
click at [187, 434] on div at bounding box center [511, 248] width 1022 height 497
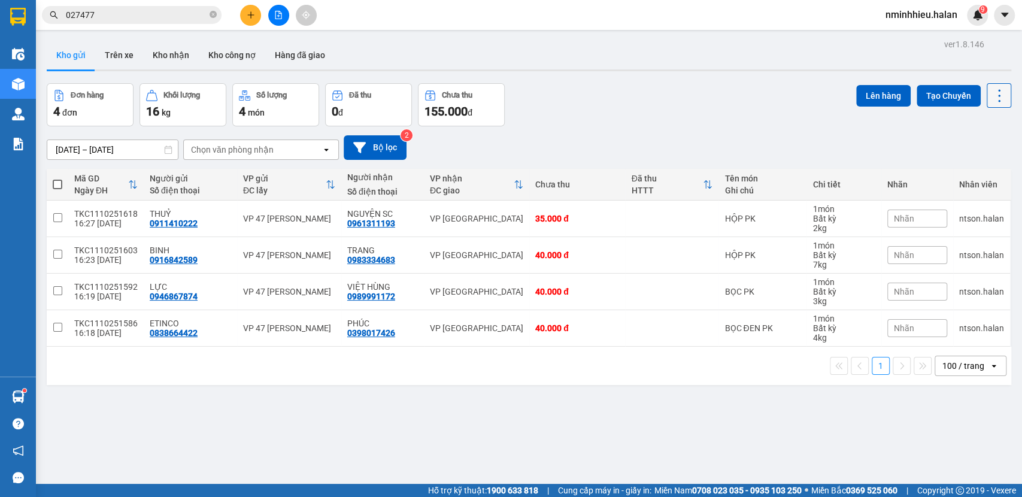
click at [991, 95] on icon at bounding box center [999, 95] width 17 height 17
click at [981, 171] on span "Làm mới" at bounding box center [971, 171] width 33 height 12
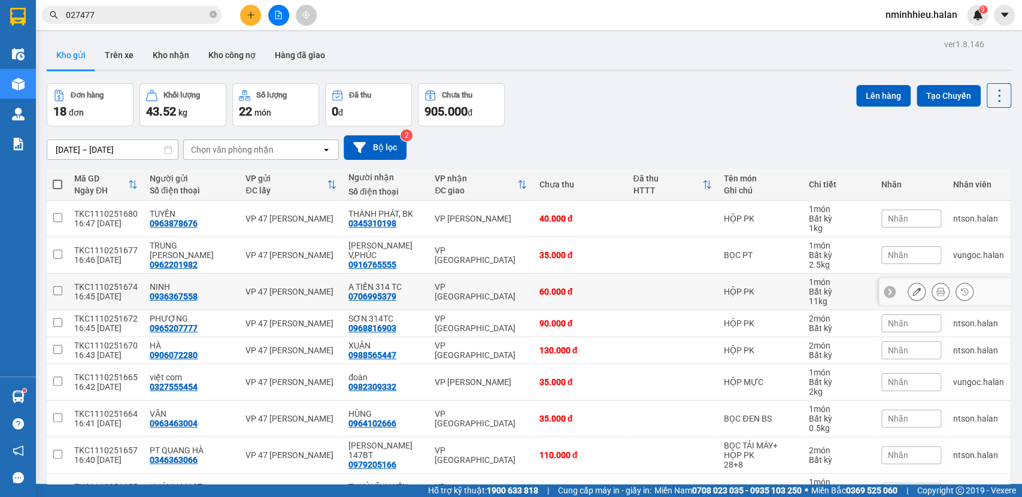
scroll to position [393, 0]
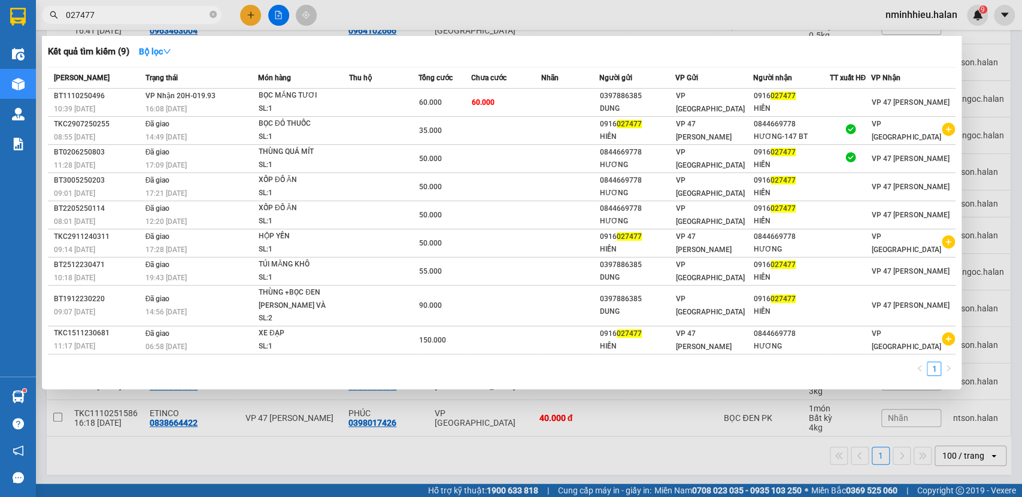
click at [136, 18] on input "027477" at bounding box center [136, 14] width 141 height 13
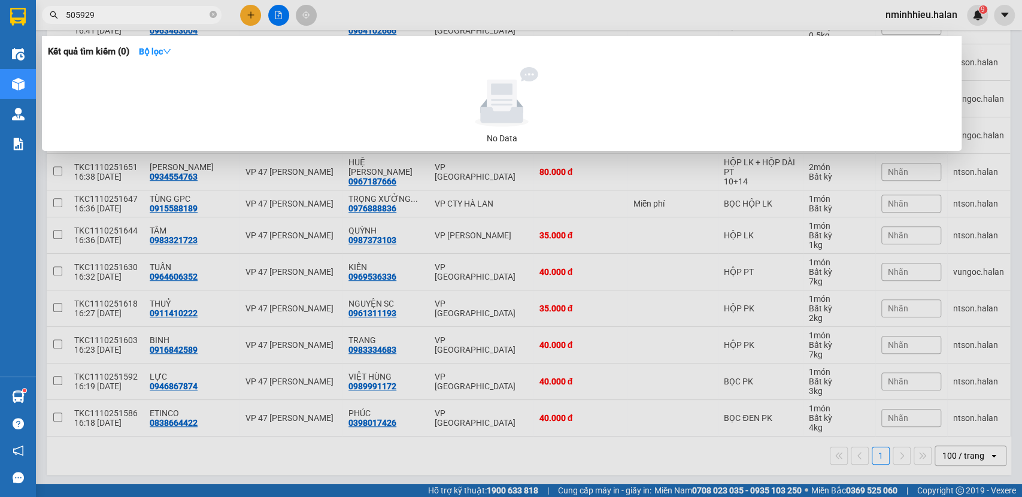
click at [86, 14] on input "505929" at bounding box center [136, 14] width 141 height 13
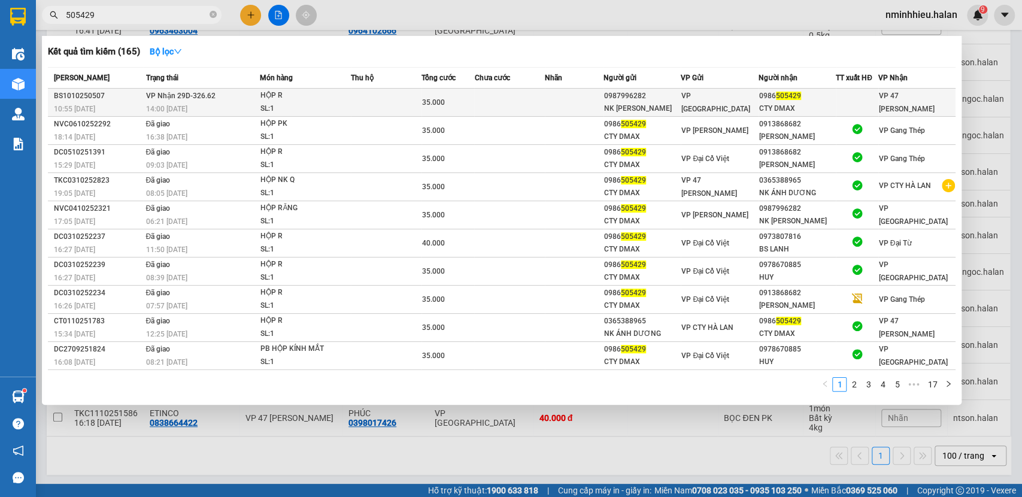
type input "505429"
click at [405, 99] on td at bounding box center [386, 103] width 70 height 28
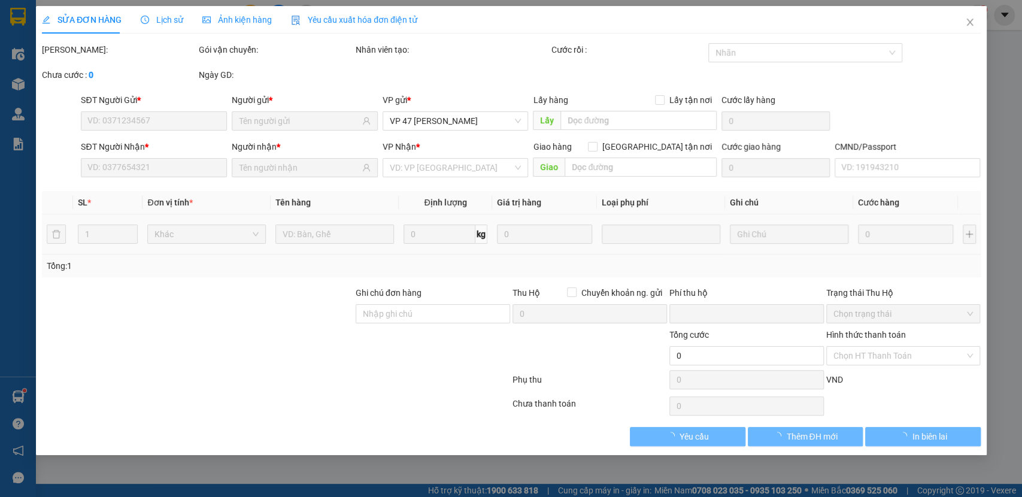
type input "0987996282"
type input "NK [PERSON_NAME]"
type input "0986505429"
type input "CTY DMAX"
type input "0"
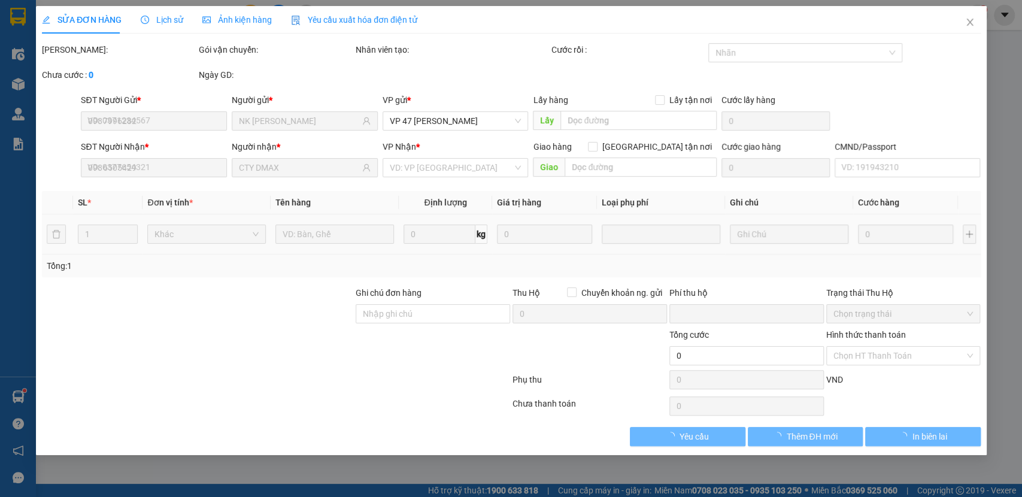
type input "35.000"
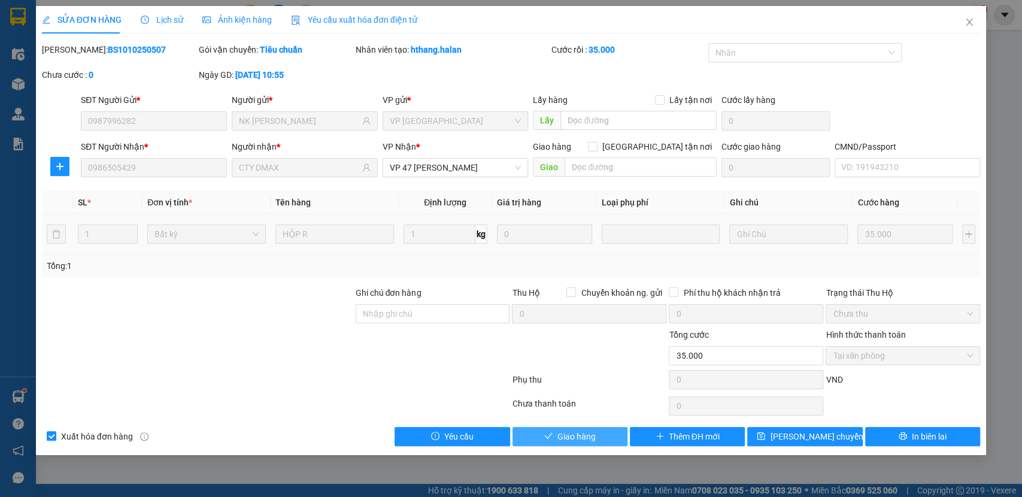
click at [592, 435] on span "Giao hàng" at bounding box center [576, 436] width 38 height 13
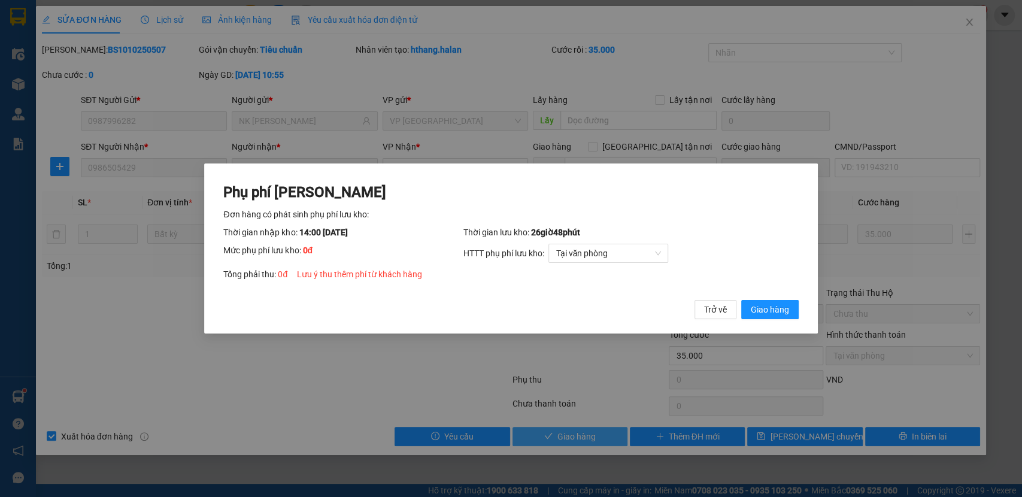
click at [741, 300] on button "Giao hàng" at bounding box center [769, 309] width 57 height 19
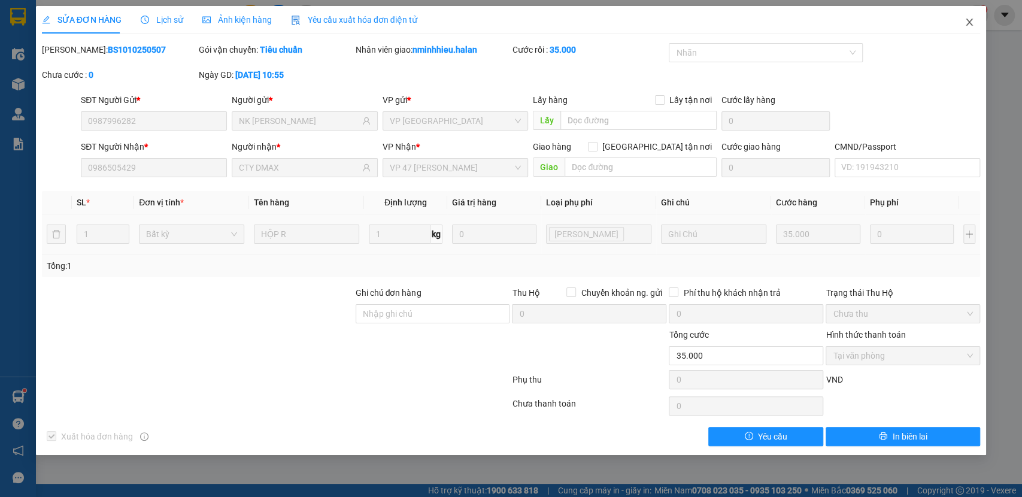
click at [984, 26] on span "Close" at bounding box center [970, 23] width 34 height 34
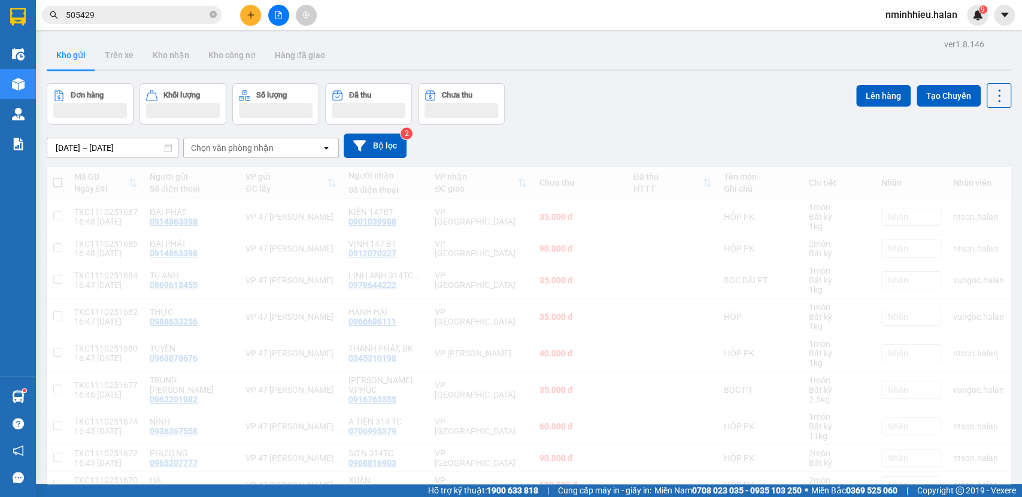
click at [139, 17] on input "505429" at bounding box center [136, 14] width 141 height 13
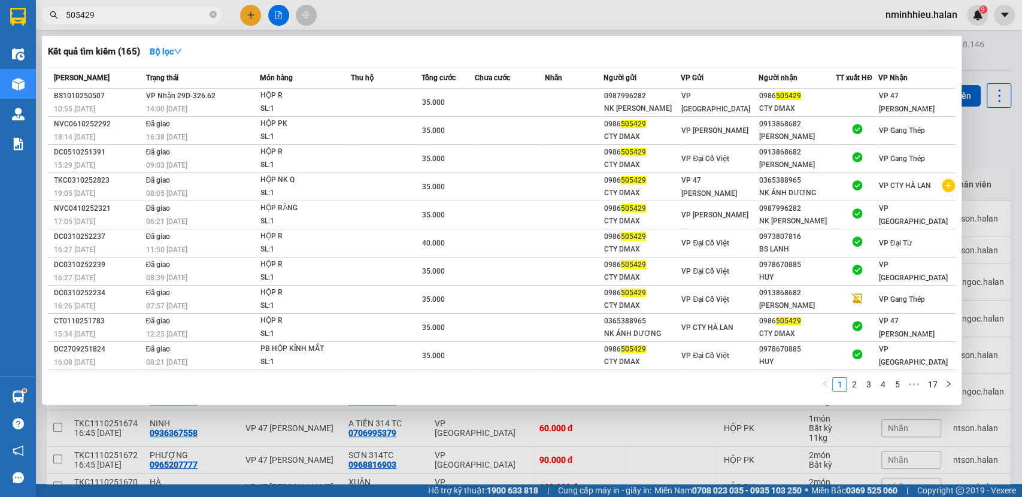
click at [139, 17] on input "505429" at bounding box center [136, 14] width 141 height 13
click at [139, 18] on input "505429" at bounding box center [136, 14] width 141 height 13
click at [140, 19] on input "505429" at bounding box center [136, 14] width 141 height 13
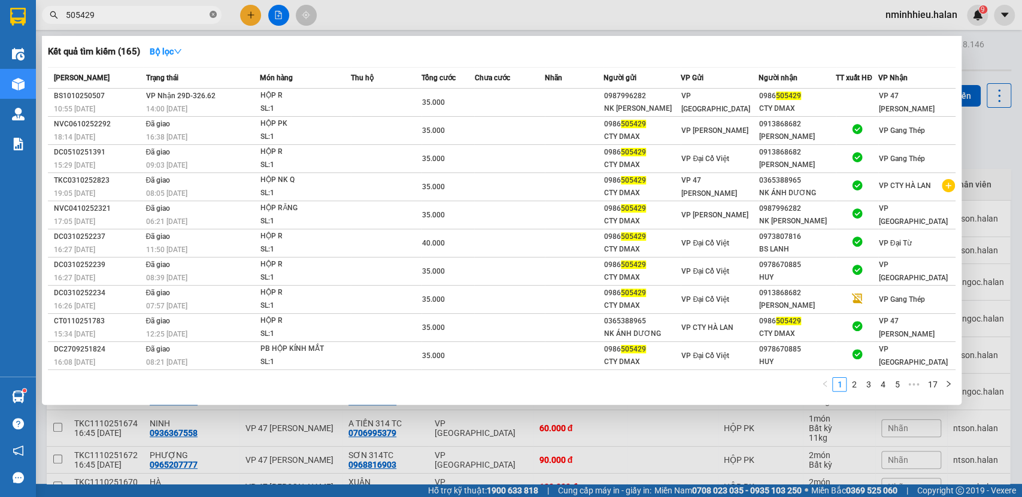
click at [213, 16] on icon "close-circle" at bounding box center [213, 14] width 7 height 7
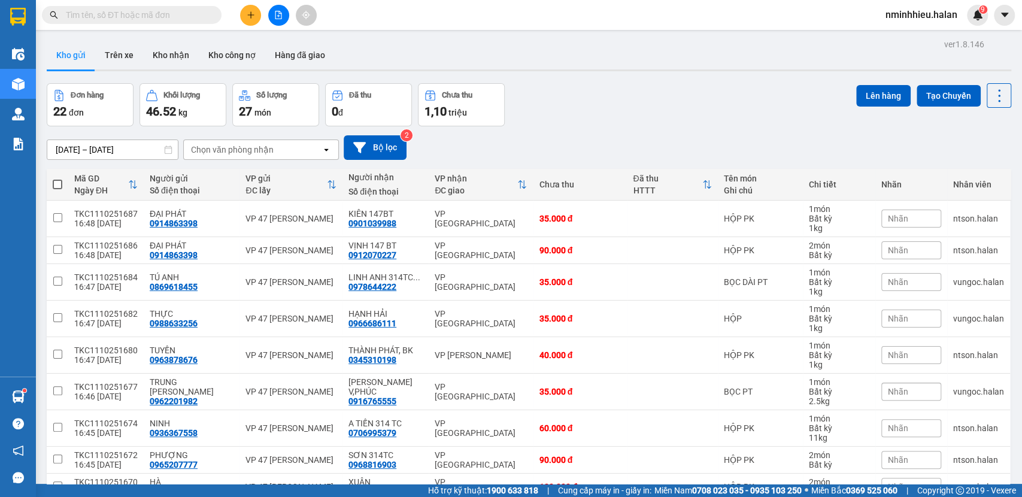
click at [149, 19] on input "text" at bounding box center [136, 14] width 141 height 13
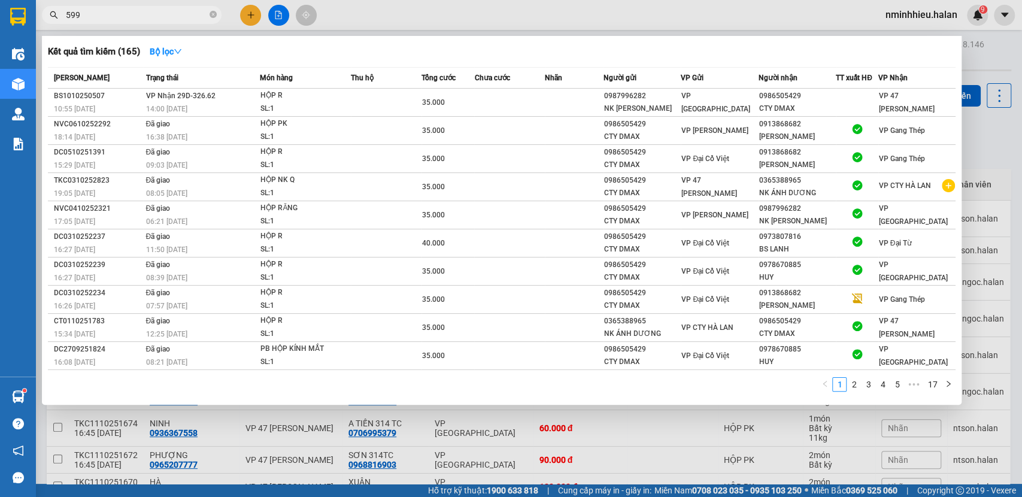
type input "5995"
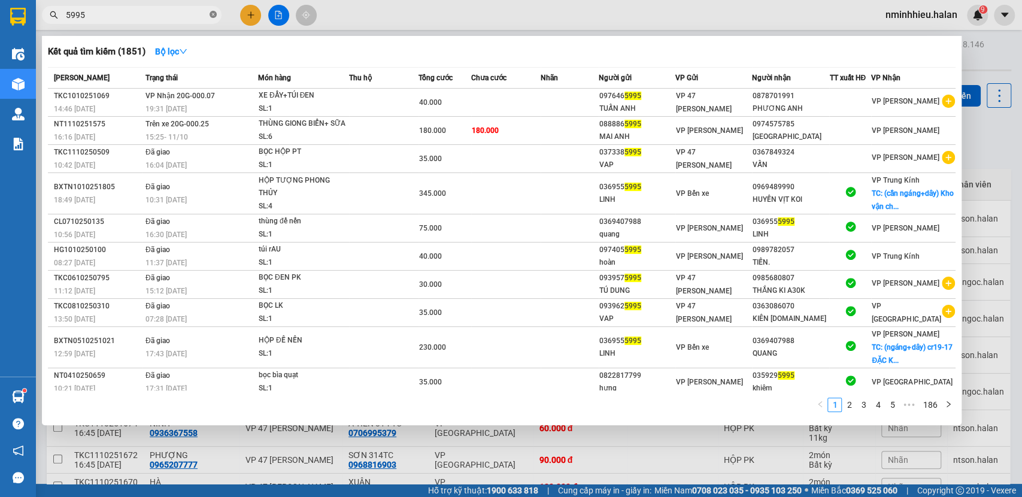
click at [211, 16] on icon "close-circle" at bounding box center [213, 14] width 7 height 7
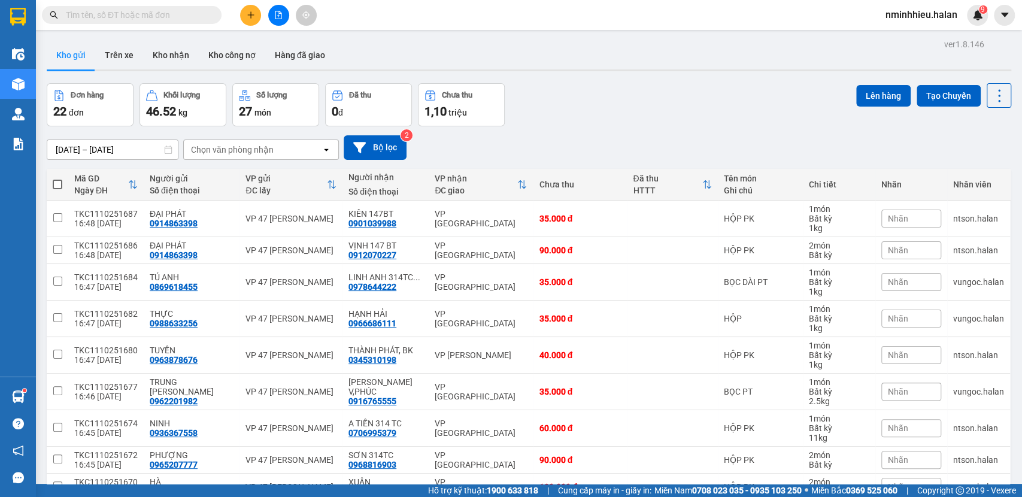
click at [153, 18] on input "text" at bounding box center [136, 14] width 141 height 13
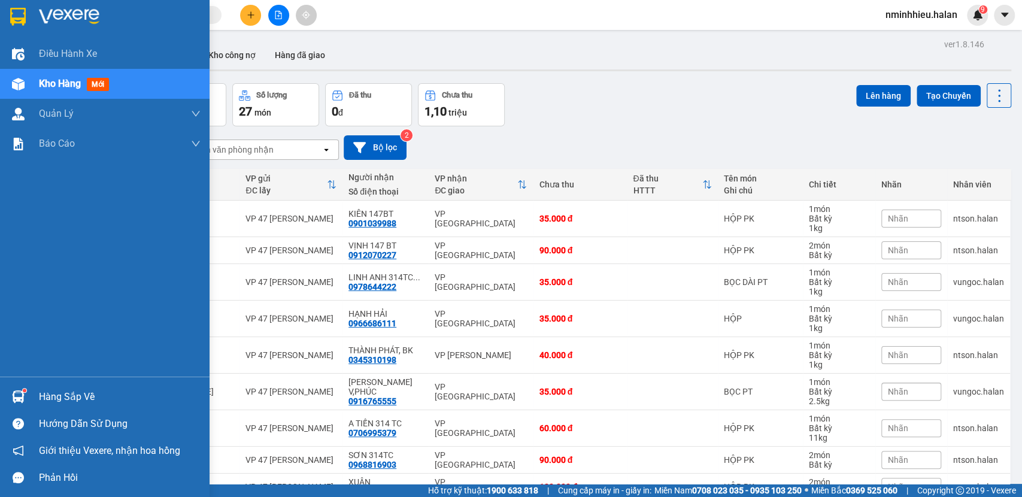
click at [38, 387] on div "Hàng sắp về" at bounding box center [105, 396] width 210 height 27
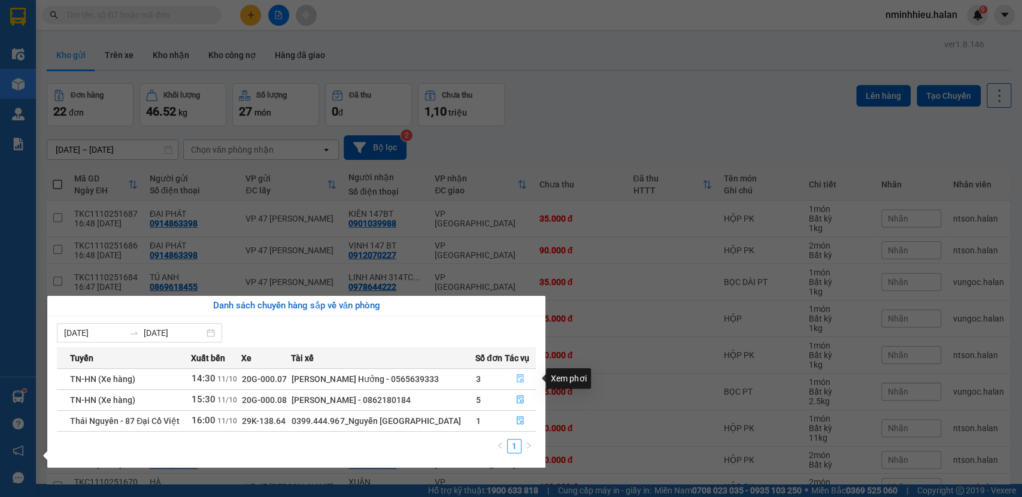
click at [529, 380] on button "button" at bounding box center [520, 378] width 30 height 19
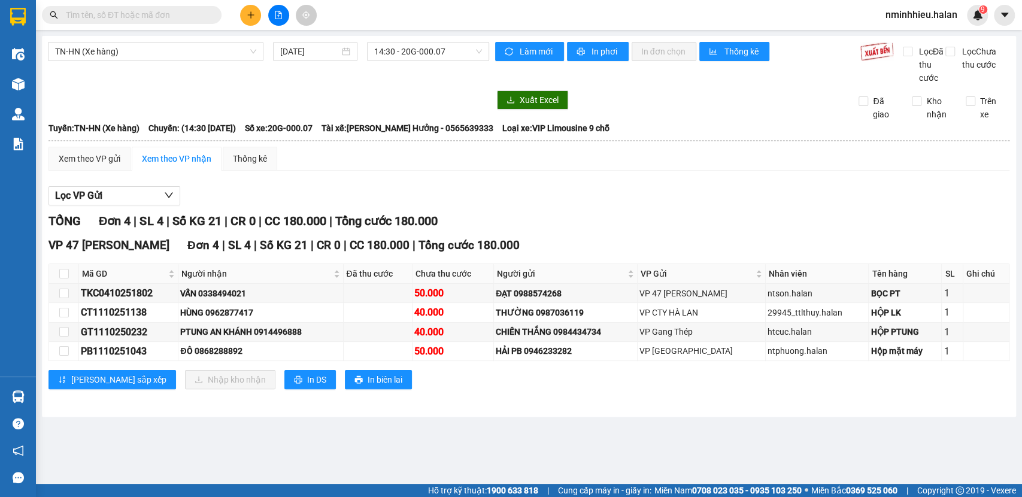
click at [167, 20] on input "text" at bounding box center [136, 14] width 141 height 13
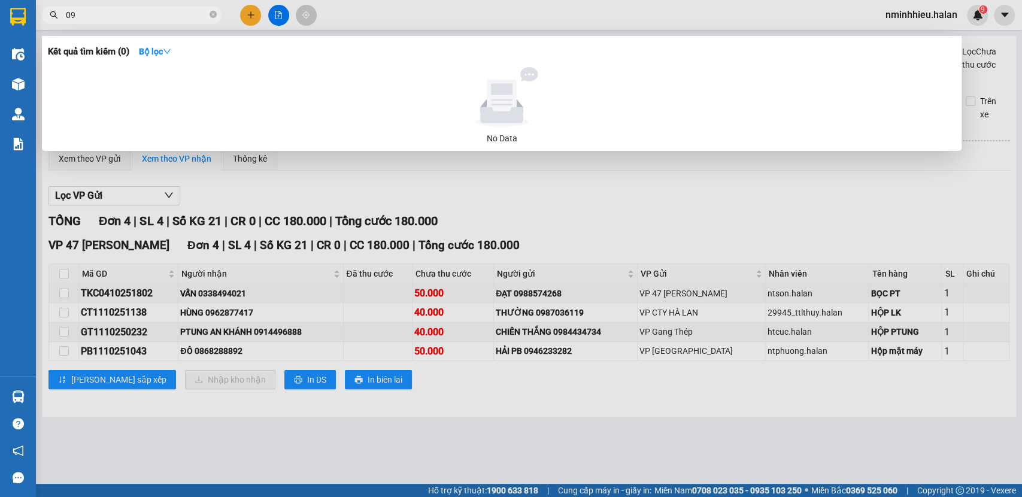
type input "0"
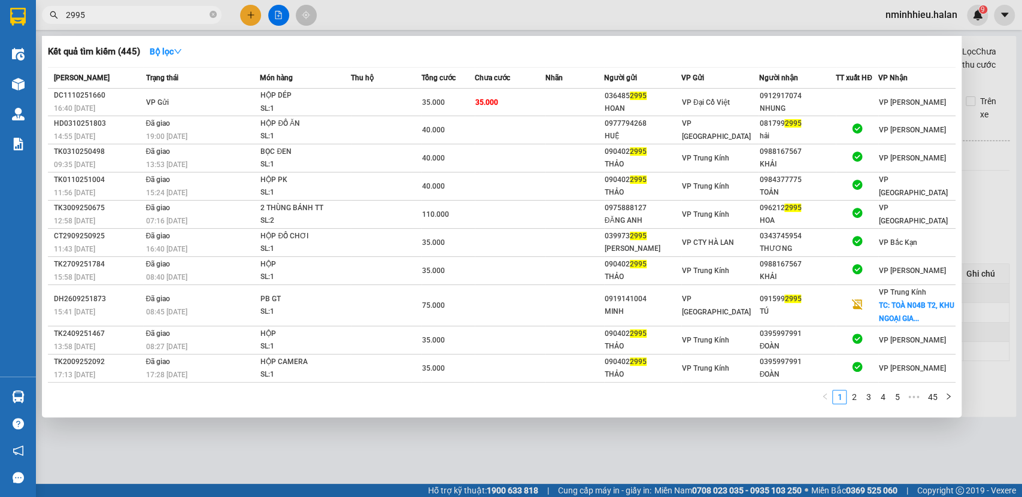
click at [160, 6] on span "2995" at bounding box center [132, 15] width 180 height 18
click at [153, 13] on input "2995" at bounding box center [136, 14] width 141 height 13
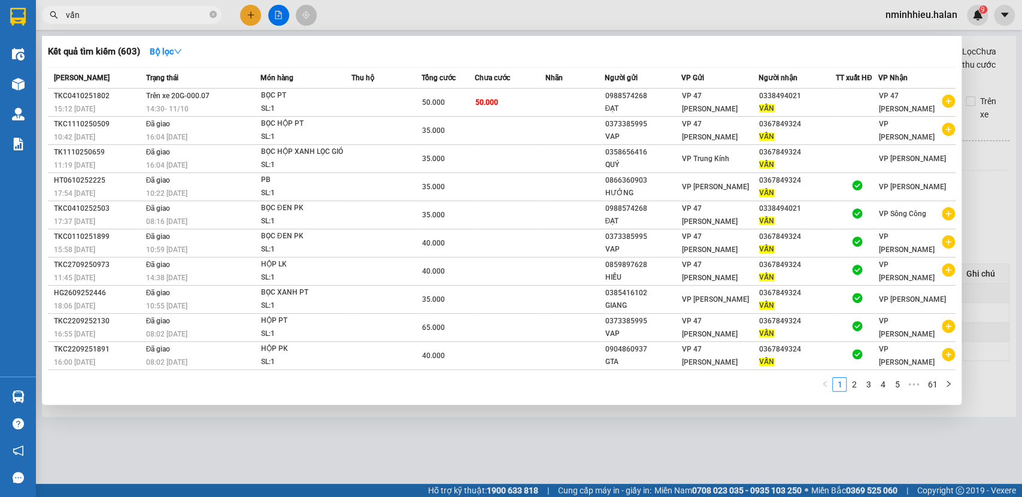
click at [153, 13] on input "vấn" at bounding box center [136, 14] width 141 height 13
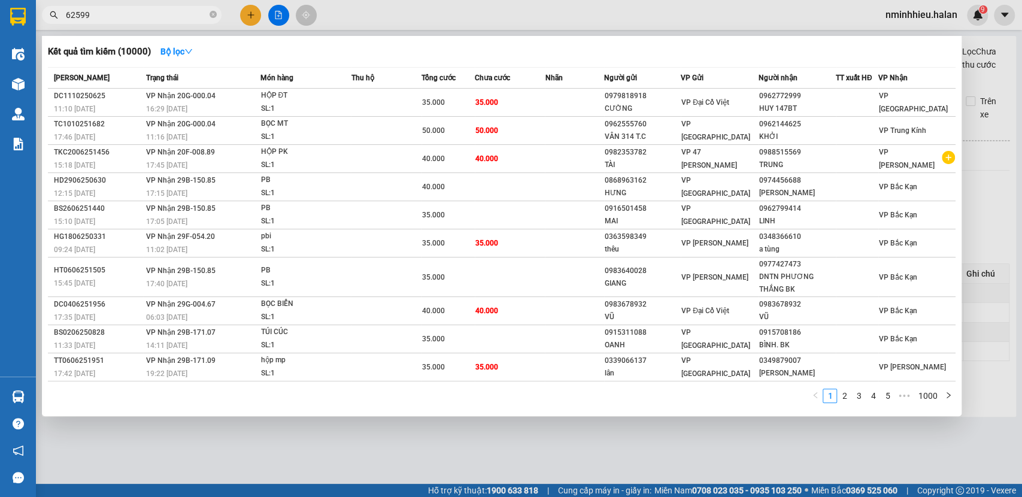
type input "625995"
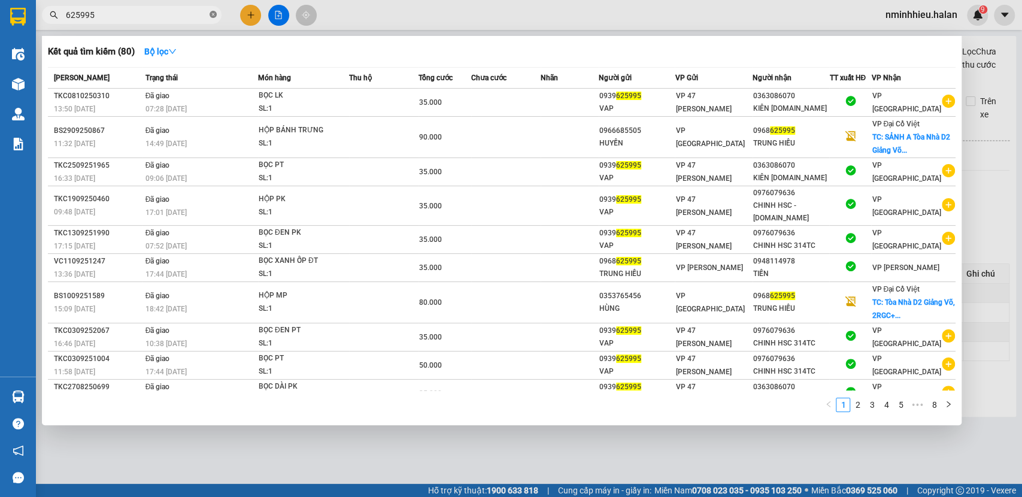
click at [214, 11] on icon "close-circle" at bounding box center [213, 14] width 7 height 7
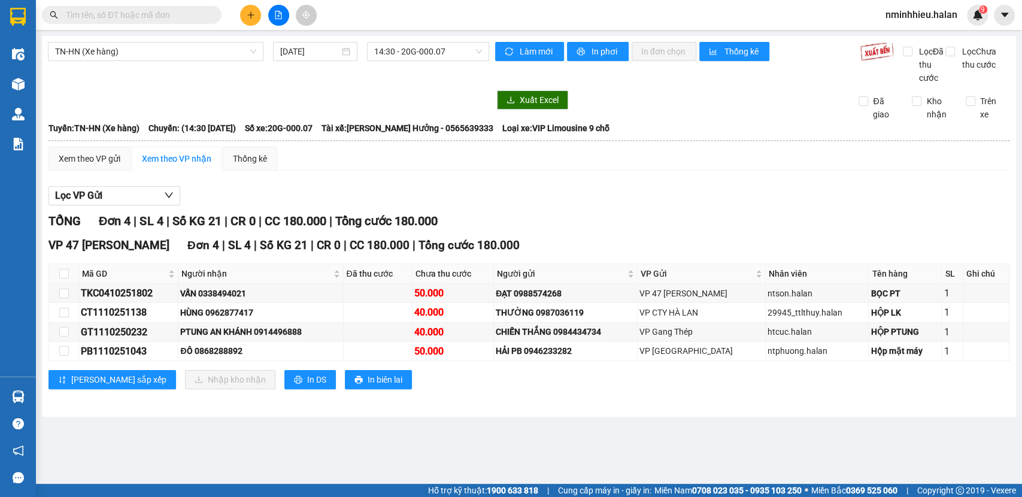
click at [189, 16] on input "text" at bounding box center [136, 14] width 141 height 13
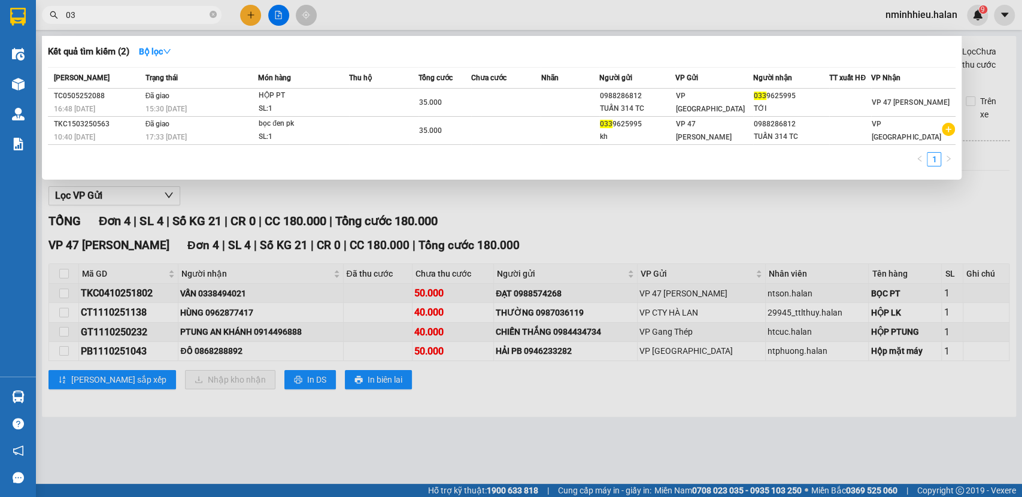
type input "0"
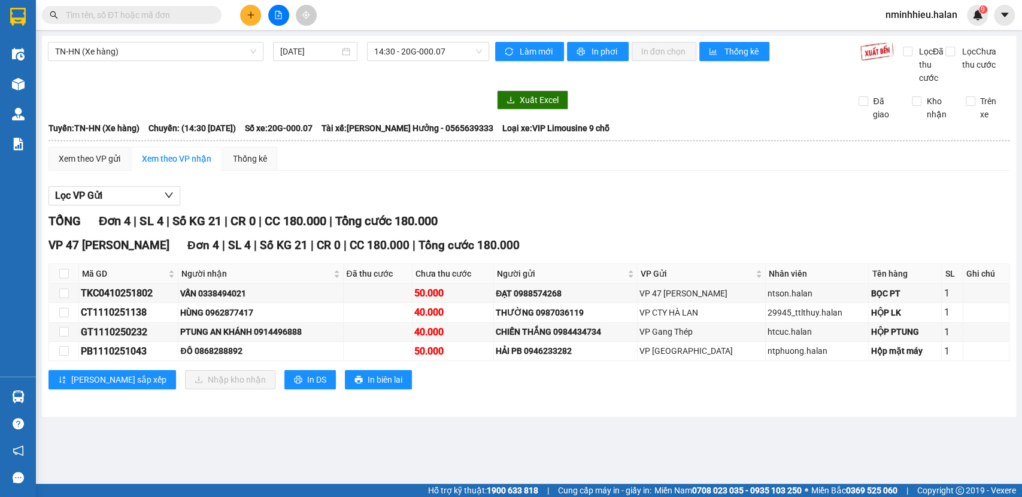
click at [187, 19] on input "text" at bounding box center [136, 14] width 141 height 13
drag, startPoint x: 186, startPoint y: 20, endPoint x: 146, endPoint y: 11, distance: 41.7
click at [146, 11] on input "text" at bounding box center [136, 14] width 141 height 13
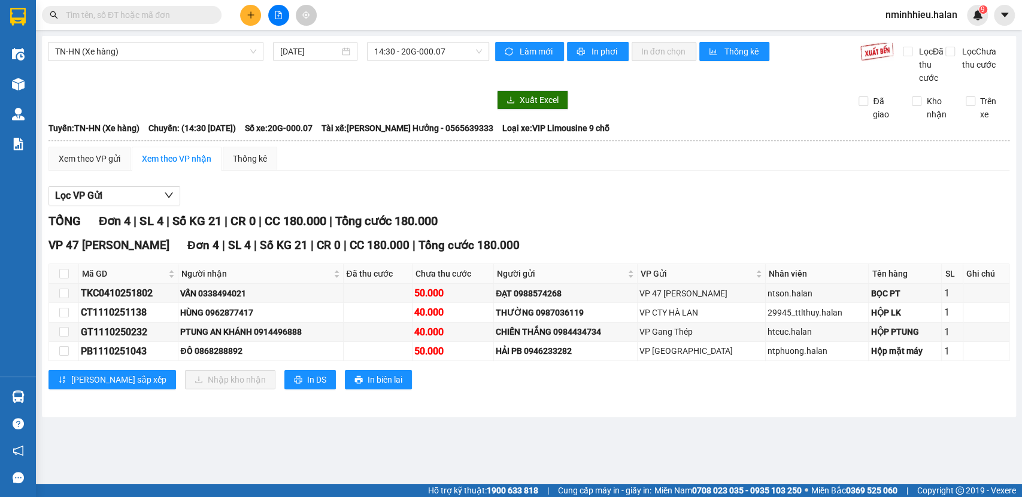
click at [146, 11] on input "text" at bounding box center [136, 14] width 141 height 13
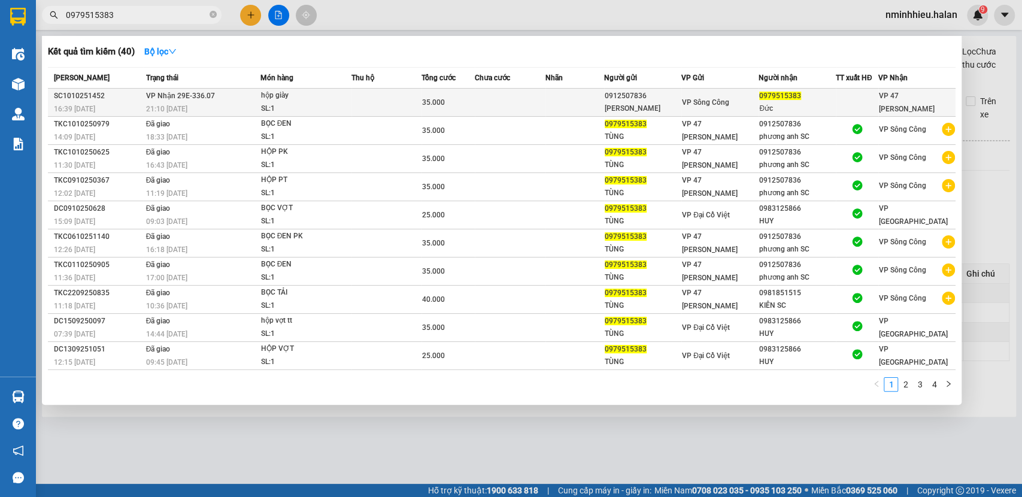
type input "0979515383"
click at [316, 114] on div "SL: 1" at bounding box center [306, 108] width 90 height 13
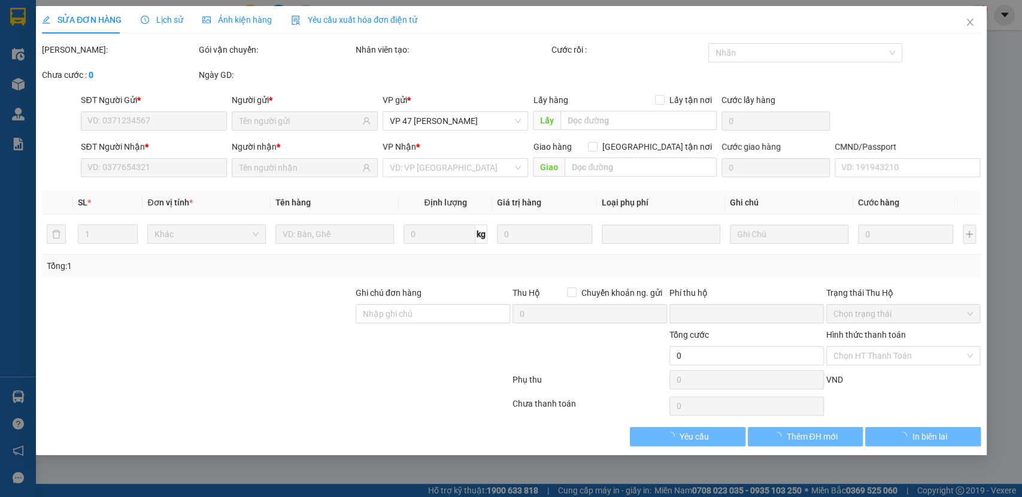
type input "0912507836"
type input "[PERSON_NAME]"
type input "0979515383"
type input "Đức"
type input "0"
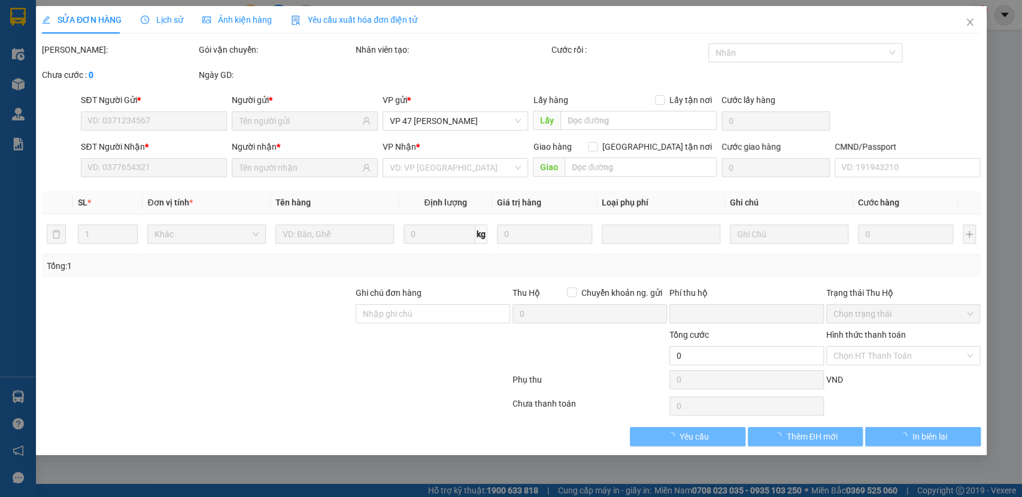
type input "35.000"
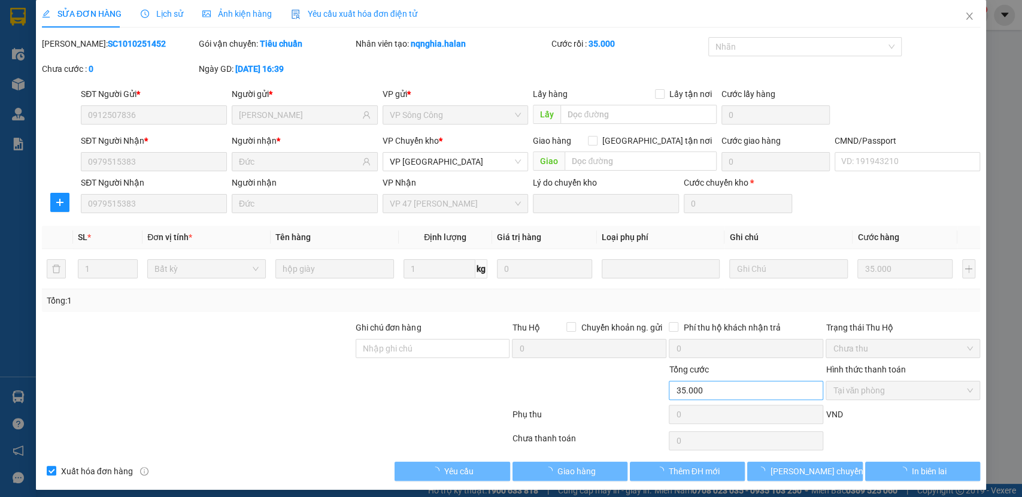
scroll to position [12, 0]
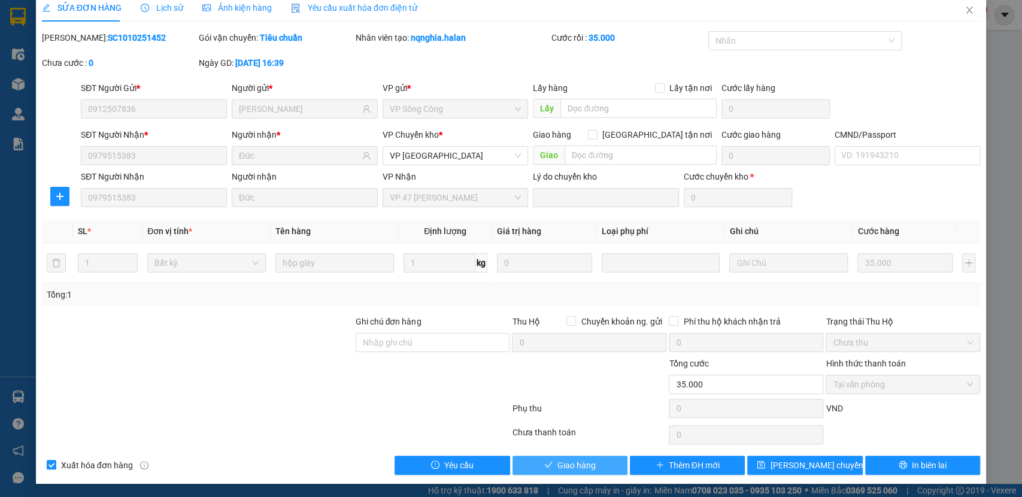
click at [594, 462] on button "Giao hàng" at bounding box center [570, 465] width 115 height 19
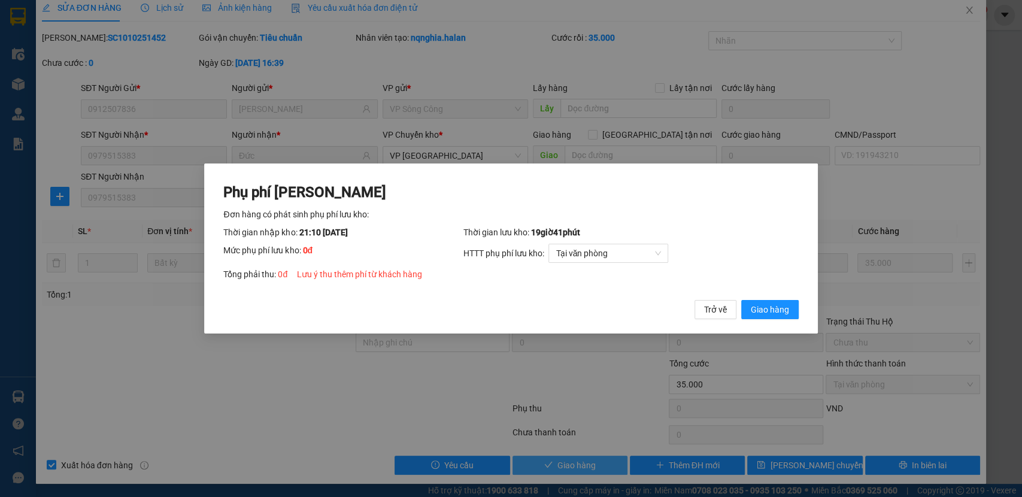
click at [741, 300] on button "Giao hàng" at bounding box center [769, 309] width 57 height 19
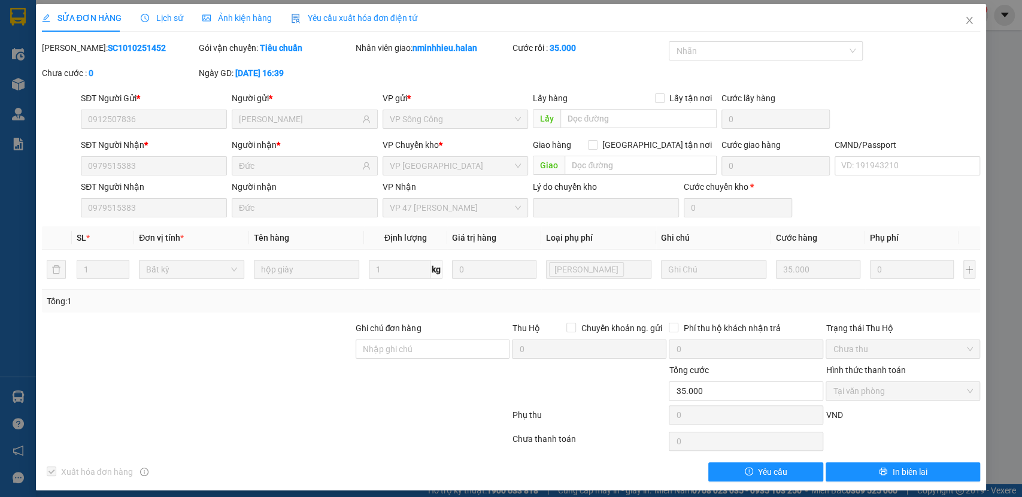
scroll to position [0, 0]
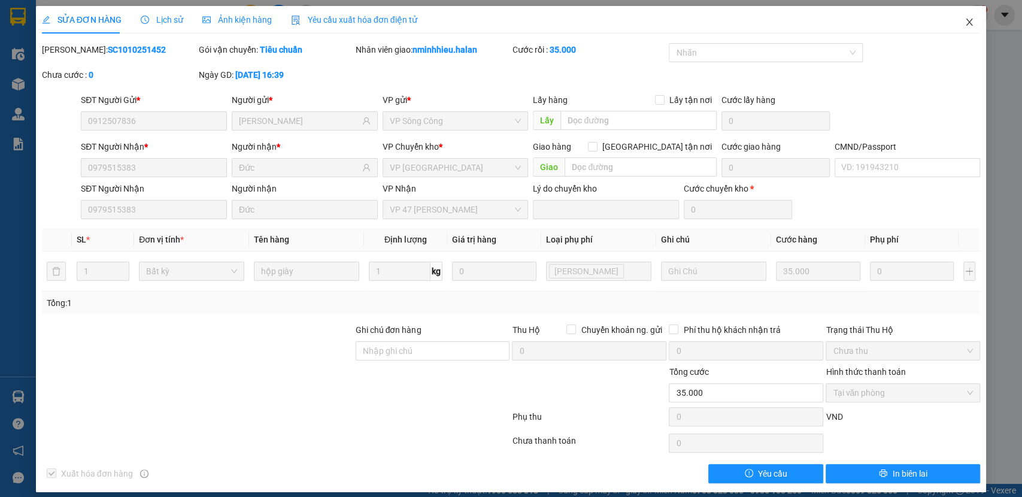
click at [966, 24] on span "Close" at bounding box center [970, 23] width 34 height 34
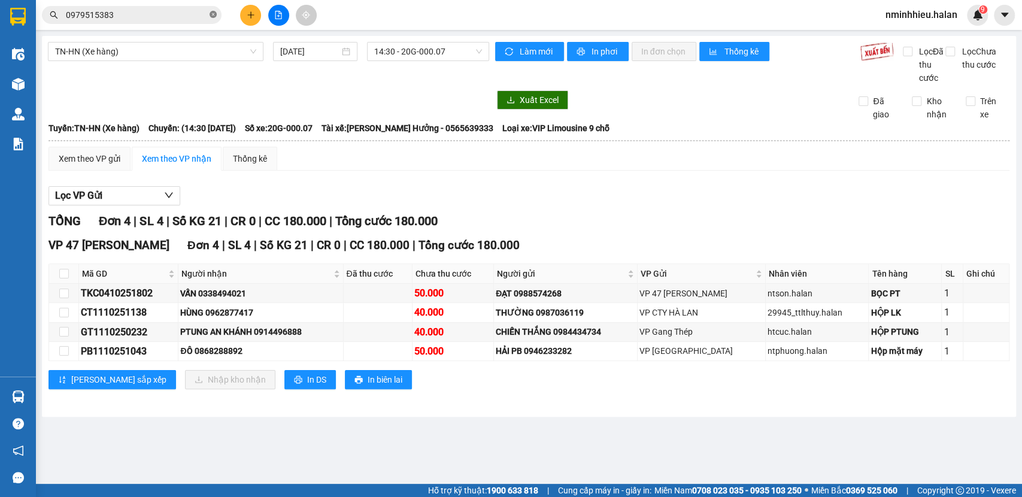
click at [213, 16] on icon "close-circle" at bounding box center [213, 14] width 7 height 7
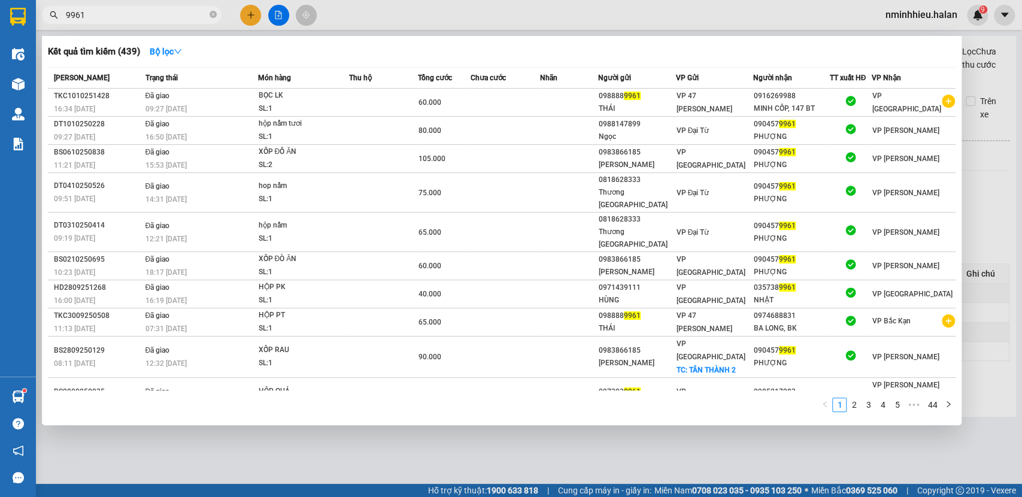
click at [138, 13] on input "9961" at bounding box center [136, 14] width 141 height 13
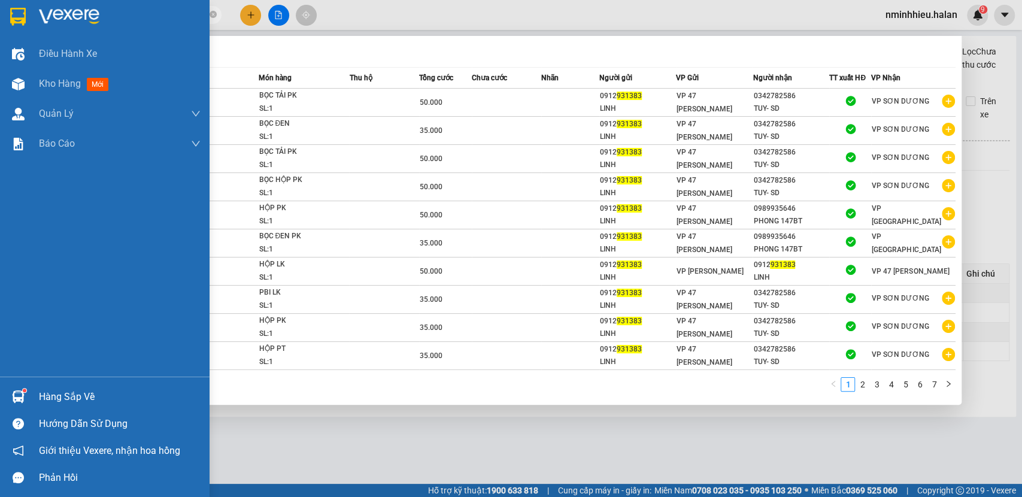
click at [34, 415] on div "Hướng dẫn sử dụng" at bounding box center [105, 423] width 210 height 27
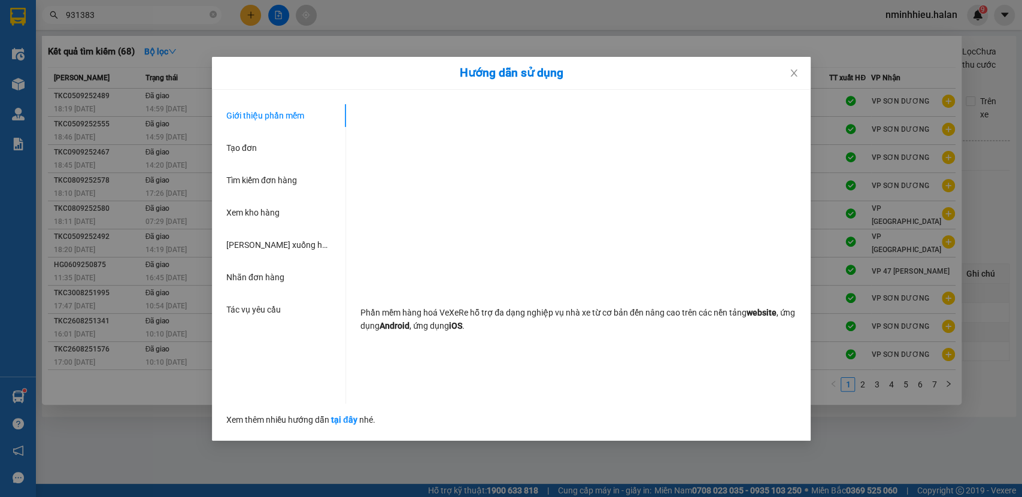
click at [47, 405] on div "Hướng dẫn sử dụng Giới thiệu phần mềm Tạo đơn Tìm kiếm đơn hàng Xem kho hàng Lê…" at bounding box center [511, 248] width 1022 height 497
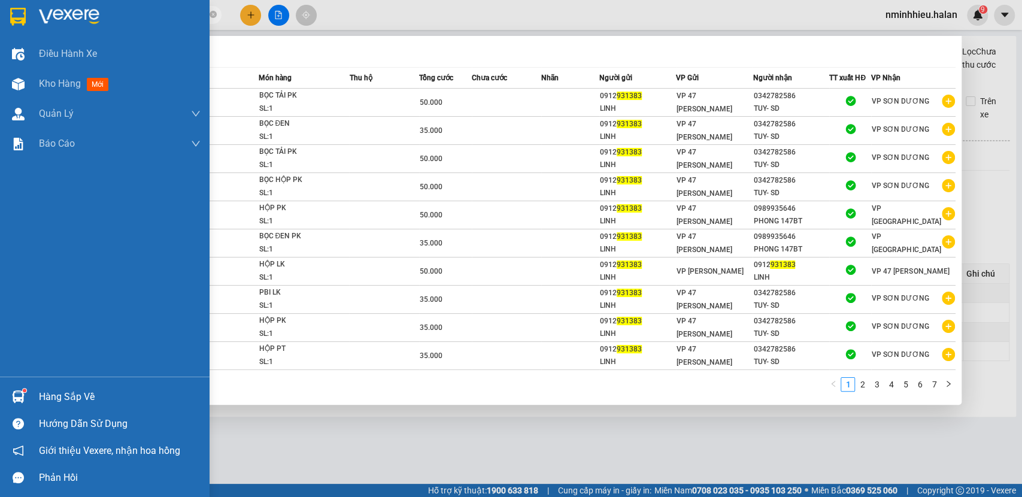
click at [10, 401] on div at bounding box center [18, 396] width 21 height 21
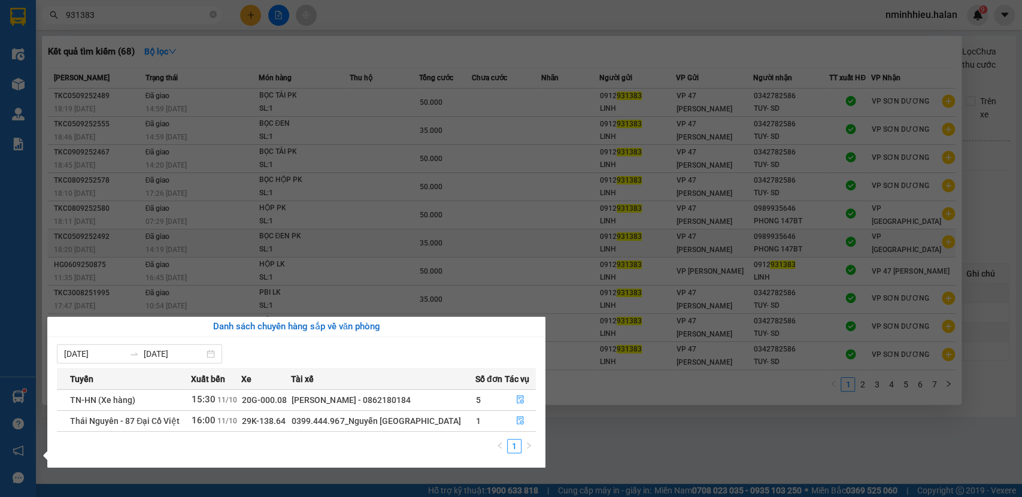
drag, startPoint x: 457, startPoint y: 237, endPoint x: 447, endPoint y: 235, distance: 10.3
click at [459, 237] on section "Kết quả tìm kiếm ( 68 ) Bộ lọc Mã ĐH Trạng thái Món hàng Thu hộ Tổng cước Chưa …" at bounding box center [511, 248] width 1022 height 497
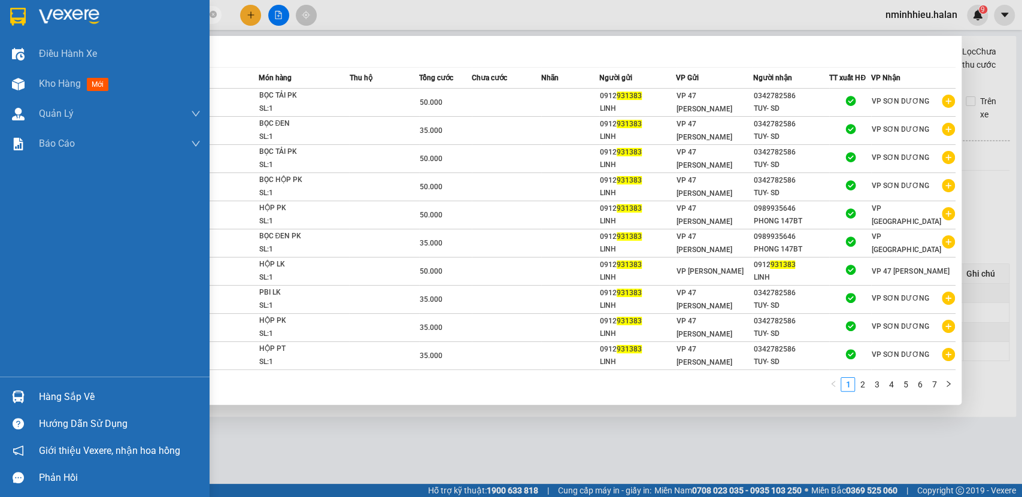
click at [98, 405] on div "Hàng sắp về" at bounding box center [120, 397] width 162 height 18
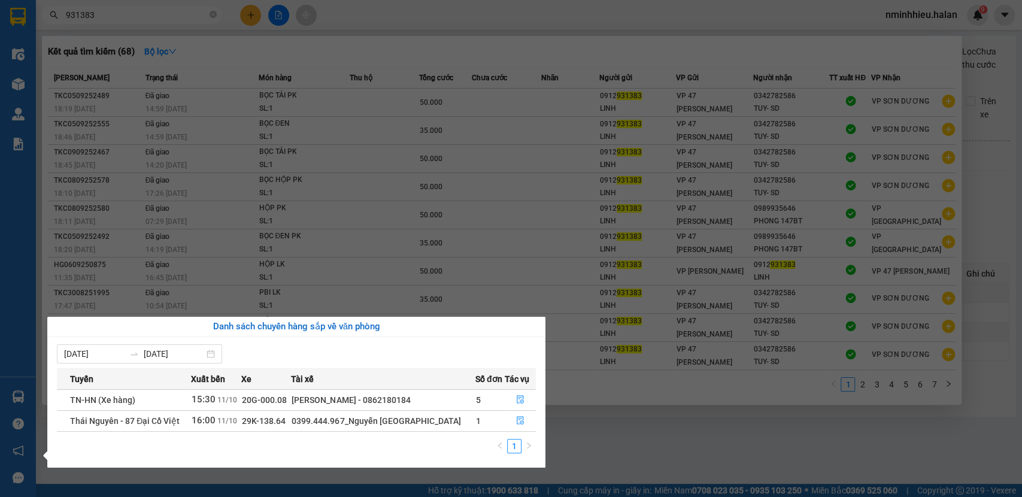
click at [375, 226] on section "Kết quả tìm kiếm ( 68 ) Bộ lọc Mã ĐH Trạng thái Món hàng Thu hộ Tổng cước Chưa …" at bounding box center [511, 248] width 1022 height 497
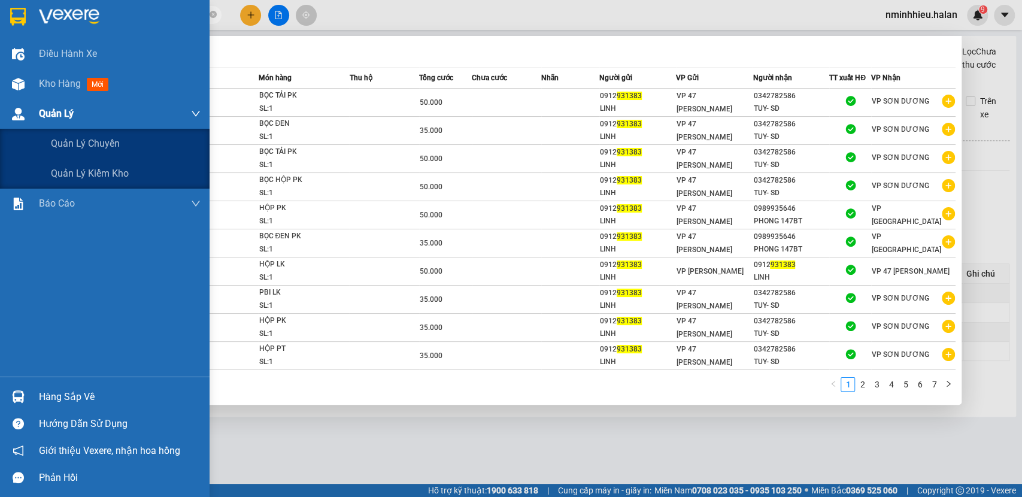
click at [26, 104] on div at bounding box center [18, 114] width 21 height 21
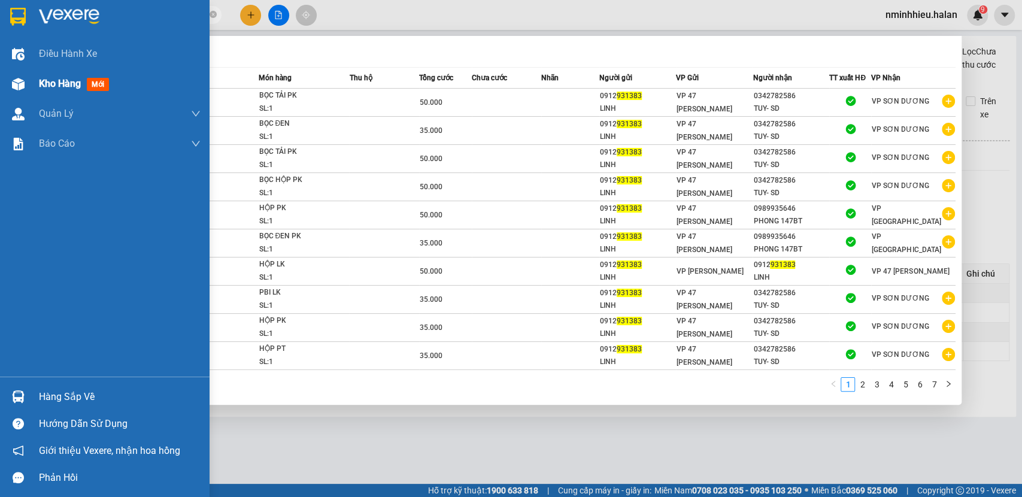
click at [74, 84] on span "Kho hàng" at bounding box center [60, 83] width 42 height 11
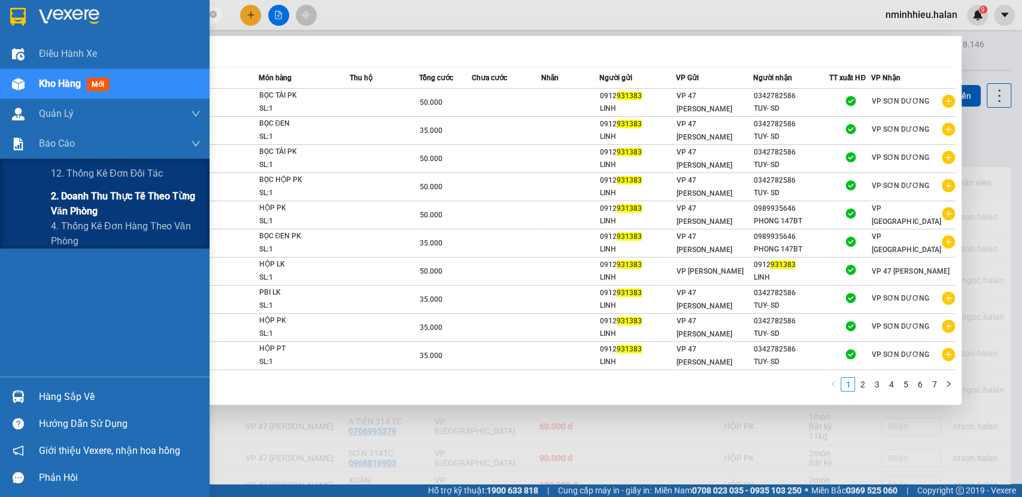
click at [83, 203] on span "2. Doanh thu thực tế theo từng văn phòng" at bounding box center [126, 204] width 150 height 30
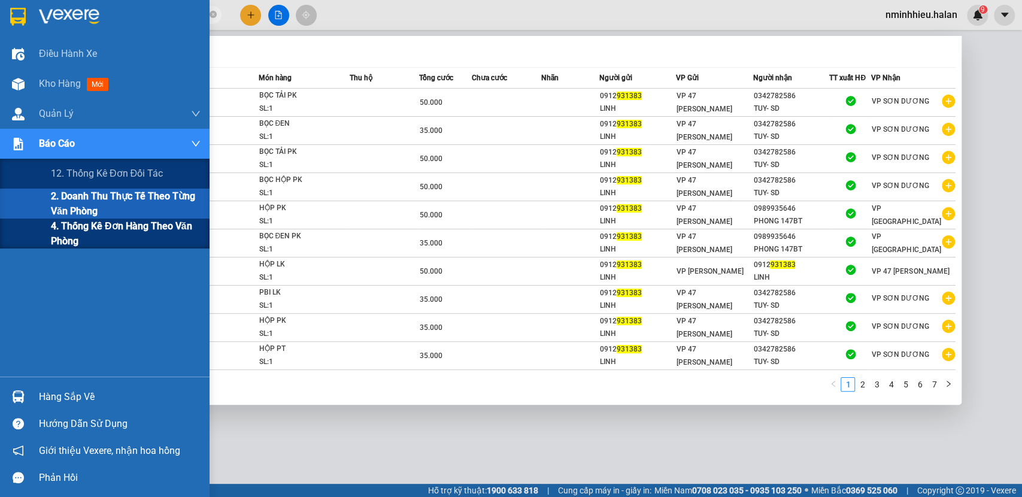
click at [87, 229] on span "4. Thống kê đơn hàng theo văn phòng" at bounding box center [126, 234] width 150 height 30
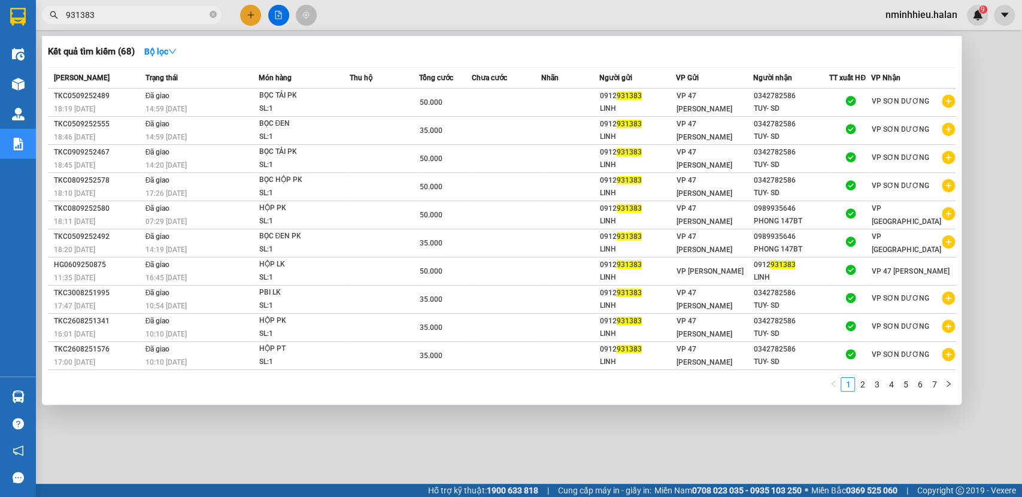
click at [441, 451] on div at bounding box center [511, 248] width 1022 height 497
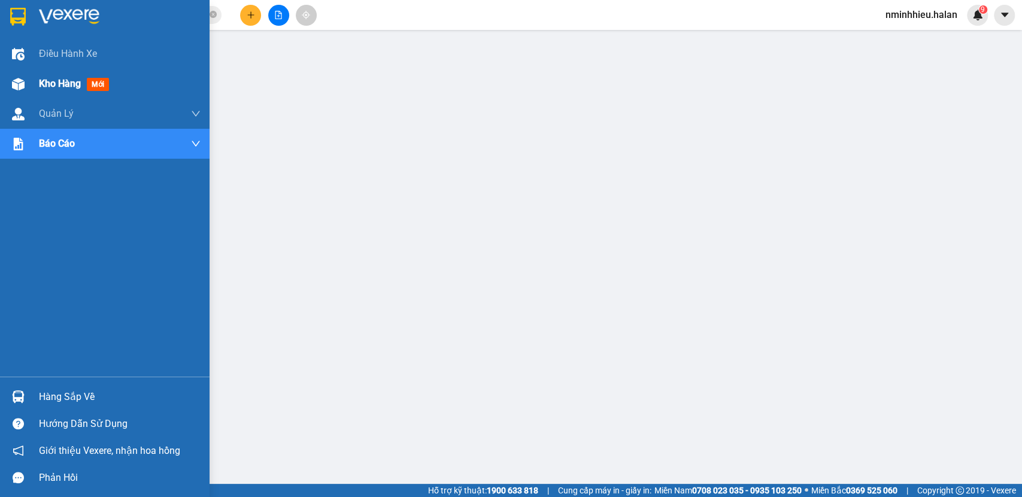
click at [20, 92] on div at bounding box center [18, 84] width 21 height 21
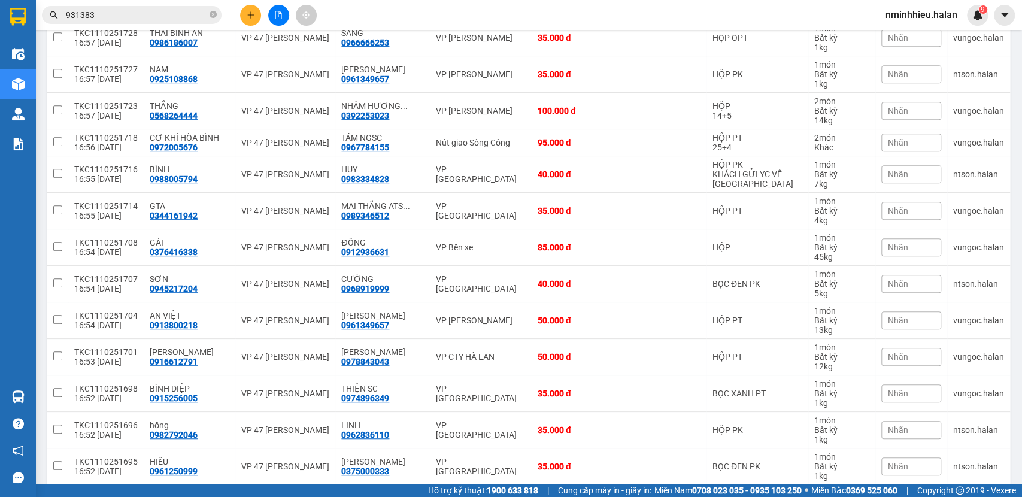
scroll to position [115, 0]
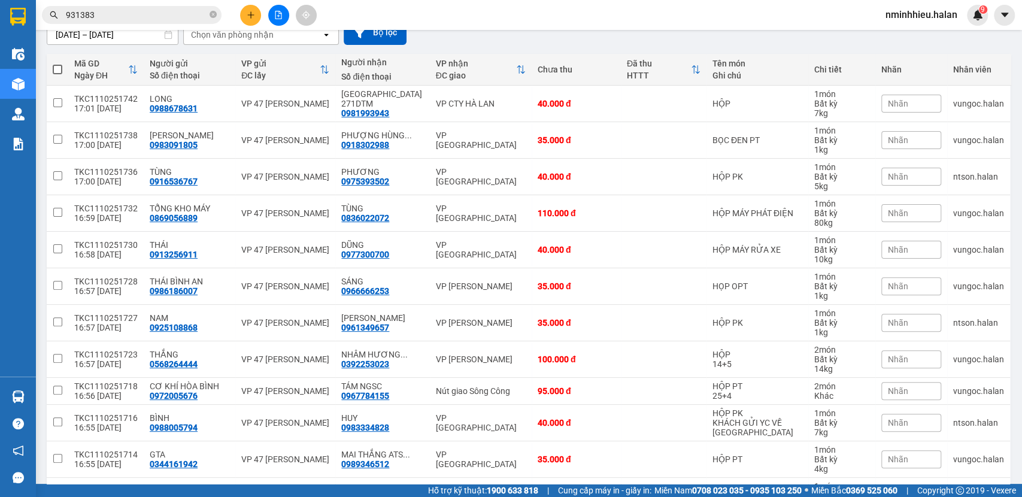
click at [102, 10] on input "931383" at bounding box center [136, 14] width 141 height 13
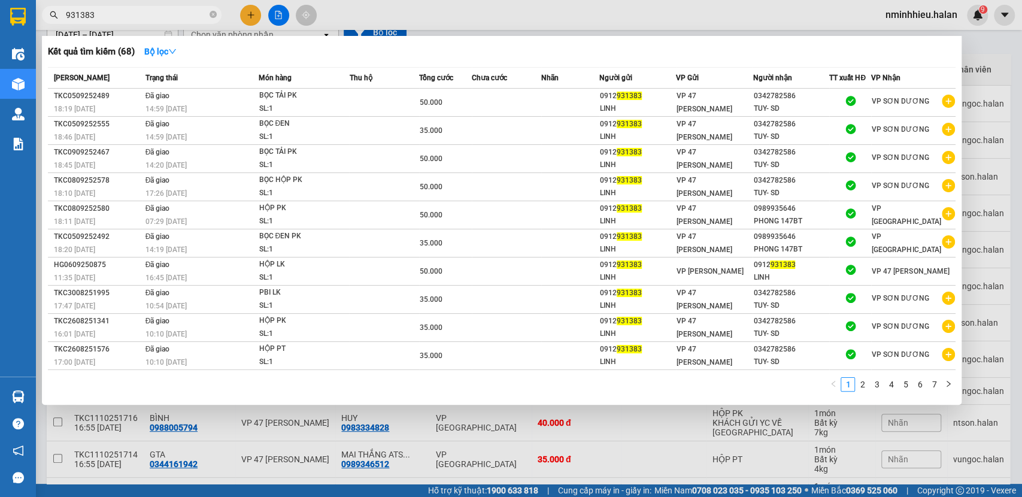
click at [102, 10] on input "931383" at bounding box center [136, 14] width 141 height 13
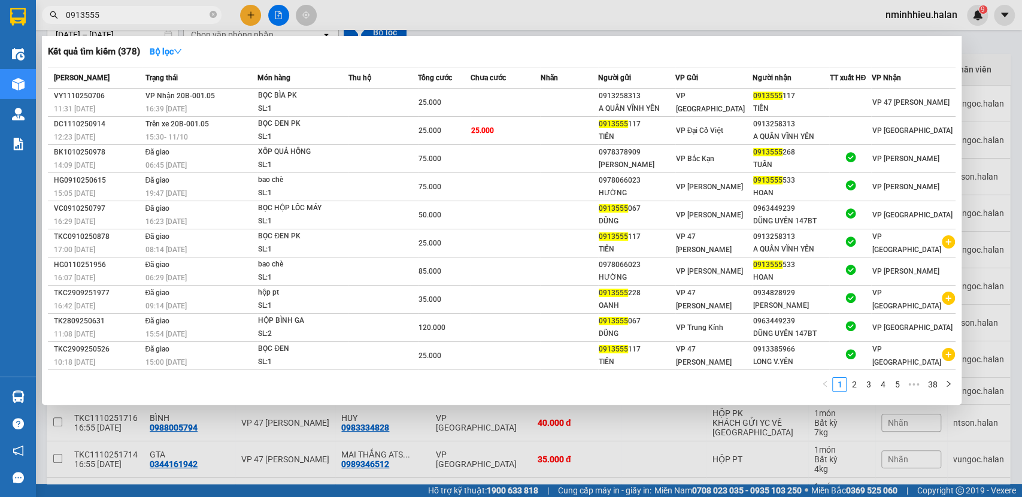
type input "0913555"
click at [211, 23] on span "0913555" at bounding box center [132, 15] width 180 height 18
click at [216, 16] on icon "close-circle" at bounding box center [213, 14] width 7 height 7
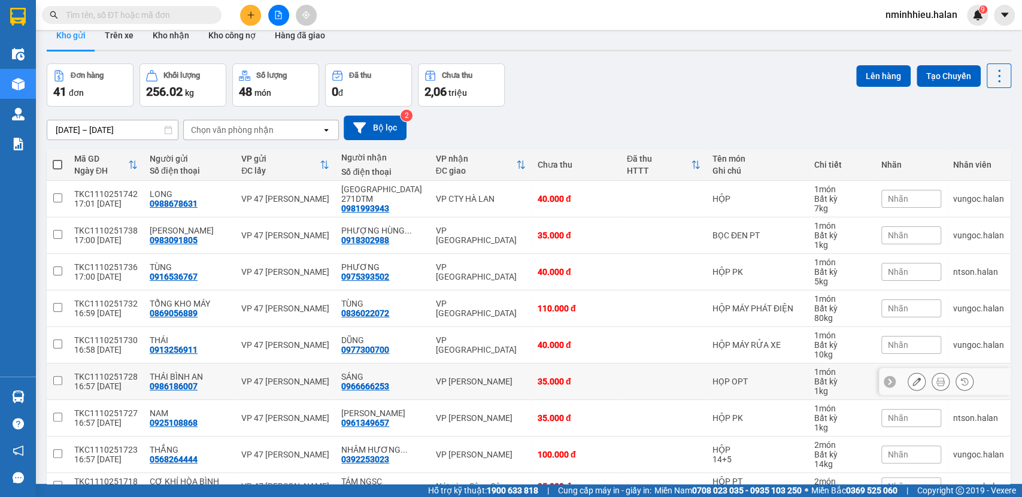
scroll to position [0, 0]
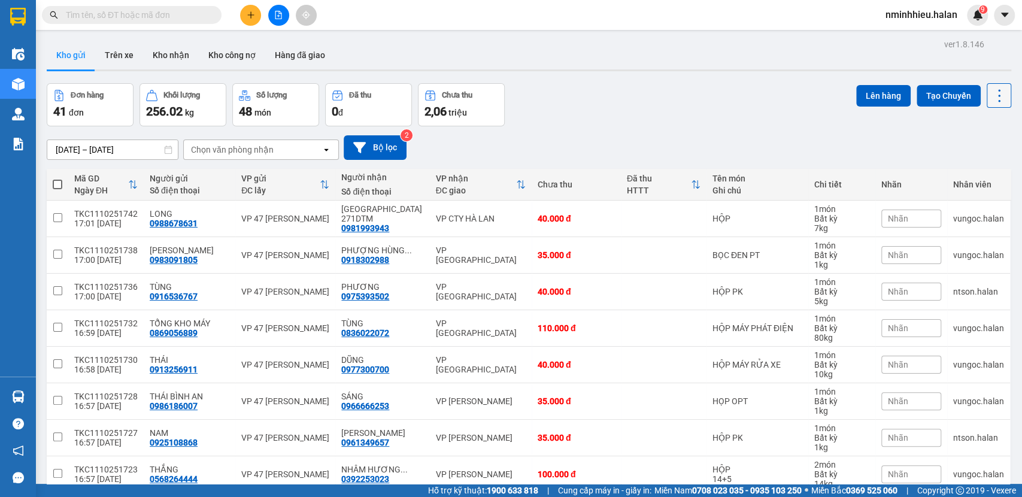
click at [1000, 91] on button at bounding box center [999, 95] width 25 height 25
click at [971, 165] on span "Làm mới" at bounding box center [971, 171] width 33 height 12
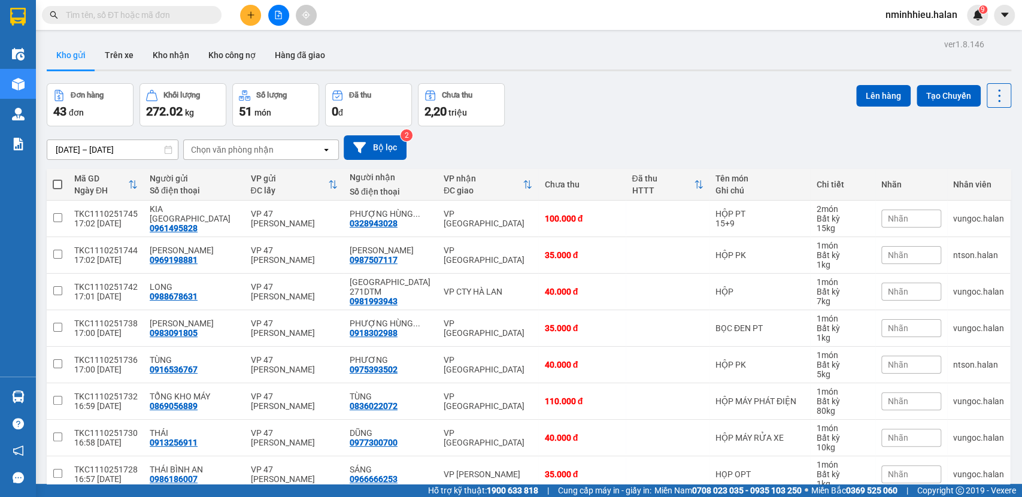
click at [207, 13] on input "text" at bounding box center [136, 14] width 141 height 13
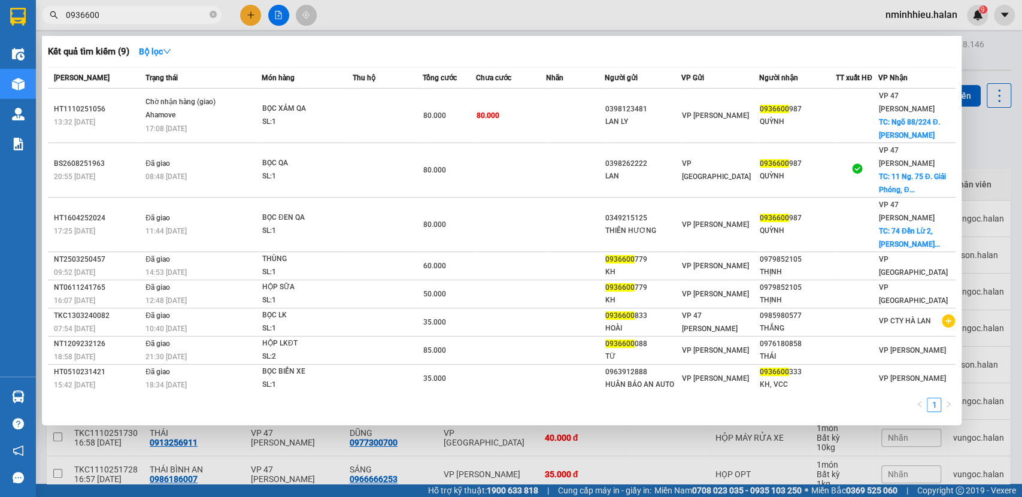
click at [141, 14] on input "0936600" at bounding box center [136, 14] width 141 height 13
click at [141, 15] on input "0936600" at bounding box center [136, 14] width 141 height 13
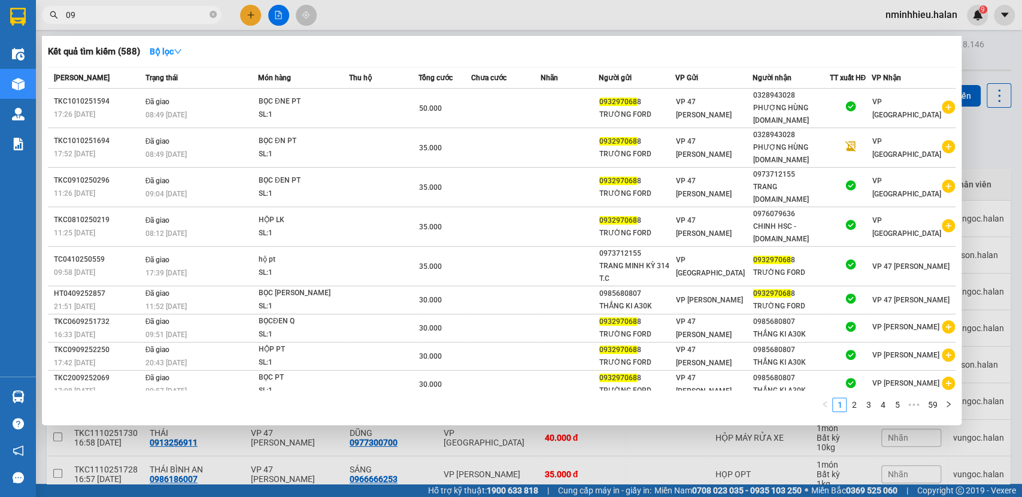
type input "0"
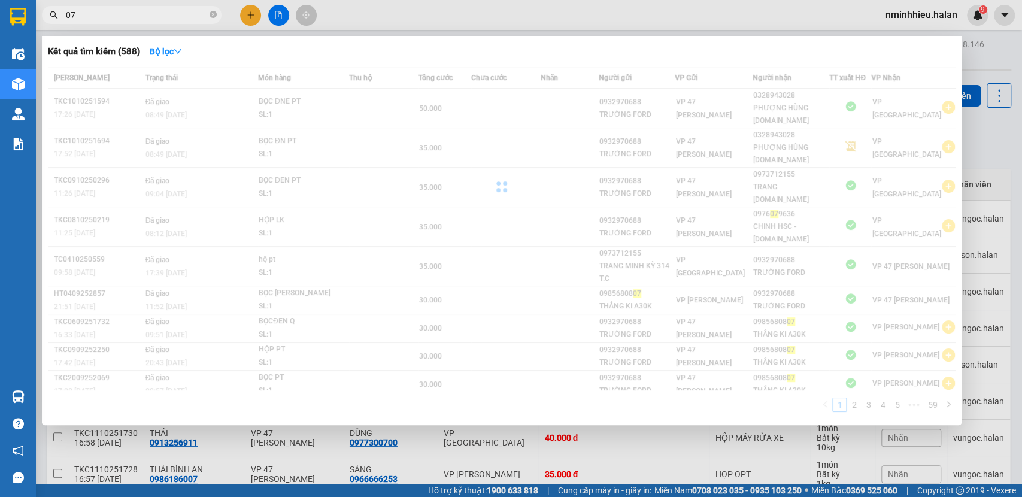
type input "0"
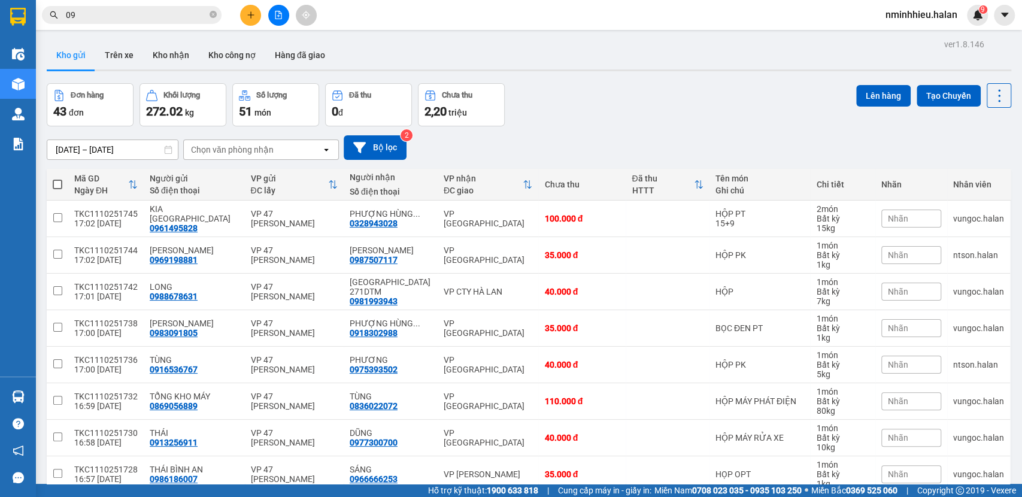
type input "0"
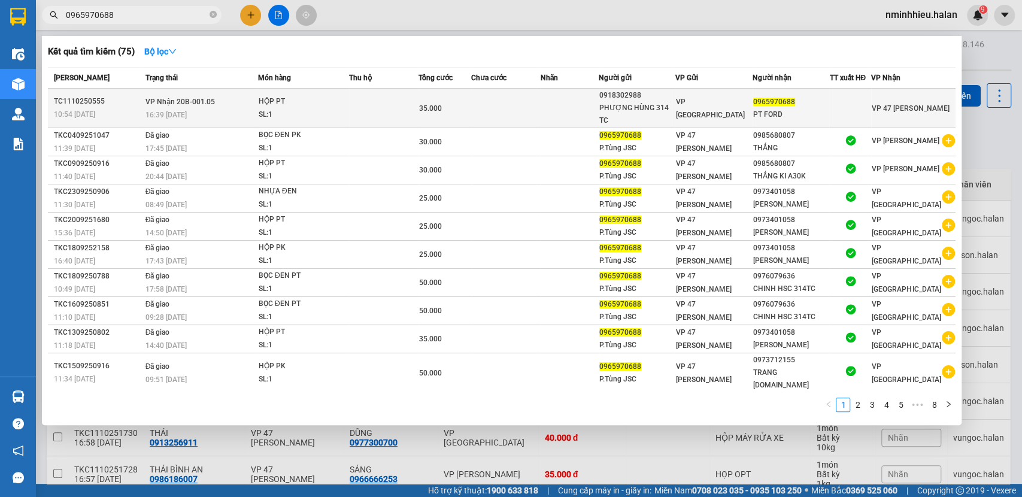
type input "0965970688"
click at [335, 121] on td "HỘP PT SL: 1" at bounding box center [303, 109] width 91 height 40
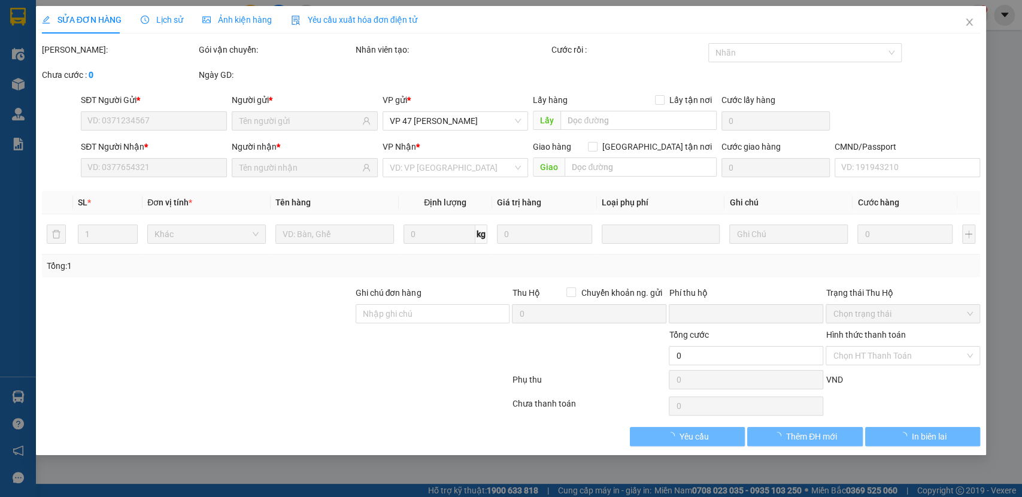
type input "0918302988"
type input "PHƯỢNG HÙNG 314 TC"
type input "0965970688"
type input "PT FORD"
type input "0"
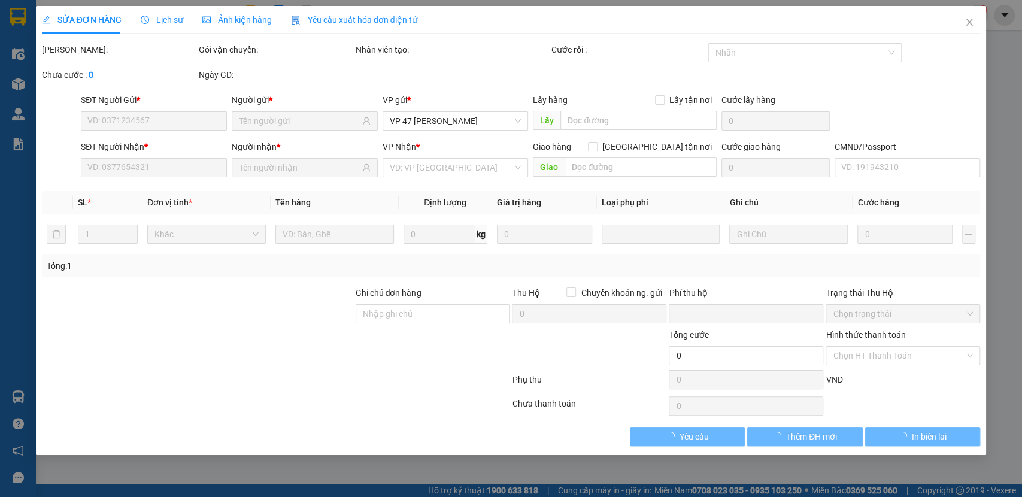
type input "35.000"
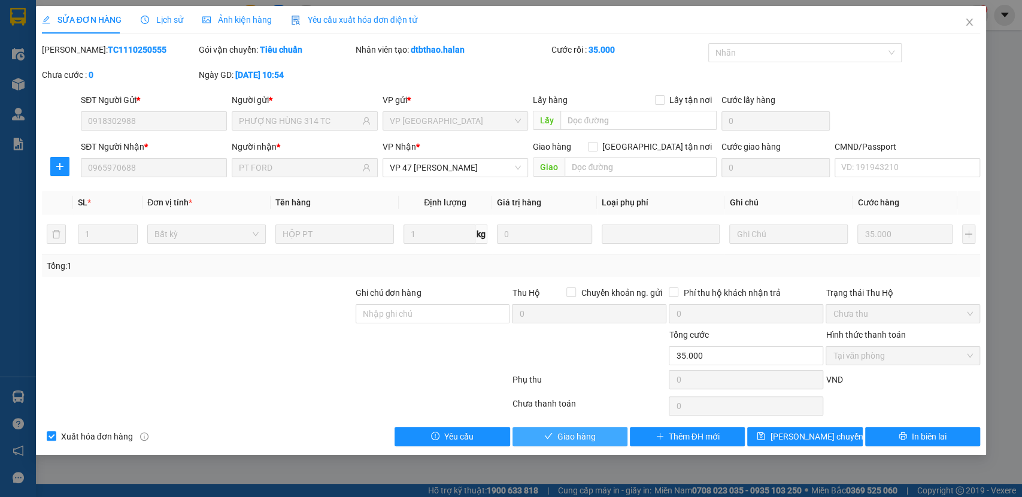
click at [584, 437] on span "Giao hàng" at bounding box center [576, 436] width 38 height 13
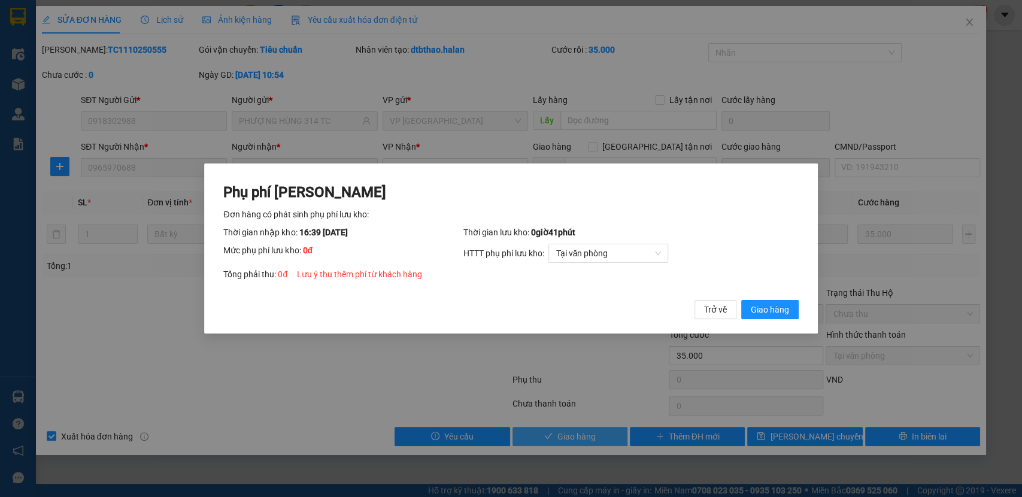
click at [741, 300] on button "Giao hàng" at bounding box center [769, 309] width 57 height 19
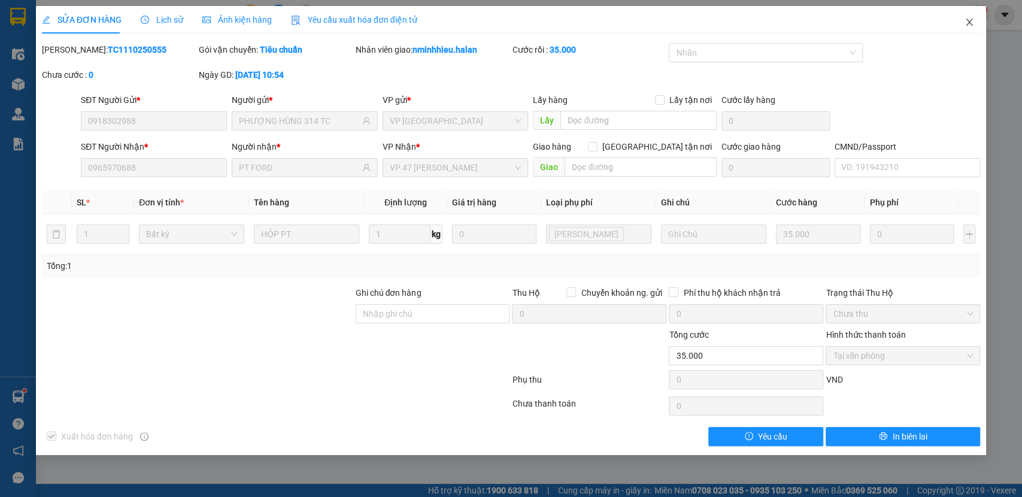
click at [980, 20] on span "Close" at bounding box center [970, 23] width 34 height 34
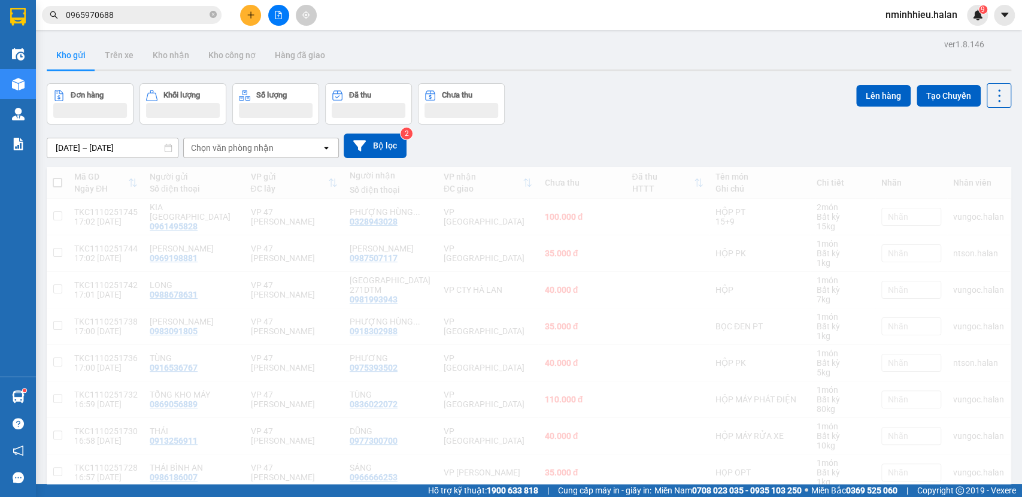
click at [143, 20] on input "0965970688" at bounding box center [136, 14] width 141 height 13
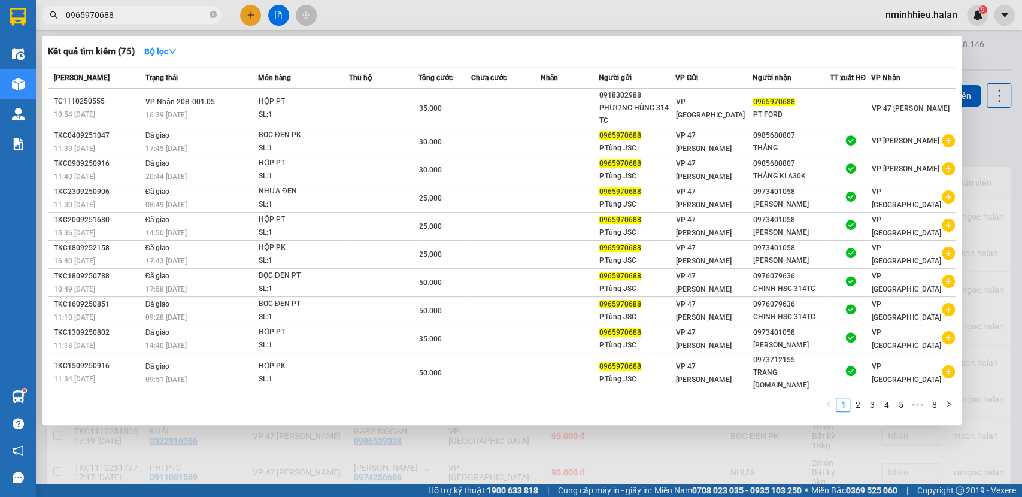
click at [143, 20] on input "0965970688" at bounding box center [136, 14] width 141 height 13
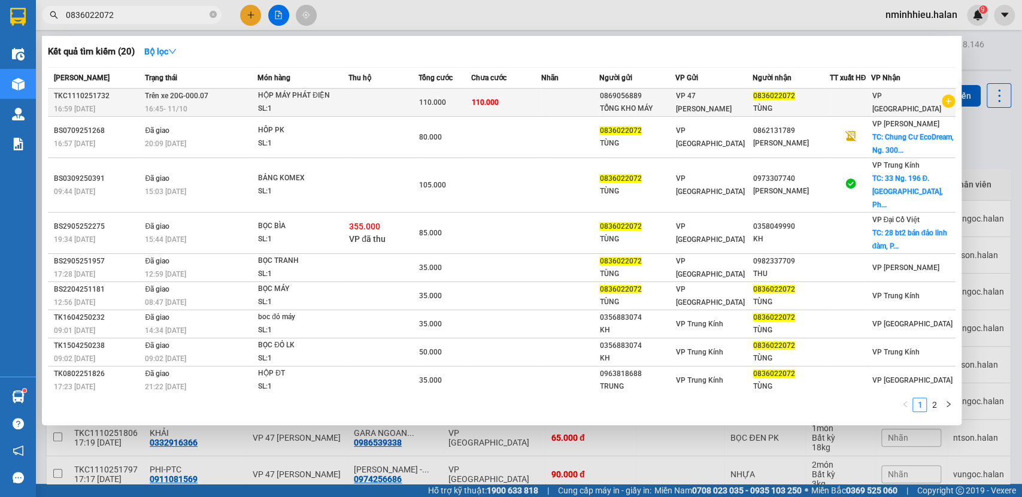
type input "0836022072"
click at [257, 110] on div "16:45 - 11/10" at bounding box center [201, 108] width 112 height 13
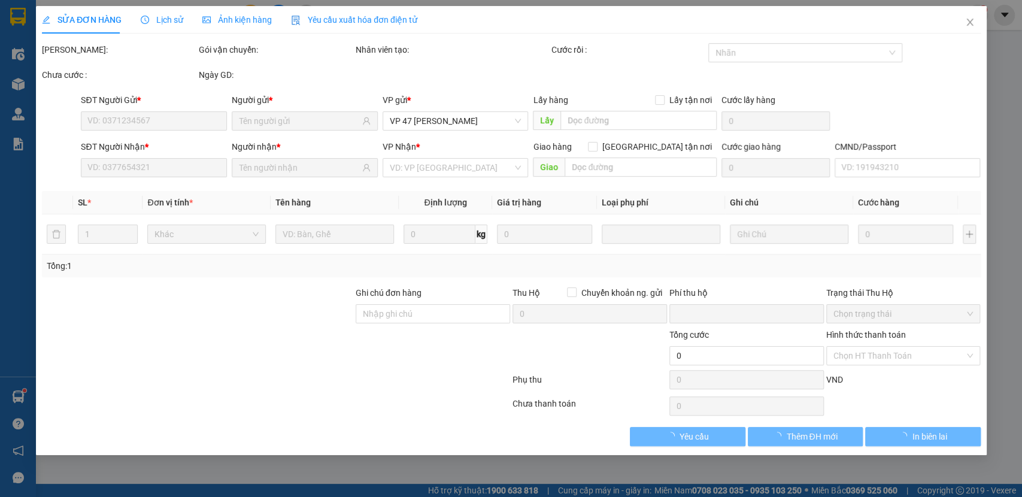
type input "0869056889"
type input "0836022072"
type input "0"
type input "110.000"
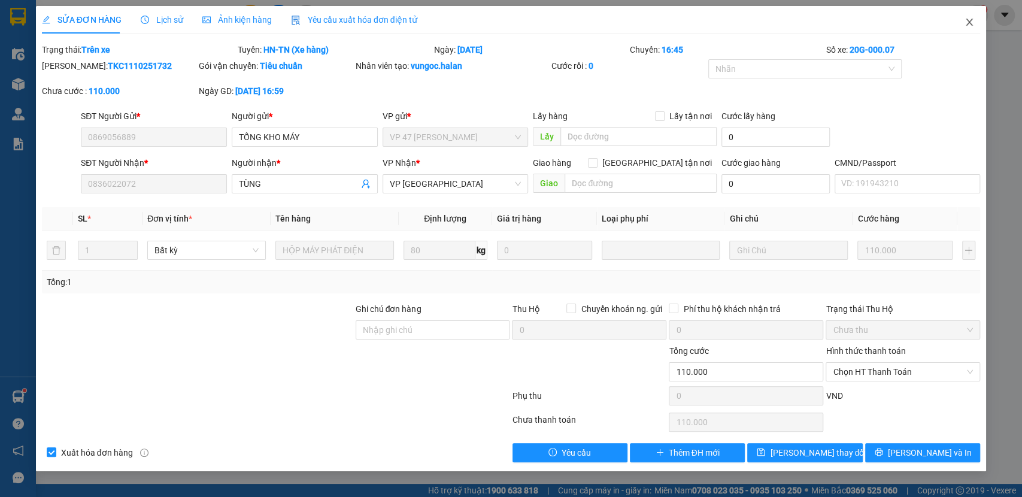
click at [981, 22] on span "Close" at bounding box center [970, 23] width 34 height 34
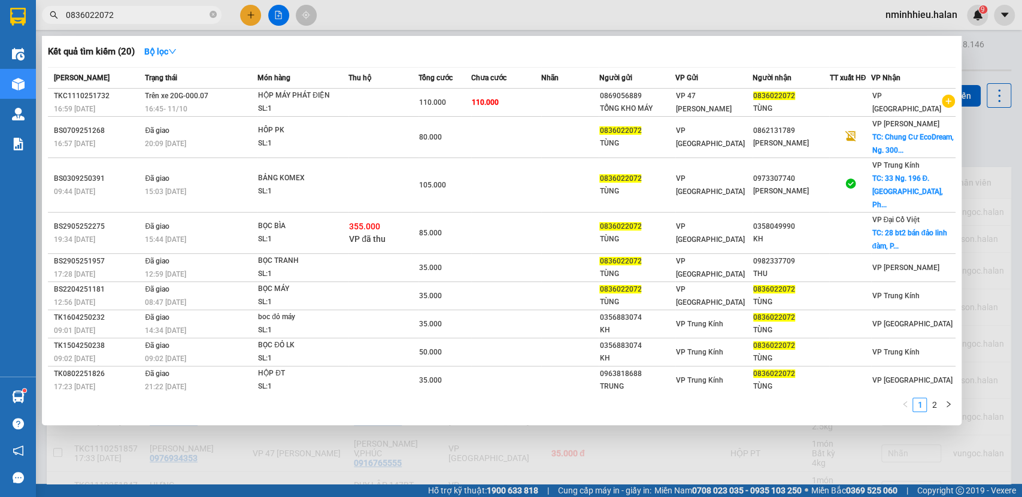
click at [141, 17] on input "0836022072" at bounding box center [136, 14] width 141 height 13
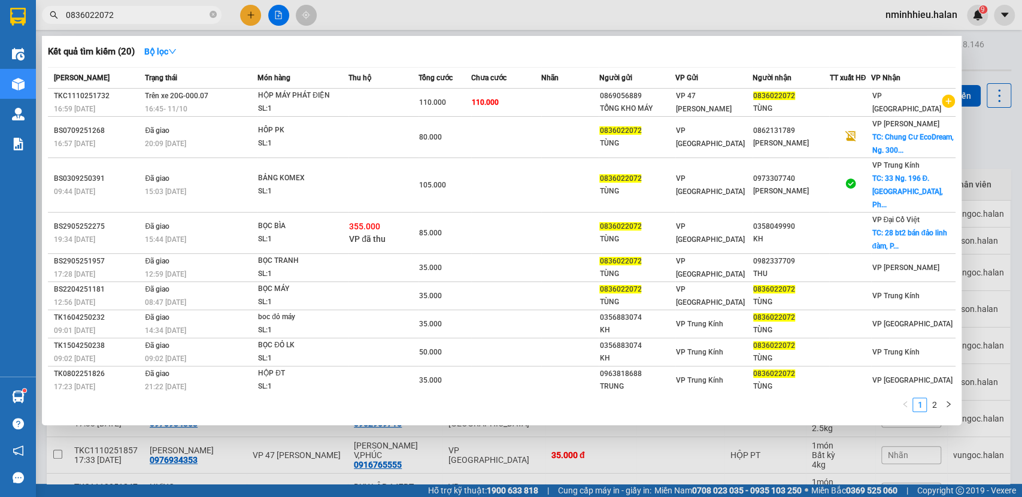
click at [181, 15] on input "0836022072" at bounding box center [136, 14] width 141 height 13
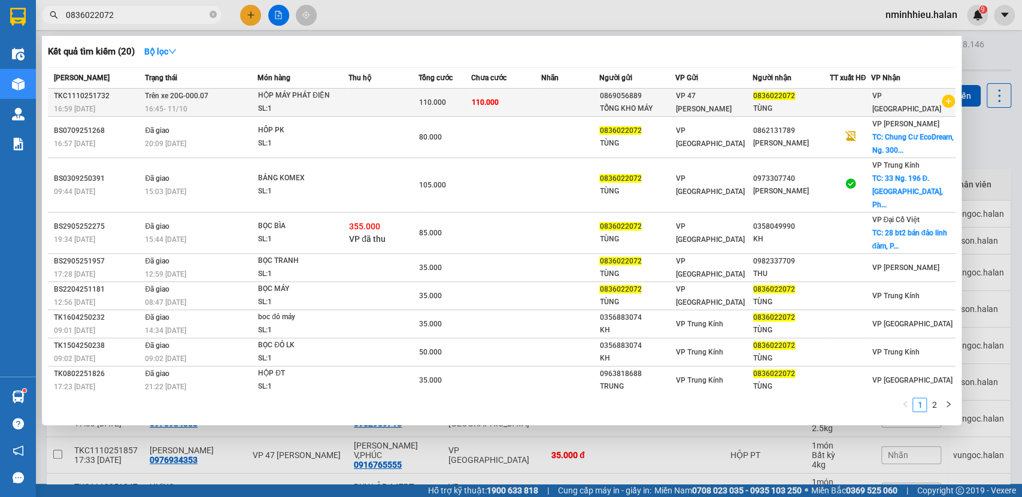
click at [326, 105] on div "SL: 1" at bounding box center [303, 108] width 90 height 13
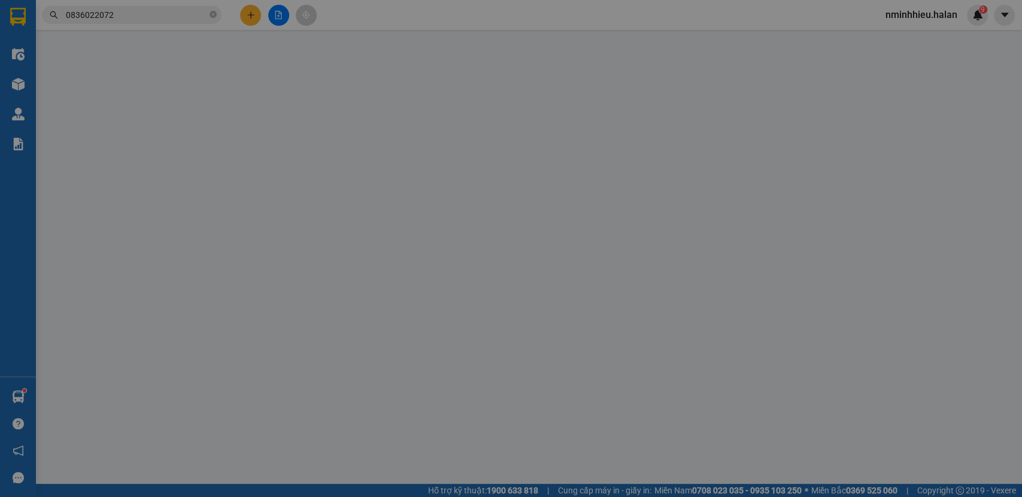
type input "0869056889"
type input "0836022072"
type input "0"
type input "110.000"
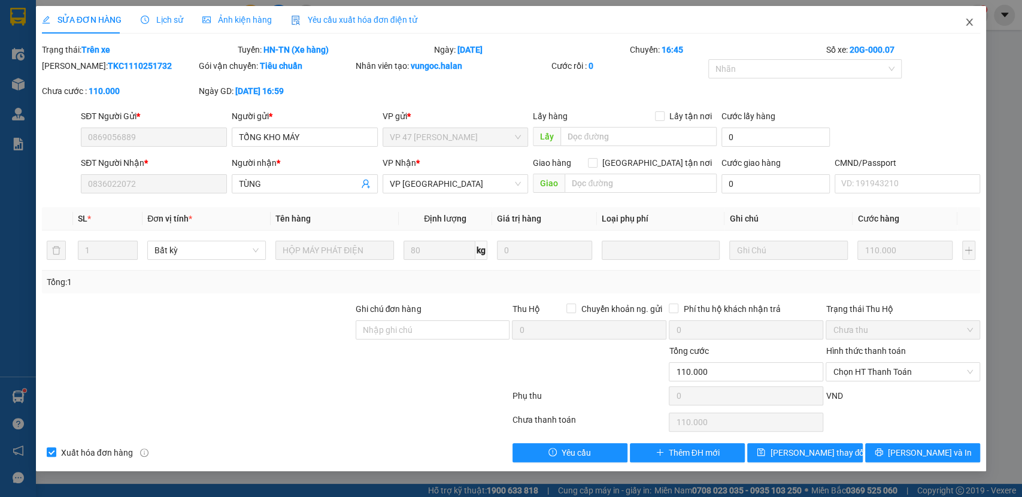
click at [972, 19] on icon "close" at bounding box center [970, 22] width 10 height 10
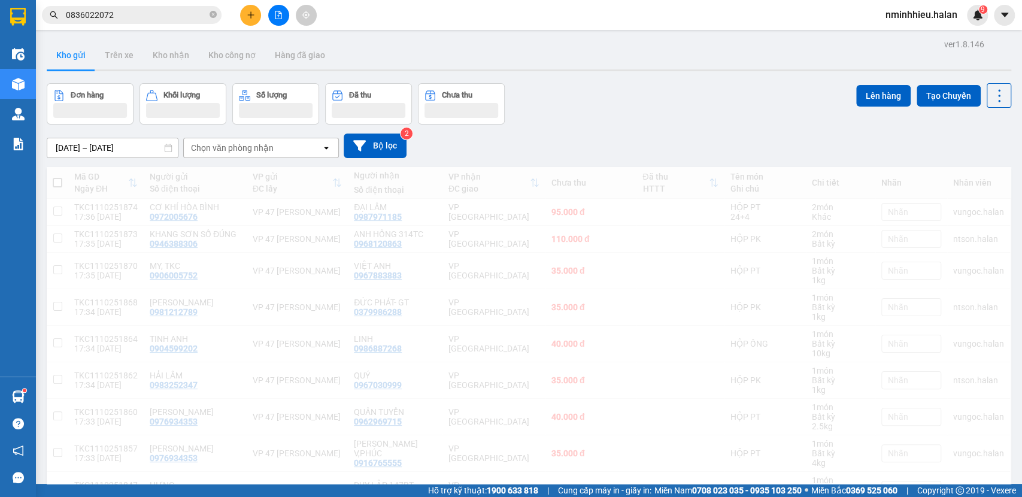
click at [181, 14] on input "0836022072" at bounding box center [136, 14] width 141 height 13
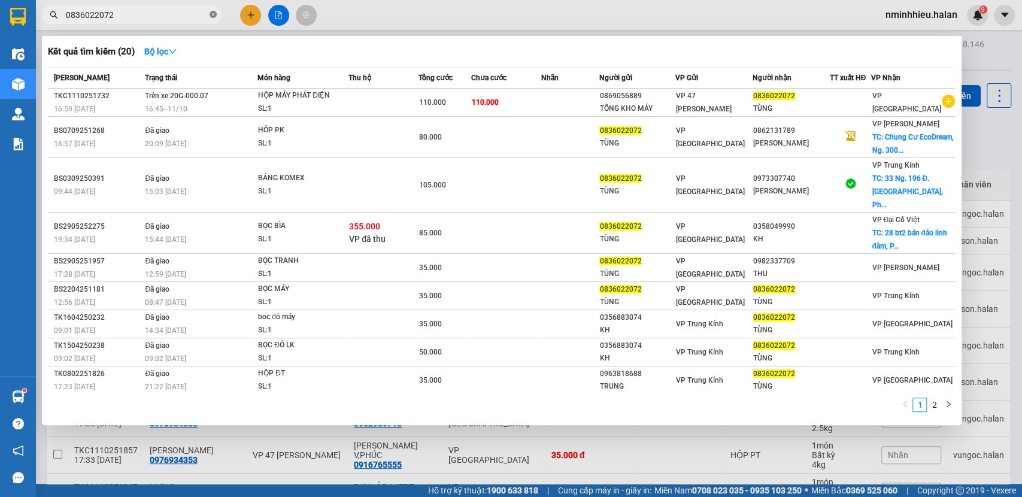
click at [211, 17] on icon "close-circle" at bounding box center [213, 14] width 7 height 7
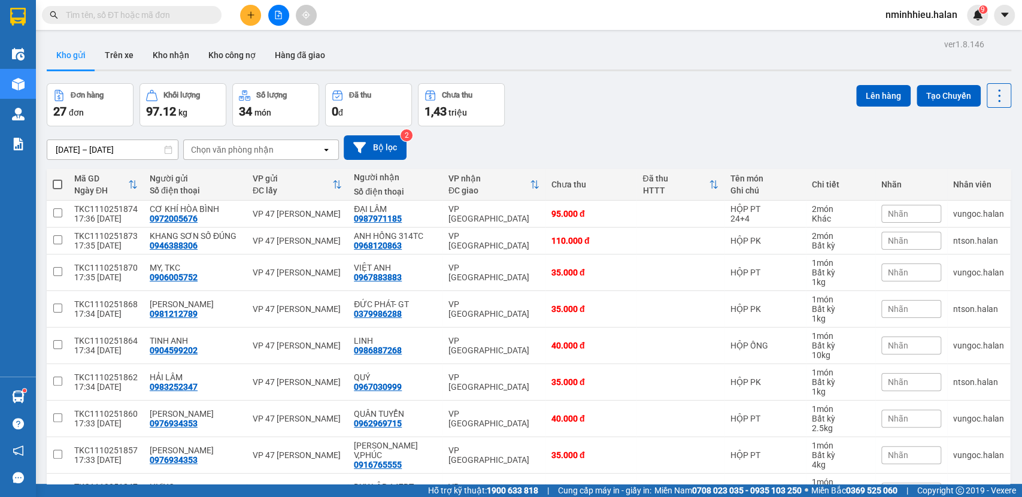
click at [178, 17] on input "text" at bounding box center [136, 14] width 141 height 13
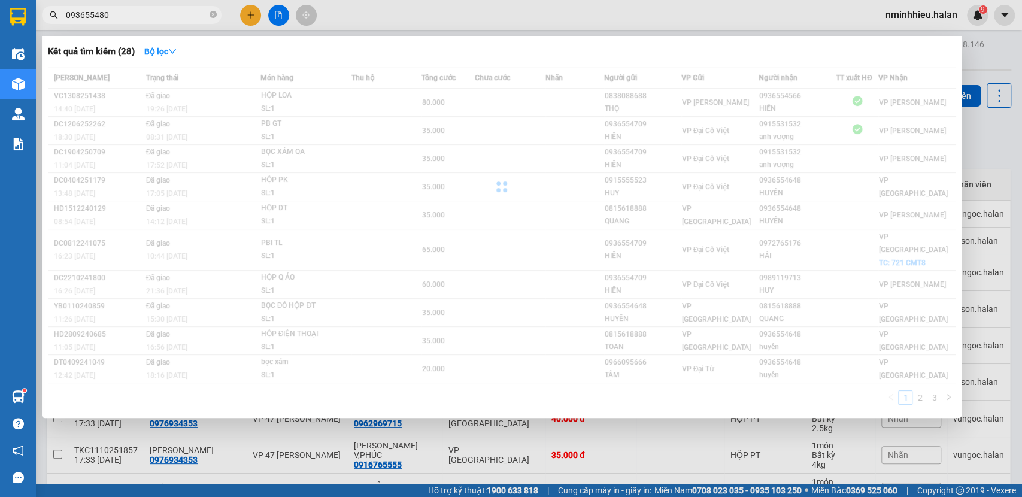
type input "0936554801"
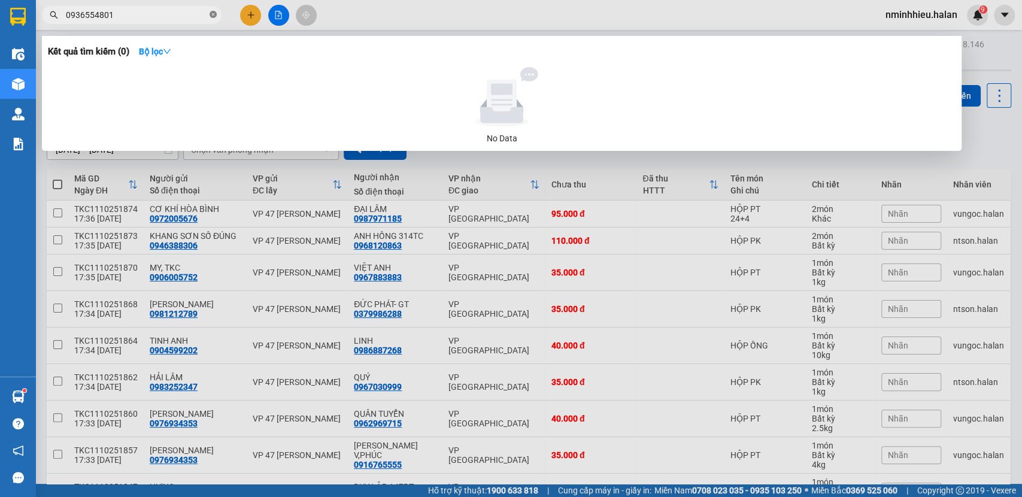
click at [214, 15] on icon "close-circle" at bounding box center [213, 14] width 7 height 7
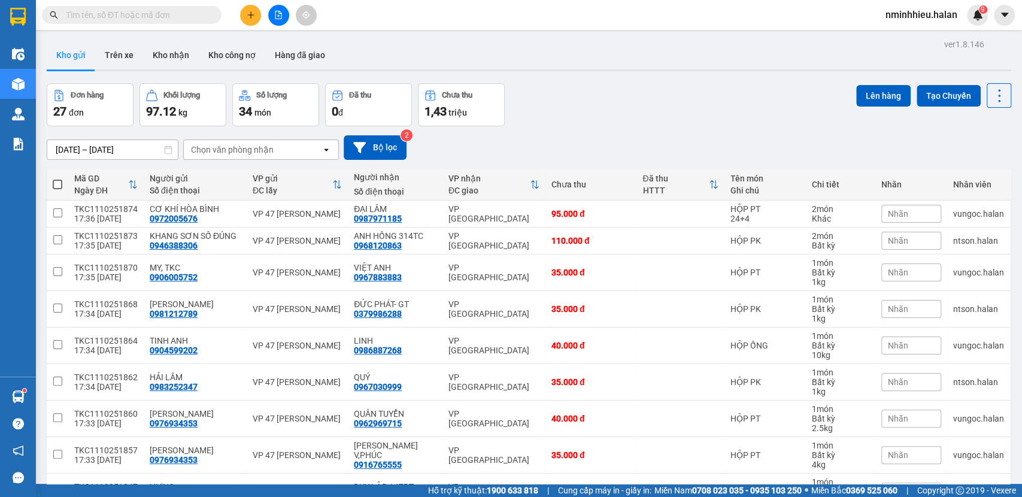
click at [273, 16] on button at bounding box center [278, 15] width 21 height 21
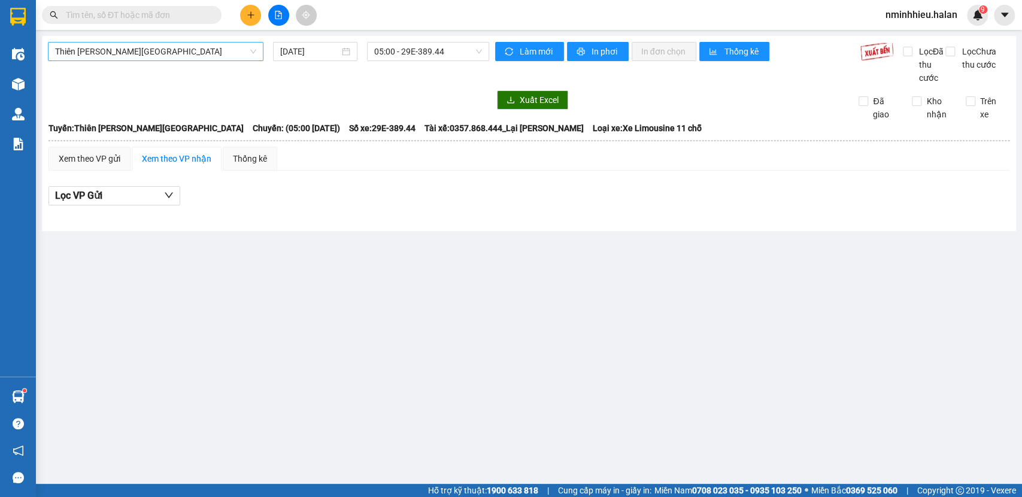
click at [146, 56] on span "Thiên Đường Bảo Sơn - Thái Nguyên" at bounding box center [155, 52] width 201 height 18
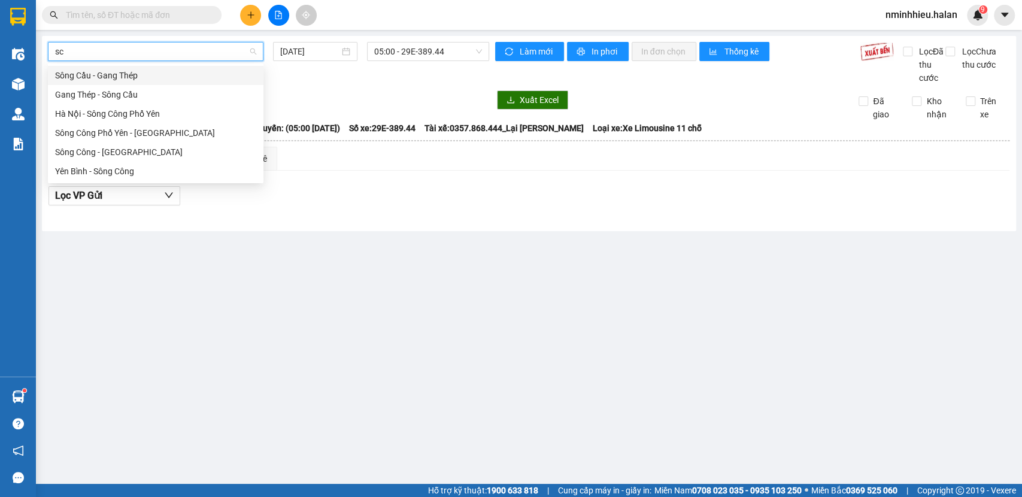
type input "s"
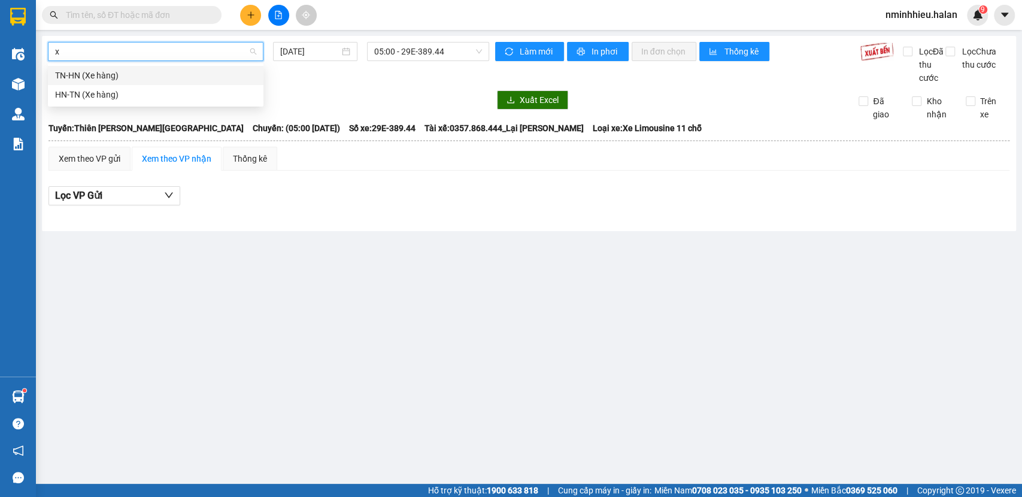
type input "xe"
click at [141, 104] on div "HN-TN (Xe hàng)" at bounding box center [156, 94] width 216 height 19
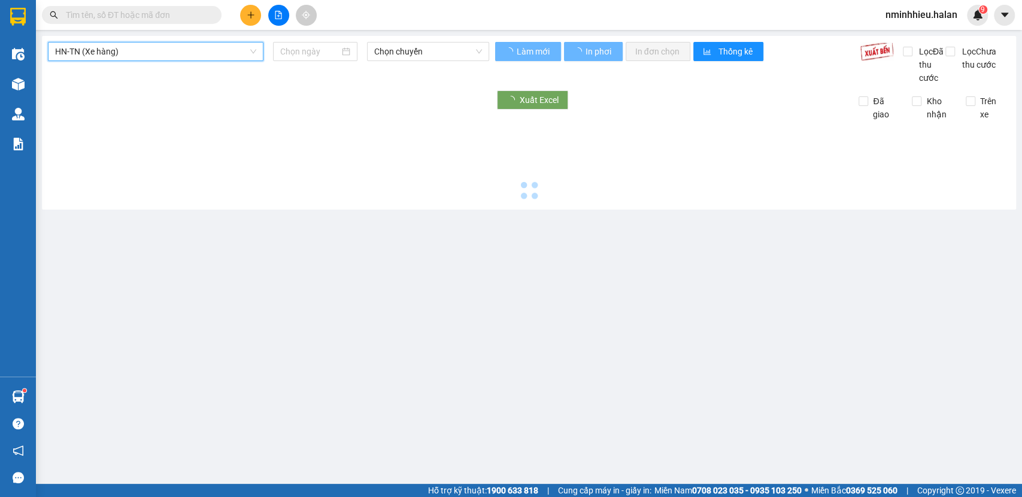
type input "[DATE]"
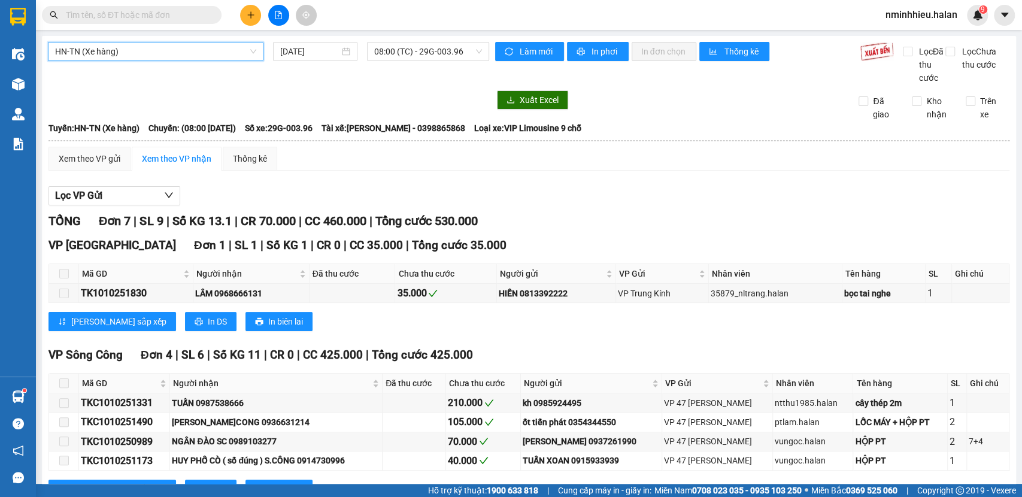
click at [425, 62] on div "HN-TN (Xe hàng) HN-TN (Xe hàng) 11/10/2025 08:00 (TC) - 29G-003.96" at bounding box center [268, 63] width 441 height 43
click at [427, 51] on span "08:00 (TC) - 29G-003.96" at bounding box center [427, 52] width 107 height 18
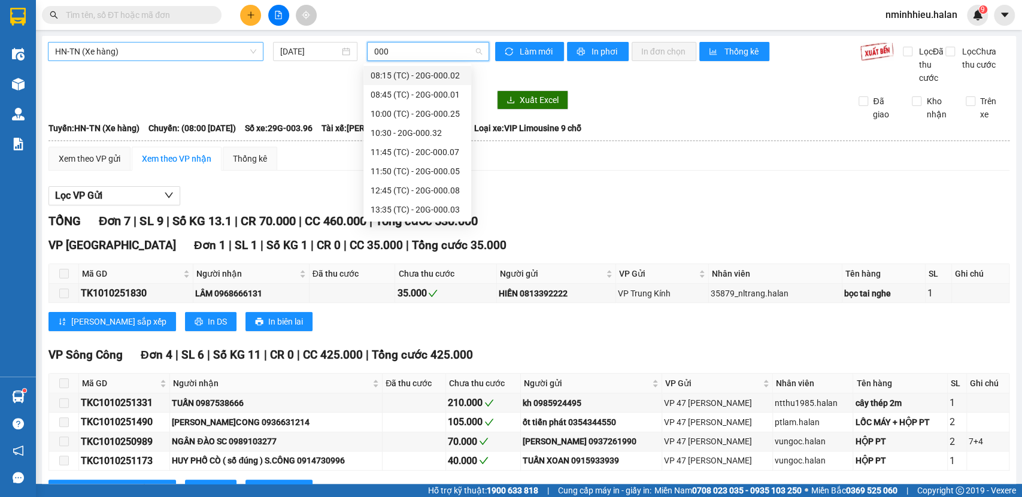
type input "0007"
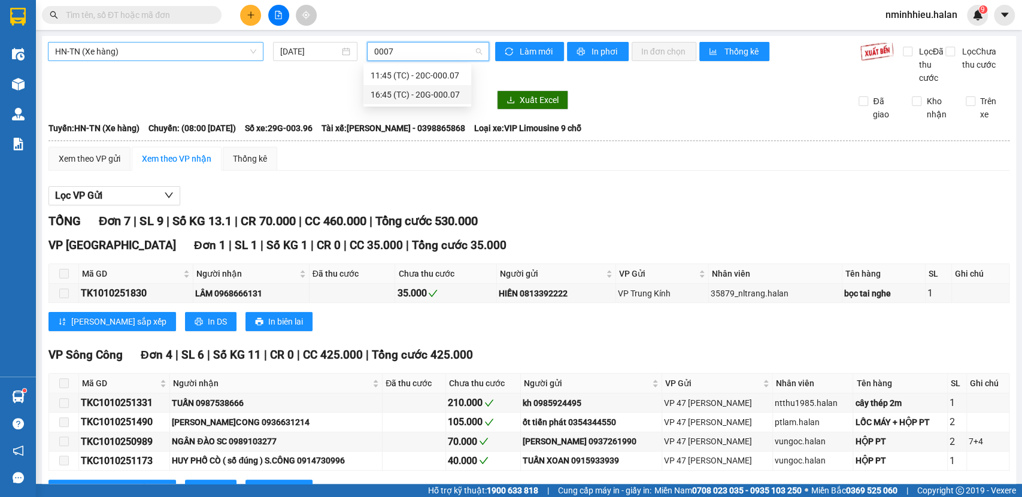
click at [443, 101] on div "16:45 (TC) - 20G-000.07" at bounding box center [417, 94] width 108 height 19
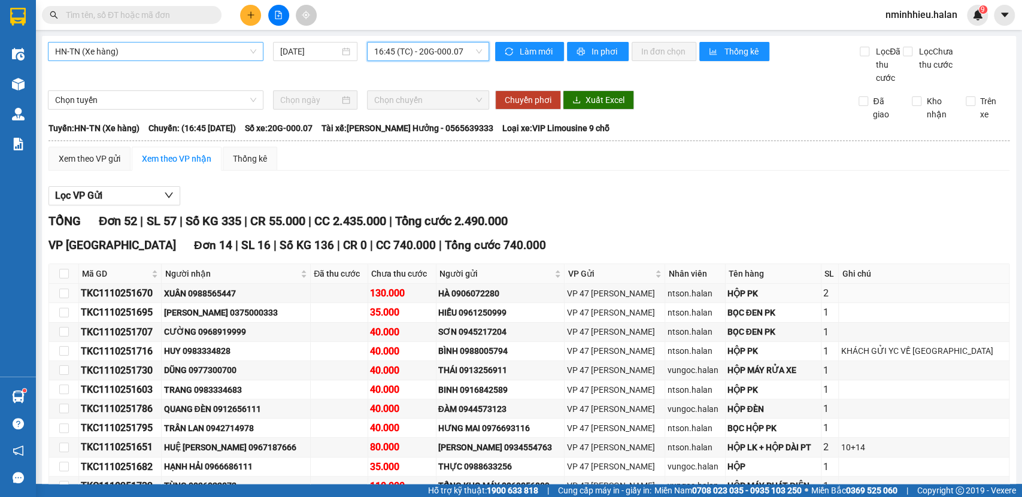
scroll to position [177, 0]
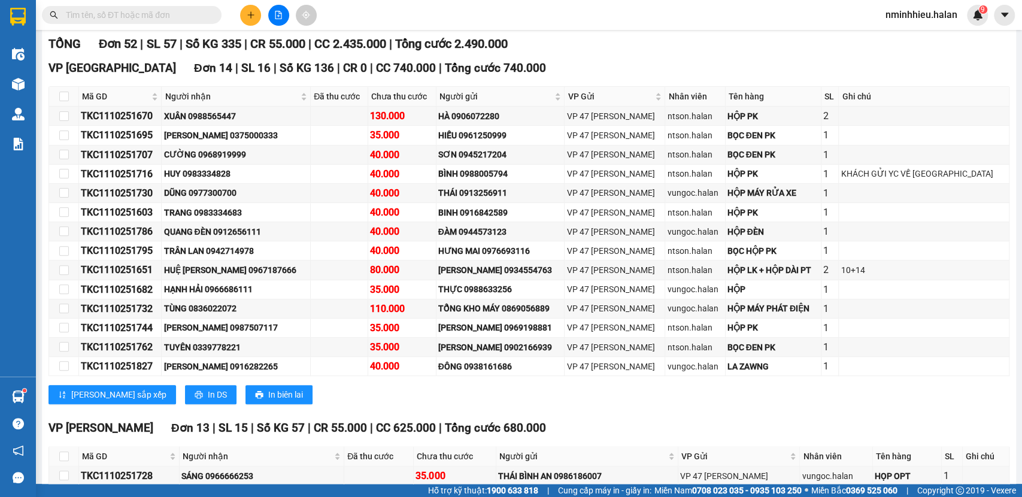
click at [244, 495] on div "Hỗ trợ kỹ thuật: 1900 633 818 | Cung cấp máy in - giấy in: Miền Nam 0708 023 03…" at bounding box center [508, 490] width 1016 height 13
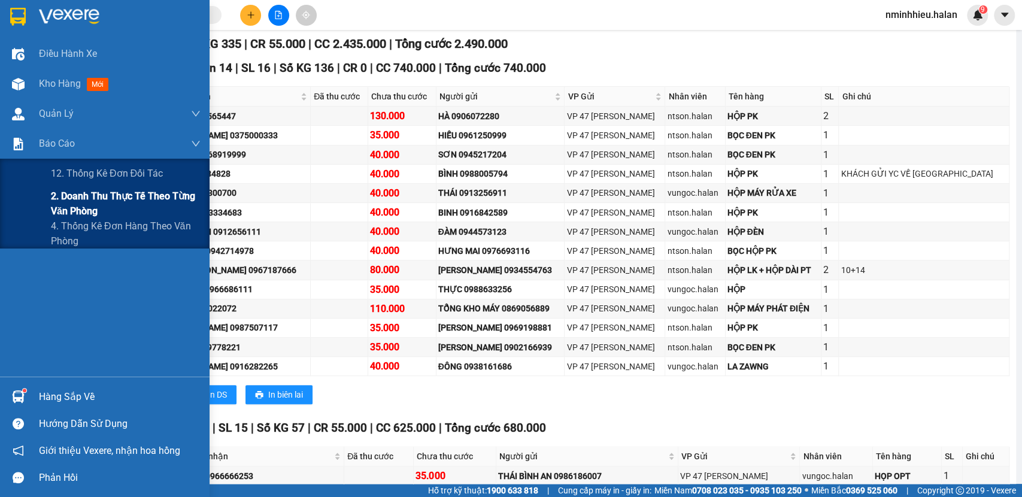
click at [83, 193] on span "2. Doanh thu thực tế theo từng văn phòng" at bounding box center [126, 204] width 150 height 30
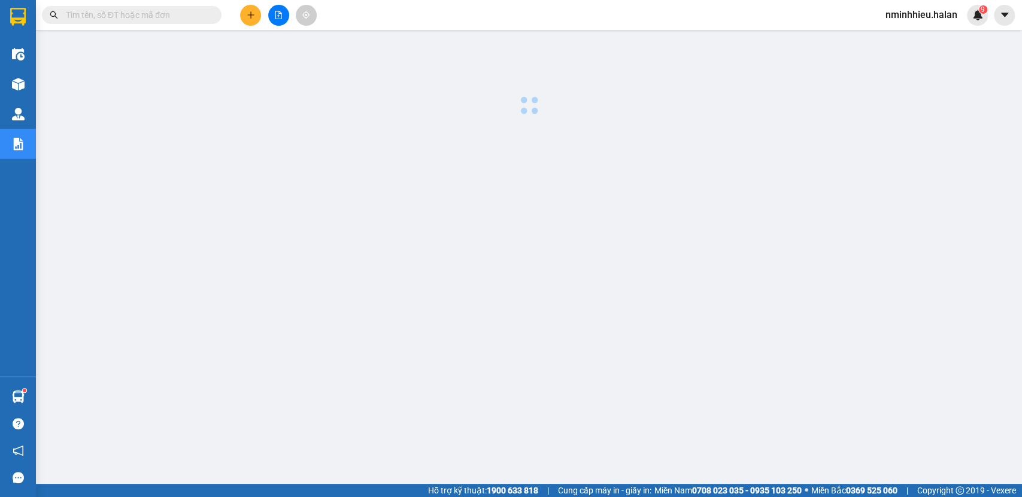
click at [325, 383] on div at bounding box center [529, 305] width 974 height 539
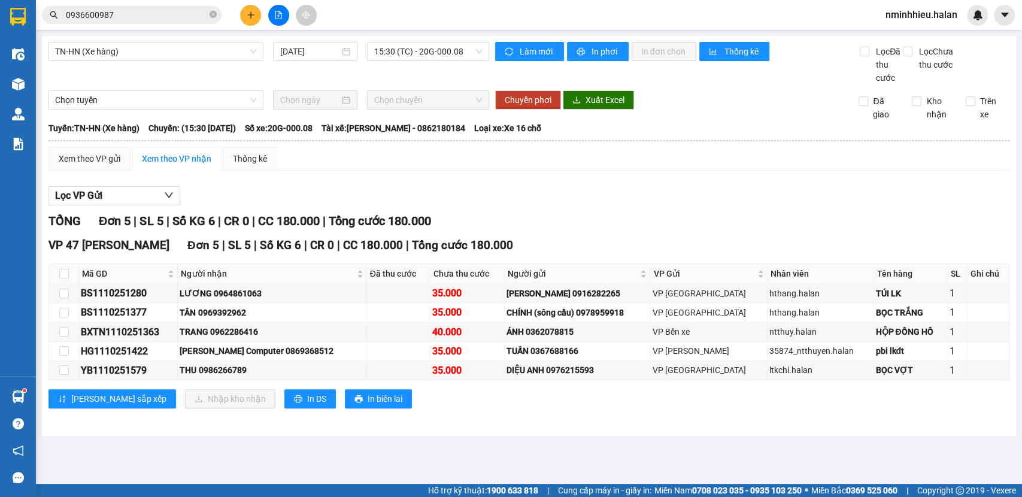
click at [146, 5] on div "Kết quả tìm kiếm ( 3 ) Bộ lọc Mã ĐH Trạng thái Món hàng Thu hộ Tổng cước Chưa c…" at bounding box center [117, 15] width 234 height 21
click at [146, 16] on input "0936600987" at bounding box center [136, 14] width 141 height 13
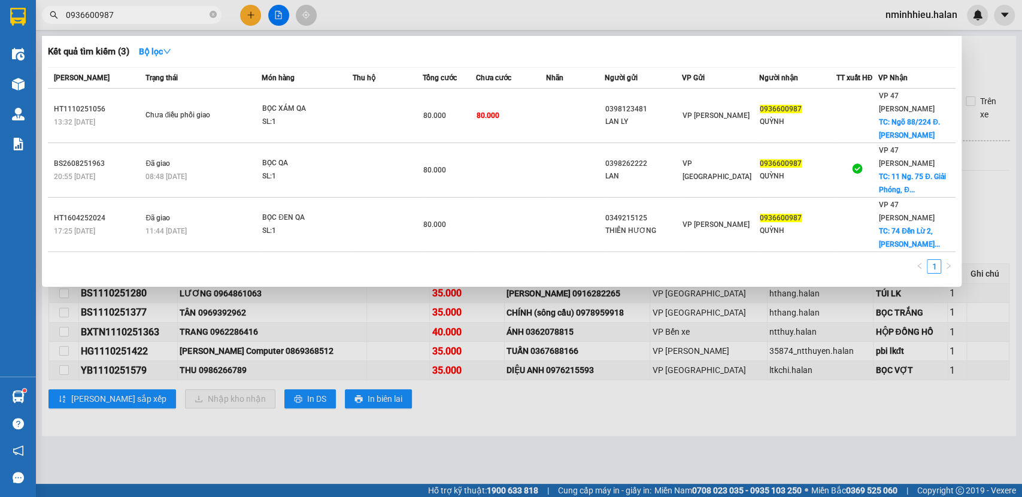
click at [146, 16] on input "0936600987" at bounding box center [136, 14] width 141 height 13
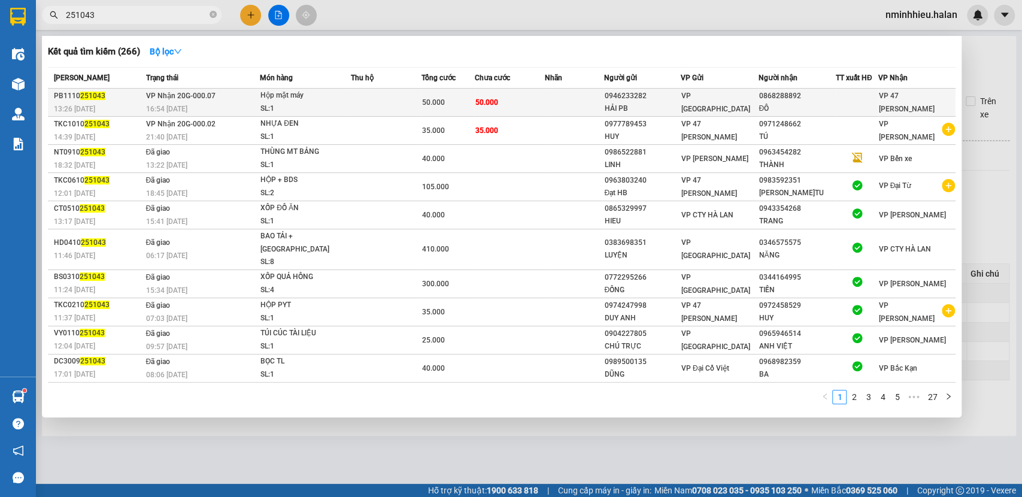
type input "251043"
click at [360, 111] on td at bounding box center [386, 103] width 70 height 28
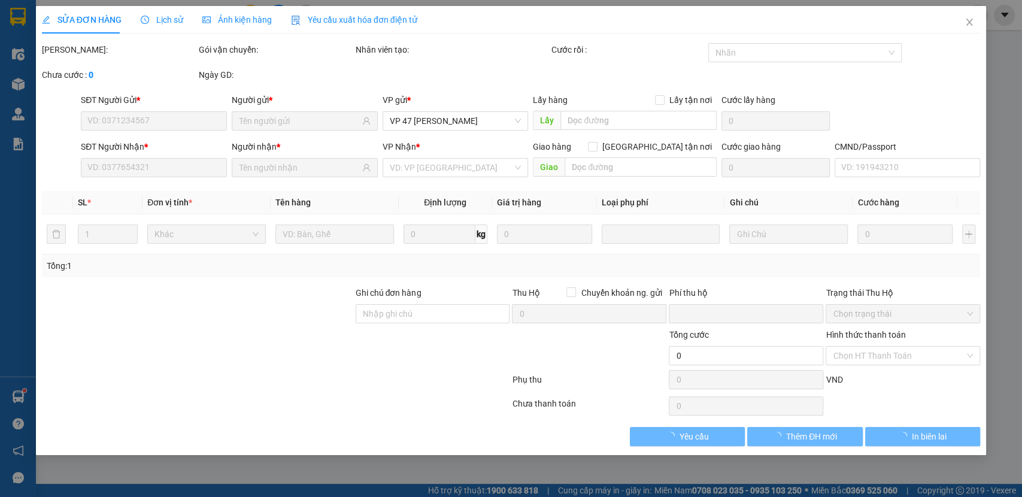
type input "0946233282"
type input "HẢI PB"
type input "0868288892"
type input "ĐÔ"
type input "0"
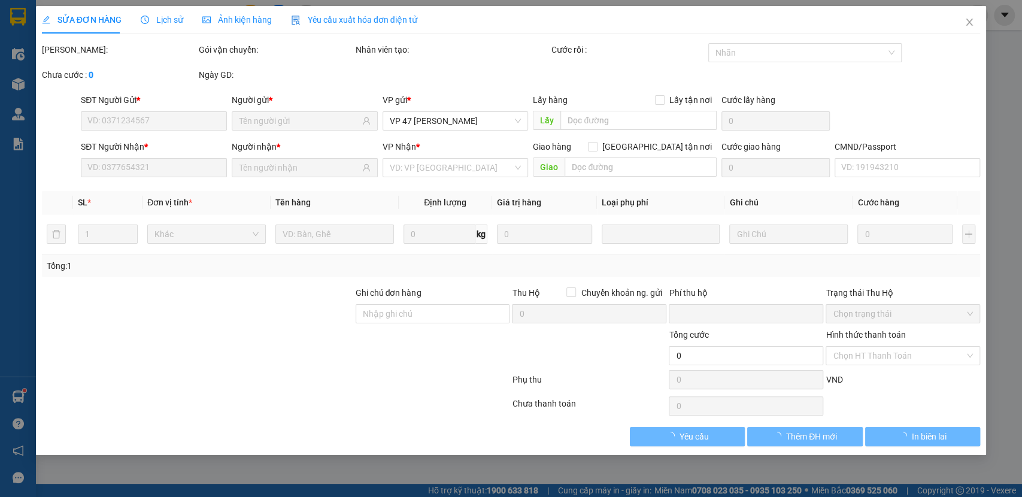
type input "50.000"
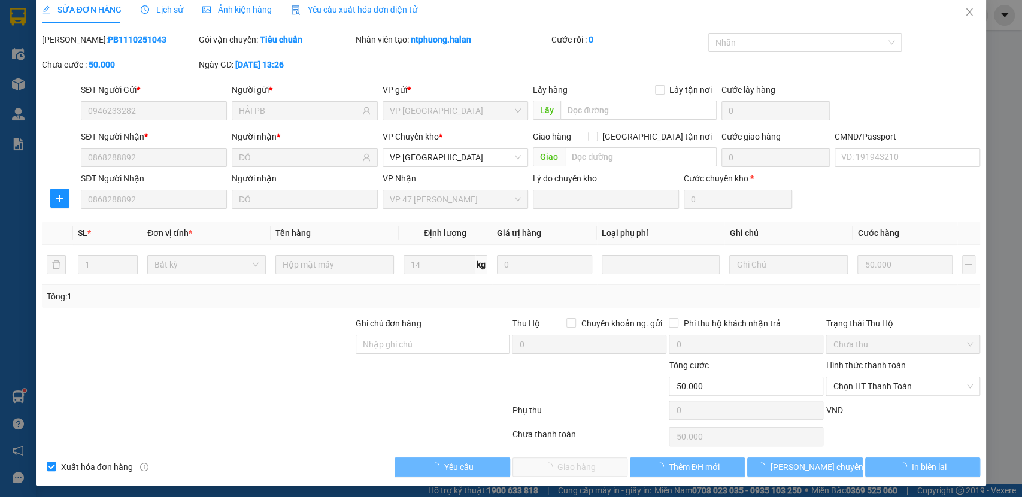
scroll to position [12, 0]
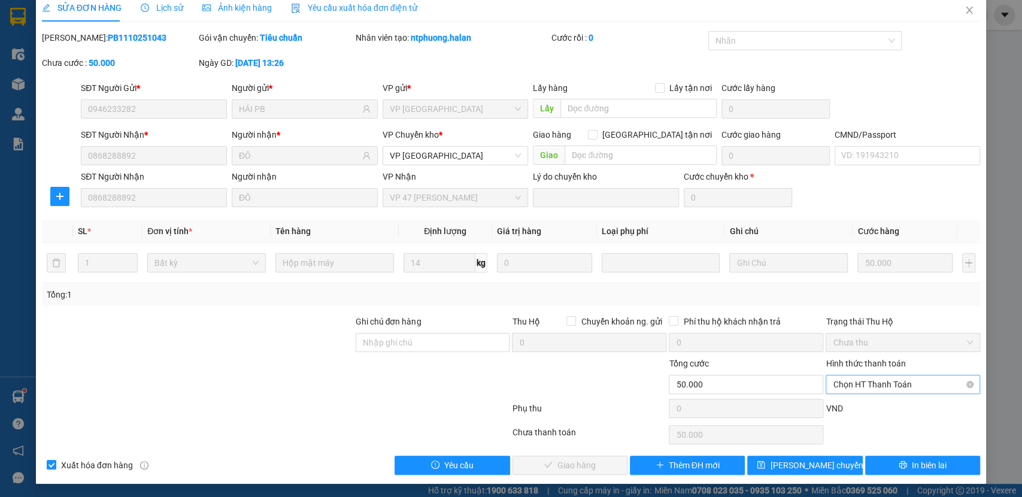
click at [857, 389] on span "Chọn HT Thanh Toán" at bounding box center [903, 384] width 140 height 18
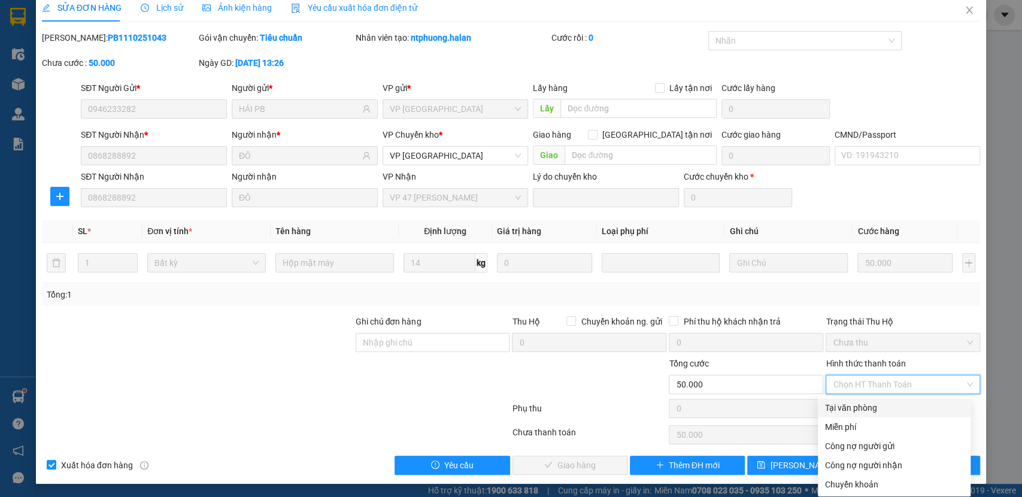
click at [854, 412] on div "Tại văn phòng" at bounding box center [894, 407] width 138 height 13
type input "0"
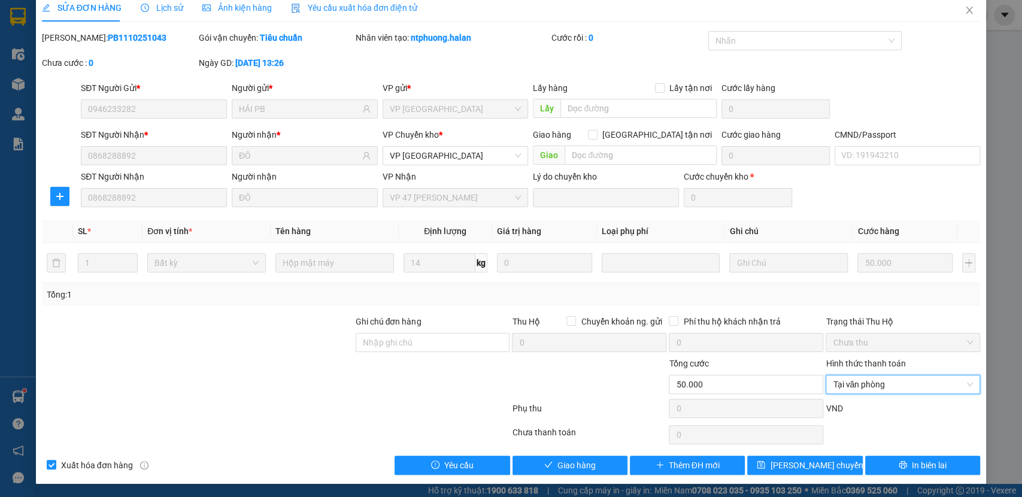
click at [582, 475] on div "SỬA ĐƠN HÀNG Lịch sử Ảnh kiện hàng Yêu cầu xuất hóa đơn điện tử Total Paid Fee …" at bounding box center [511, 239] width 951 height 490
click at [583, 469] on span "Giao hàng" at bounding box center [576, 465] width 38 height 13
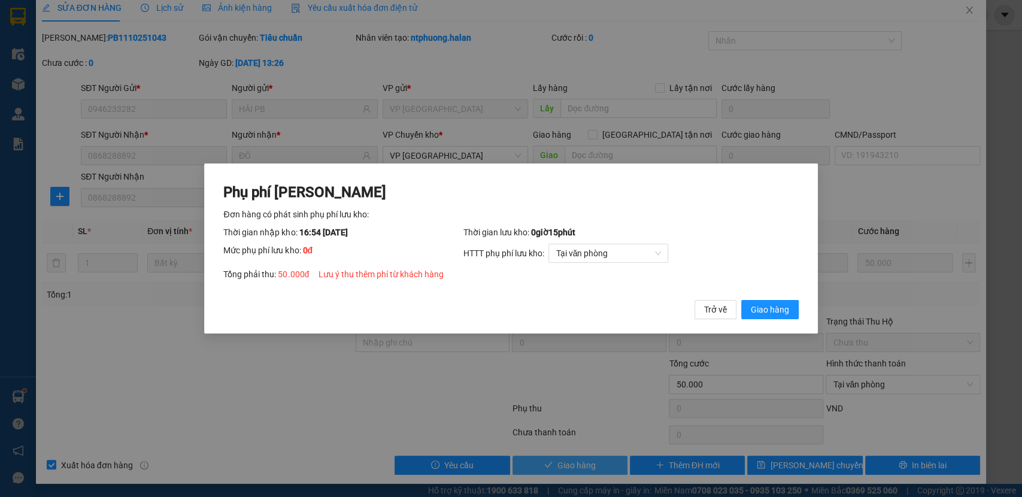
click at [741, 300] on button "Giao hàng" at bounding box center [769, 309] width 57 height 19
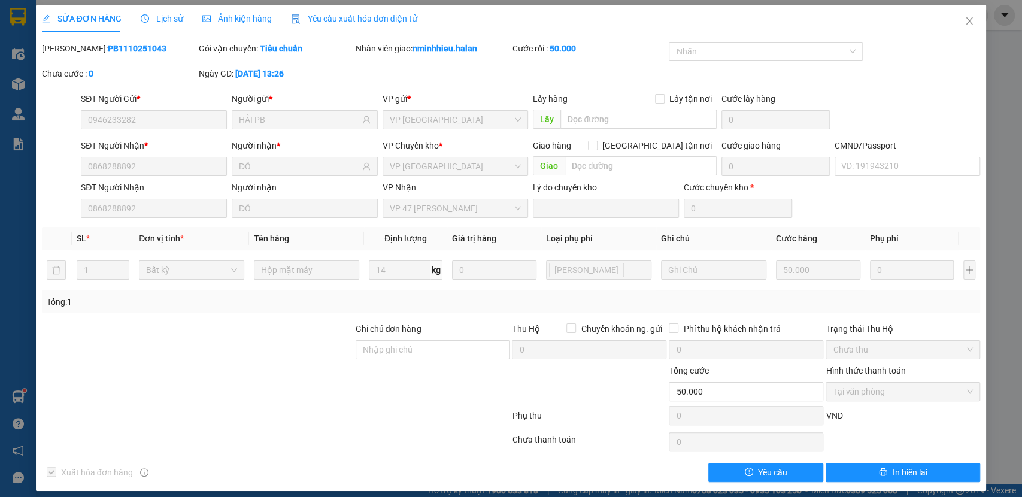
scroll to position [0, 0]
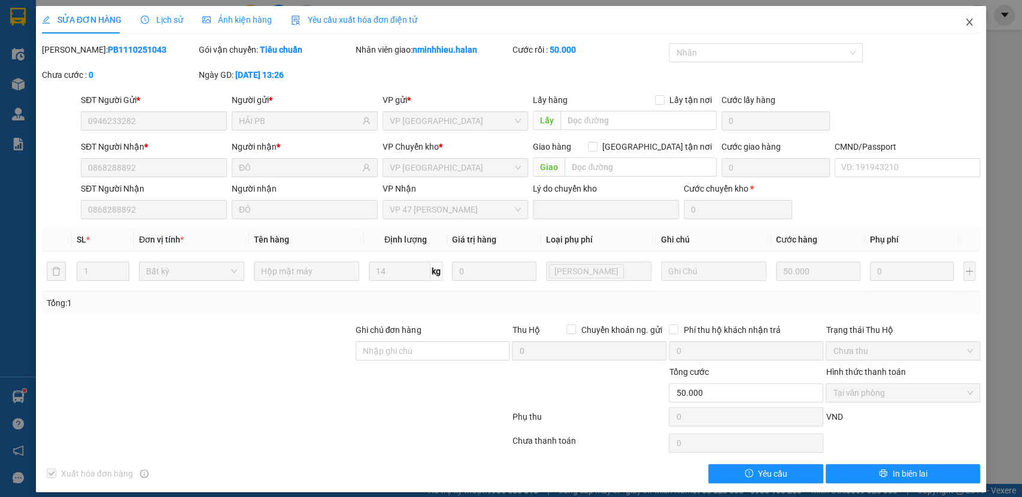
click at [953, 28] on span "Close" at bounding box center [970, 23] width 34 height 34
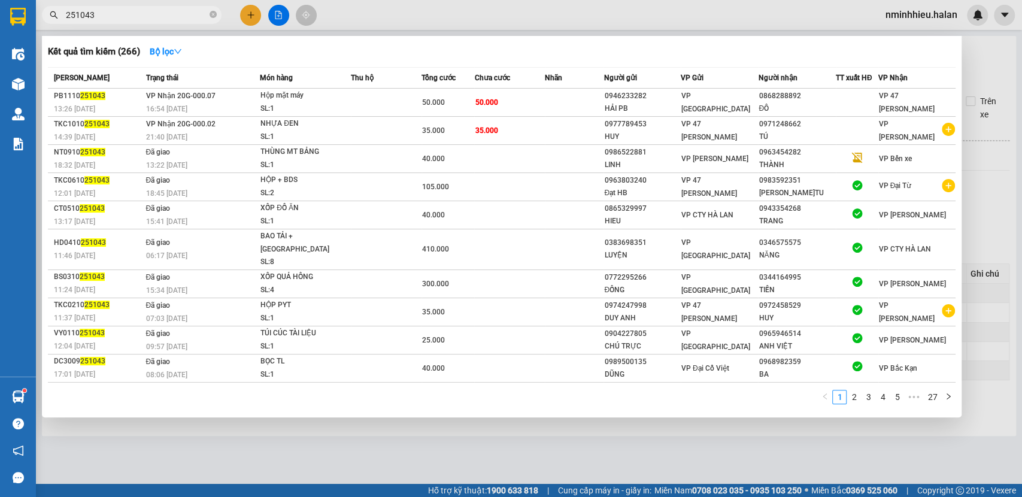
click at [154, 10] on input "251043" at bounding box center [136, 14] width 141 height 13
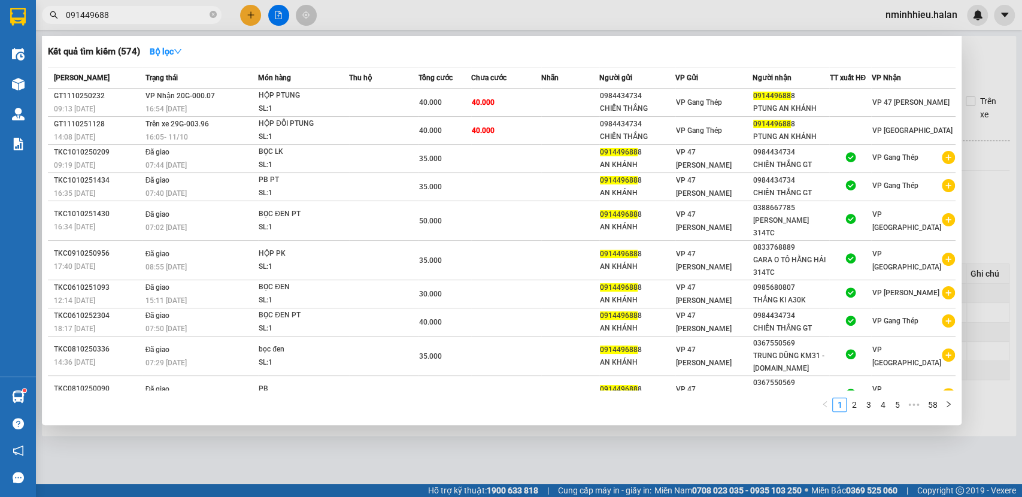
type input "091449688"
